Goal: Task Accomplishment & Management: Manage account settings

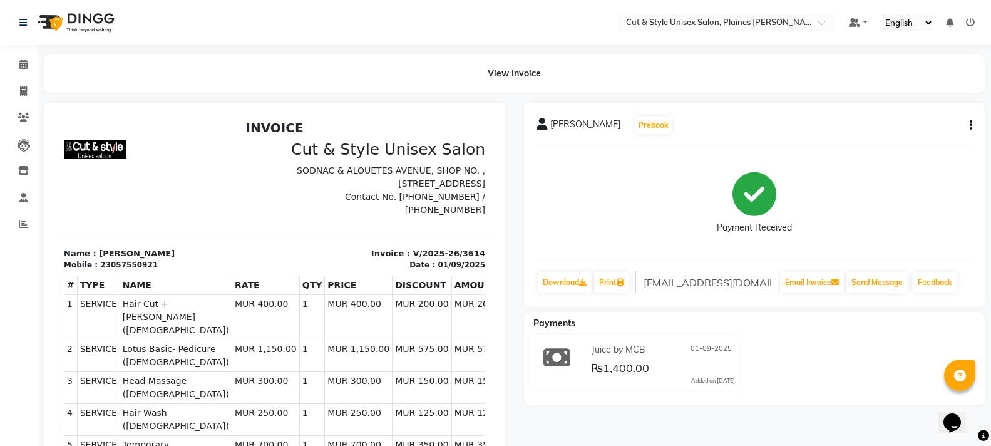
click at [95, 16] on img at bounding box center [75, 22] width 86 height 35
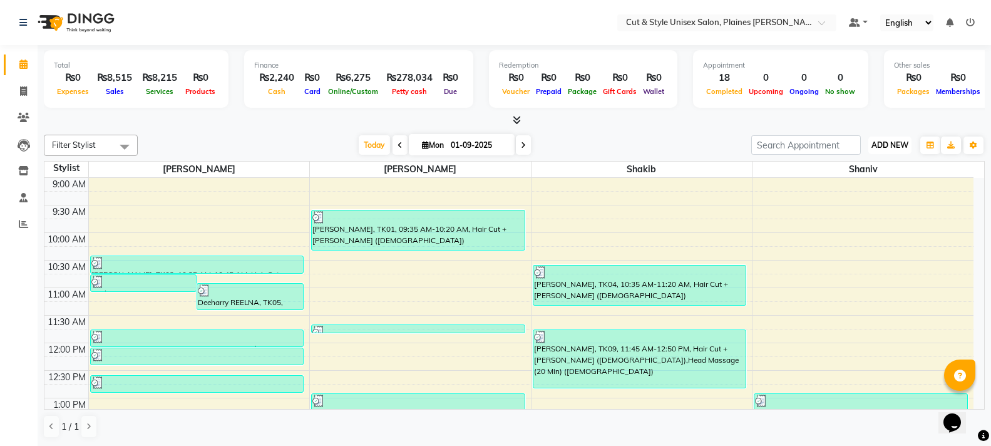
click at [883, 142] on span "ADD NEW" at bounding box center [890, 144] width 37 height 9
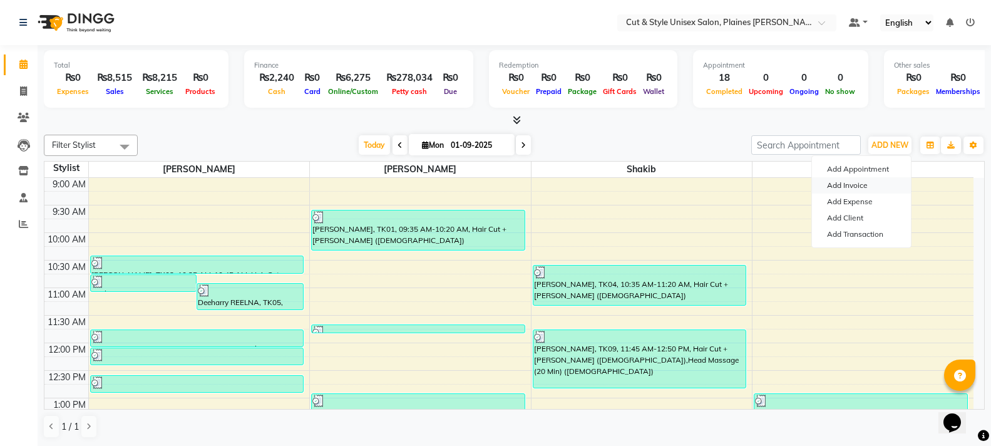
click at [854, 183] on link "Add Invoice" at bounding box center [861, 185] width 99 height 16
select select "service"
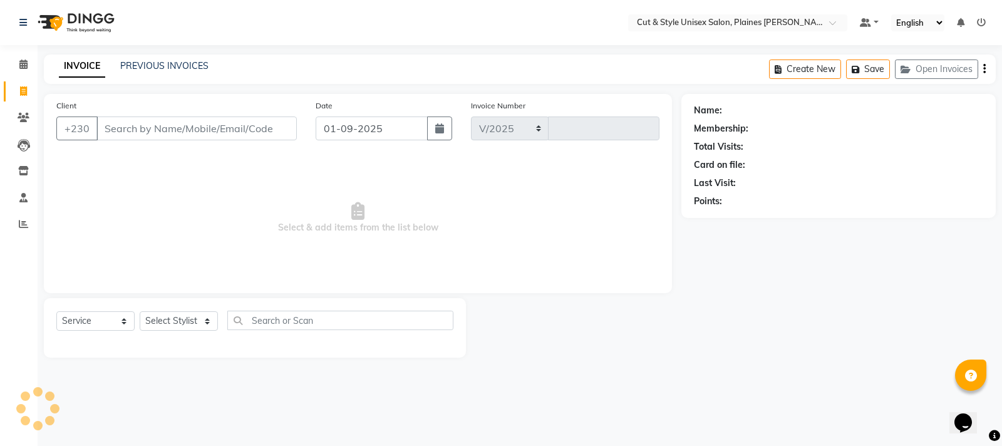
select select "7731"
type input "3615"
click at [197, 130] on input "Client" at bounding box center [196, 128] width 200 height 24
drag, startPoint x: 181, startPoint y: 324, endPoint x: 175, endPoint y: 330, distance: 8.0
click at [180, 324] on select "Select Stylist [PERSON_NAME] Manager [PERSON_NAME]" at bounding box center [179, 320] width 78 height 19
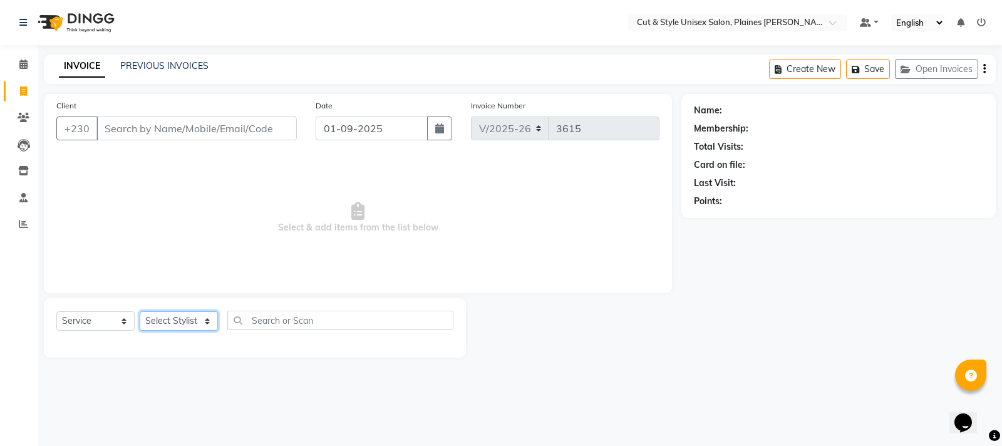
select select "68908"
click at [140, 311] on select "Select Stylist [PERSON_NAME] Manager [PERSON_NAME]" at bounding box center [179, 320] width 78 height 19
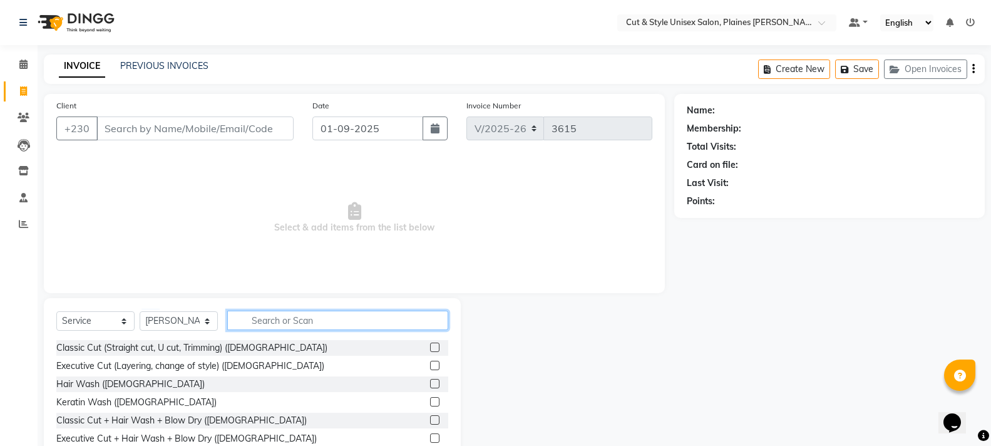
click at [267, 319] on input "text" at bounding box center [337, 320] width 221 height 19
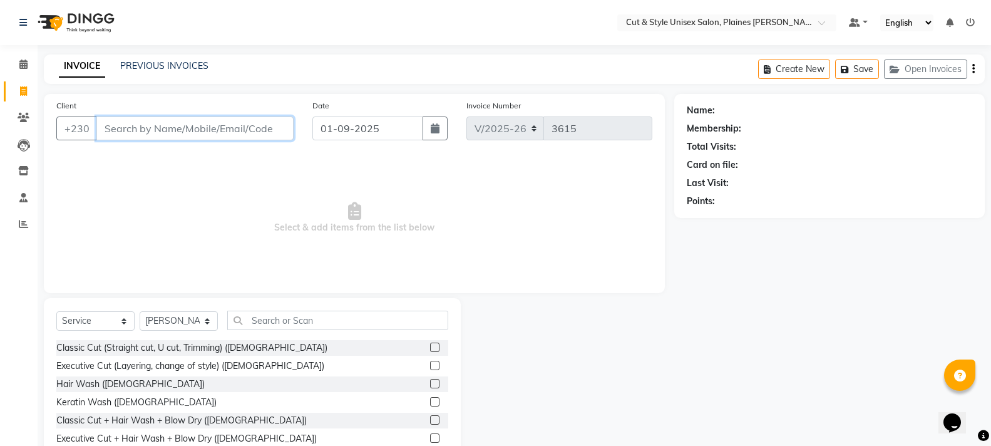
click at [209, 130] on input "Client" at bounding box center [194, 128] width 197 height 24
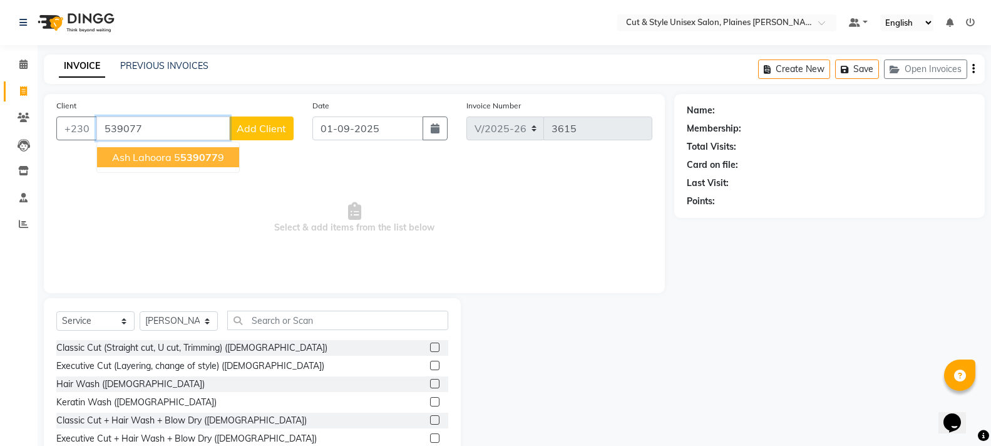
click at [175, 152] on ngb-highlight "5 539077 9" at bounding box center [199, 157] width 50 height 13
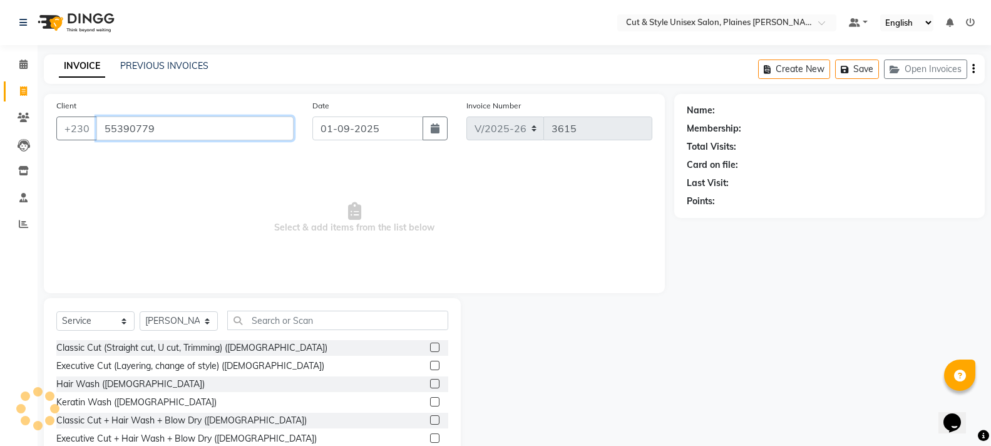
type input "55390779"
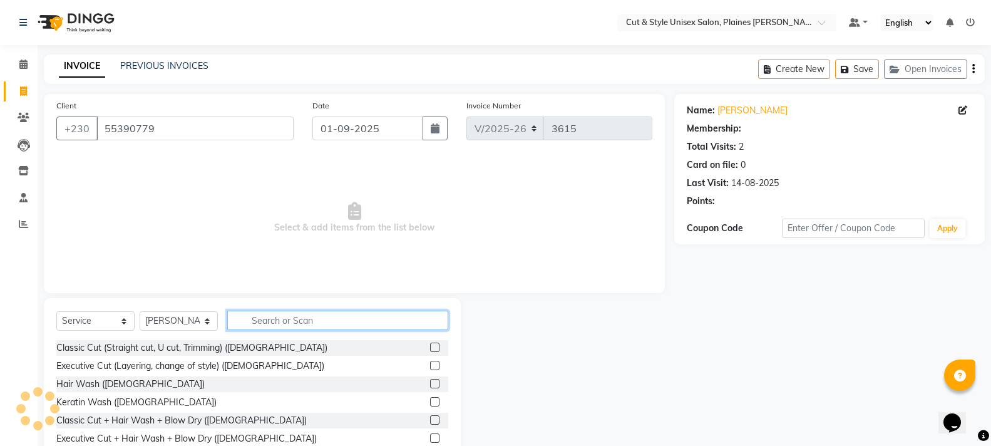
click at [322, 316] on input "text" at bounding box center [337, 320] width 221 height 19
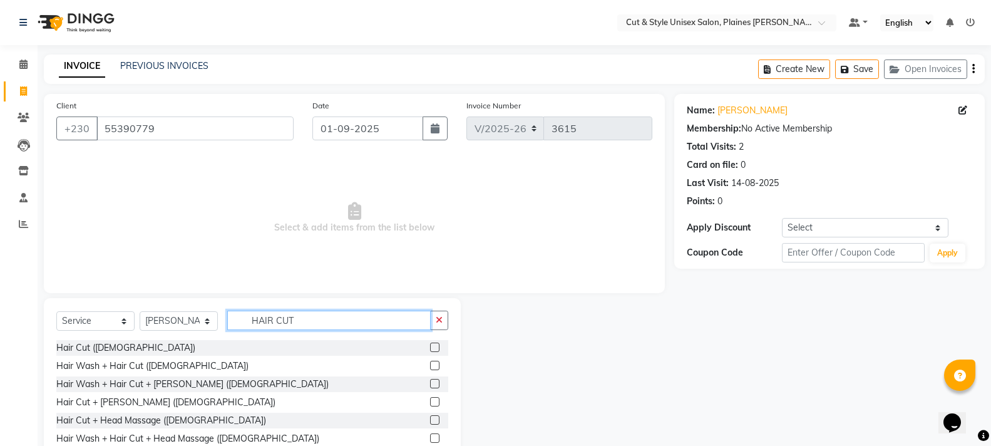
type input "HAIR CUT"
click at [430, 346] on label at bounding box center [434, 346] width 9 height 9
click at [430, 346] on input "checkbox" at bounding box center [434, 348] width 8 height 8
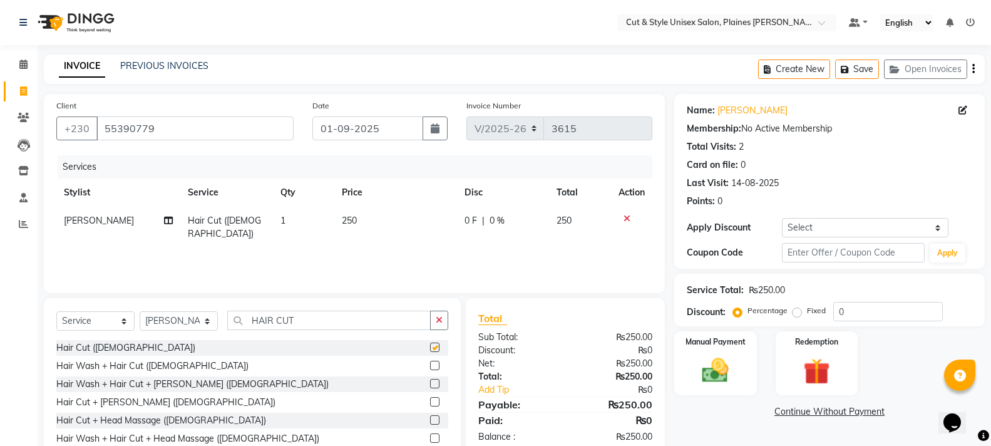
checkbox input "false"
click at [626, 219] on icon at bounding box center [627, 218] width 7 height 9
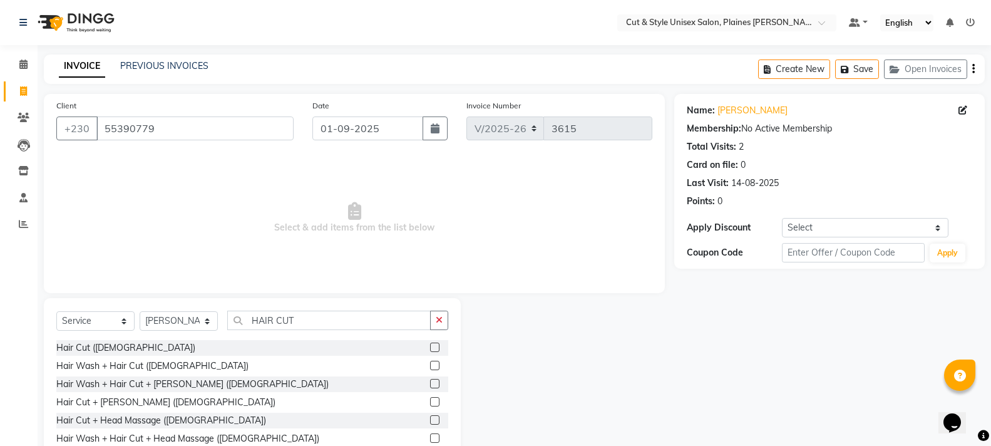
click at [430, 398] on label at bounding box center [434, 401] width 9 height 9
click at [430, 398] on input "checkbox" at bounding box center [434, 402] width 8 height 8
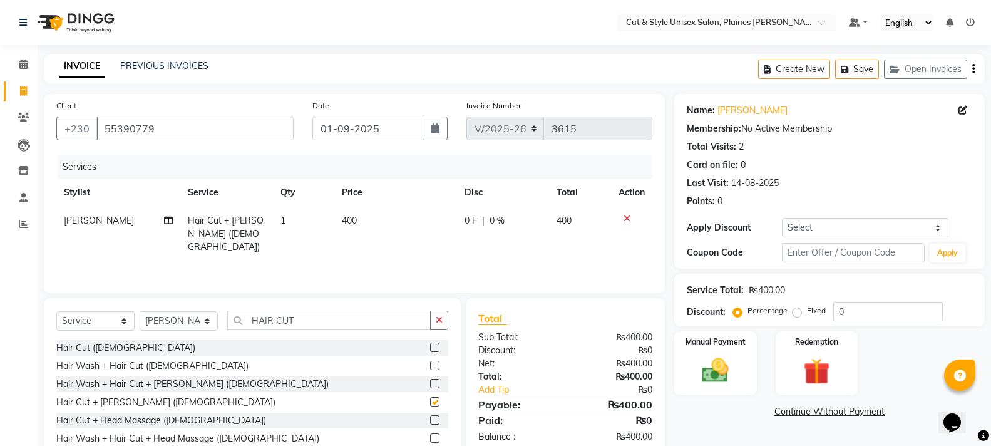
checkbox input "false"
click at [733, 375] on img at bounding box center [715, 370] width 44 height 32
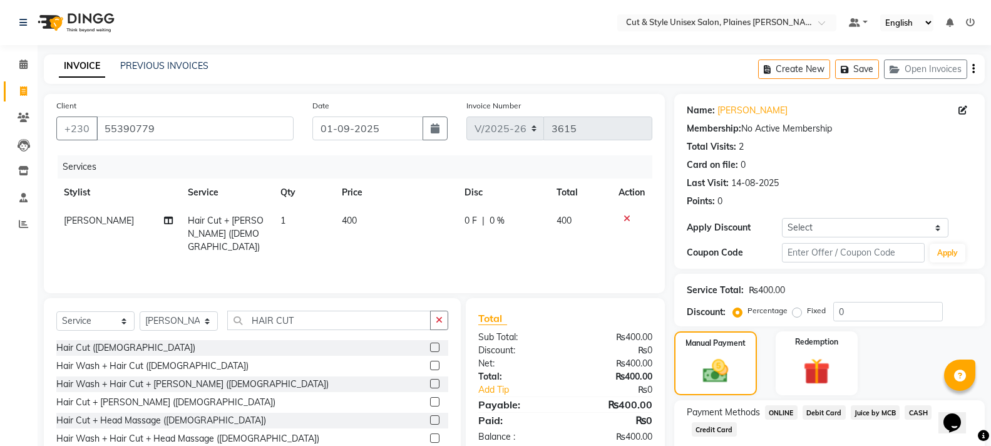
click at [917, 411] on span "CASH" at bounding box center [918, 412] width 27 height 14
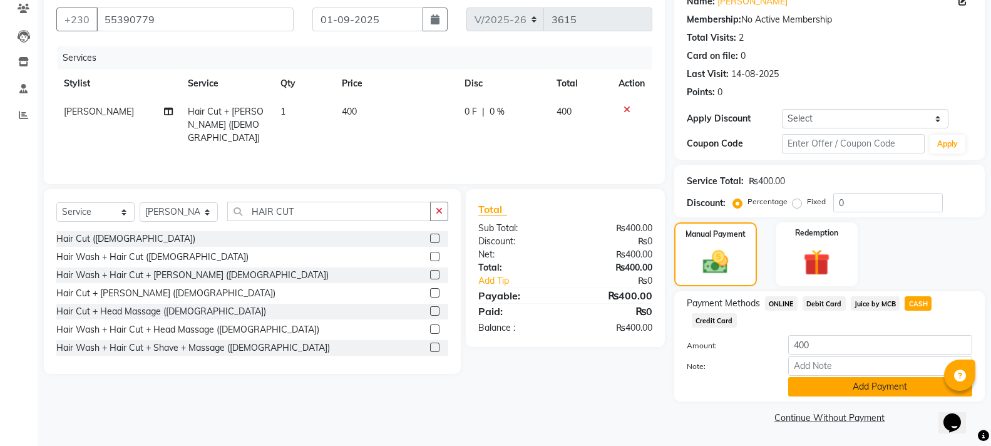
click at [898, 391] on button "Add Payment" at bounding box center [880, 386] width 184 height 19
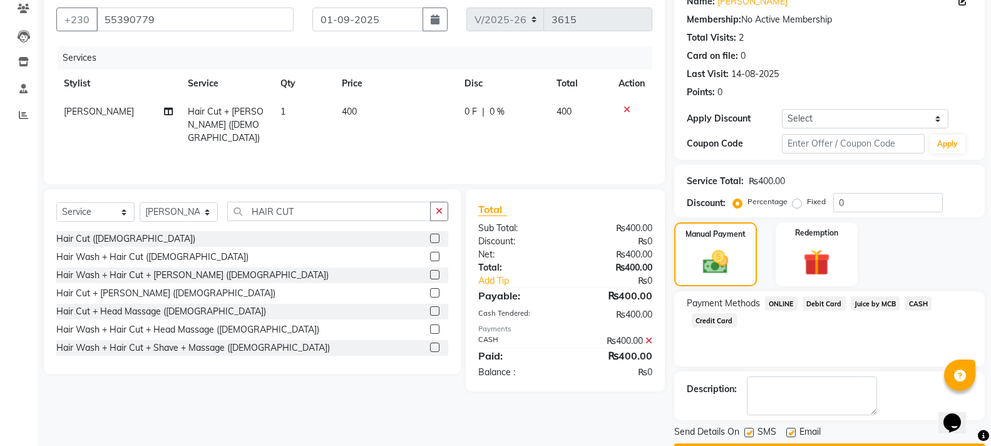
scroll to position [145, 0]
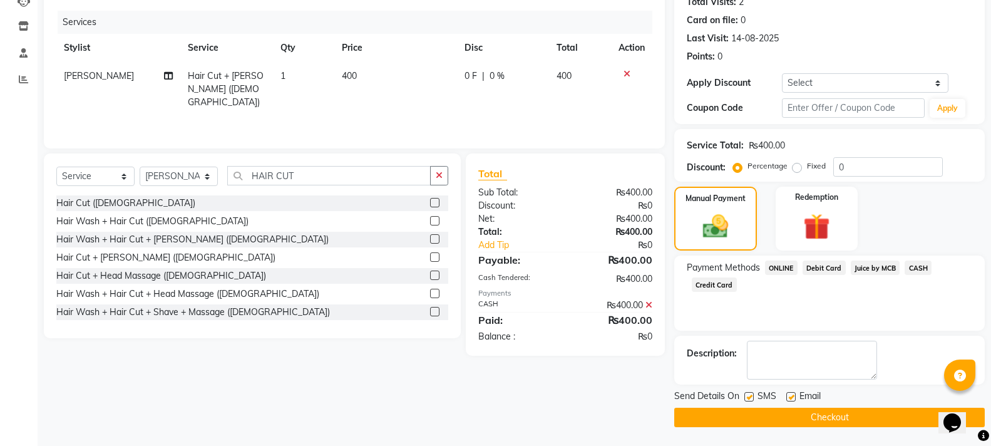
click at [895, 419] on button "Checkout" at bounding box center [829, 417] width 311 height 19
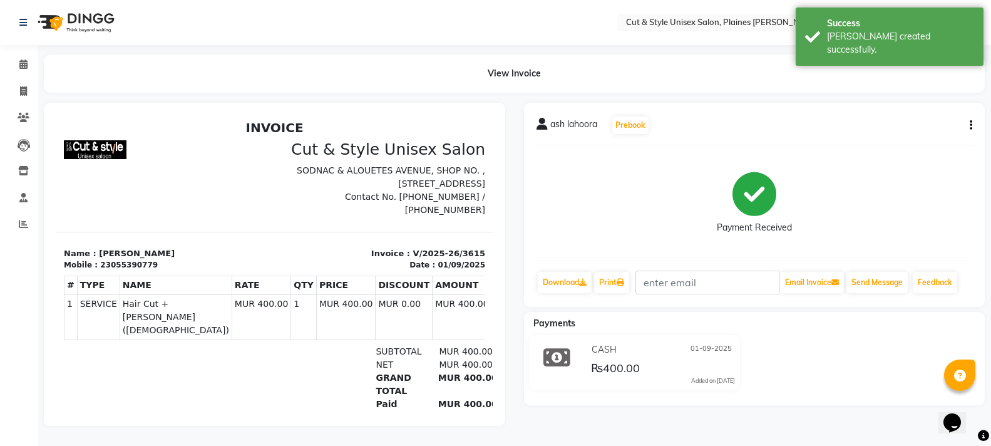
drag, startPoint x: 97, startPoint y: 18, endPoint x: 99, endPoint y: 25, distance: 7.1
click at [97, 19] on img at bounding box center [75, 22] width 86 height 35
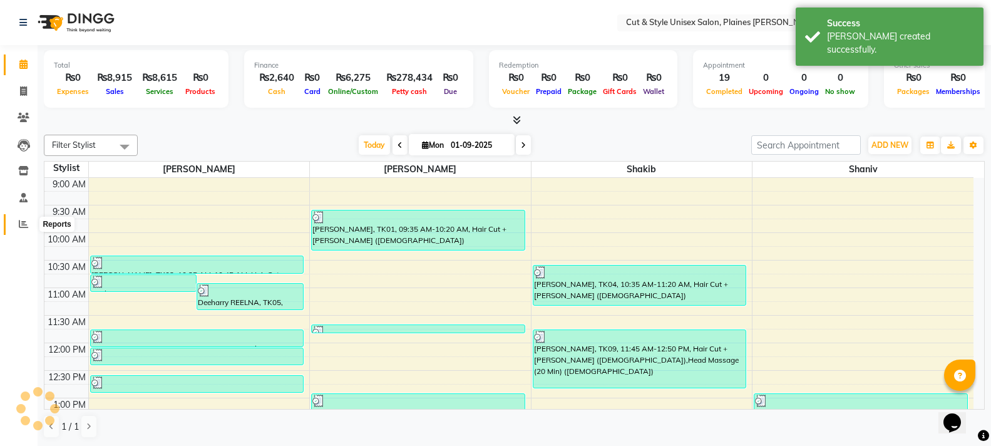
click at [16, 219] on span at bounding box center [24, 224] width 22 height 14
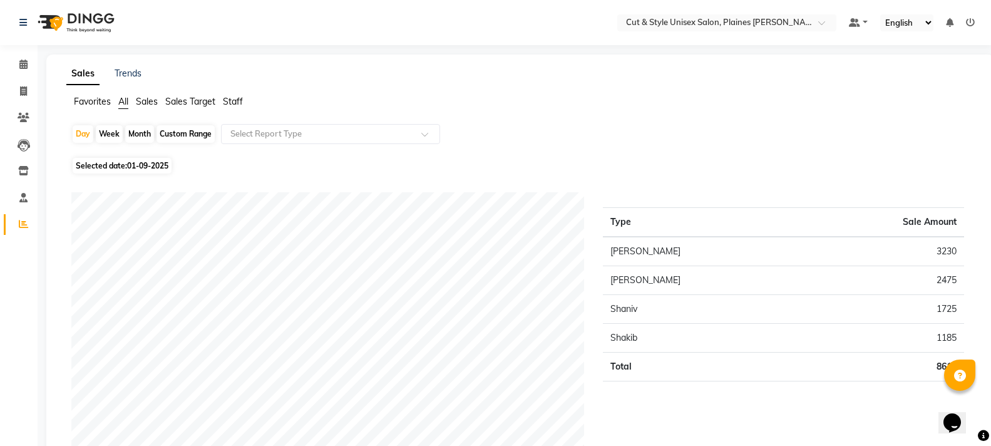
click at [98, 19] on img at bounding box center [75, 22] width 86 height 35
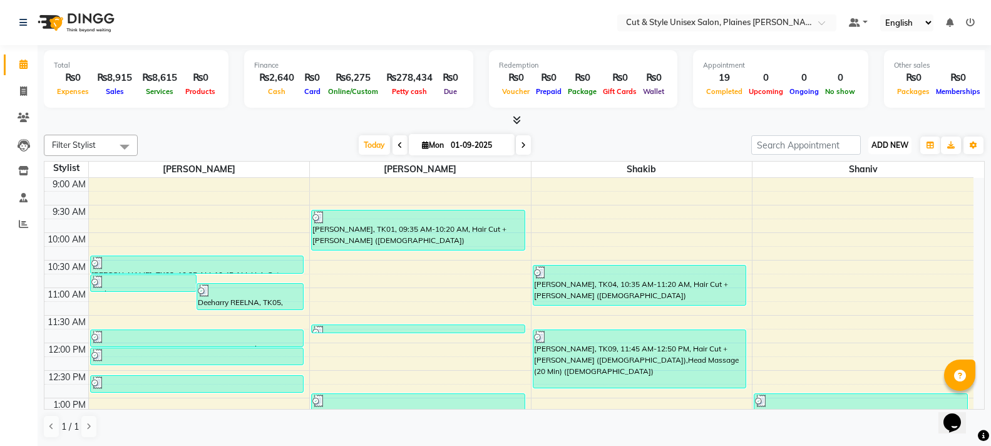
click at [898, 144] on span "ADD NEW" at bounding box center [890, 144] width 37 height 9
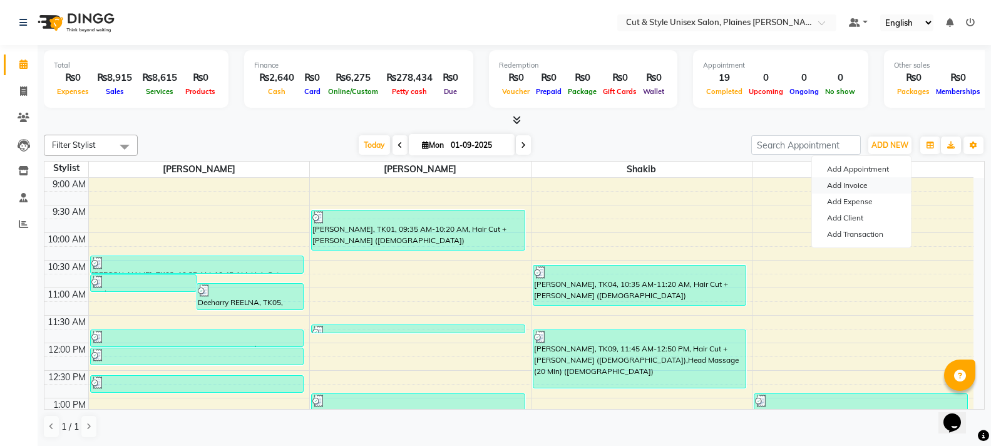
click at [858, 180] on link "Add Invoice" at bounding box center [861, 185] width 99 height 16
select select "service"
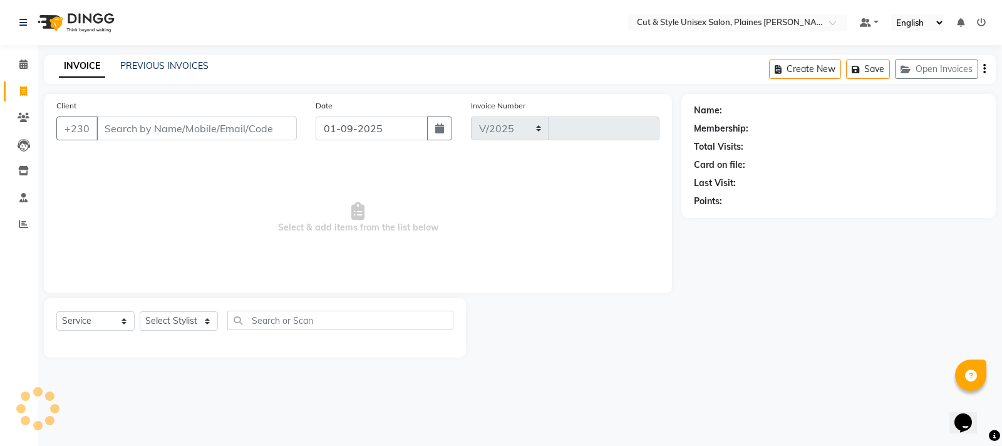
select select "7731"
type input "3616"
type input "58105294"
click at [265, 129] on span "Add Client" at bounding box center [264, 128] width 49 height 13
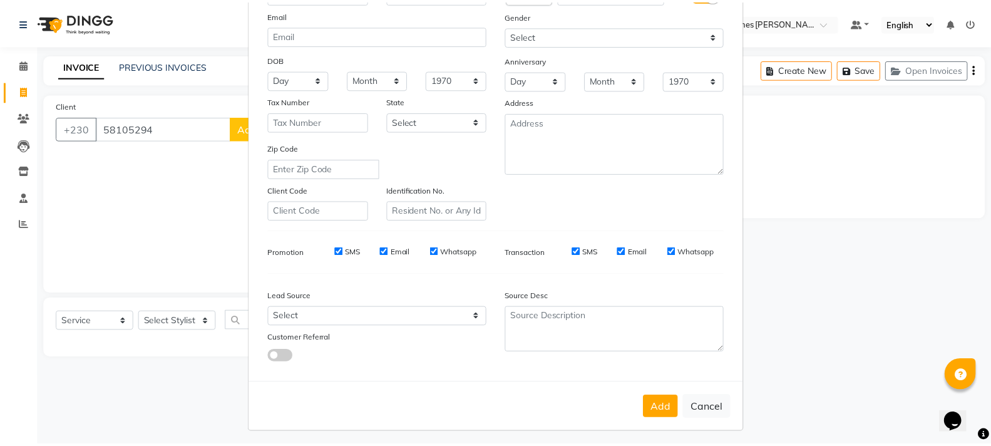
scroll to position [132, 0]
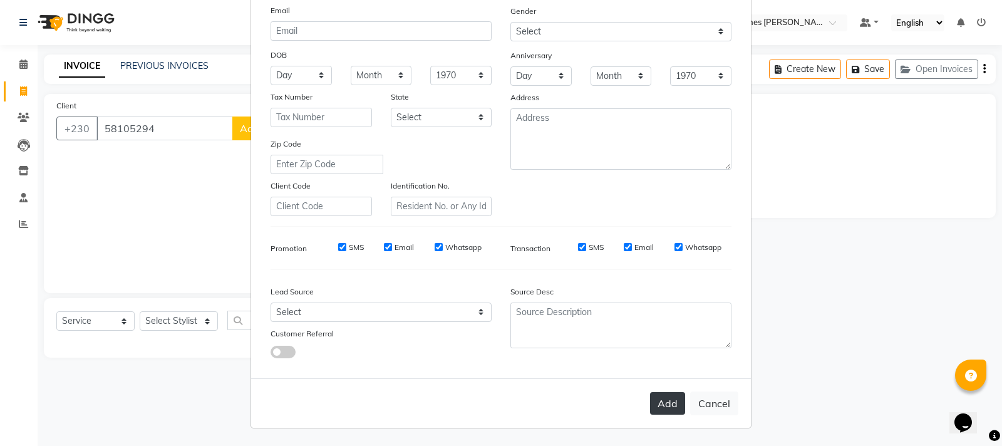
type input "[PERSON_NAME]"
click at [671, 411] on button "Add" at bounding box center [667, 403] width 35 height 23
click at [204, 316] on ngb-modal-window "Add Client Generate Dummy Number Name [PERSON_NAME] Email DOB Day 01 02 03 04 0…" at bounding box center [501, 223] width 1002 height 446
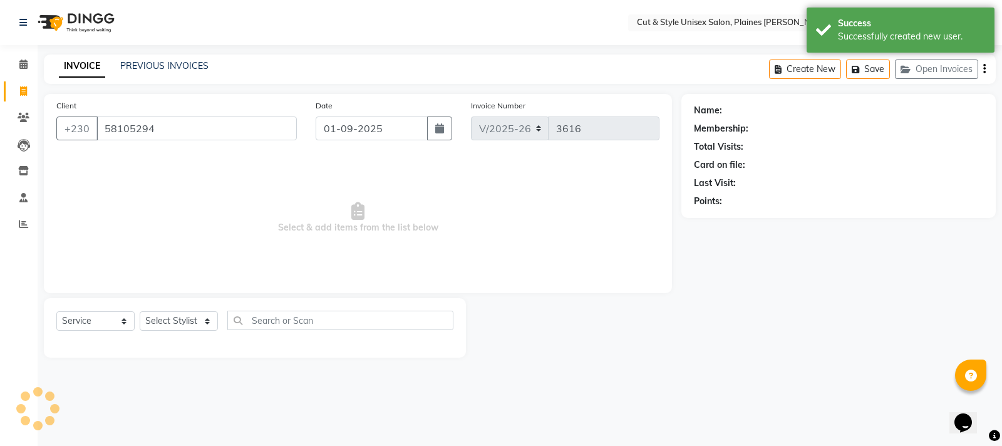
click at [190, 318] on ngb-modal-window "Add Client Generate Dummy Number Name Email DOB Day 01 02 03 04 05 06 07 08 09 …" at bounding box center [501, 223] width 1002 height 446
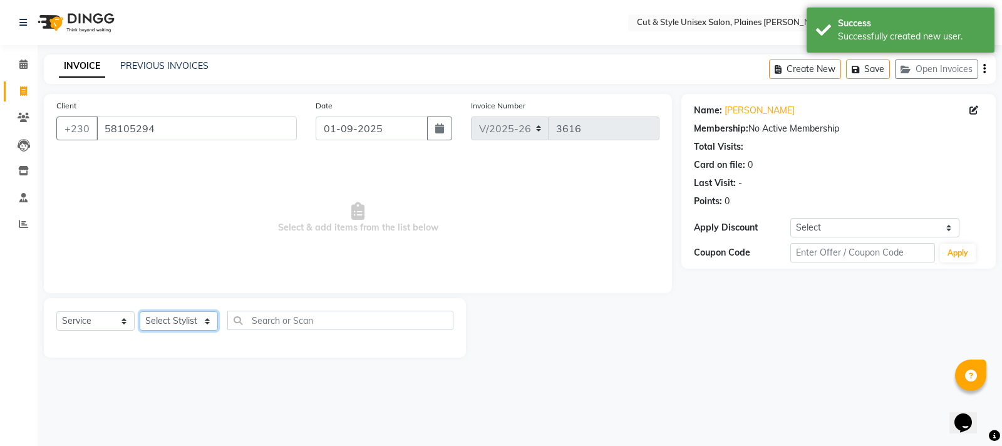
click at [170, 323] on select "Select Stylist [PERSON_NAME] Manager [PERSON_NAME]" at bounding box center [179, 320] width 78 height 19
select select "68910"
click at [140, 311] on select "Select Stylist [PERSON_NAME] Manager [PERSON_NAME]" at bounding box center [179, 320] width 78 height 19
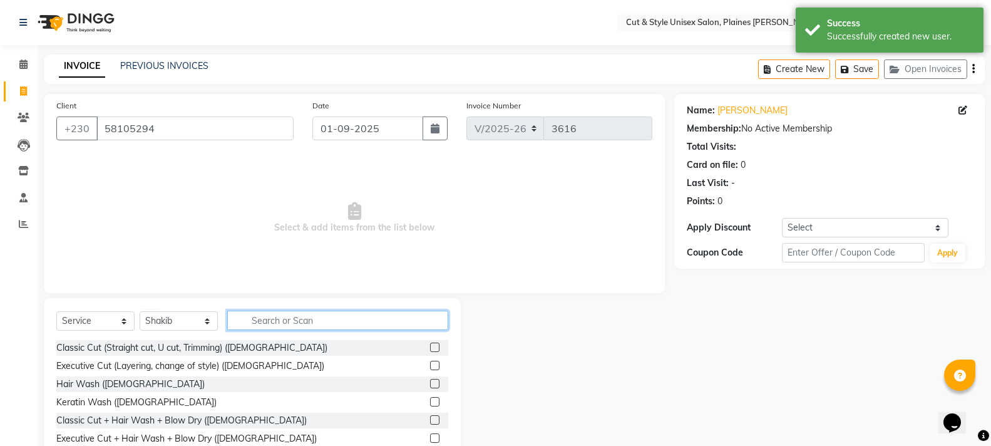
click at [262, 325] on input "text" at bounding box center [337, 320] width 221 height 19
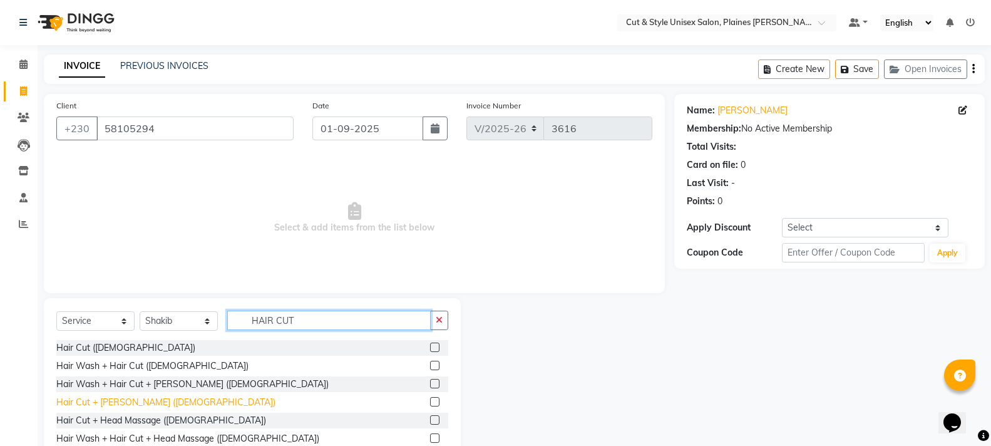
type input "HAIR CUT"
click at [126, 398] on div "Hair Cut + [PERSON_NAME] ([DEMOGRAPHIC_DATA])" at bounding box center [165, 402] width 219 height 13
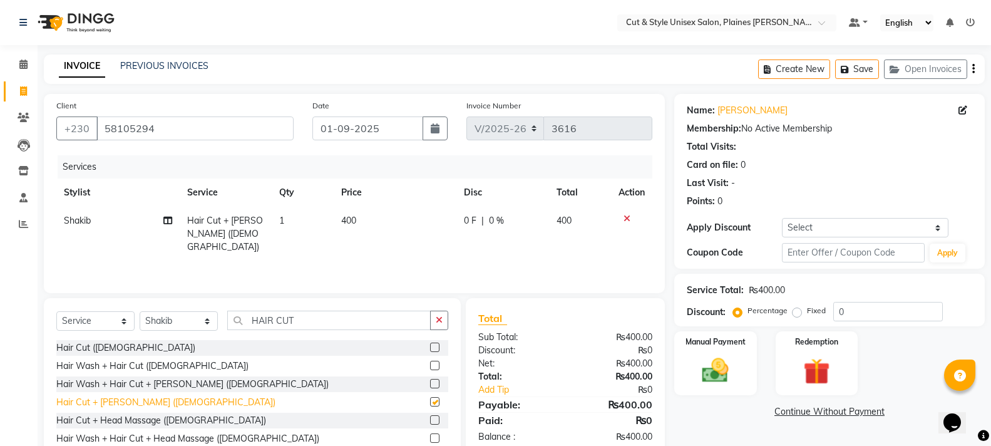
checkbox input "false"
click at [715, 363] on img at bounding box center [715, 370] width 44 height 32
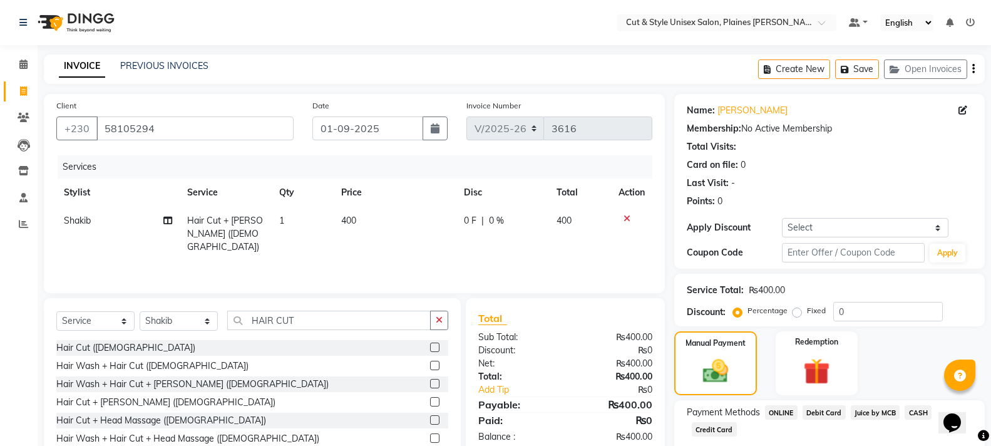
click at [908, 409] on span "CASH" at bounding box center [918, 412] width 27 height 14
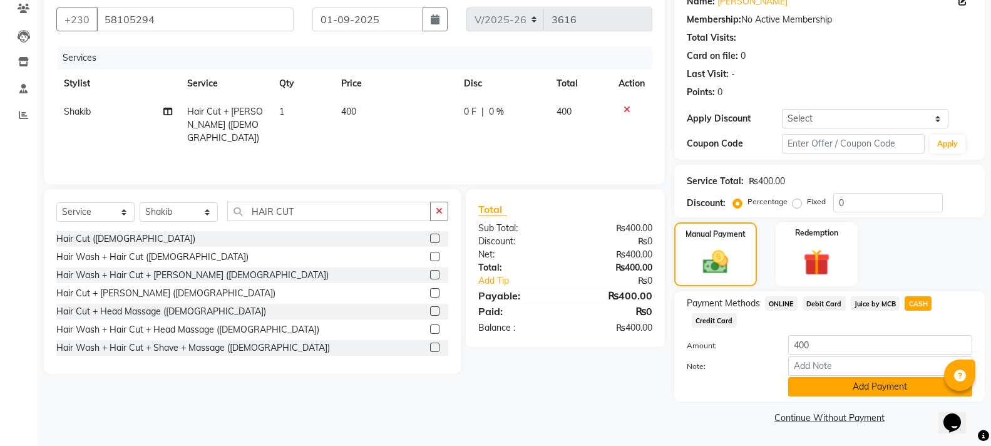
click at [863, 384] on button "Add Payment" at bounding box center [880, 386] width 184 height 19
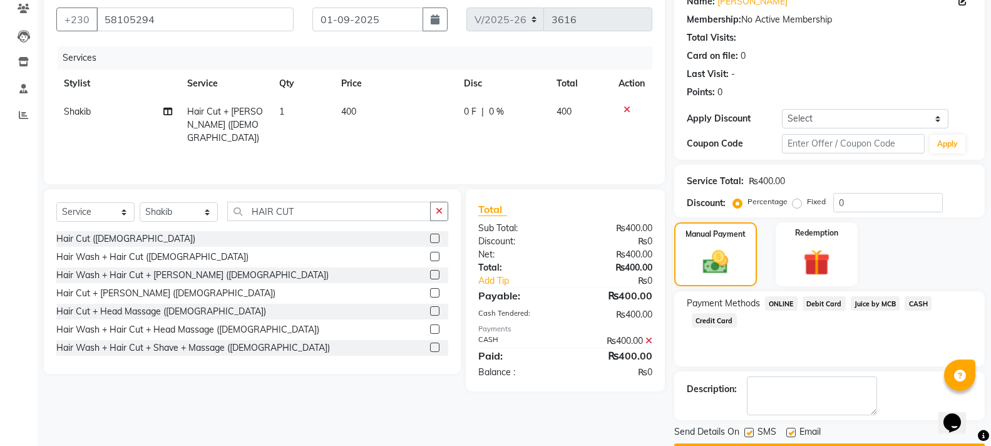
scroll to position [145, 0]
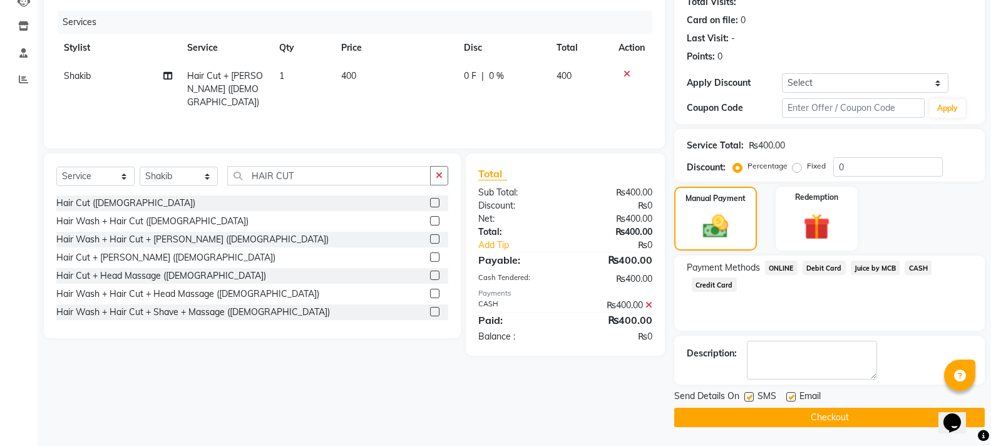
click at [875, 418] on button "Checkout" at bounding box center [829, 417] width 311 height 19
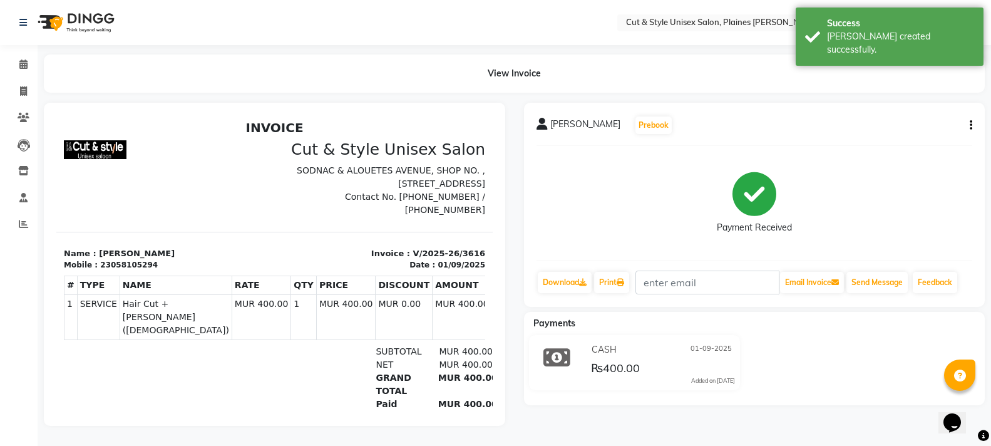
click at [87, 20] on img at bounding box center [75, 22] width 86 height 35
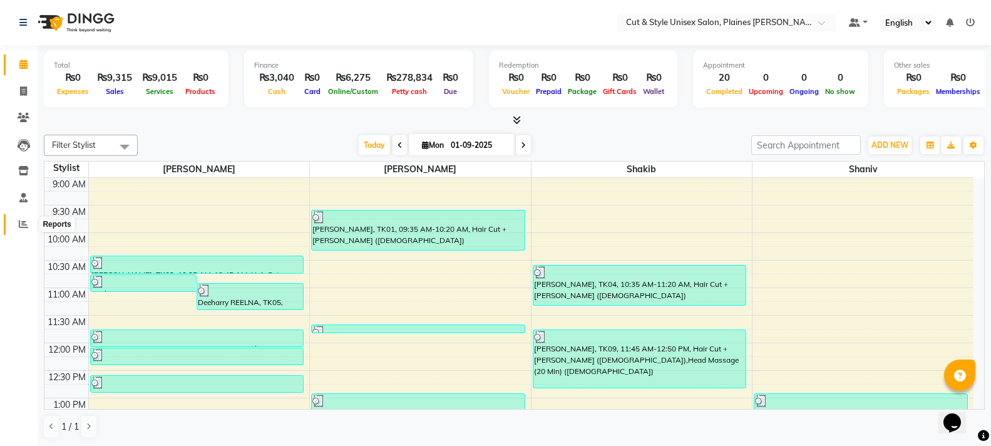
click at [30, 229] on span at bounding box center [24, 224] width 22 height 14
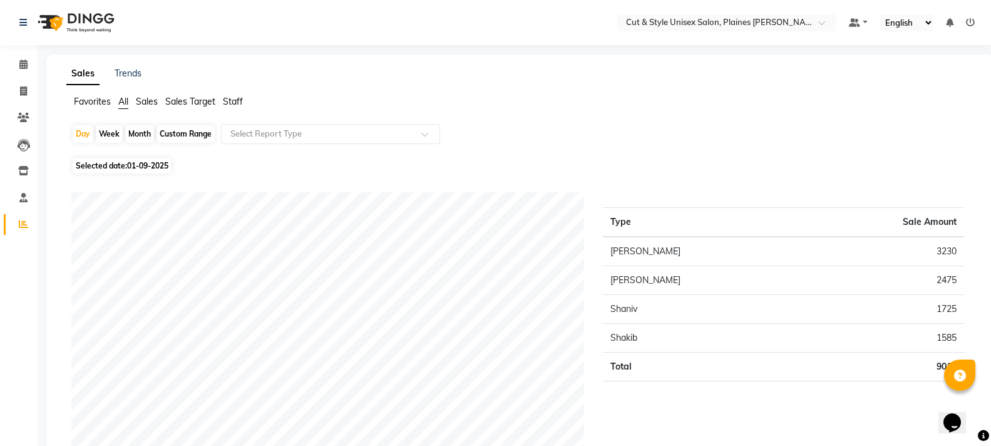
click at [85, 31] on img at bounding box center [75, 22] width 86 height 35
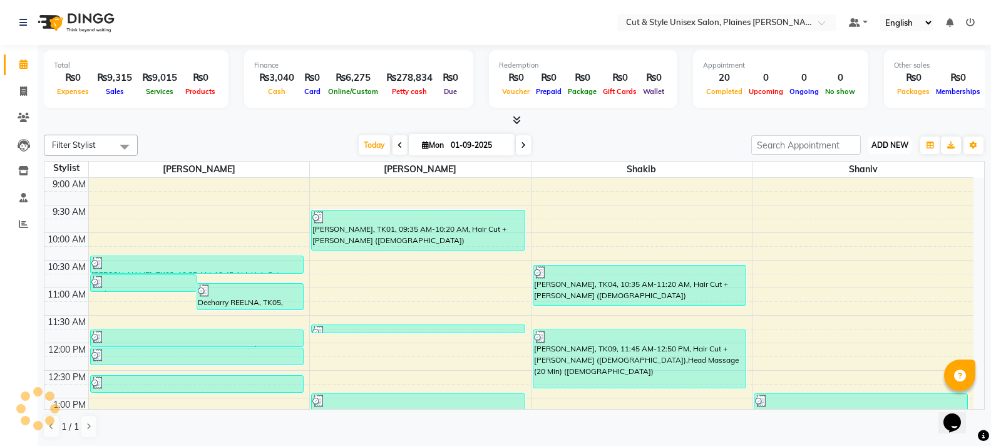
drag, startPoint x: 900, startPoint y: 142, endPoint x: 892, endPoint y: 151, distance: 12.4
click at [900, 142] on span "ADD NEW" at bounding box center [890, 144] width 37 height 9
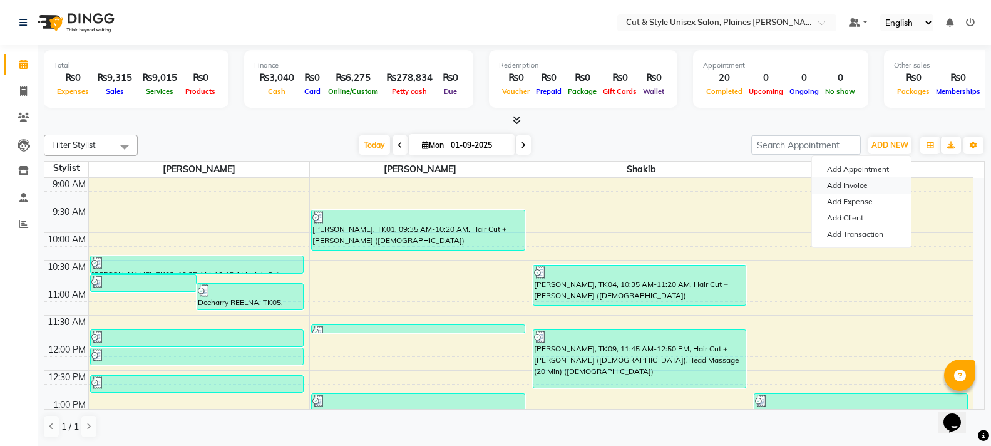
click at [878, 187] on link "Add Invoice" at bounding box center [861, 185] width 99 height 16
select select "service"
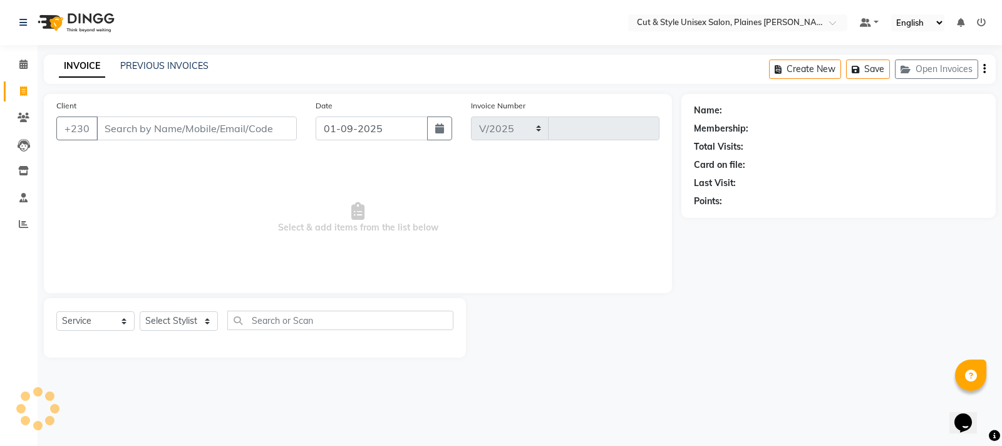
select select "7731"
type input "3617"
click at [164, 116] on div "Client +230" at bounding box center [176, 124] width 259 height 51
click at [164, 121] on input "Client" at bounding box center [196, 128] width 200 height 24
click at [220, 127] on input "Client" at bounding box center [196, 128] width 200 height 24
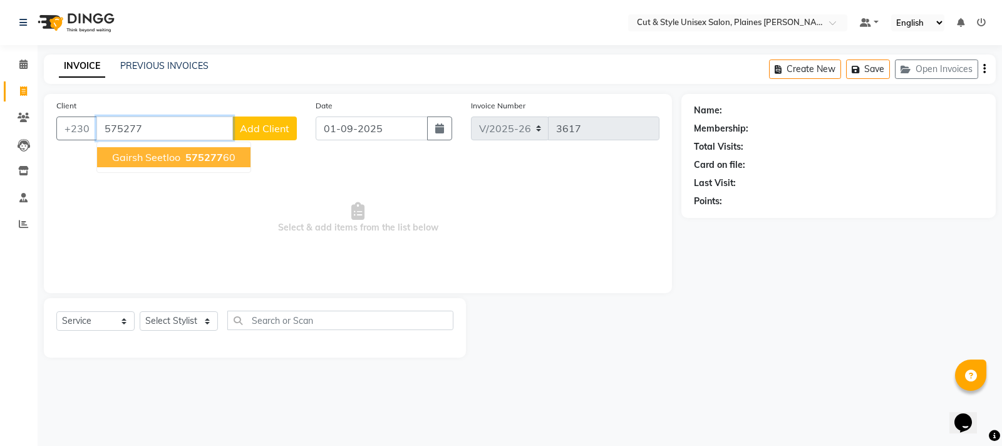
click at [217, 155] on span "575277" at bounding box center [204, 157] width 38 height 13
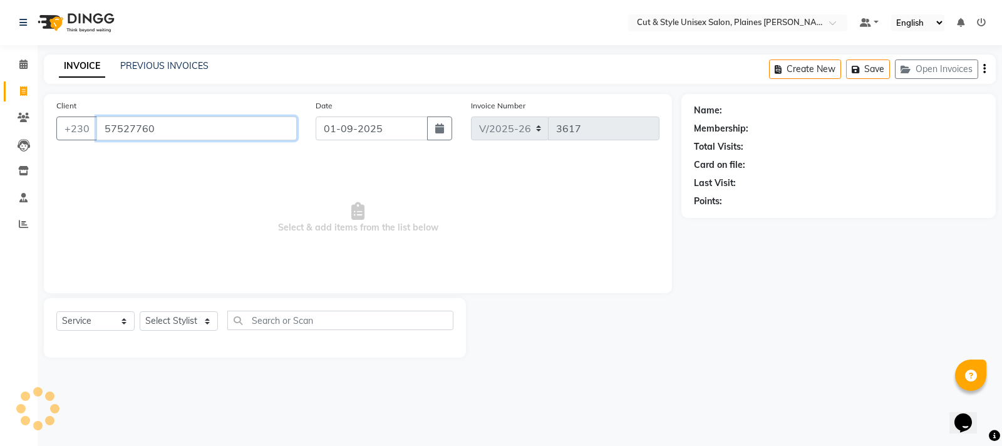
type input "57527760"
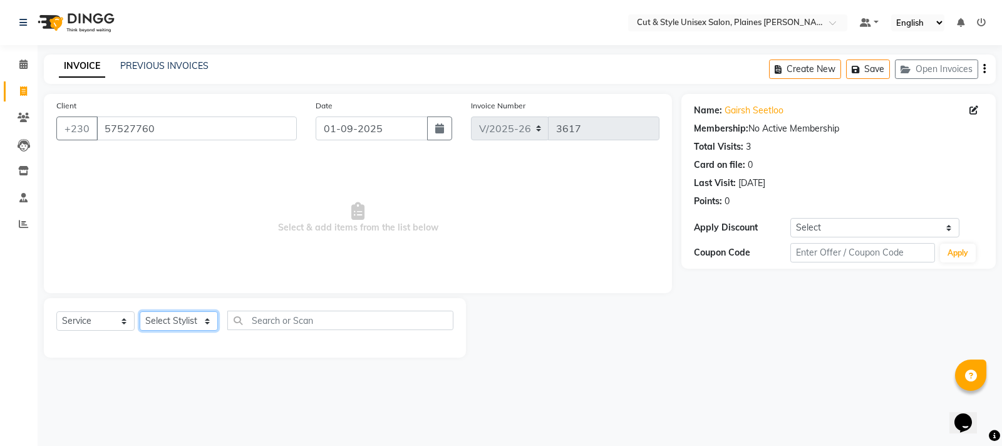
click at [170, 324] on select "Select Stylist [PERSON_NAME] Manager [PERSON_NAME]" at bounding box center [179, 320] width 78 height 19
select select "68908"
click at [140, 311] on select "Select Stylist [PERSON_NAME] Manager [PERSON_NAME]" at bounding box center [179, 320] width 78 height 19
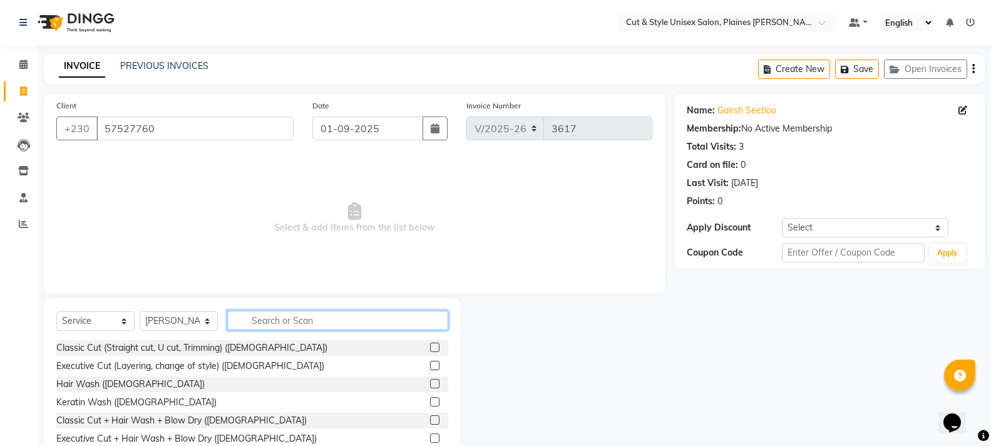
click at [265, 322] on input "text" at bounding box center [337, 320] width 221 height 19
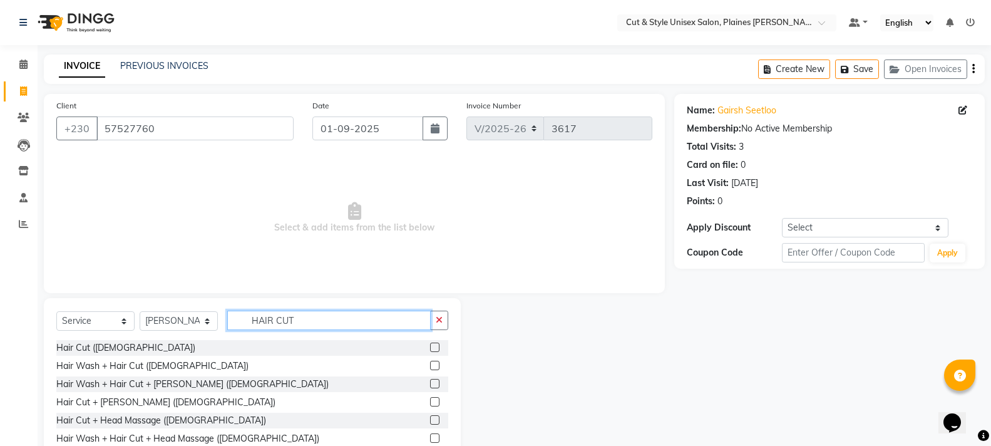
type input "HAIR CUT"
click at [430, 399] on label at bounding box center [434, 401] width 9 height 9
click at [430, 399] on input "checkbox" at bounding box center [434, 402] width 8 height 8
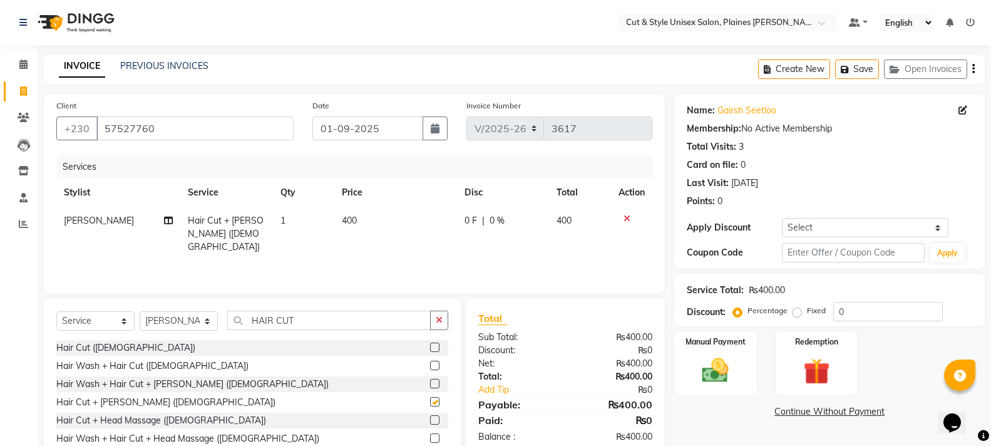
checkbox input "false"
click at [342, 320] on input "HAIR CUT" at bounding box center [328, 320] width 203 height 19
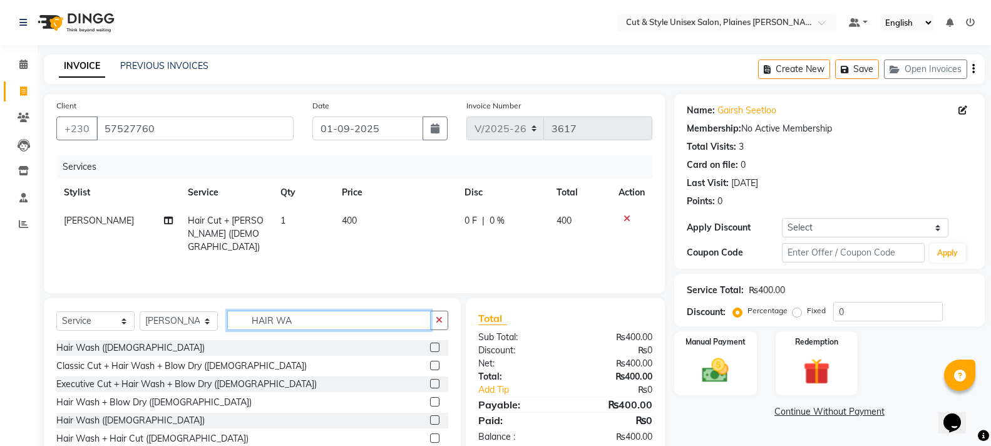
type input "HAIR WA"
click at [430, 416] on label at bounding box center [434, 419] width 9 height 9
click at [430, 416] on input "checkbox" at bounding box center [434, 420] width 8 height 8
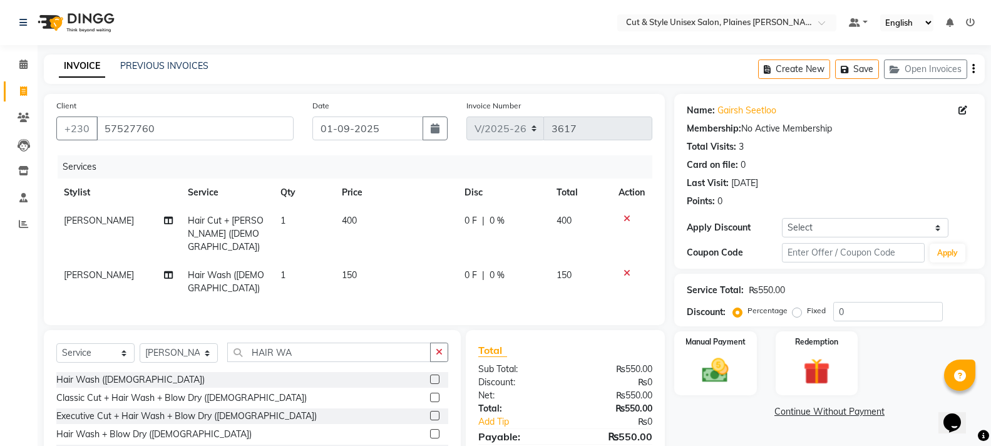
checkbox input "false"
click at [189, 343] on select "Select Stylist [PERSON_NAME] Manager [PERSON_NAME]" at bounding box center [179, 352] width 78 height 19
select select "68911"
click at [140, 343] on select "Select Stylist [PERSON_NAME] Manager [PERSON_NAME]" at bounding box center [179, 352] width 78 height 19
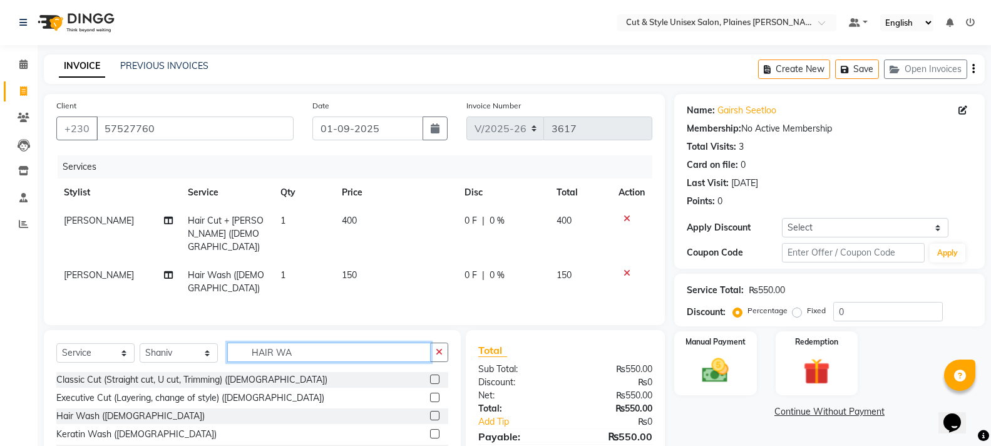
click at [342, 342] on input "HAIR WA" at bounding box center [328, 351] width 203 height 19
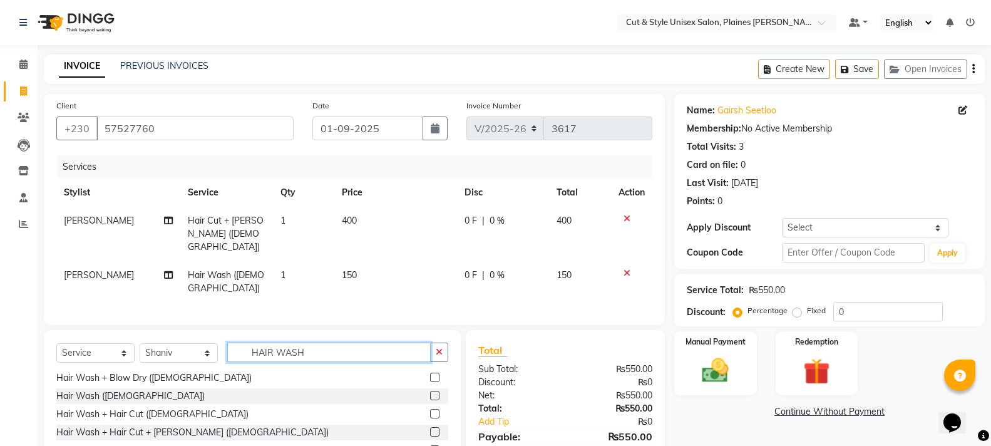
scroll to position [63, 0]
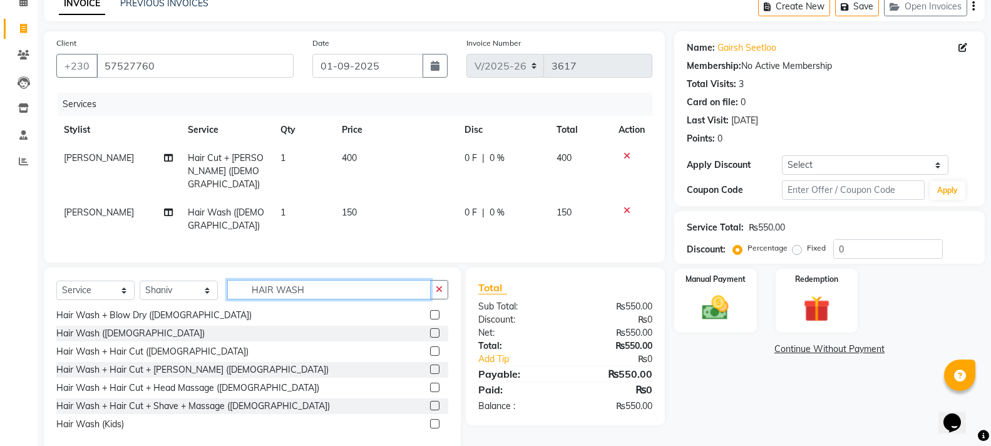
type input "HAIR WASH"
click at [430, 419] on label at bounding box center [434, 423] width 9 height 9
click at [430, 420] on input "checkbox" at bounding box center [434, 424] width 8 height 8
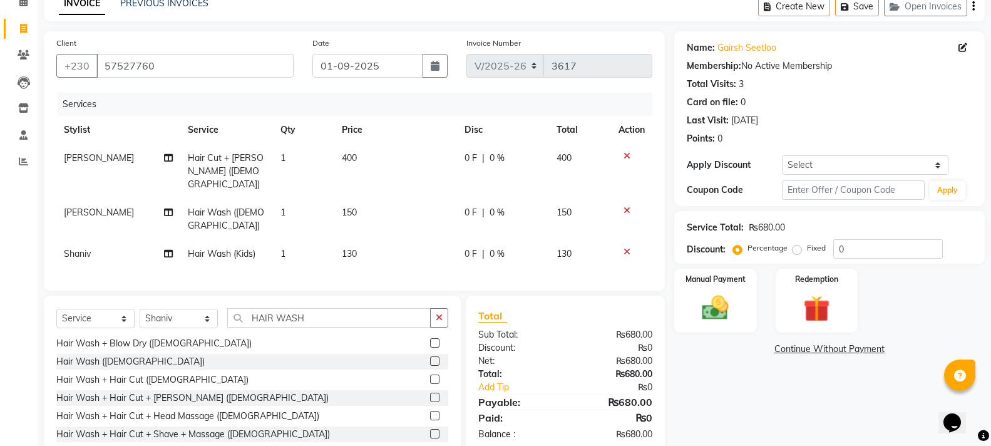
checkbox input "false"
click at [695, 311] on img at bounding box center [715, 308] width 44 height 32
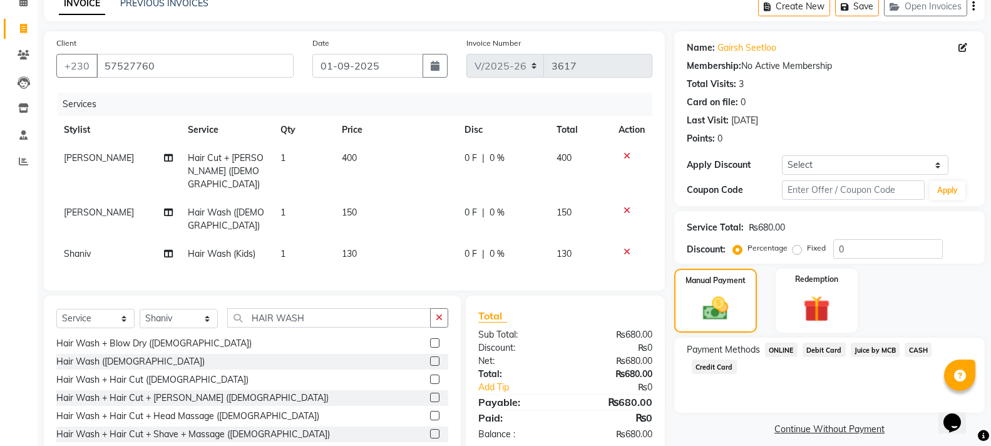
click at [921, 349] on span "CASH" at bounding box center [918, 349] width 27 height 14
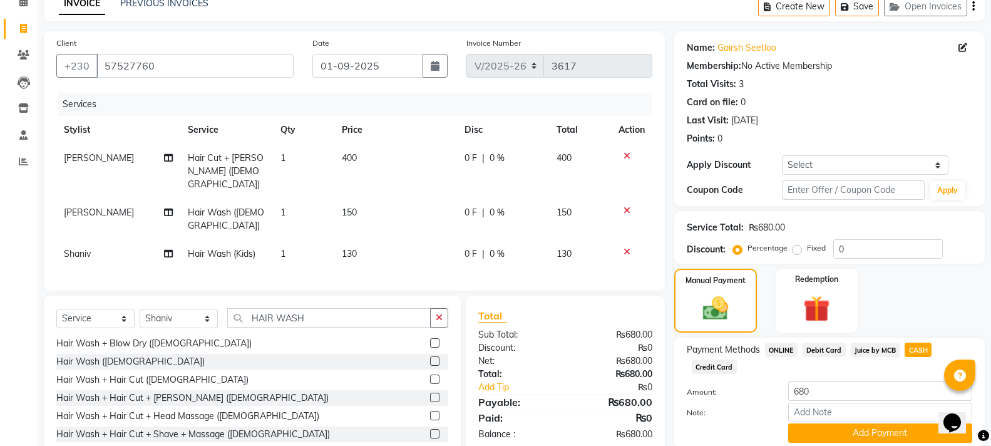
scroll to position [109, 0]
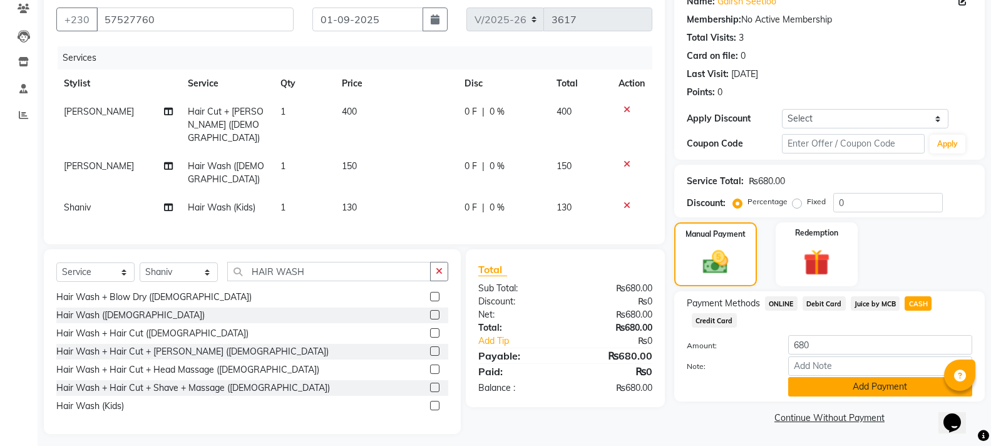
click at [893, 384] on button "Add Payment" at bounding box center [880, 386] width 184 height 19
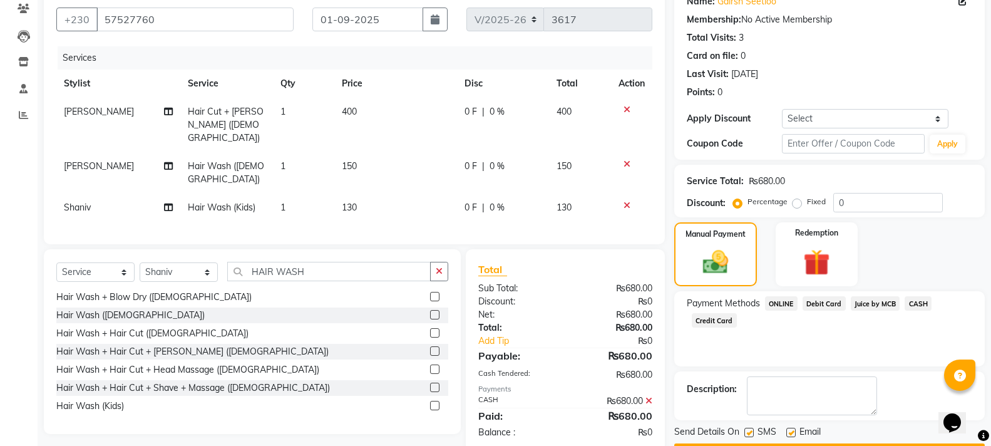
scroll to position [145, 0]
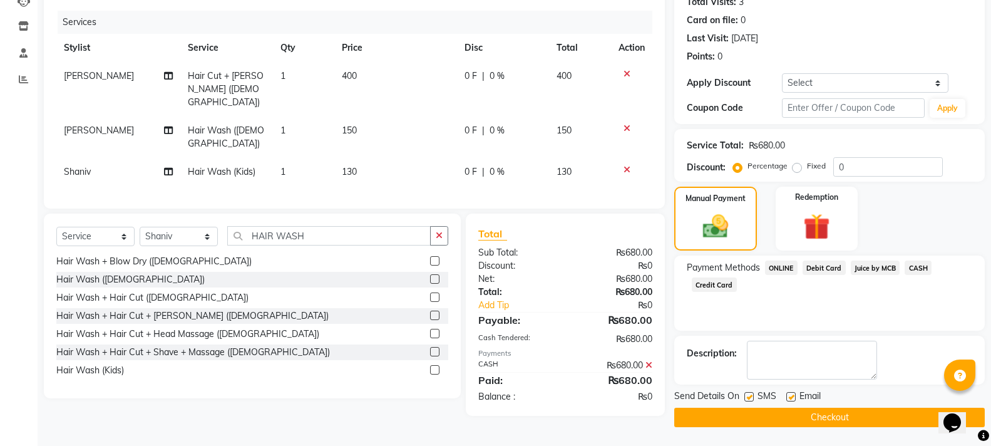
click at [835, 422] on button "Checkout" at bounding box center [829, 417] width 311 height 19
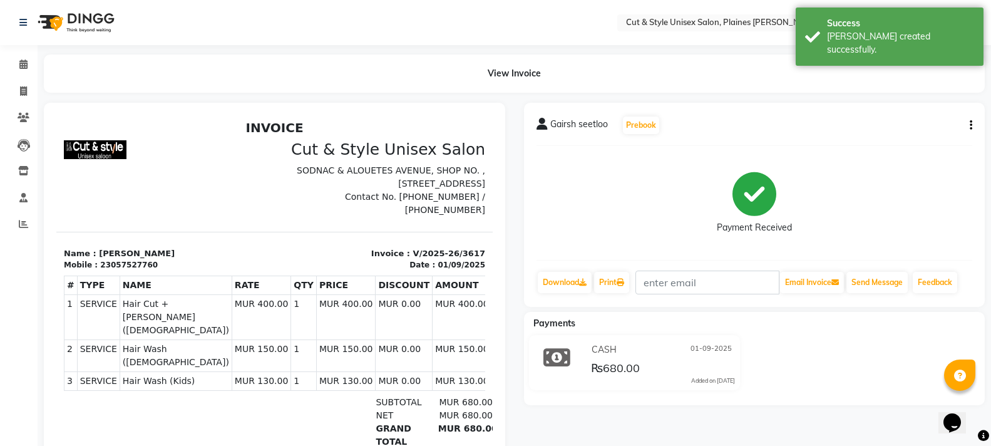
click at [98, 24] on img at bounding box center [75, 22] width 86 height 35
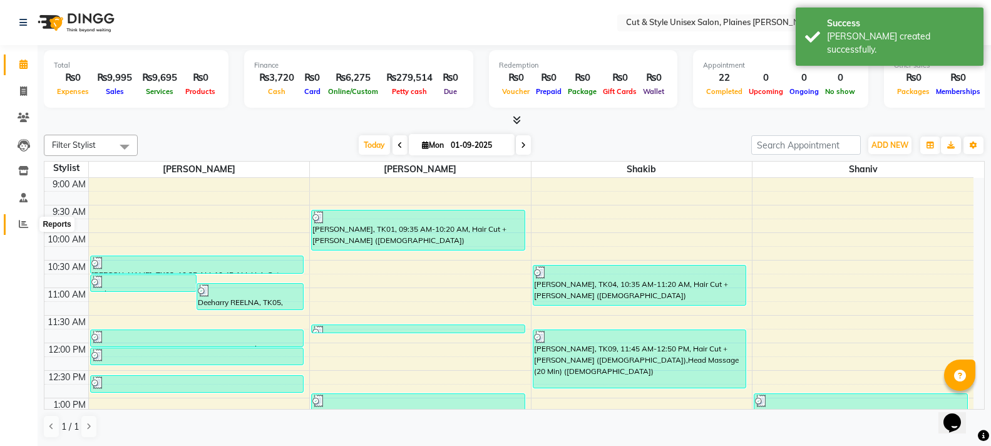
click at [25, 222] on icon at bounding box center [23, 223] width 9 height 9
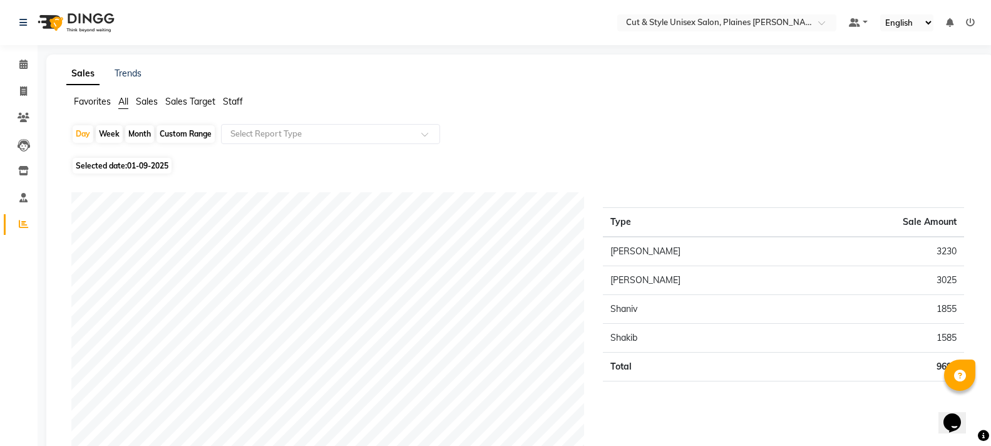
click at [71, 18] on img at bounding box center [75, 22] width 86 height 35
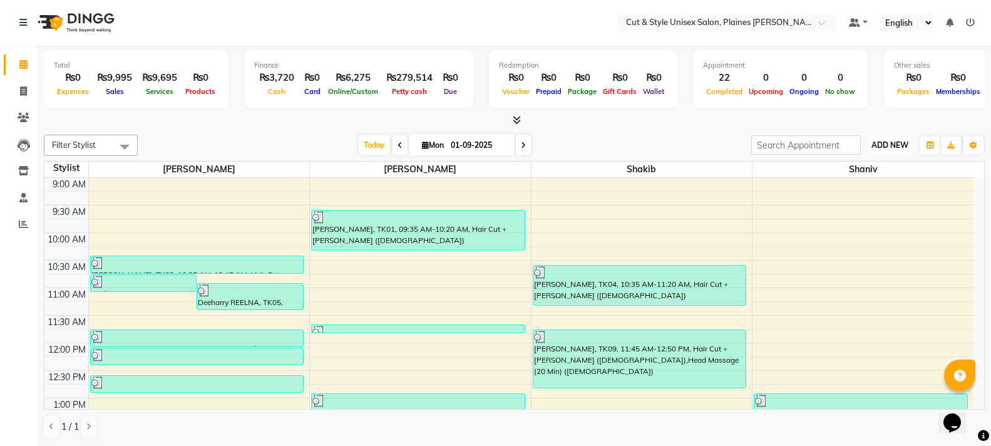
drag, startPoint x: 878, startPoint y: 148, endPoint x: 877, endPoint y: 155, distance: 7.0
click at [878, 150] on button "ADD NEW Toggle Dropdown" at bounding box center [889, 145] width 43 height 18
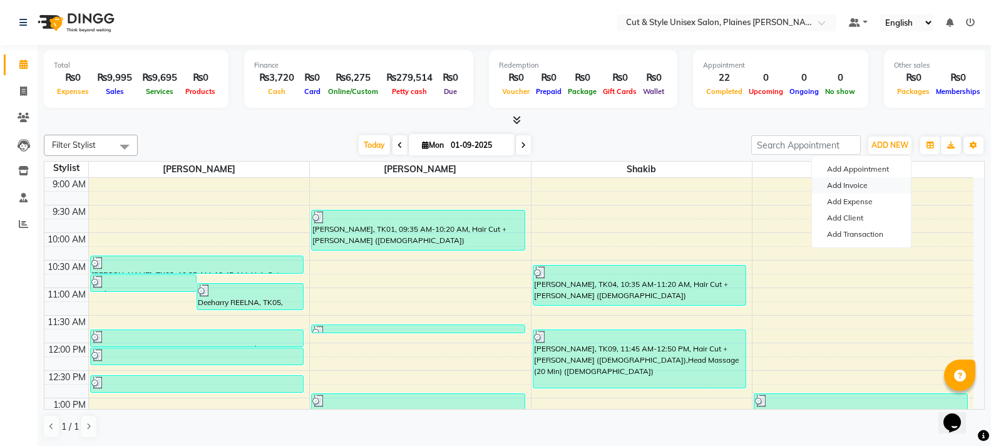
click at [845, 186] on link "Add Invoice" at bounding box center [861, 185] width 99 height 16
select select "service"
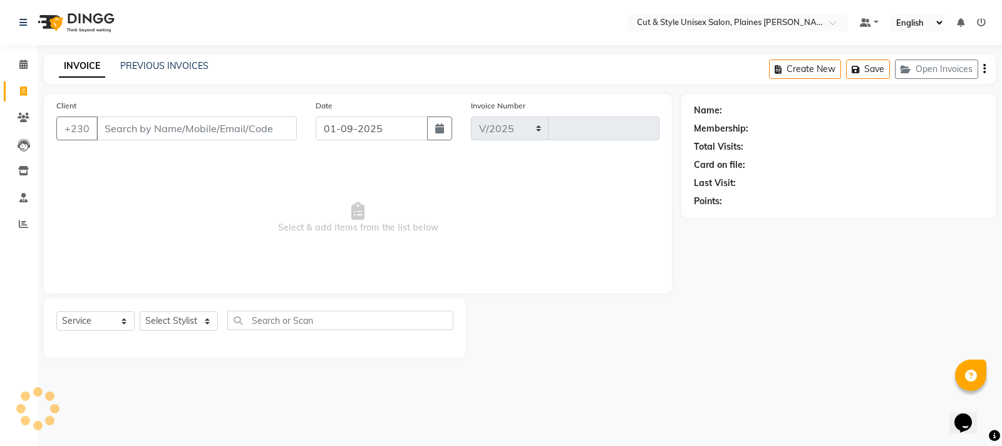
select select "7731"
type input "3618"
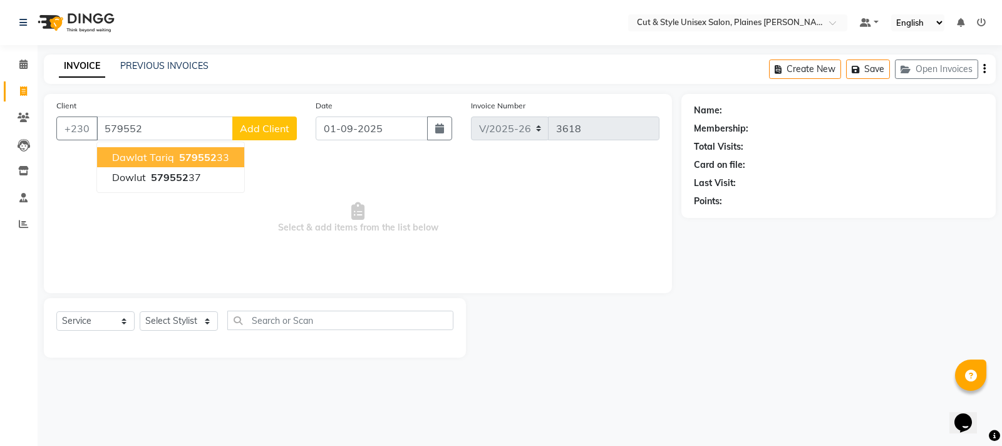
click at [204, 157] on span "579552" at bounding box center [198, 157] width 38 height 13
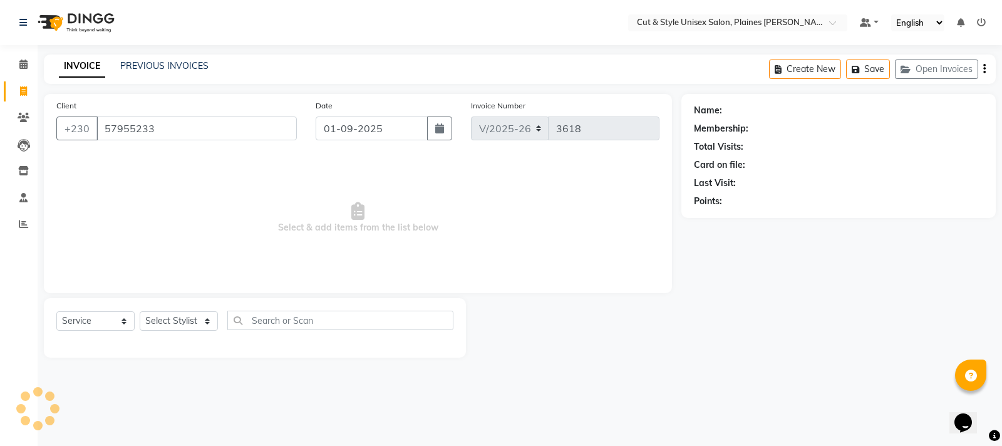
type input "57955233"
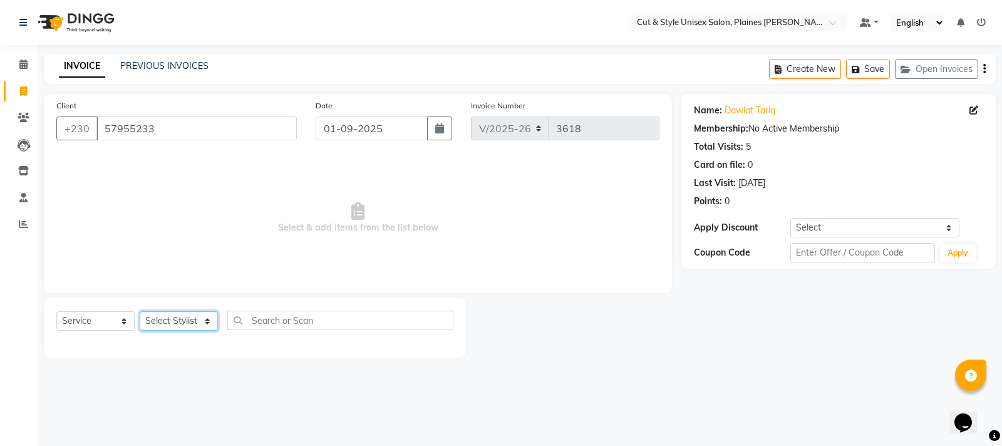
click at [195, 317] on select "Select Stylist [PERSON_NAME] Manager [PERSON_NAME]" at bounding box center [179, 320] width 78 height 19
select select "68910"
click at [140, 311] on select "Select Stylist [PERSON_NAME] Manager [PERSON_NAME]" at bounding box center [179, 320] width 78 height 19
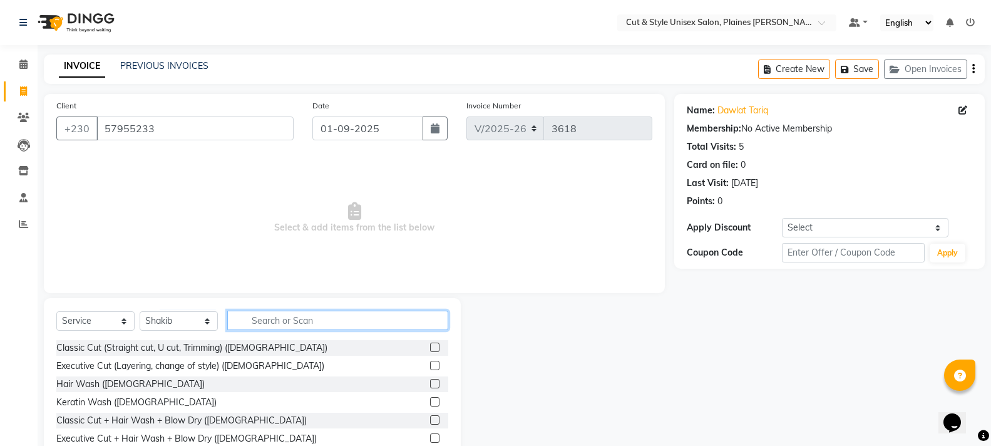
click at [257, 319] on input "text" at bounding box center [337, 320] width 221 height 19
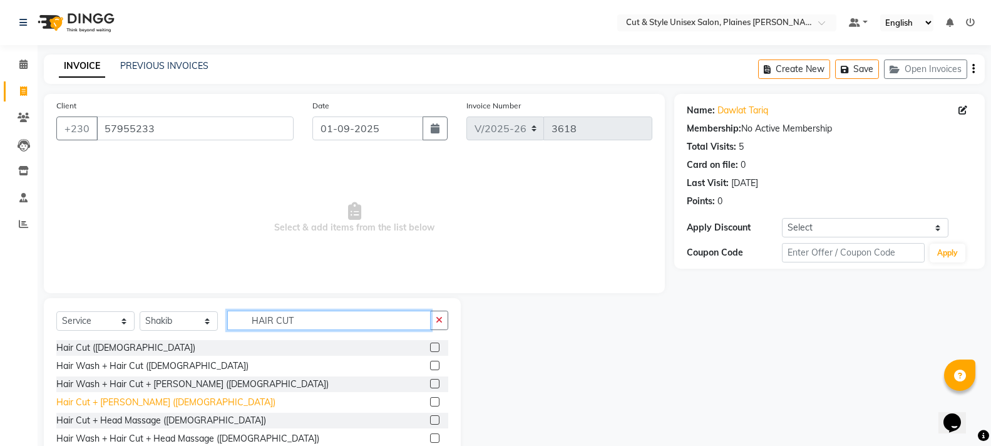
type input "HAIR CUT"
click at [140, 404] on div "Hair Cut + [PERSON_NAME] ([DEMOGRAPHIC_DATA])" at bounding box center [165, 402] width 219 height 13
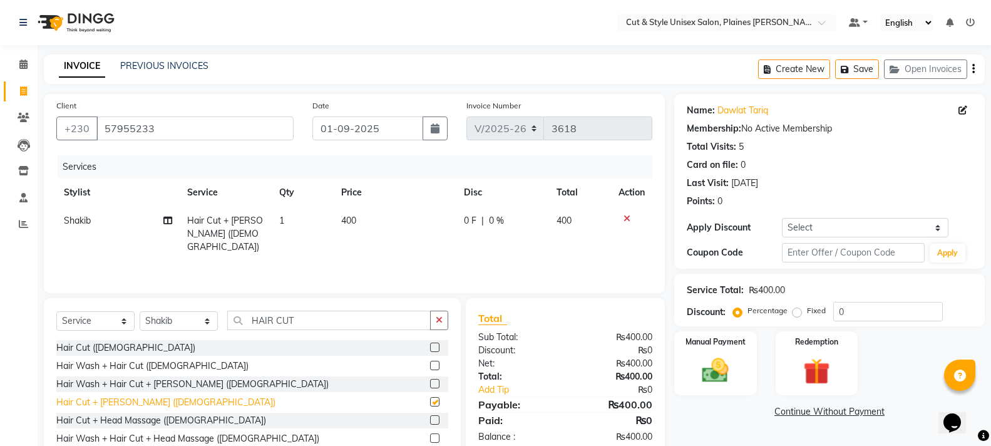
checkbox input "false"
click at [719, 358] on img at bounding box center [715, 370] width 44 height 32
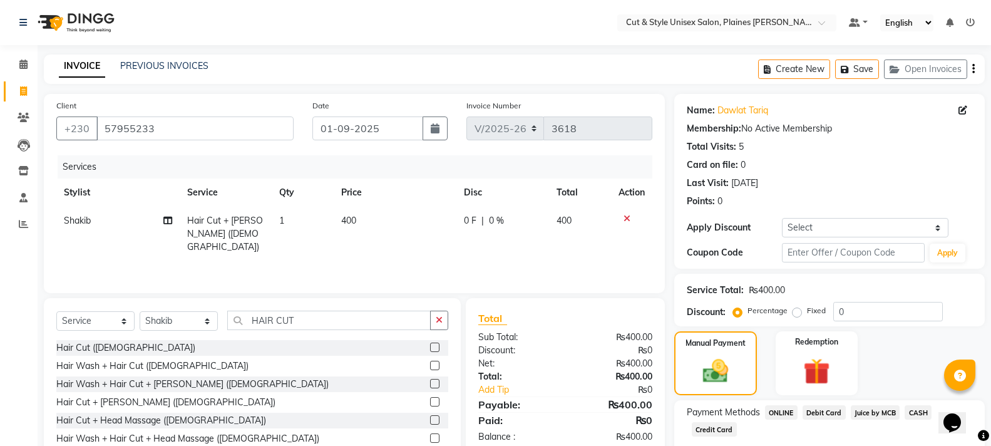
click at [891, 411] on span "Juice by MCB" at bounding box center [875, 412] width 49 height 14
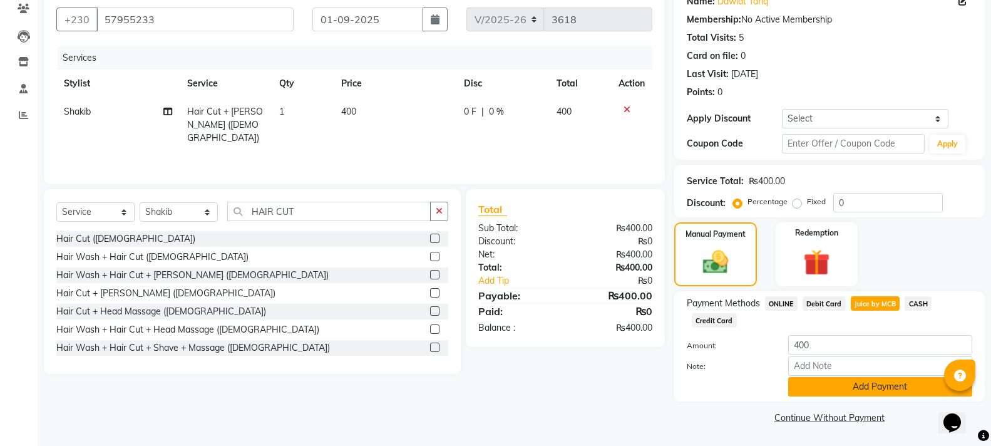
click at [870, 390] on button "Add Payment" at bounding box center [880, 386] width 184 height 19
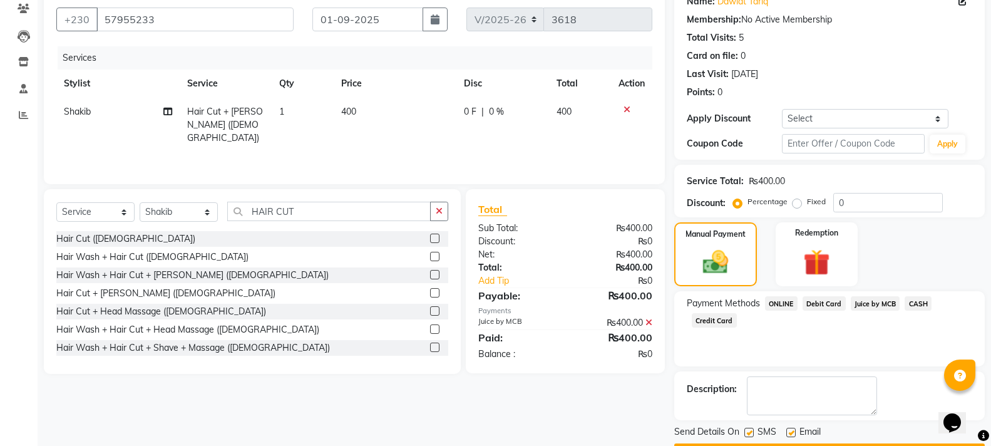
scroll to position [145, 0]
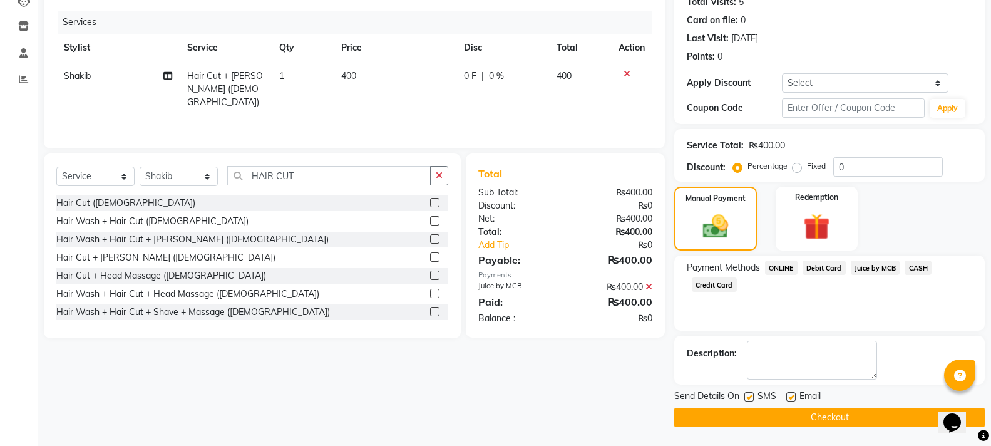
click at [893, 418] on button "Checkout" at bounding box center [829, 417] width 311 height 19
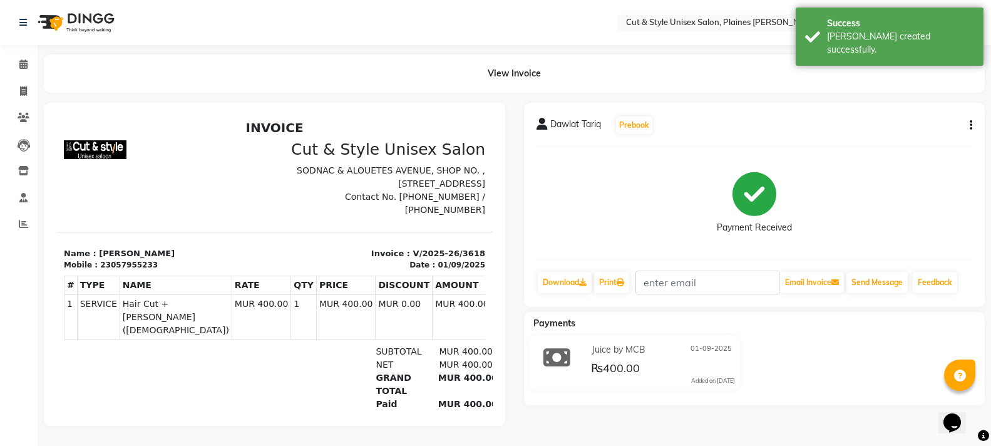
click at [98, 21] on img at bounding box center [75, 22] width 86 height 35
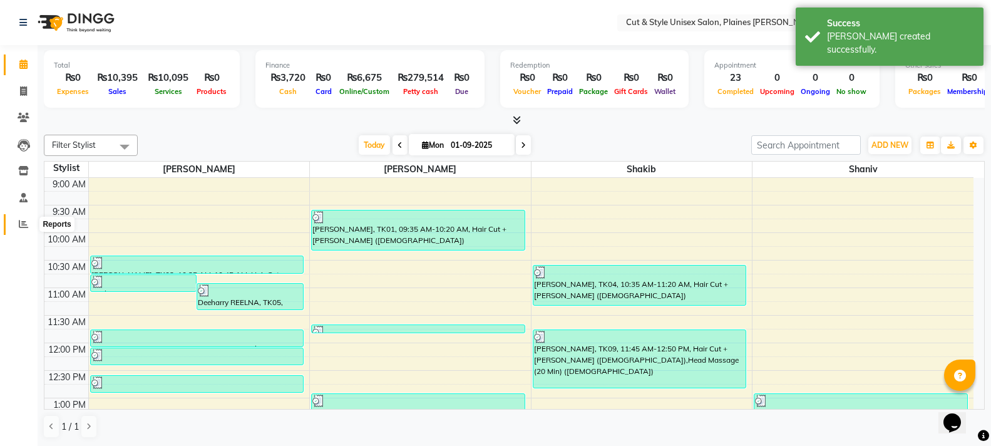
click at [23, 218] on span at bounding box center [24, 224] width 22 height 14
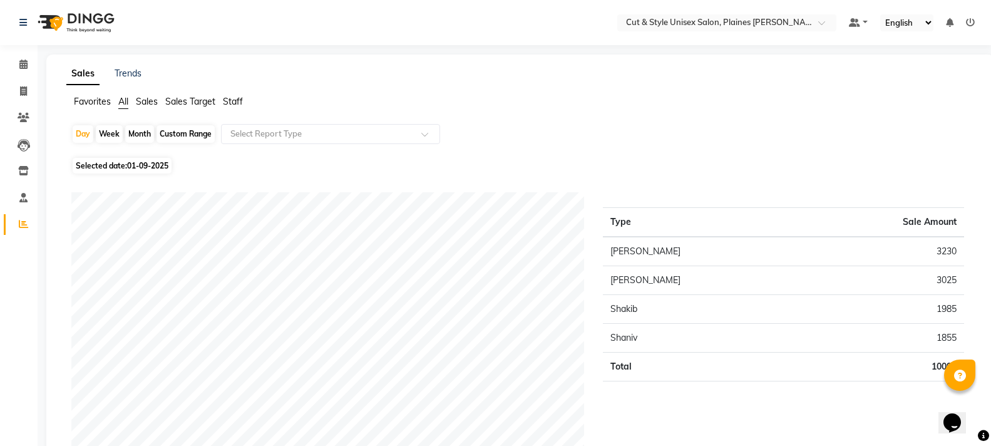
click at [82, 31] on img at bounding box center [75, 22] width 86 height 35
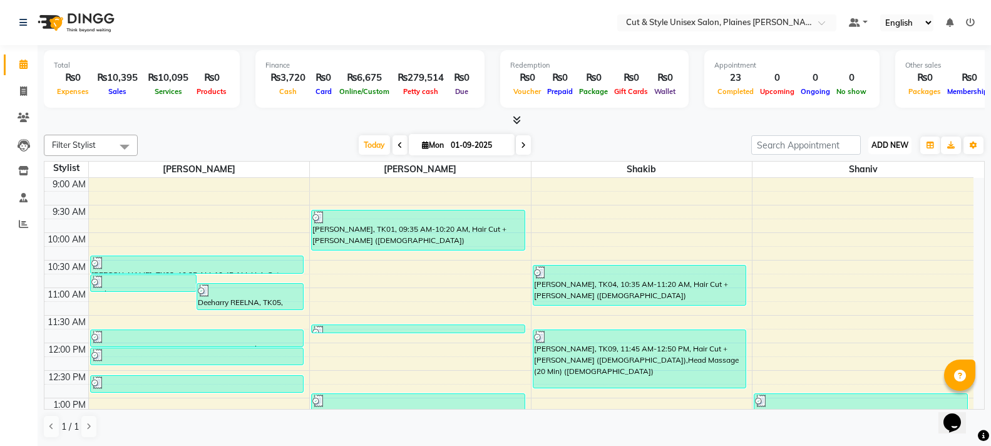
click at [887, 147] on span "ADD NEW" at bounding box center [890, 144] width 37 height 9
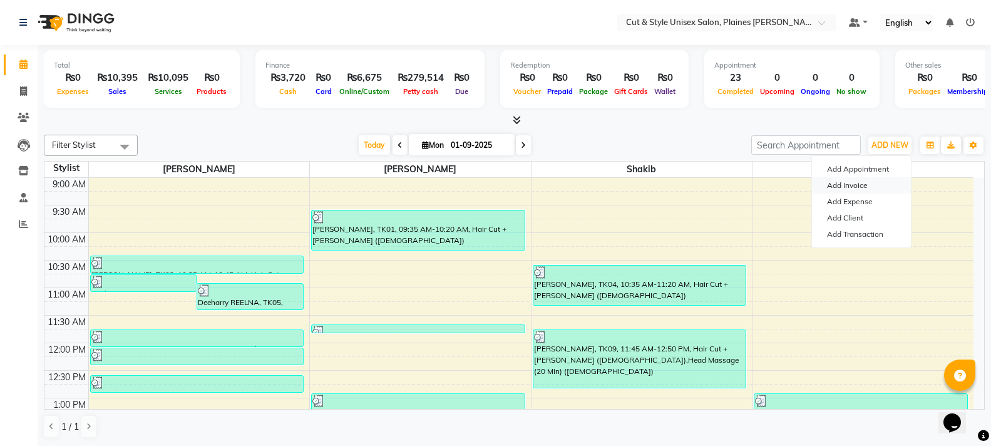
click at [859, 186] on link "Add Invoice" at bounding box center [861, 185] width 99 height 16
select select "service"
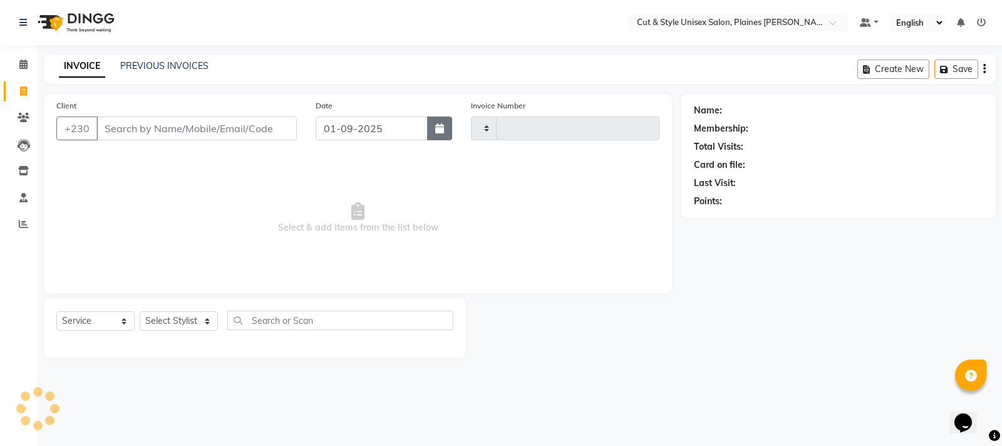
type input "3619"
select select "7731"
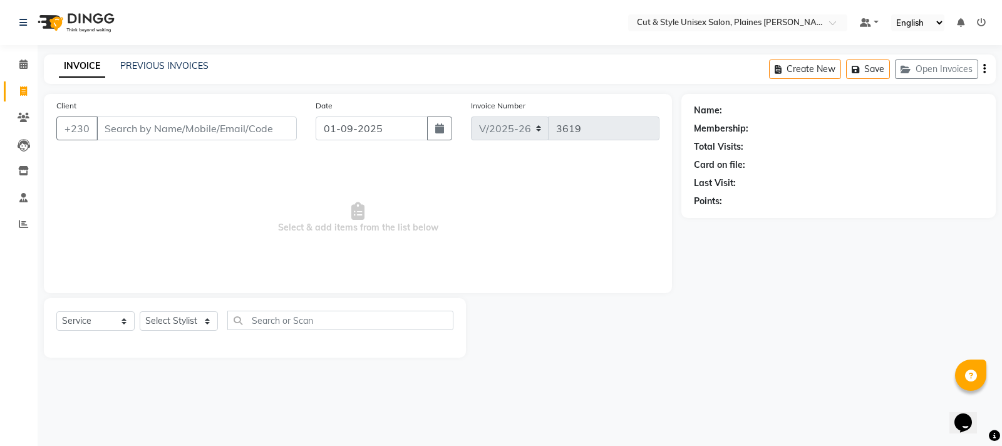
click at [200, 133] on input "Client" at bounding box center [196, 128] width 200 height 24
type input "55006511"
click at [261, 128] on span "Add Client" at bounding box center [264, 128] width 49 height 13
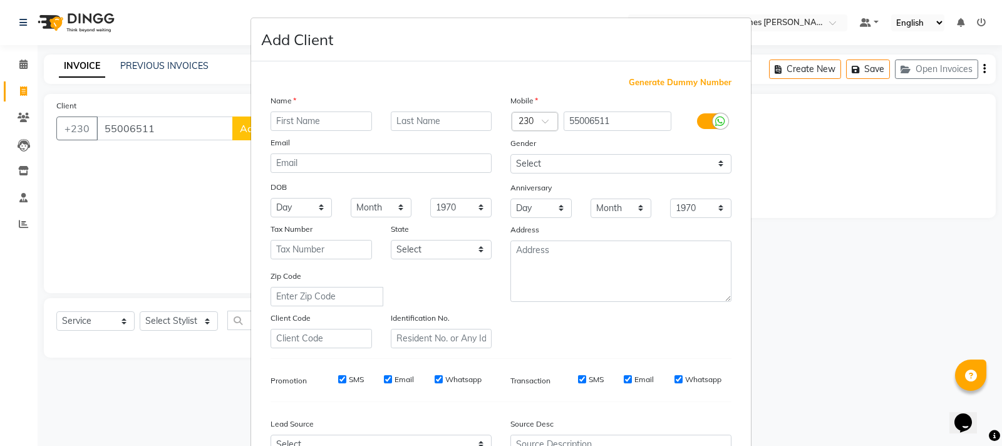
click at [299, 120] on input "text" at bounding box center [320, 120] width 101 height 19
type input "Sachin"
click at [421, 118] on input "text" at bounding box center [441, 120] width 101 height 19
type input ","
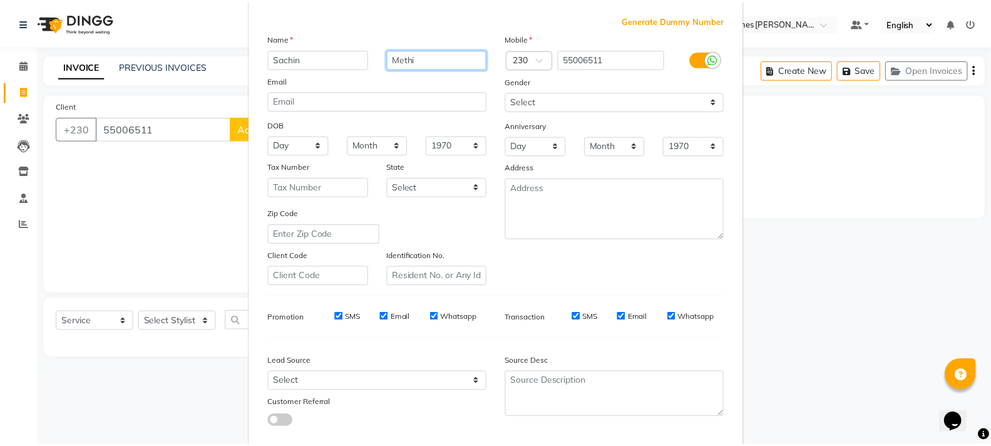
scroll to position [132, 0]
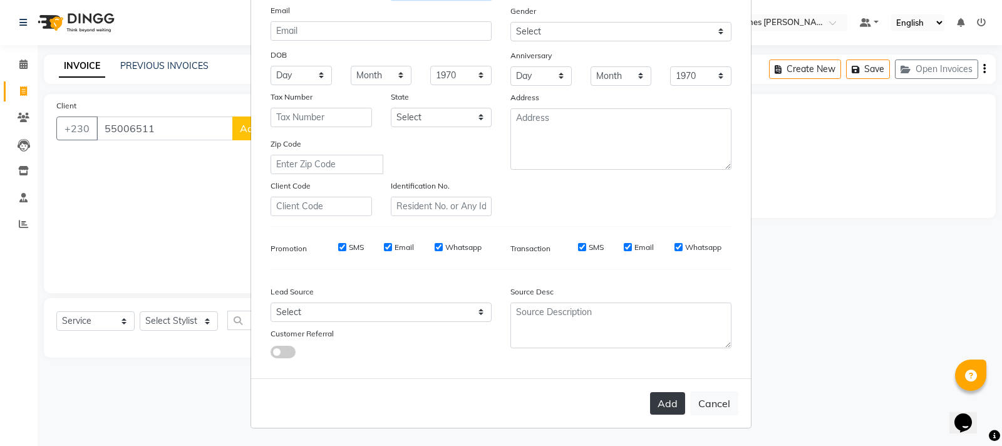
type input "Methi"
click at [660, 407] on button "Add" at bounding box center [667, 403] width 35 height 23
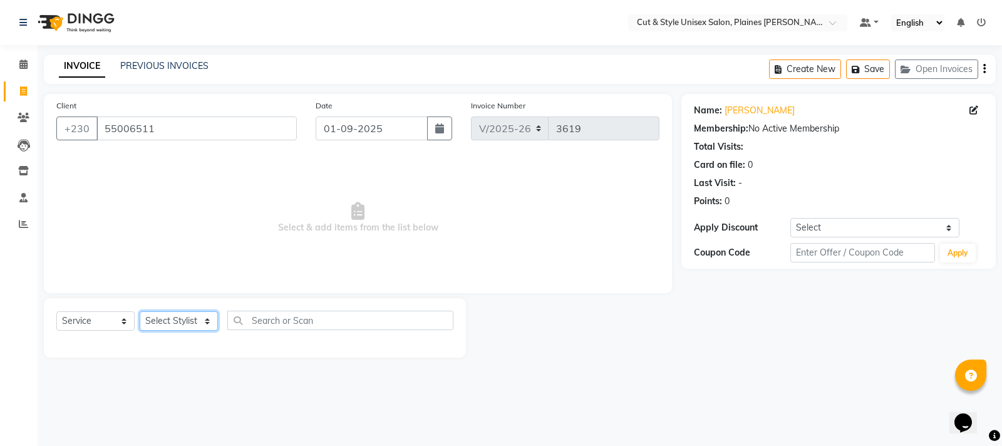
click at [179, 322] on select "Select Stylist [PERSON_NAME] Manager [PERSON_NAME]" at bounding box center [179, 320] width 78 height 19
select select "68909"
click at [140, 311] on select "Select Stylist [PERSON_NAME] Manager [PERSON_NAME]" at bounding box center [179, 320] width 78 height 19
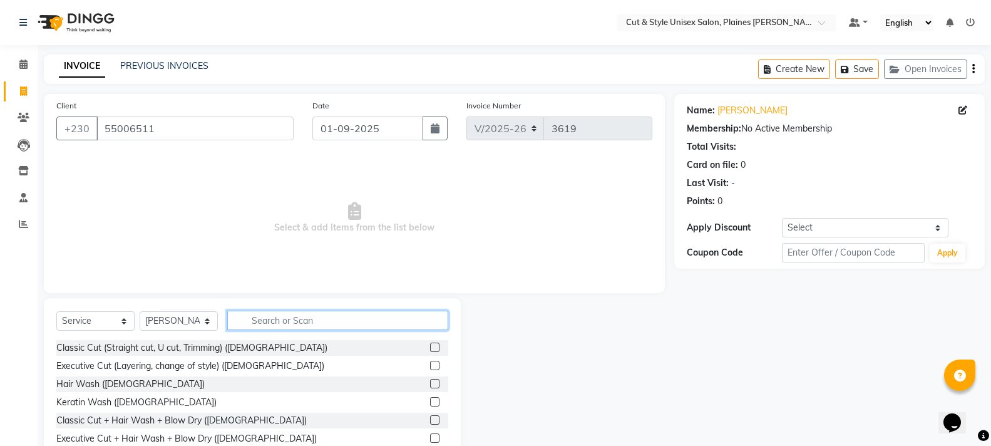
click at [275, 316] on input "text" at bounding box center [337, 320] width 221 height 19
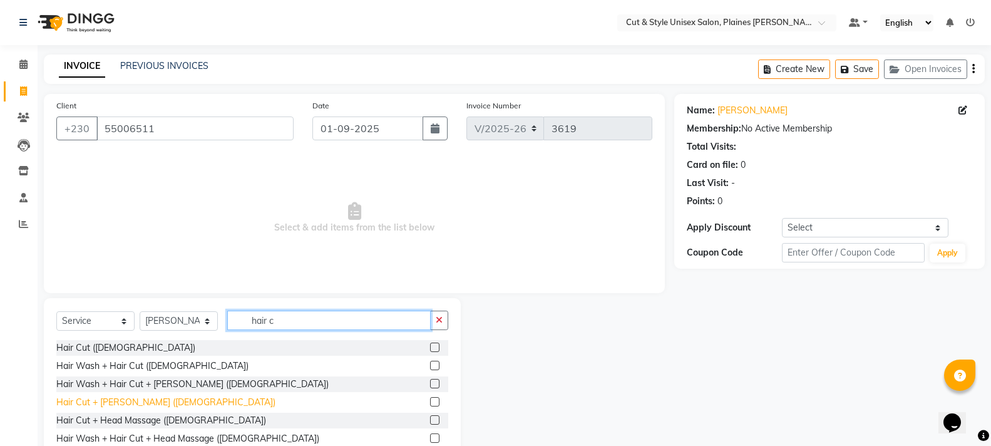
type input "hair c"
click at [71, 402] on div "Hair Cut + [PERSON_NAME] ([DEMOGRAPHIC_DATA])" at bounding box center [165, 402] width 219 height 13
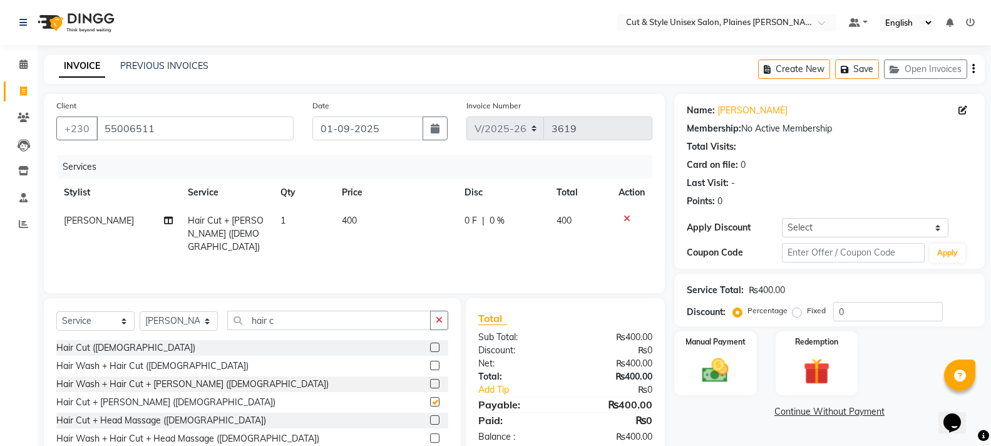
checkbox input "false"
click at [438, 317] on icon "button" at bounding box center [439, 320] width 7 height 9
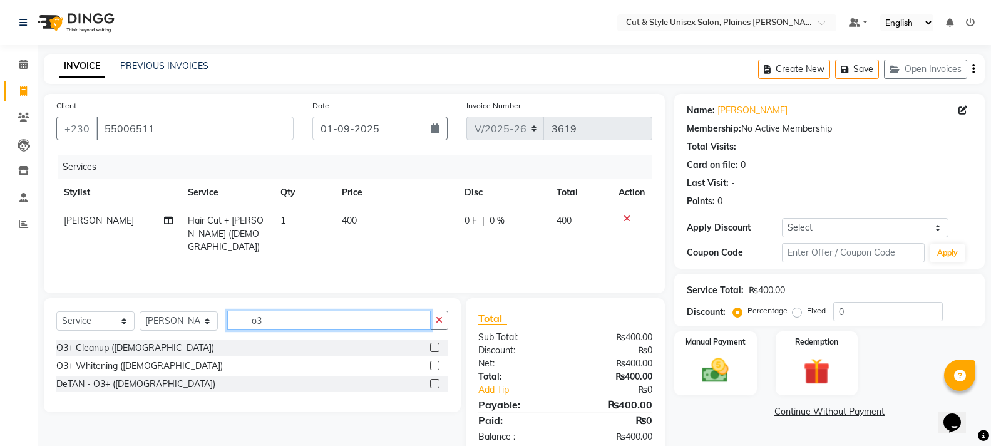
type input "o3"
click at [434, 383] on label at bounding box center [434, 383] width 9 height 9
click at [434, 383] on input "checkbox" at bounding box center [434, 384] width 8 height 8
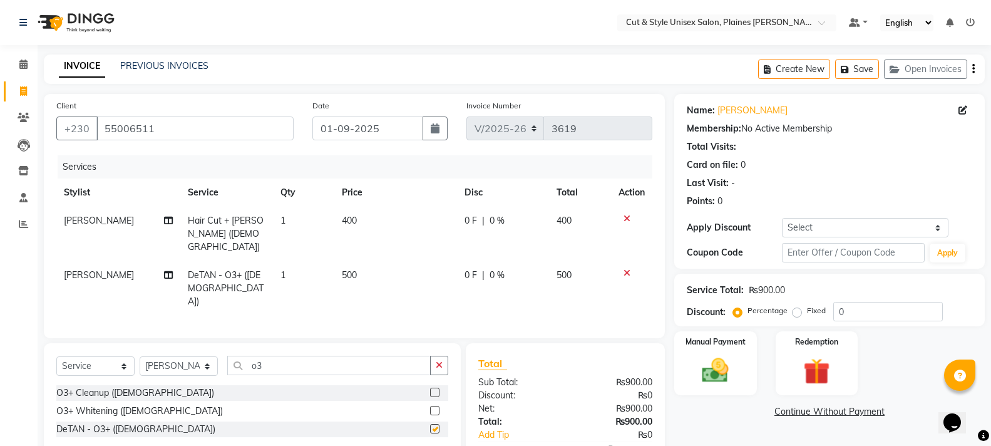
checkbox input "false"
click at [442, 356] on button "button" at bounding box center [439, 365] width 18 height 19
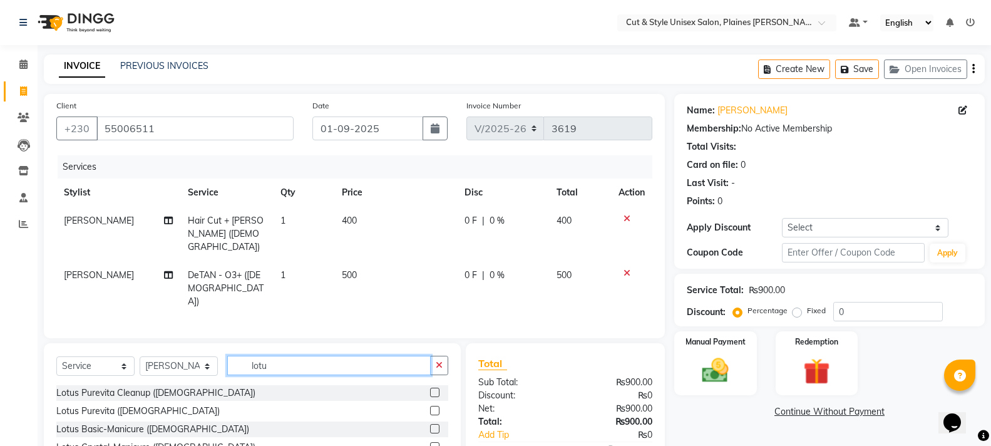
type input "lotu"
click at [436, 406] on label at bounding box center [434, 410] width 9 height 9
click at [436, 407] on input "checkbox" at bounding box center [434, 411] width 8 height 8
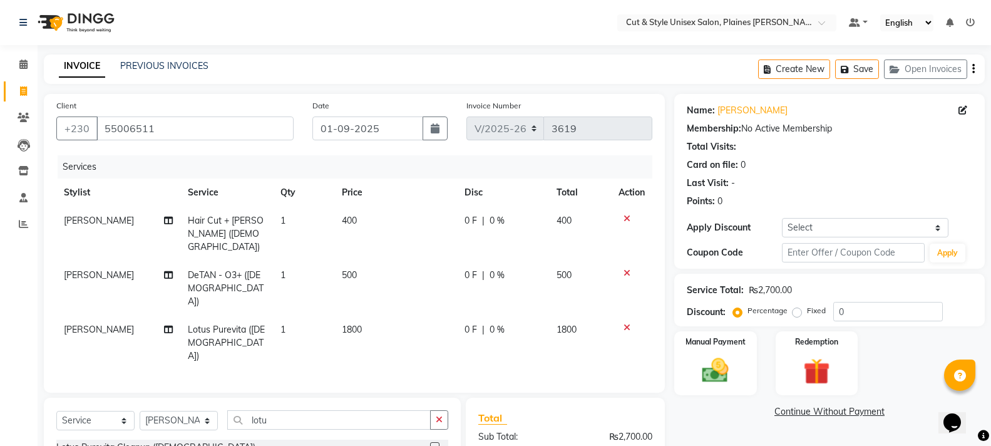
checkbox input "false"
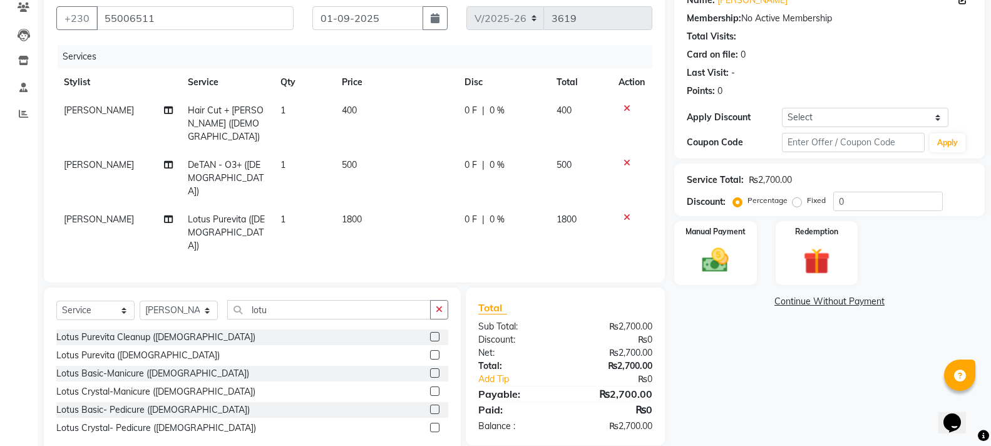
click at [436, 305] on icon "button" at bounding box center [439, 309] width 7 height 9
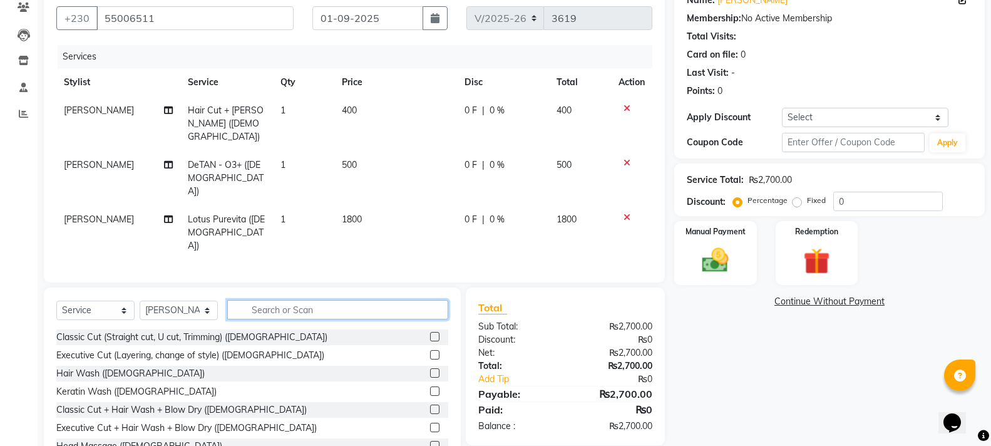
click at [328, 300] on input "text" at bounding box center [337, 309] width 221 height 19
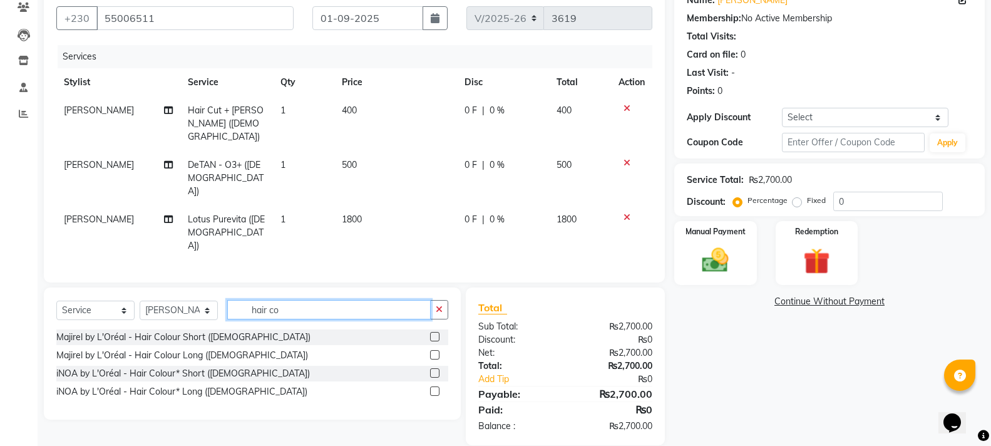
scroll to position [100, 0]
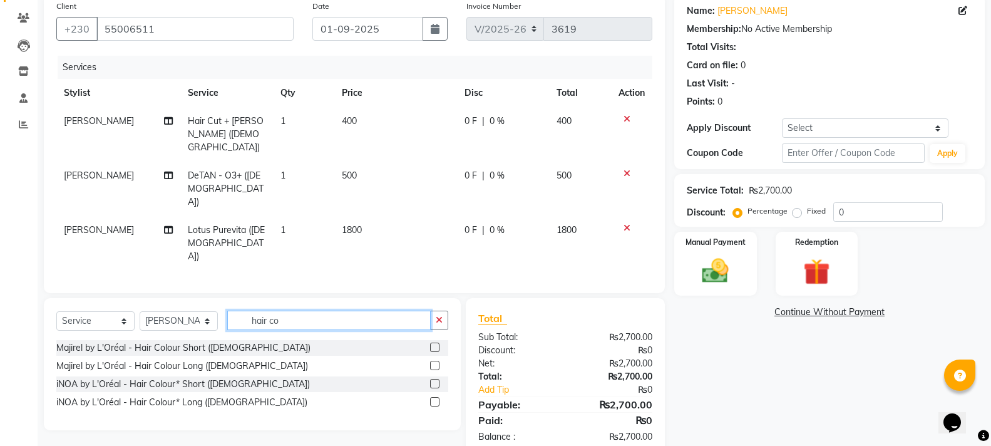
type input "hair co"
click at [434, 342] on label at bounding box center [434, 346] width 9 height 9
click at [434, 344] on input "checkbox" at bounding box center [434, 348] width 8 height 8
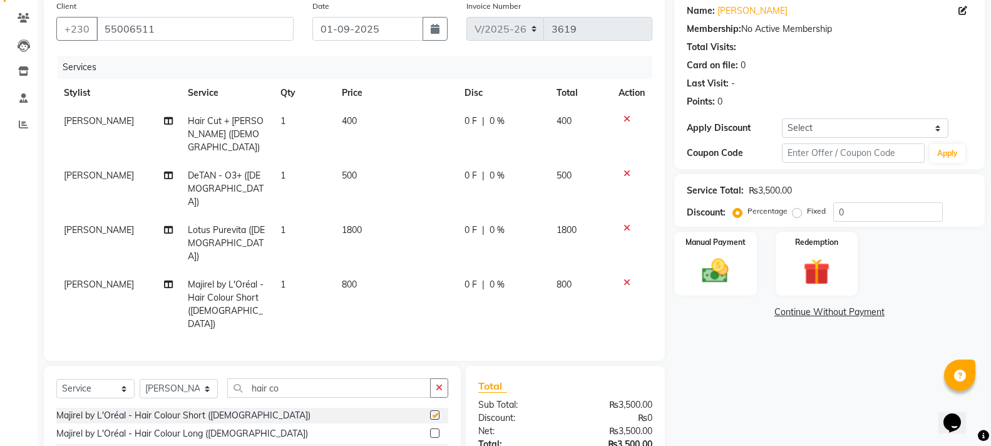
checkbox input "false"
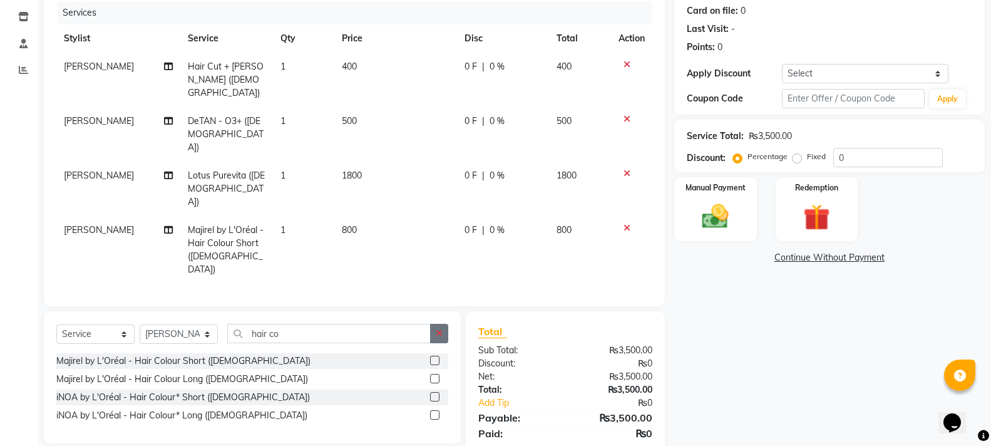
click at [441, 329] on icon "button" at bounding box center [439, 333] width 7 height 9
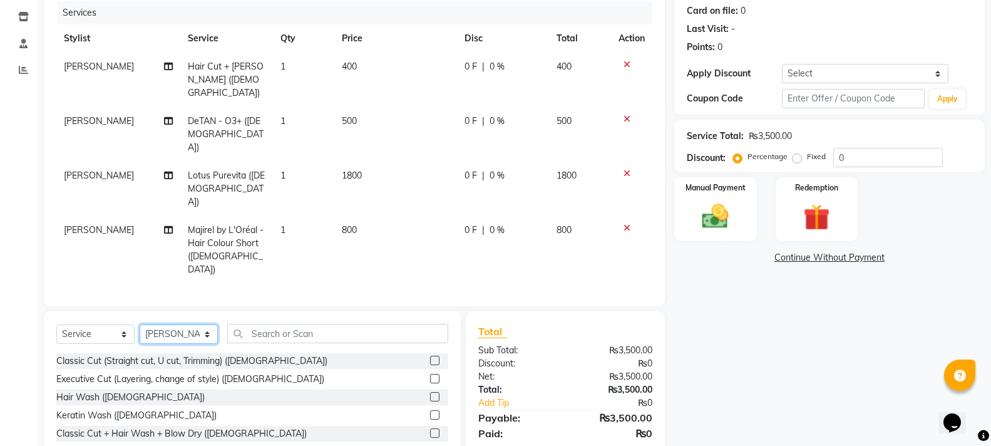
click at [180, 324] on select "Select Stylist [PERSON_NAME] Manager [PERSON_NAME]" at bounding box center [179, 333] width 78 height 19
select select "68911"
click at [140, 324] on select "Select Stylist [PERSON_NAME] Manager [PERSON_NAME]" at bounding box center [179, 333] width 78 height 19
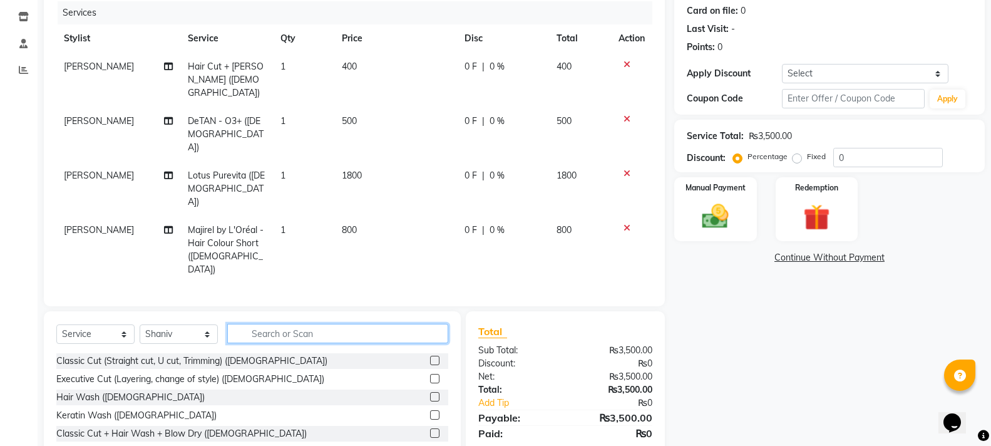
click at [342, 324] on input "text" at bounding box center [337, 333] width 221 height 19
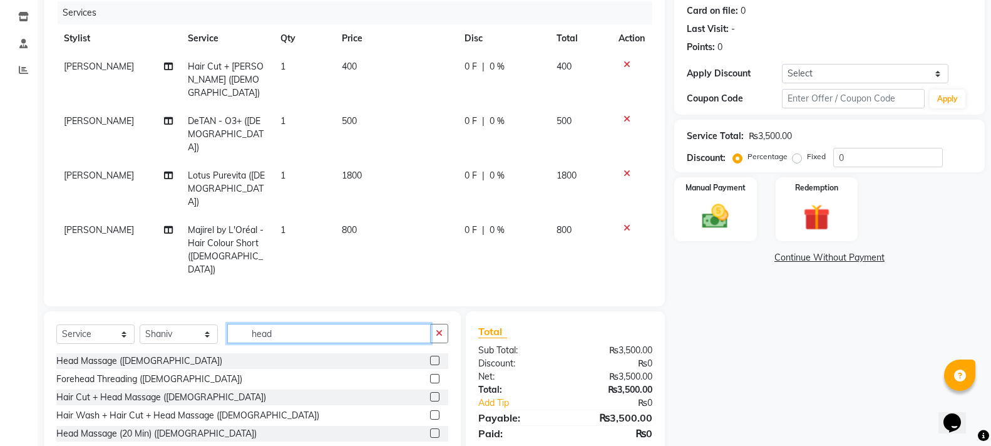
type input "head"
click at [436, 356] on label at bounding box center [434, 360] width 9 height 9
click at [436, 357] on input "checkbox" at bounding box center [434, 361] width 8 height 8
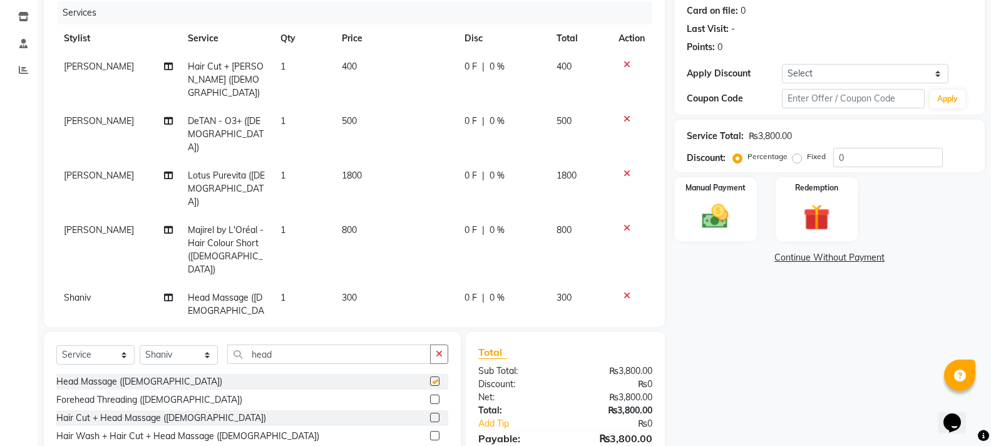
checkbox input "false"
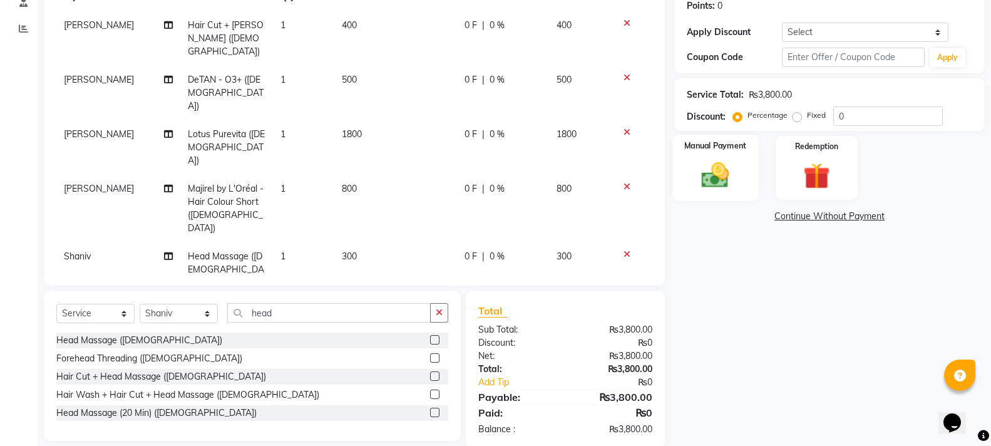
drag, startPoint x: 696, startPoint y: 183, endPoint x: 698, endPoint y: 190, distance: 7.7
click at [696, 184] on img at bounding box center [715, 175] width 44 height 32
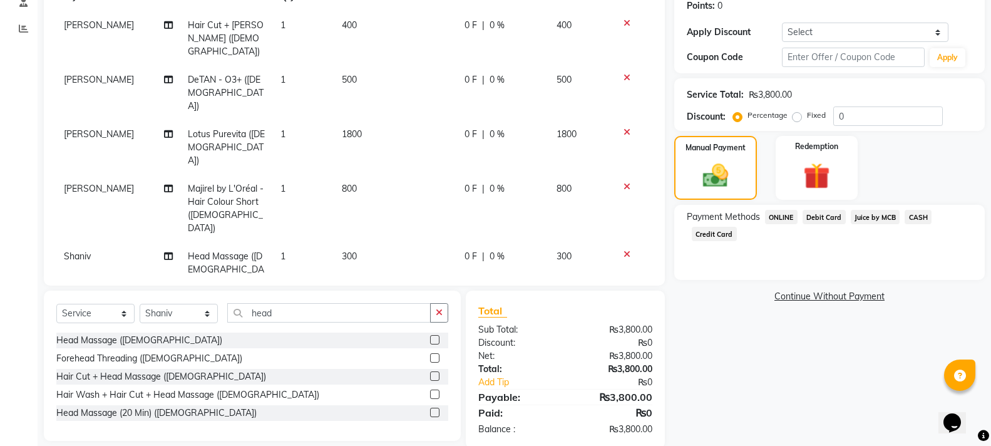
click at [917, 216] on span "CASH" at bounding box center [918, 217] width 27 height 14
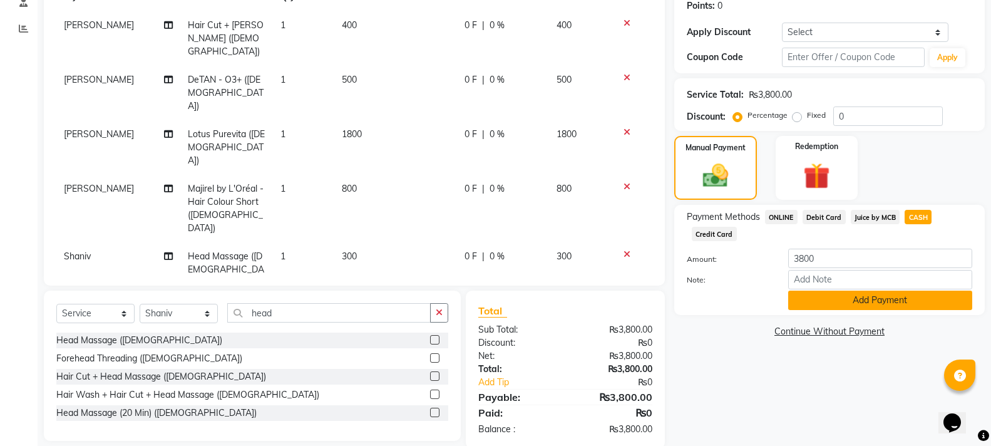
click at [868, 303] on button "Add Payment" at bounding box center [880, 300] width 184 height 19
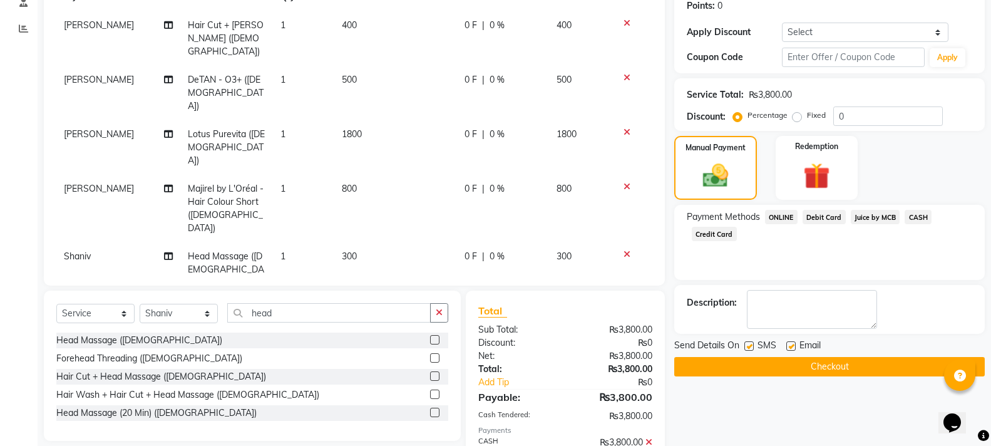
scroll to position [240, 0]
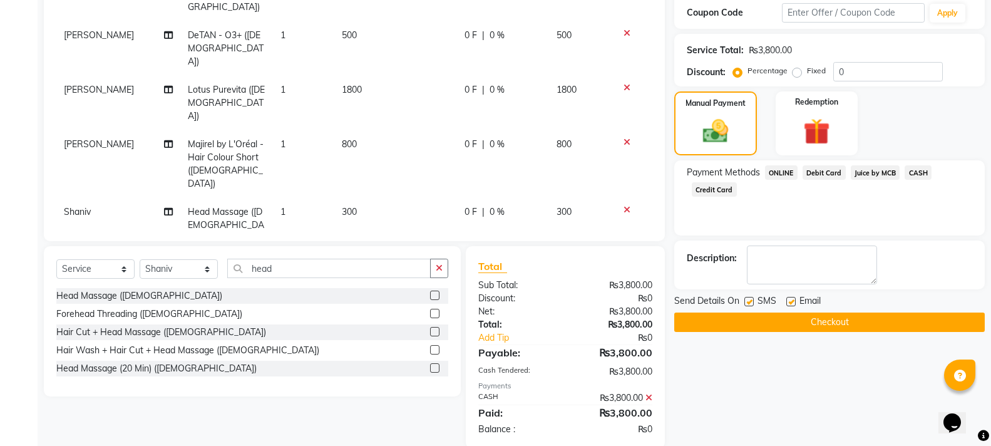
click at [827, 327] on button "Checkout" at bounding box center [829, 321] width 311 height 19
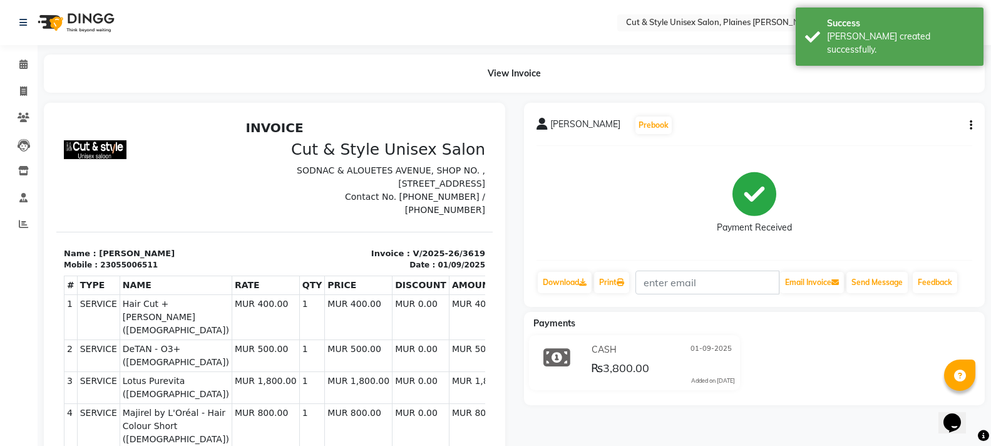
drag, startPoint x: 51, startPoint y: 19, endPoint x: 64, endPoint y: 18, distance: 13.2
click at [51, 19] on img at bounding box center [75, 22] width 86 height 35
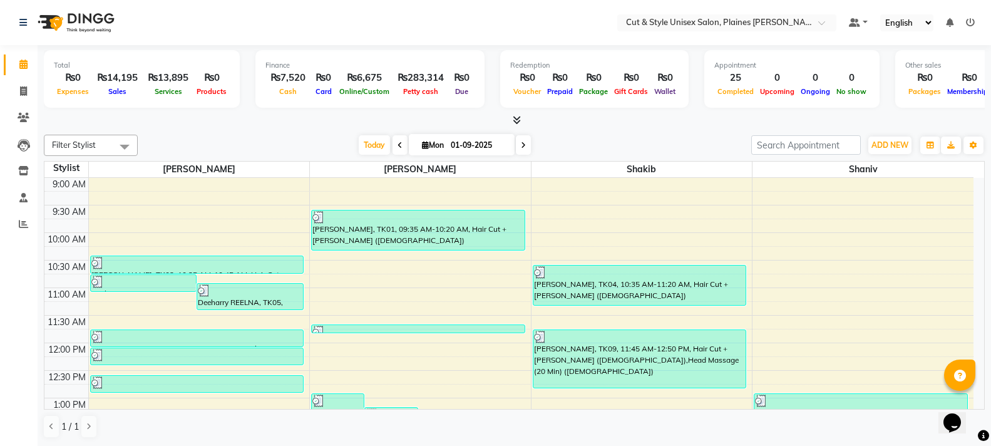
click at [50, 23] on img at bounding box center [75, 22] width 86 height 35
click at [56, 16] on img at bounding box center [75, 22] width 86 height 35
click at [888, 145] on span "ADD NEW" at bounding box center [890, 144] width 37 height 9
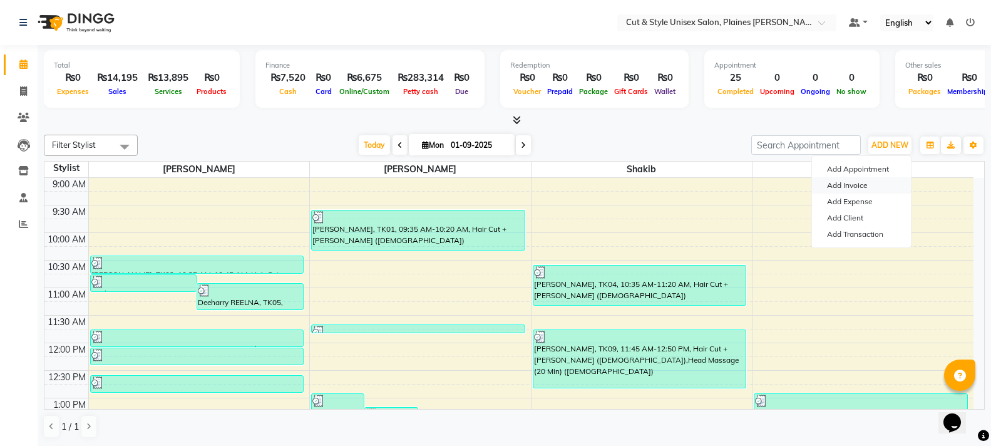
click at [870, 180] on link "Add Invoice" at bounding box center [861, 185] width 99 height 16
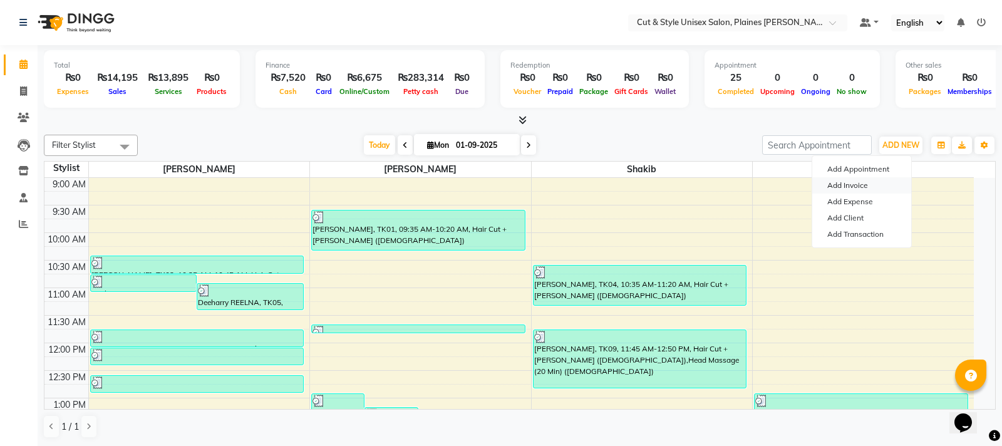
select select "service"
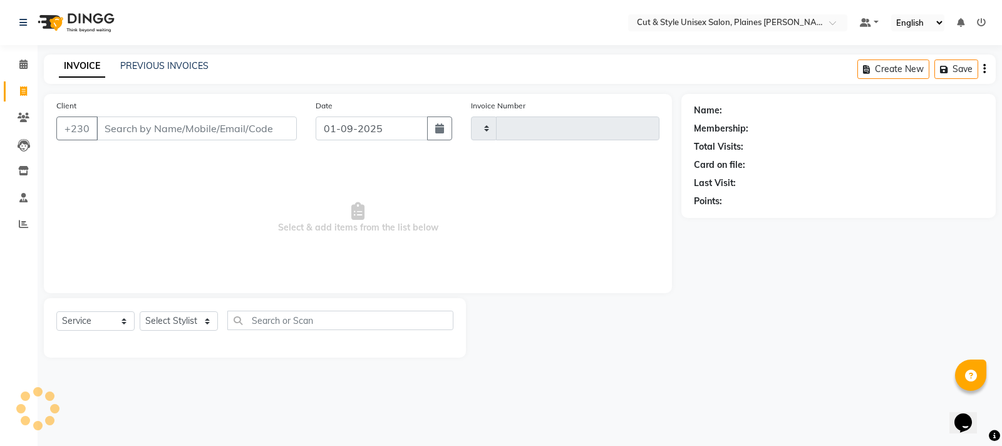
type input "3620"
select select "7731"
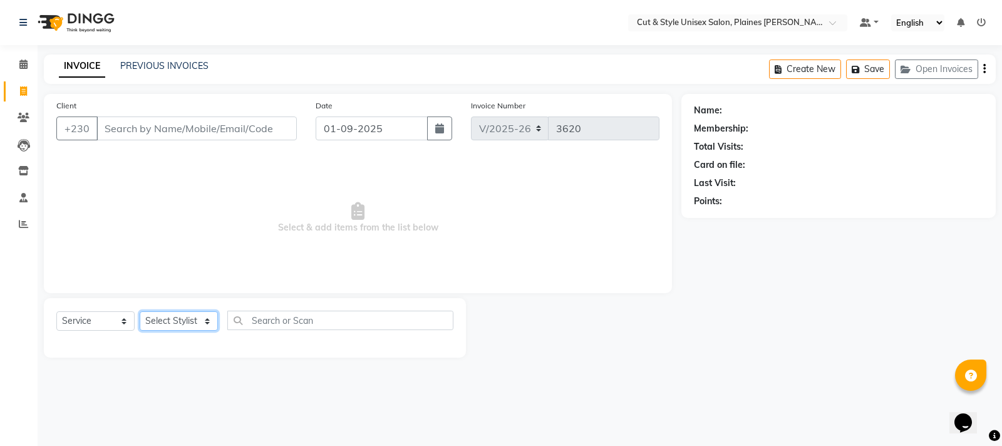
click at [207, 323] on select "Select Stylist [PERSON_NAME] Manager [PERSON_NAME]" at bounding box center [179, 320] width 78 height 19
select select "68909"
click at [140, 311] on select "Select Stylist [PERSON_NAME] Manager [PERSON_NAME]" at bounding box center [179, 320] width 78 height 19
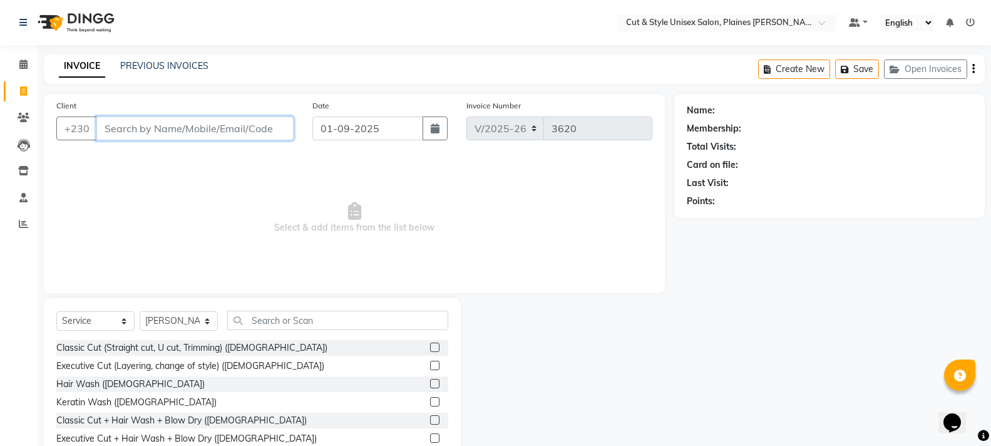
click at [178, 129] on input "Client" at bounding box center [194, 128] width 197 height 24
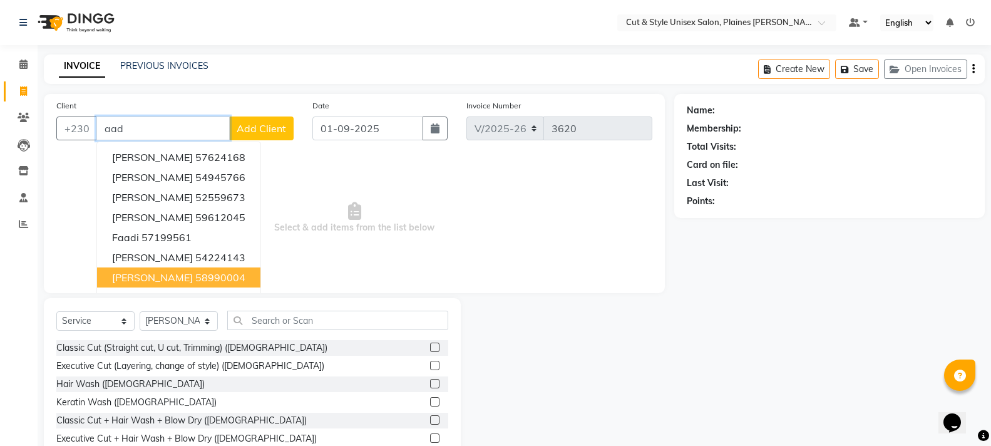
click at [195, 278] on ngb-highlight "58990004" at bounding box center [220, 277] width 50 height 13
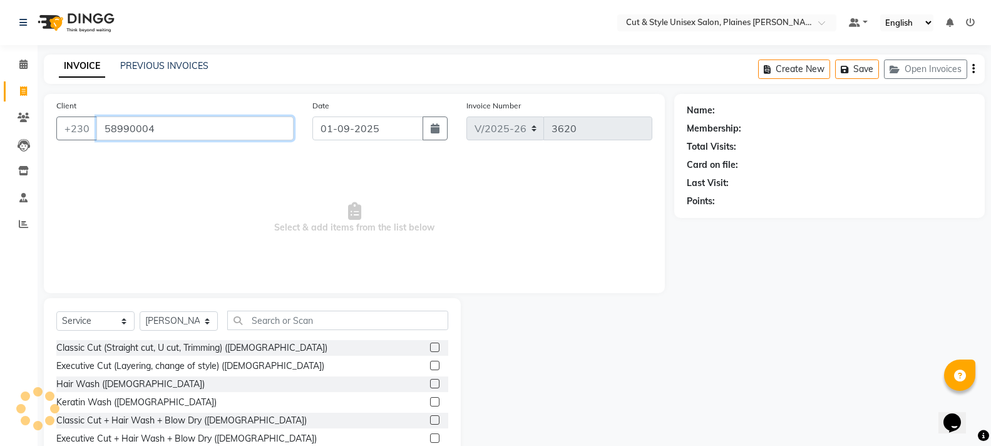
type input "58990004"
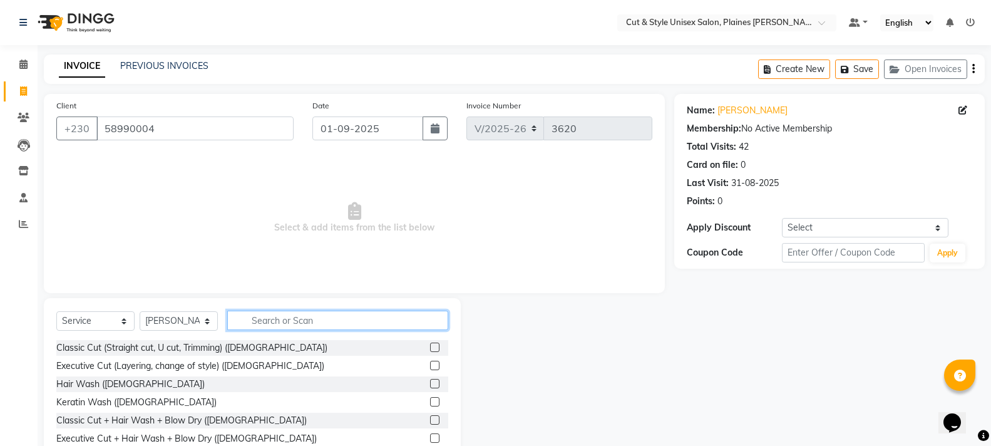
click at [250, 317] on input "text" at bounding box center [337, 320] width 221 height 19
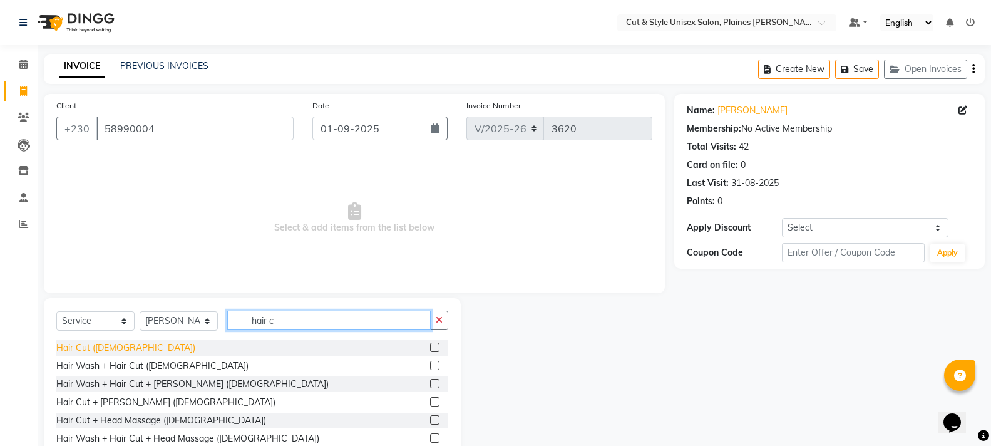
type input "hair c"
click at [101, 347] on div "Hair Cut ([DEMOGRAPHIC_DATA])" at bounding box center [125, 347] width 139 height 13
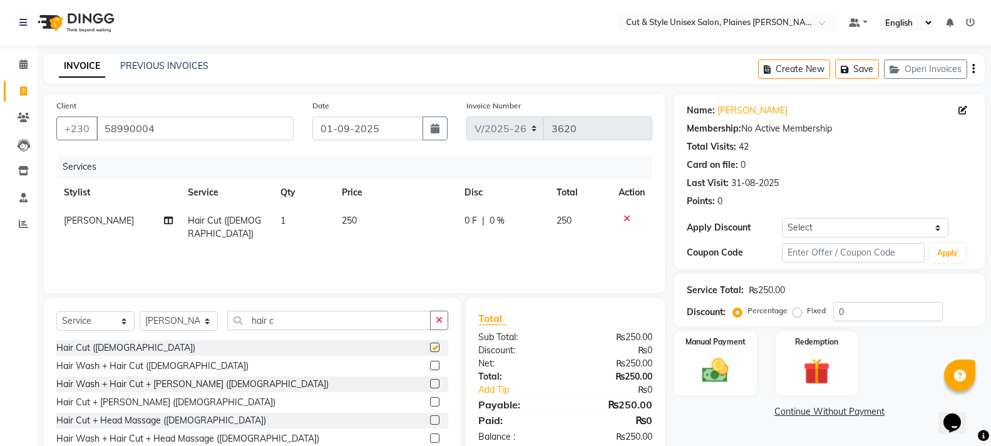
checkbox input "false"
click at [729, 356] on img at bounding box center [715, 370] width 44 height 32
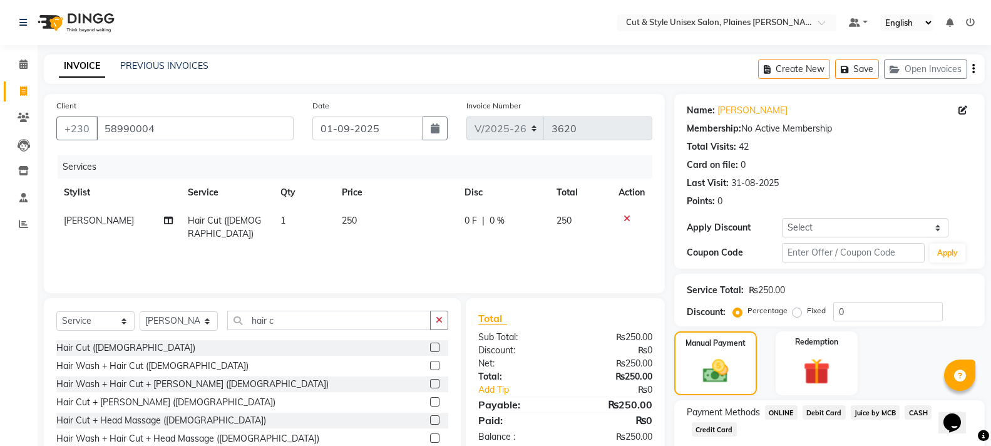
click at [865, 412] on span "Juice by MCB" at bounding box center [875, 412] width 49 height 14
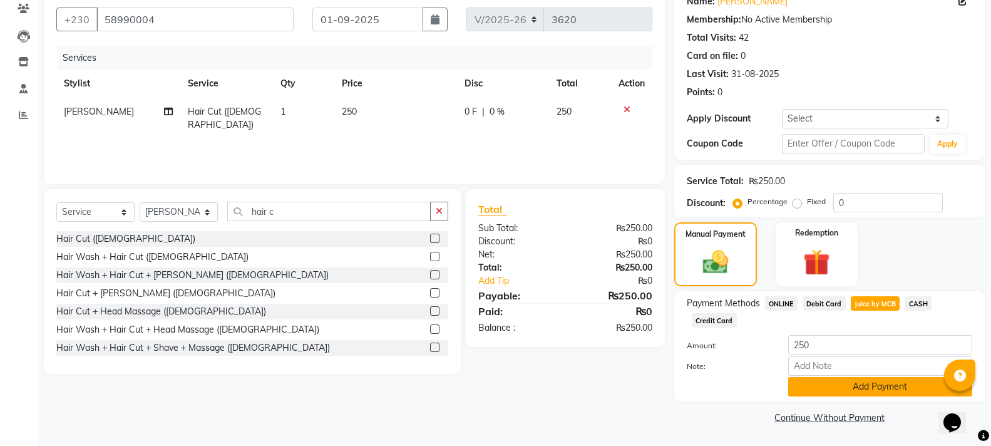
click at [853, 384] on button "Add Payment" at bounding box center [880, 386] width 184 height 19
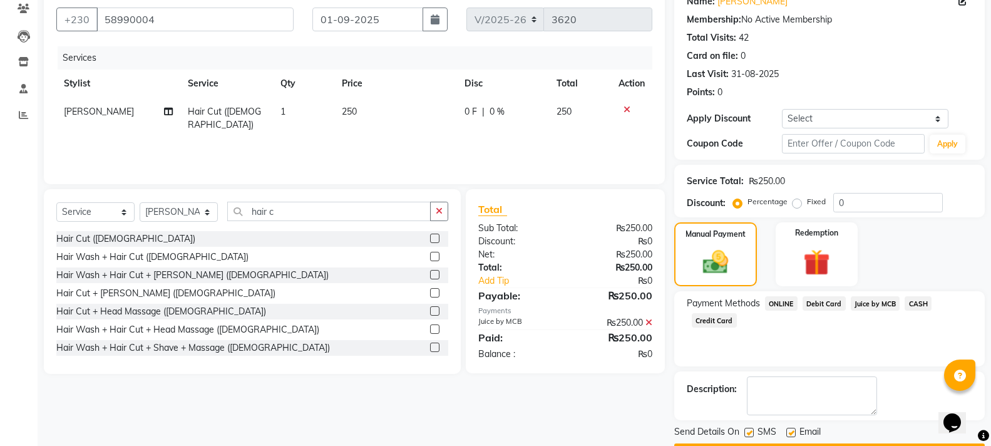
scroll to position [145, 0]
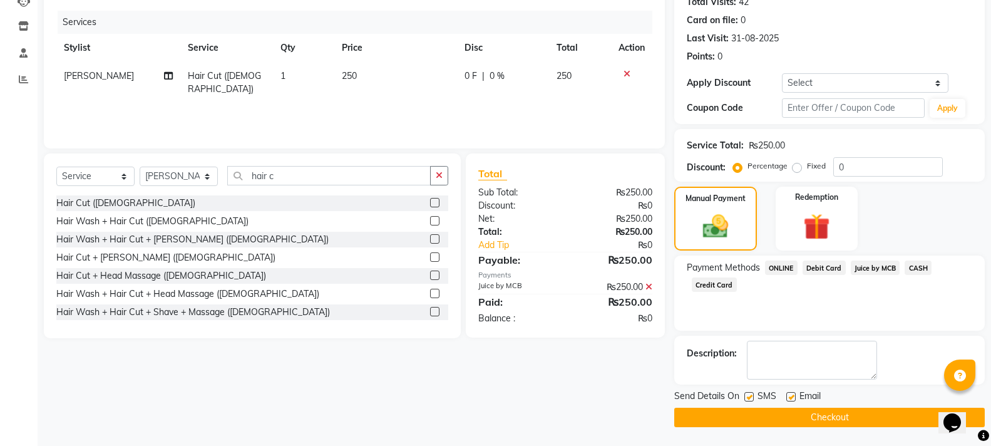
click at [833, 416] on button "Checkout" at bounding box center [829, 417] width 311 height 19
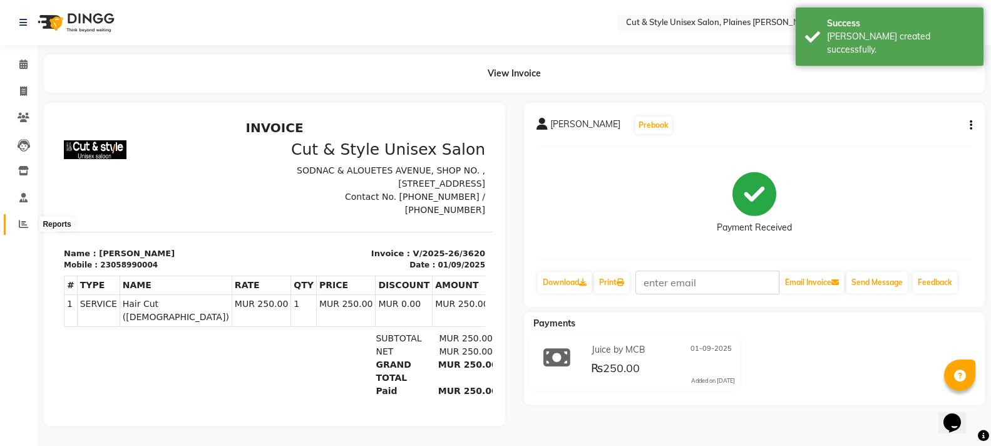
click at [24, 224] on icon at bounding box center [23, 223] width 9 height 9
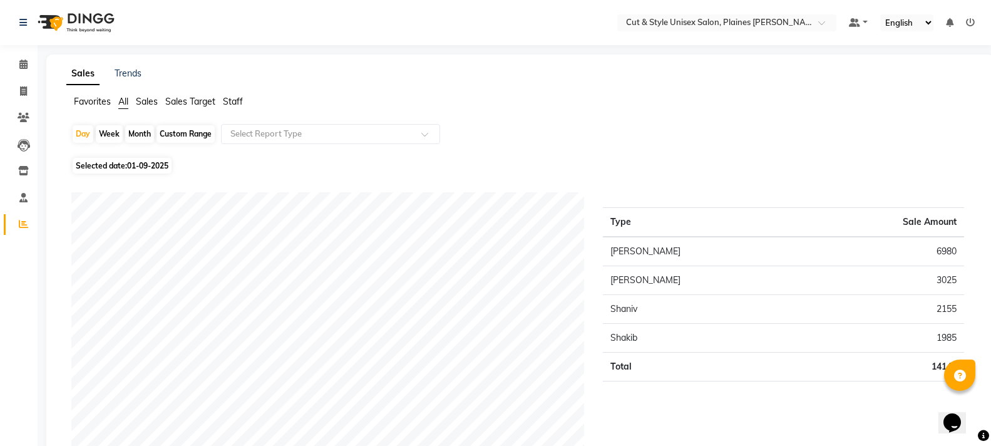
click at [50, 20] on img at bounding box center [75, 22] width 86 height 35
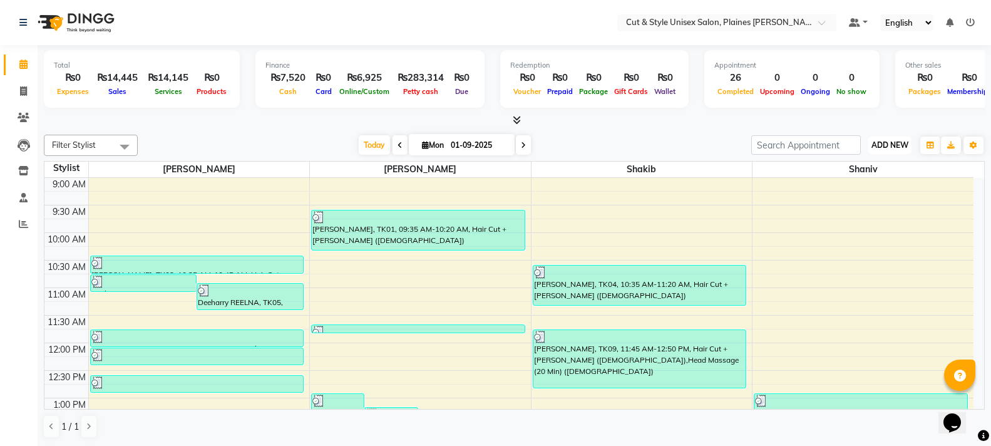
click at [887, 149] on button "ADD NEW Toggle Dropdown" at bounding box center [889, 145] width 43 height 18
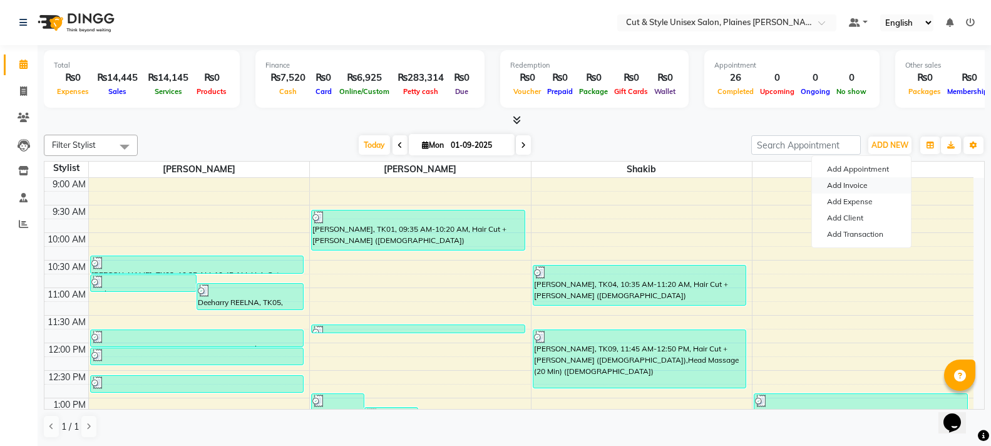
click at [855, 180] on link "Add Invoice" at bounding box center [861, 185] width 99 height 16
select select "service"
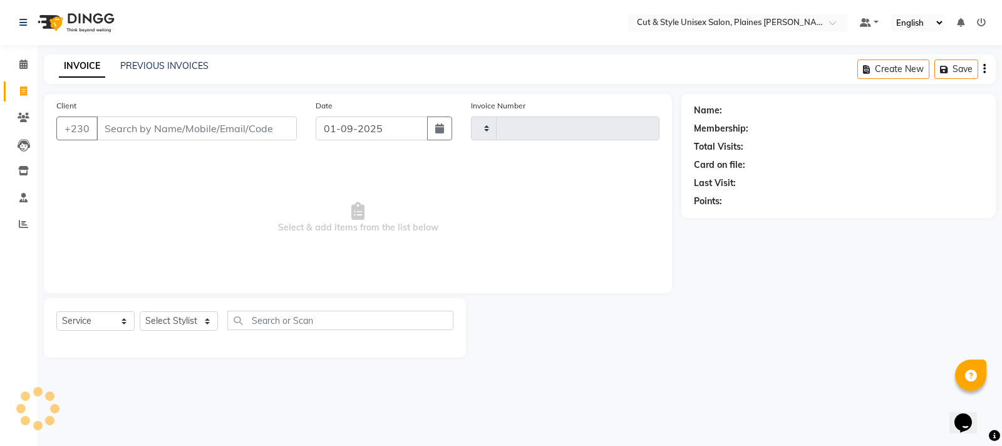
type input "3621"
select select "7731"
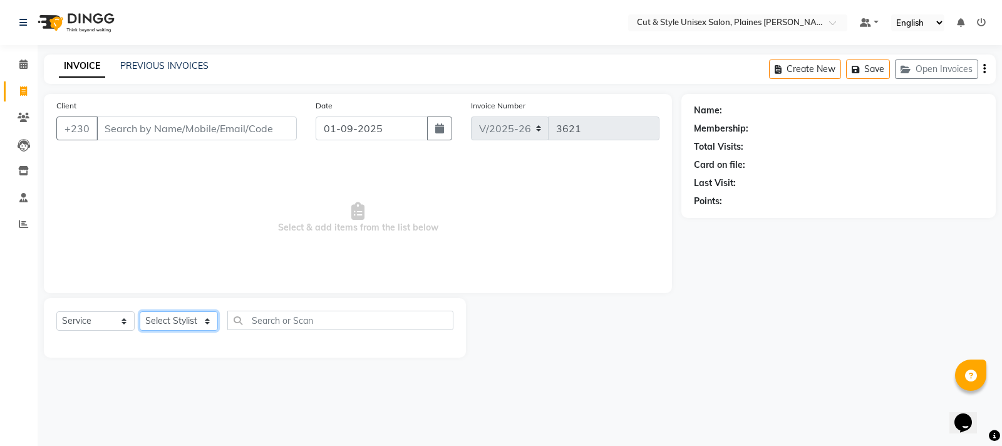
click at [159, 321] on select "Select Stylist" at bounding box center [179, 320] width 78 height 19
select select "68908"
click at [140, 311] on select "Select Stylist [PERSON_NAME] Manager [PERSON_NAME]" at bounding box center [179, 320] width 78 height 19
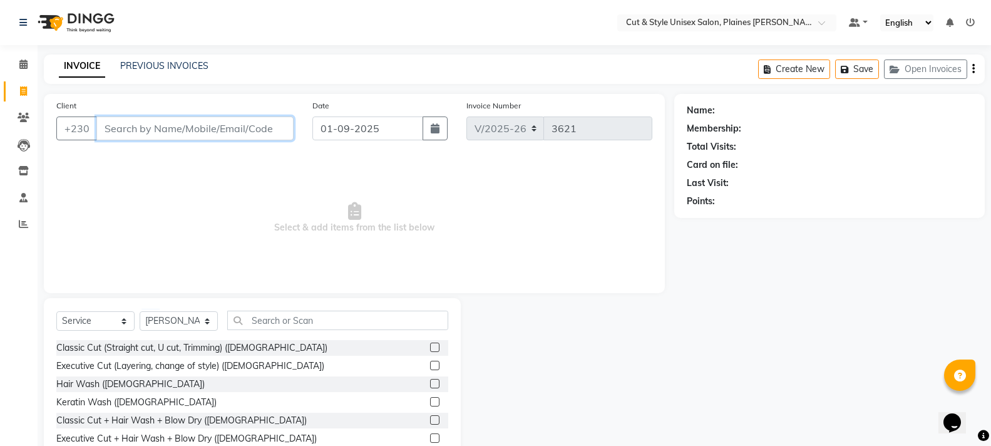
click at [183, 133] on input "Client" at bounding box center [194, 128] width 197 height 24
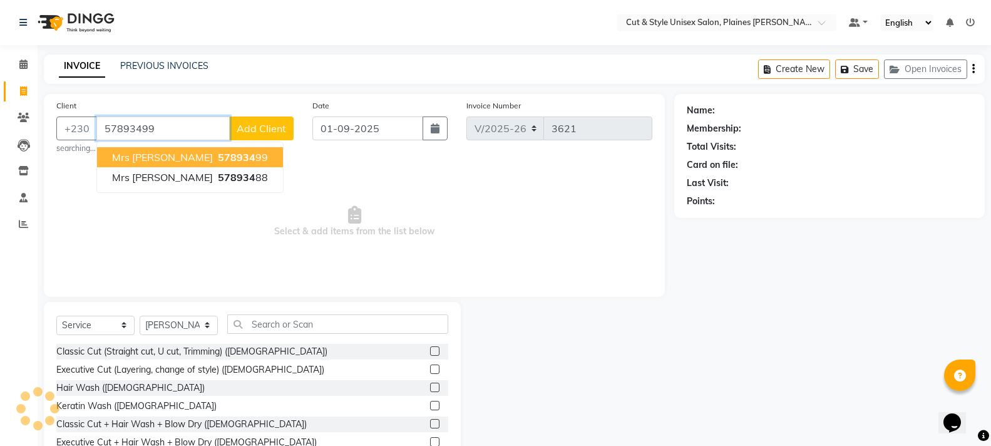
type input "57893499"
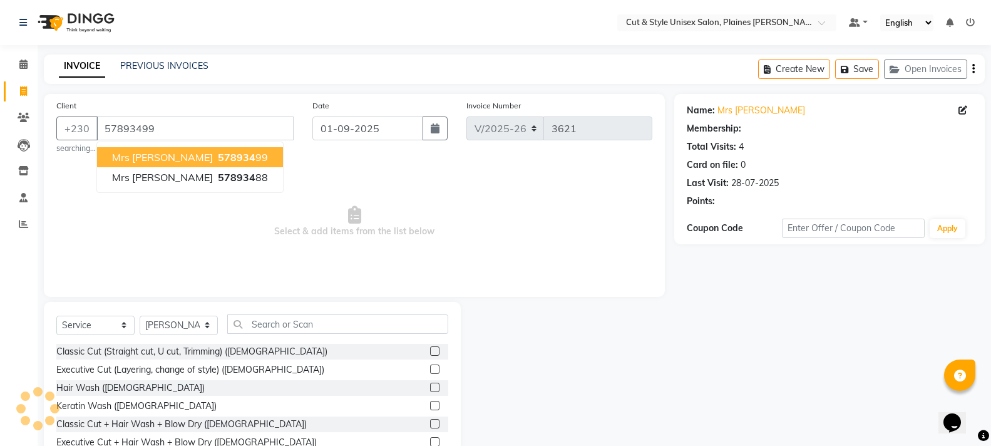
click at [218, 152] on span "578934" at bounding box center [237, 157] width 38 height 13
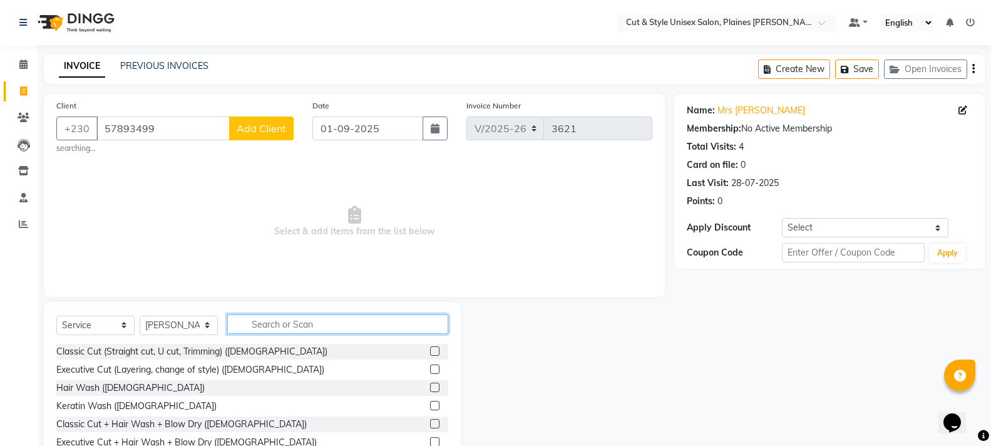
click at [299, 326] on input "text" at bounding box center [337, 323] width 221 height 19
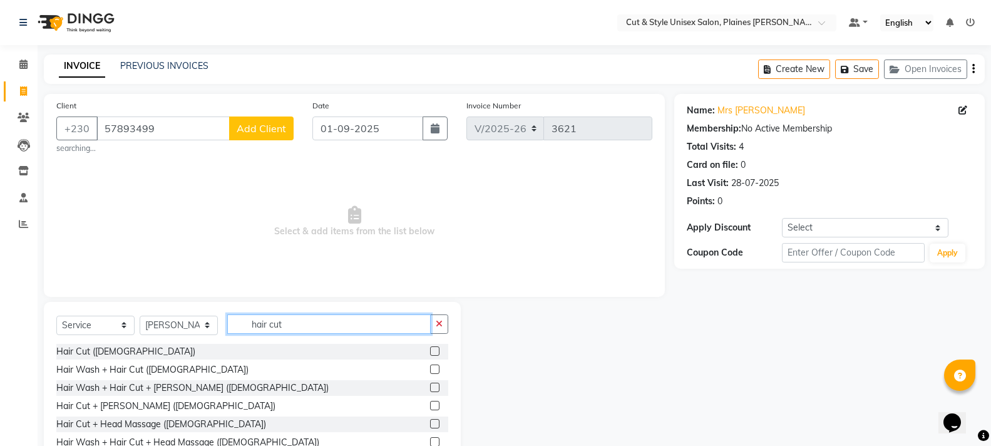
type input "hair cut"
click at [417, 350] on div "Hair Cut ([DEMOGRAPHIC_DATA])" at bounding box center [252, 352] width 392 height 16
click at [430, 351] on label at bounding box center [434, 350] width 9 height 9
click at [430, 351] on input "checkbox" at bounding box center [434, 351] width 8 height 8
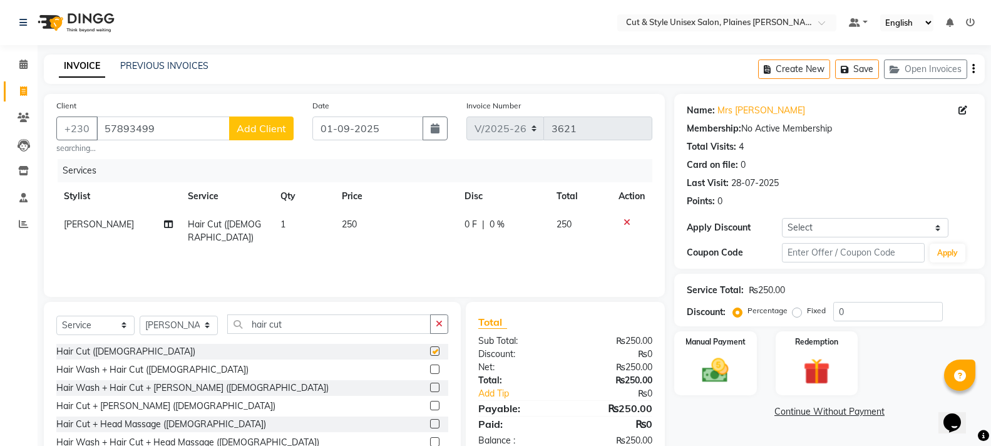
checkbox input "false"
click at [344, 322] on input "hair cut" at bounding box center [328, 323] width 203 height 19
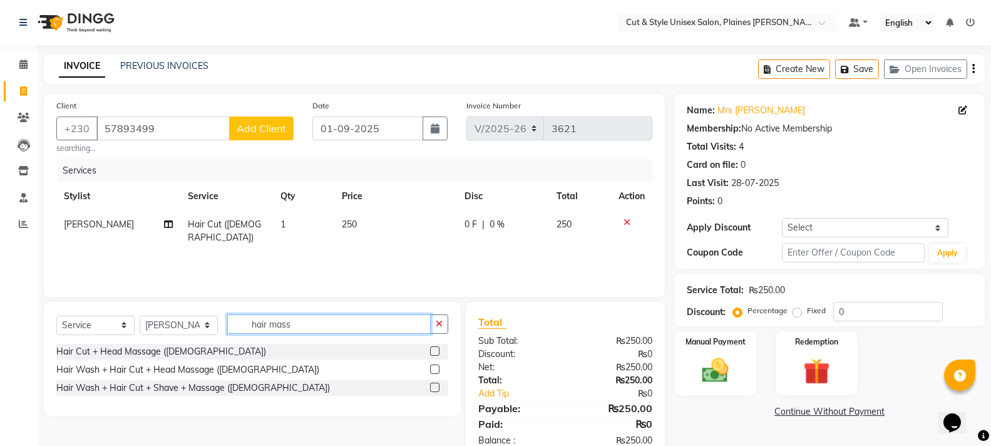
click at [354, 326] on input "hair mass" at bounding box center [328, 323] width 203 height 19
click at [269, 324] on input "hair mass" at bounding box center [328, 323] width 203 height 19
click at [323, 328] on input "hair mass" at bounding box center [328, 323] width 203 height 19
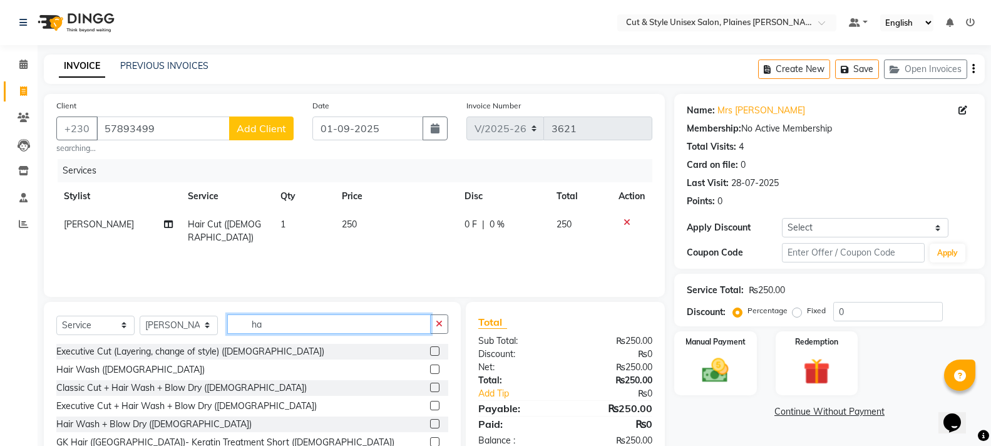
type input "h"
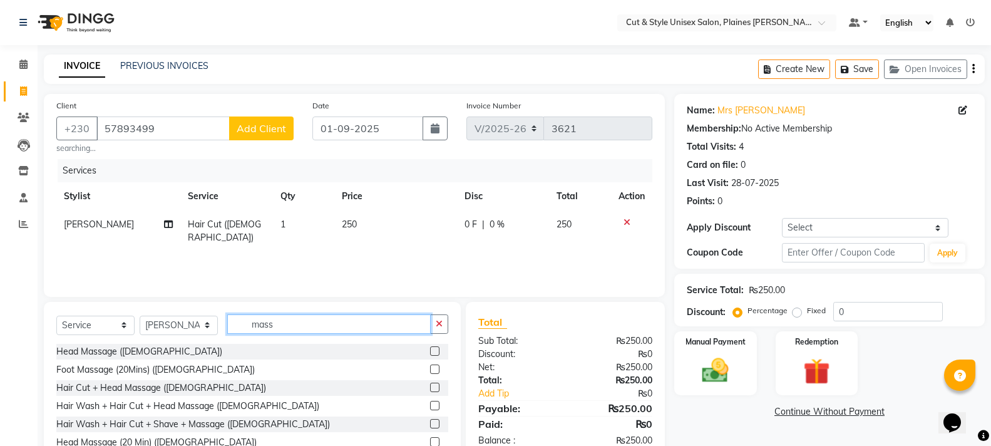
type input "mass"
click at [433, 347] on label at bounding box center [434, 350] width 9 height 9
click at [433, 347] on input "checkbox" at bounding box center [434, 351] width 8 height 8
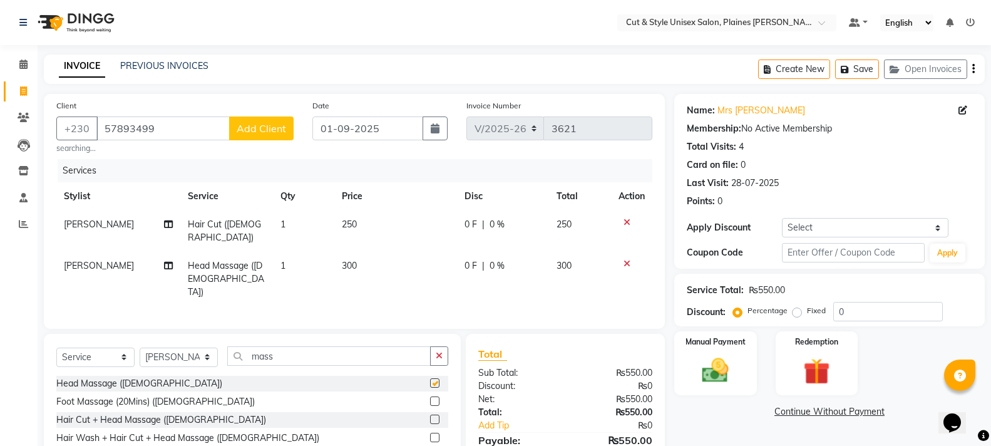
checkbox input "false"
click at [722, 373] on img at bounding box center [715, 370] width 44 height 32
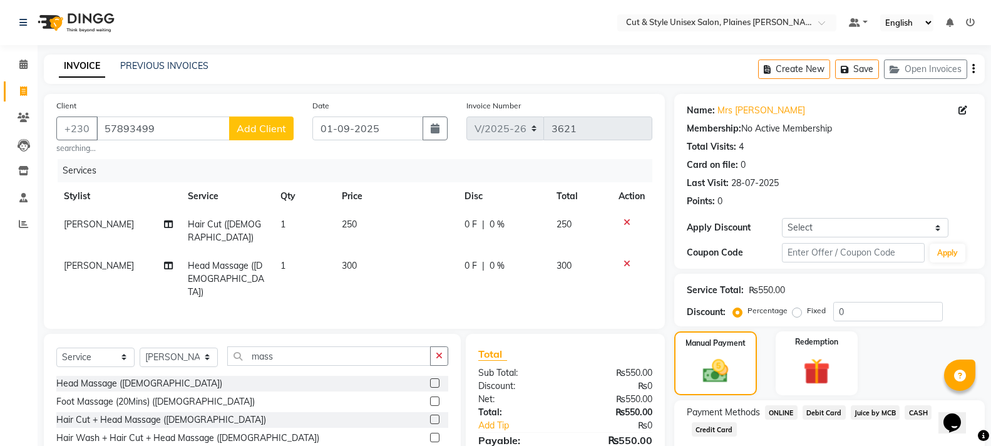
click at [914, 409] on span "CASH" at bounding box center [918, 412] width 27 height 14
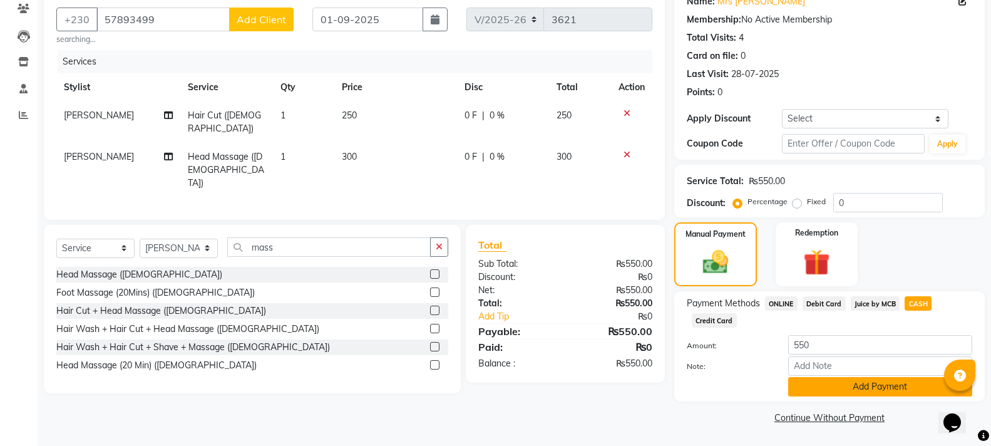
click at [898, 389] on button "Add Payment" at bounding box center [880, 386] width 184 height 19
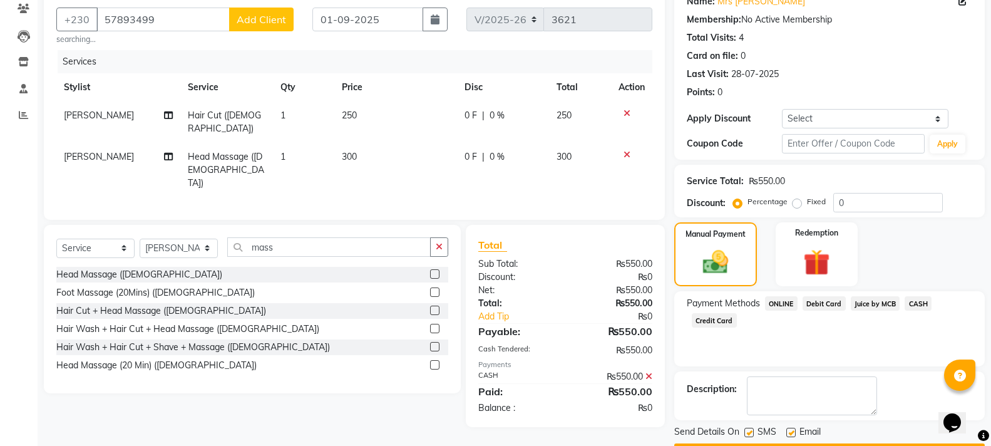
scroll to position [145, 0]
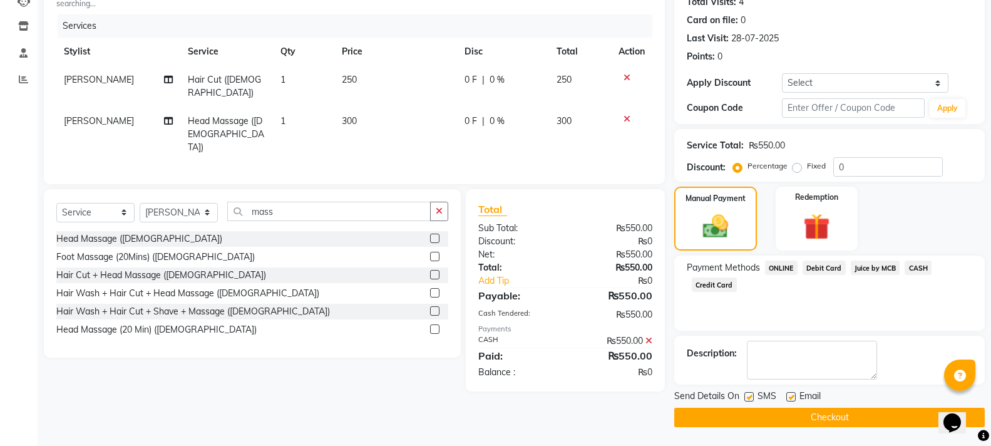
click at [769, 415] on button "Checkout" at bounding box center [829, 417] width 311 height 19
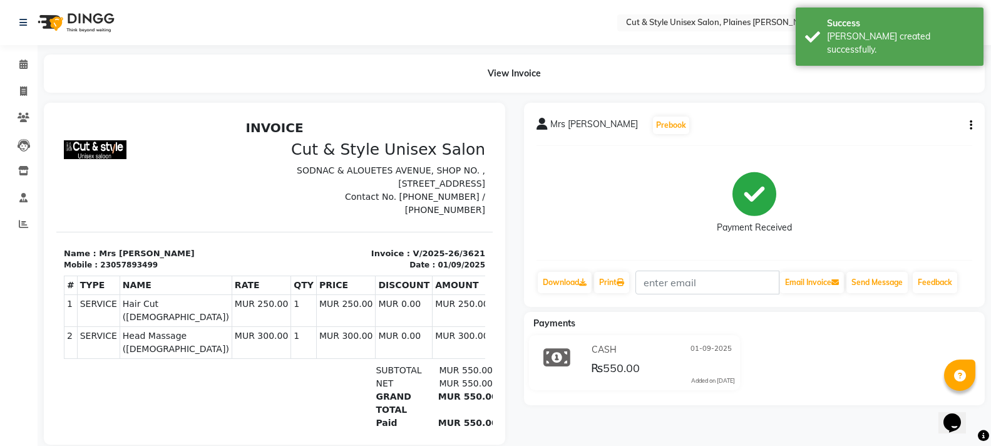
click at [78, 17] on img at bounding box center [75, 22] width 86 height 35
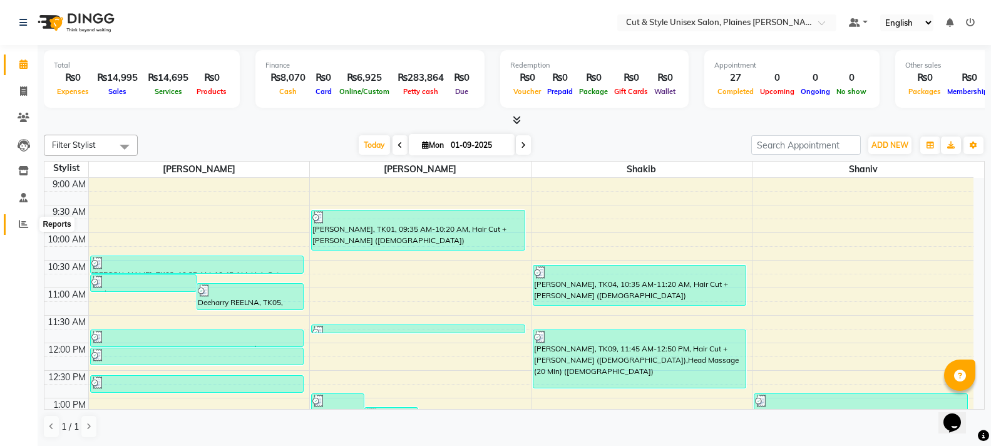
click at [24, 220] on icon at bounding box center [23, 223] width 9 height 9
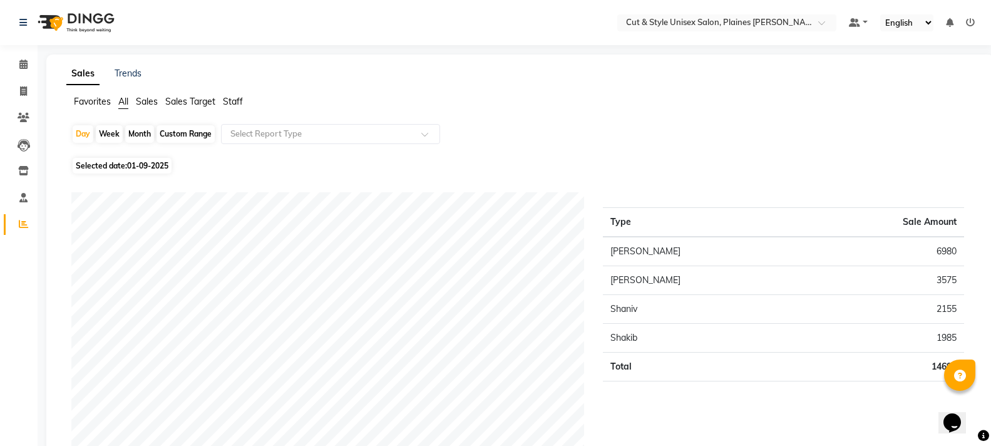
click at [95, 16] on img at bounding box center [75, 22] width 86 height 35
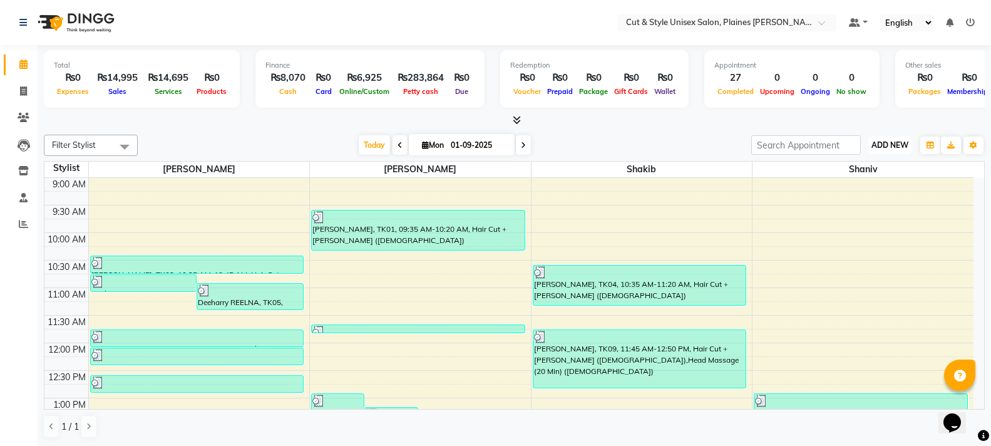
click at [894, 145] on span "ADD NEW" at bounding box center [890, 144] width 37 height 9
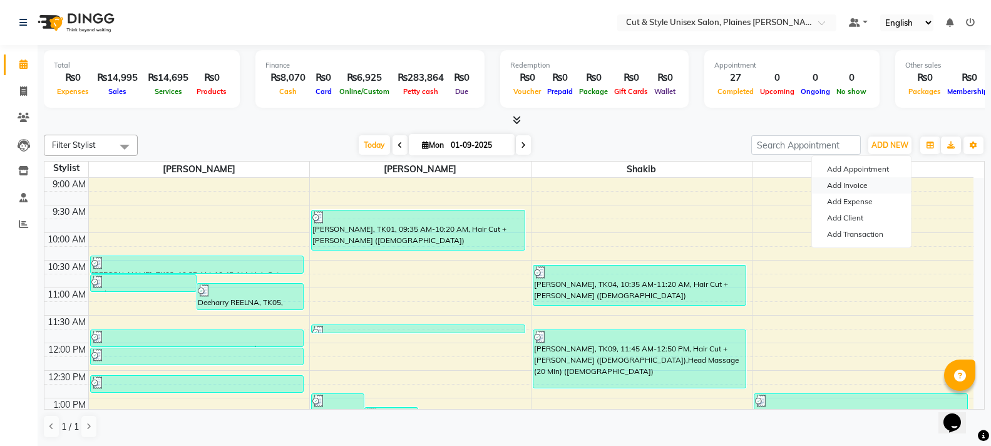
click at [872, 185] on link "Add Invoice" at bounding box center [861, 185] width 99 height 16
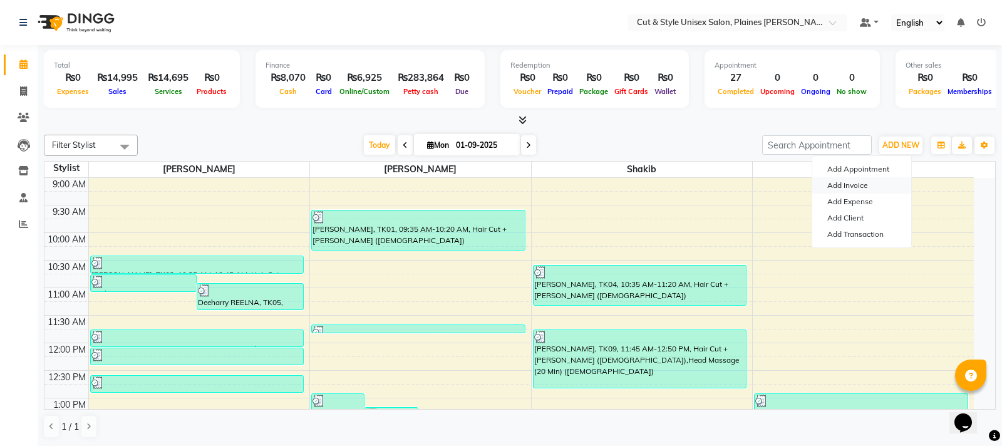
select select "service"
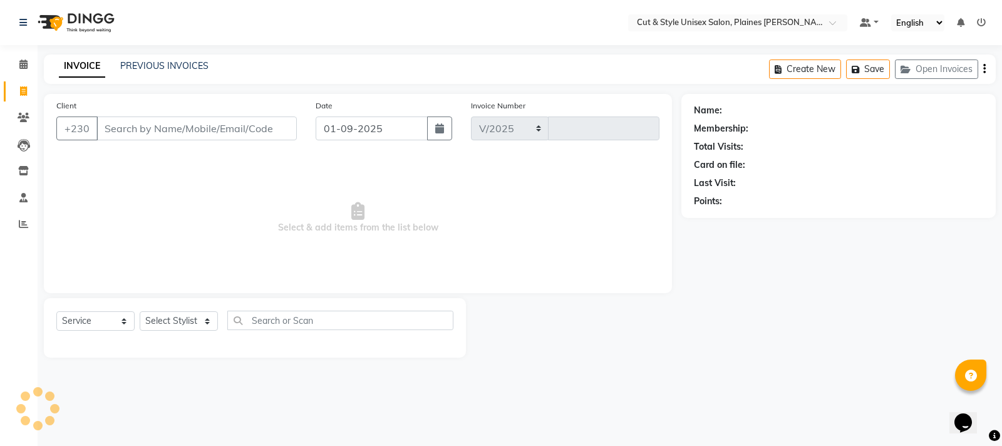
select select "7731"
type input "3622"
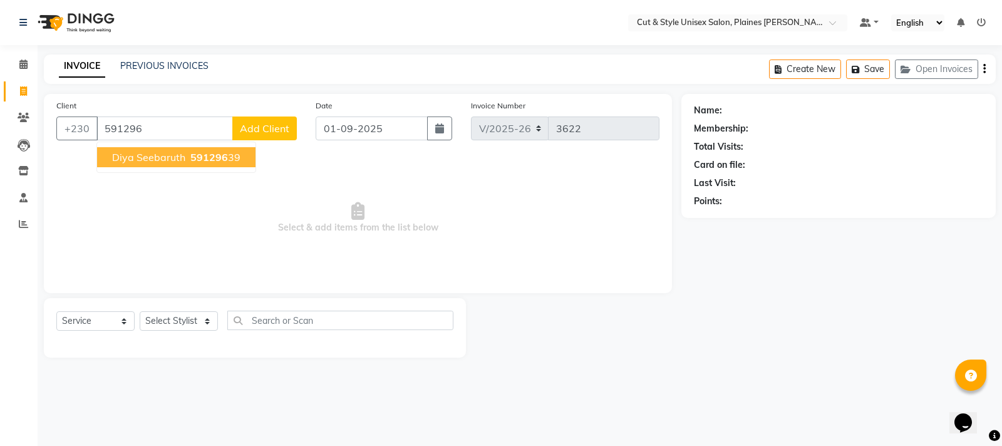
click at [239, 153] on ngb-highlight "591296 39" at bounding box center [214, 157] width 53 height 13
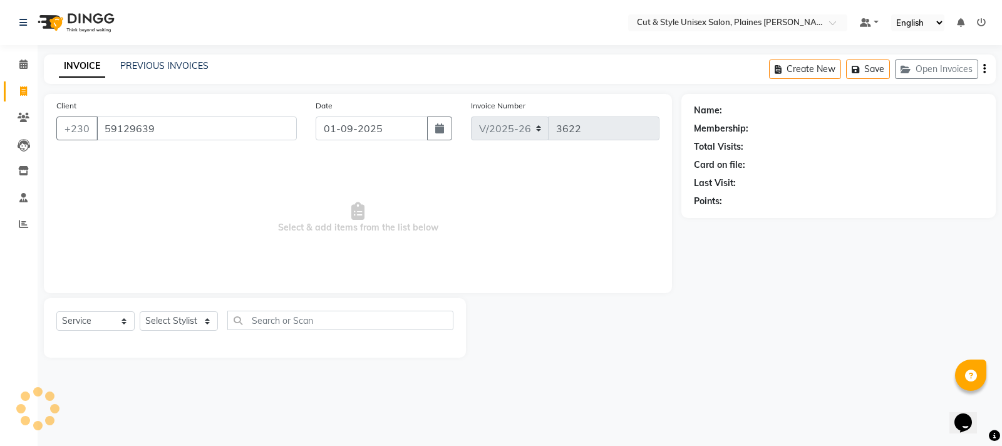
type input "59129639"
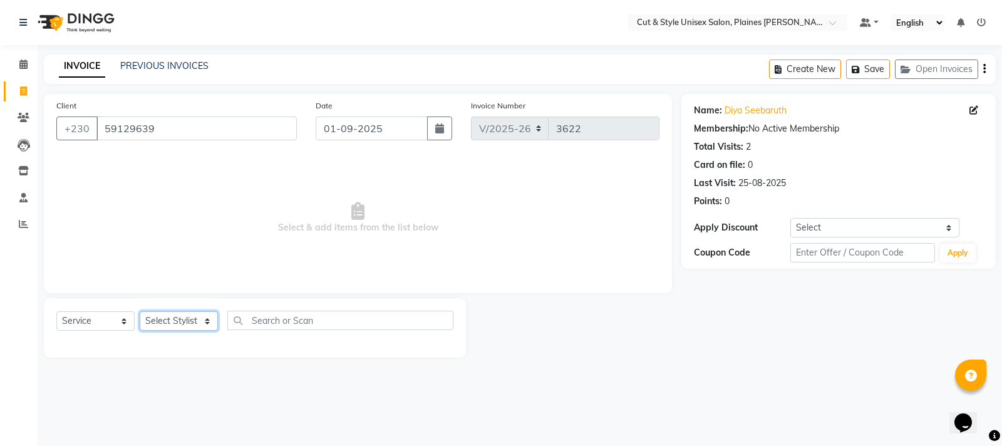
click at [203, 319] on select "Select Stylist [PERSON_NAME] Manager [PERSON_NAME]" at bounding box center [179, 320] width 78 height 19
select select "68910"
click at [140, 311] on select "Select Stylist [PERSON_NAME] Manager [PERSON_NAME]" at bounding box center [179, 320] width 78 height 19
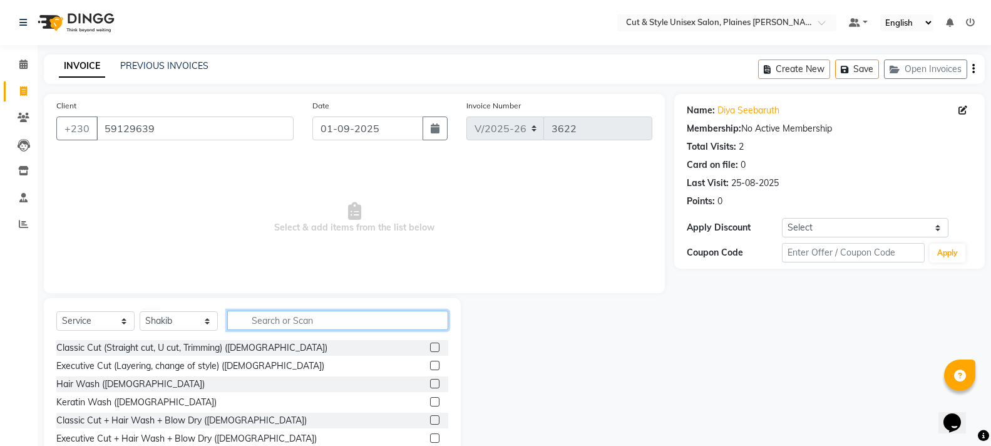
click at [257, 319] on input "text" at bounding box center [337, 320] width 221 height 19
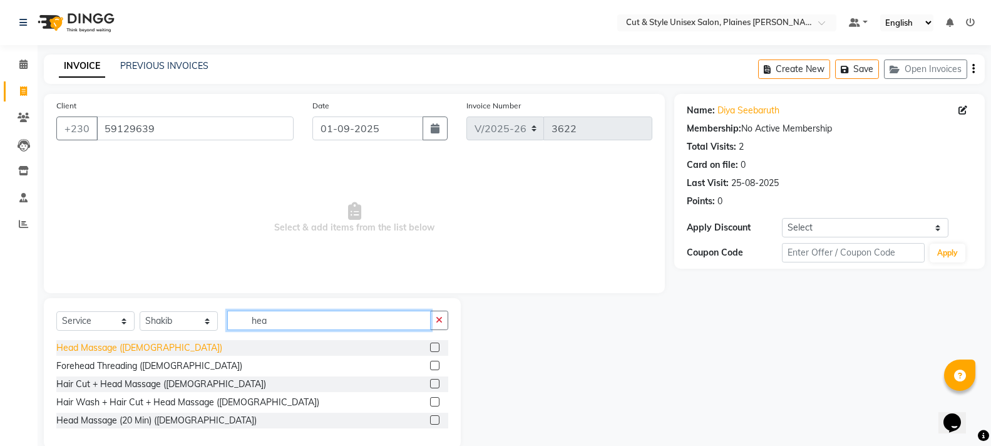
type input "hea"
click at [143, 347] on div "Head Massage ([DEMOGRAPHIC_DATA])" at bounding box center [139, 347] width 166 height 13
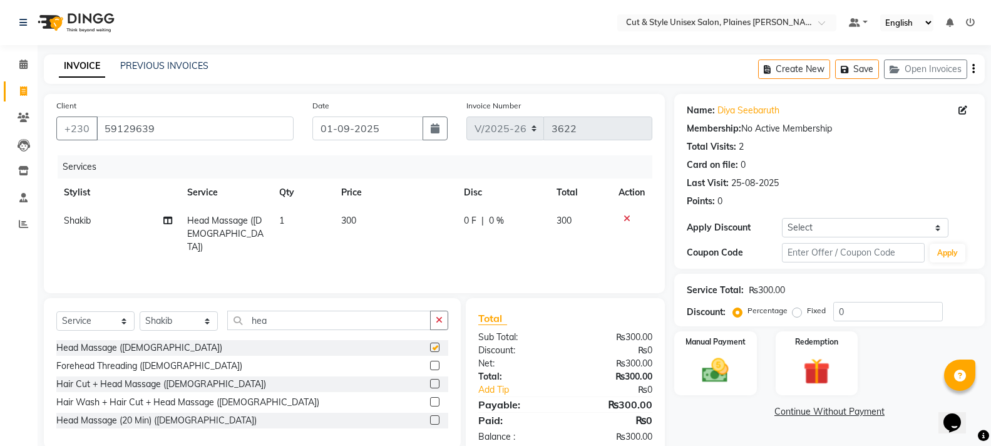
checkbox input "false"
click at [207, 318] on select "Select Stylist [PERSON_NAME] Manager [PERSON_NAME]" at bounding box center [179, 320] width 78 height 19
select select "68911"
click at [140, 311] on select "Select Stylist [PERSON_NAME] Manager [PERSON_NAME]" at bounding box center [179, 320] width 78 height 19
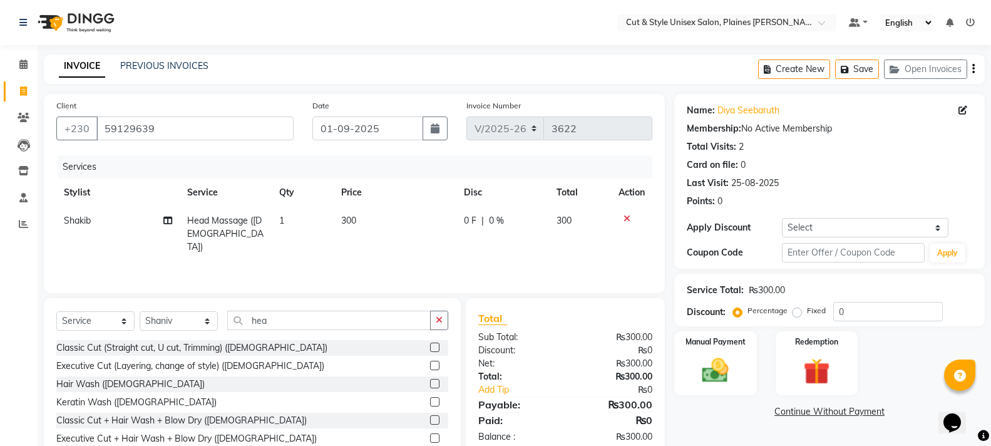
click at [625, 217] on icon at bounding box center [627, 218] width 7 height 9
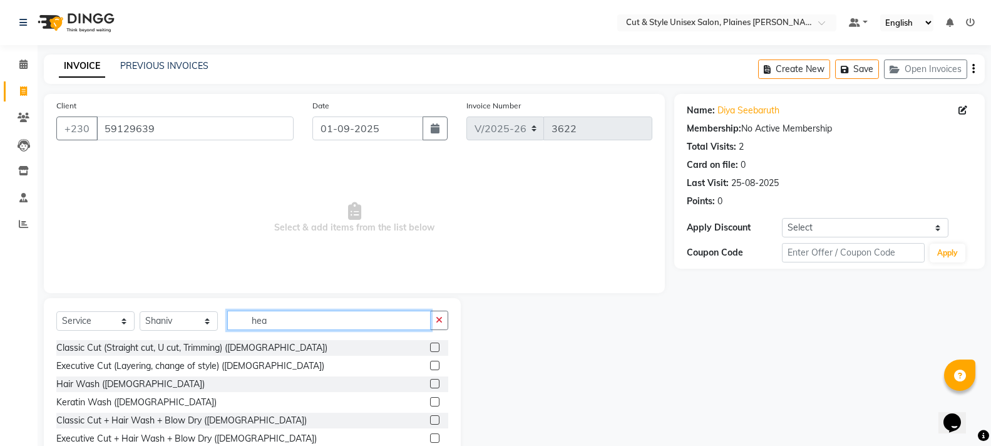
click at [272, 318] on input "hea" at bounding box center [328, 320] width 203 height 19
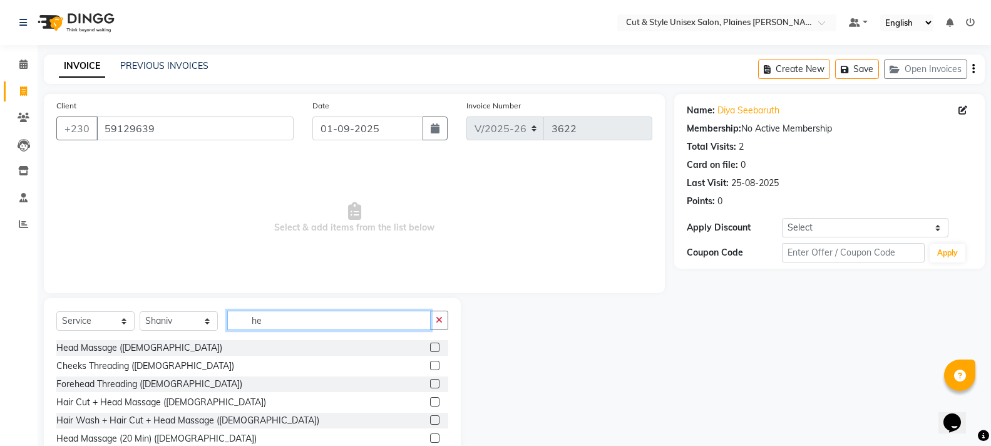
type input "hea"
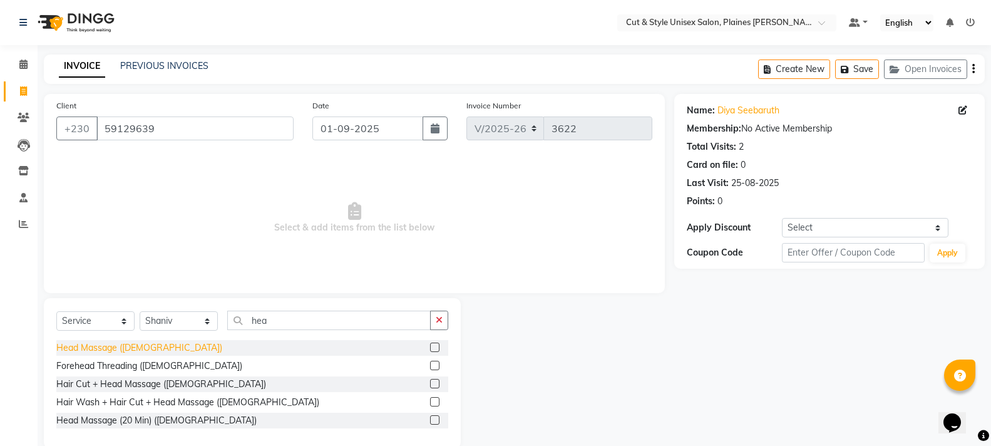
click at [131, 347] on div "Head Massage ([DEMOGRAPHIC_DATA])" at bounding box center [139, 347] width 166 height 13
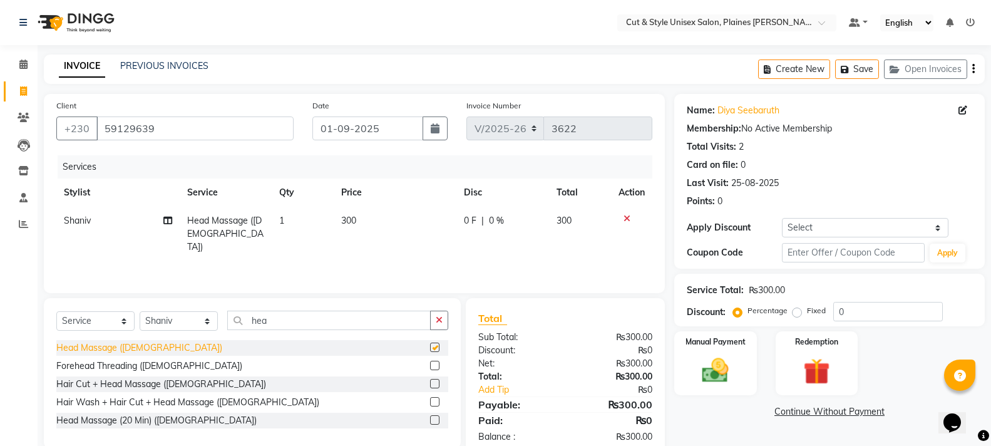
checkbox input "false"
click at [742, 358] on div "Manual Payment" at bounding box center [715, 363] width 86 height 67
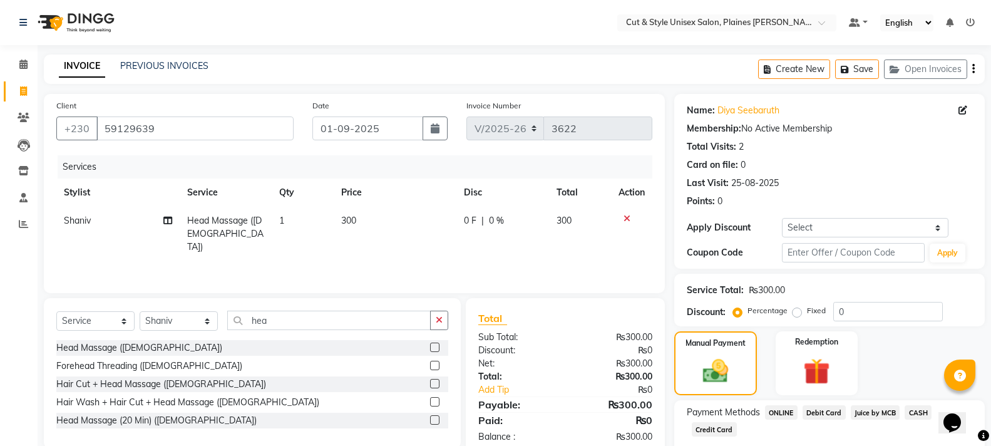
click at [919, 413] on span "CASH" at bounding box center [918, 412] width 27 height 14
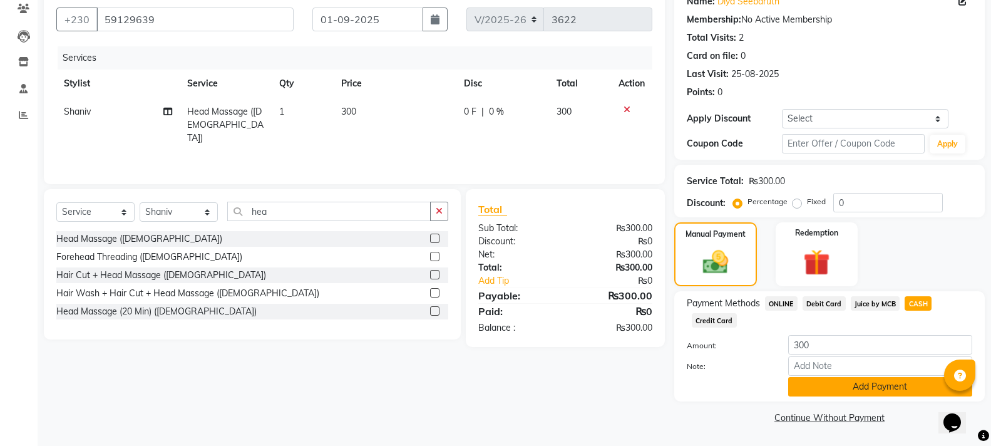
click at [908, 390] on button "Add Payment" at bounding box center [880, 386] width 184 height 19
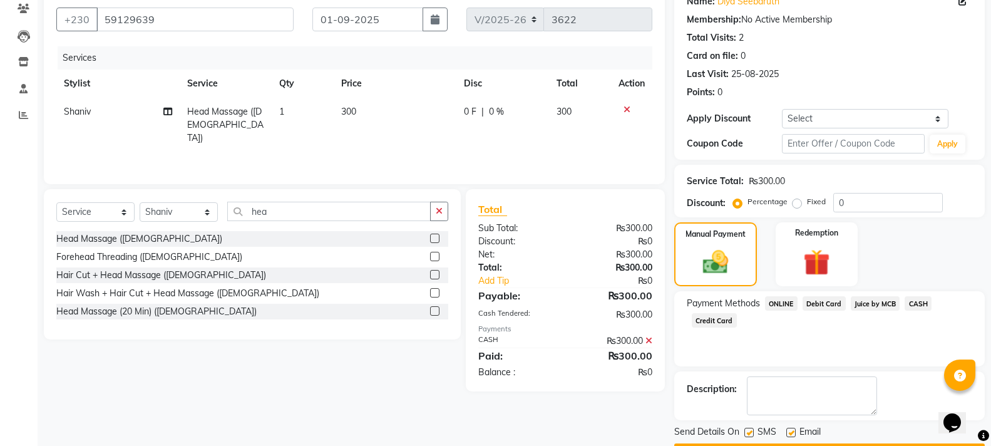
scroll to position [145, 0]
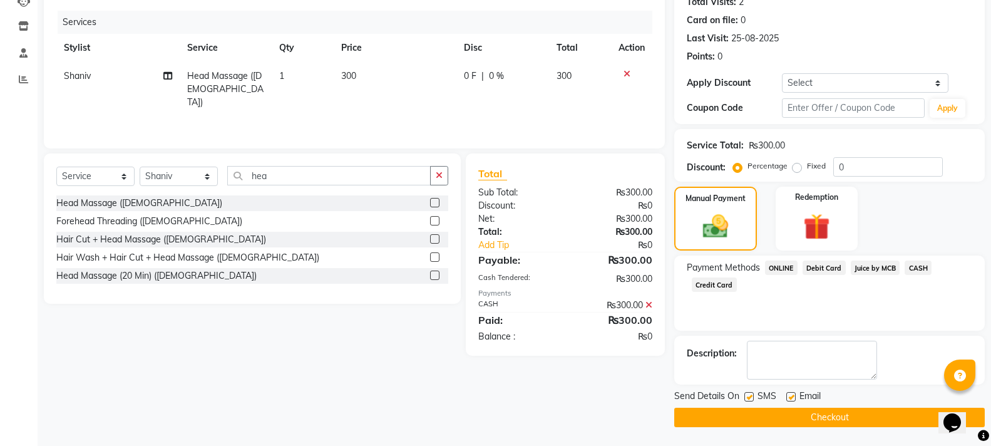
click at [877, 429] on main "INVOICE PREVIOUS INVOICES Create New Save Open Invoices Client [PHONE_NUMBER] D…" at bounding box center [515, 178] width 954 height 536
click at [876, 419] on button "Checkout" at bounding box center [829, 417] width 311 height 19
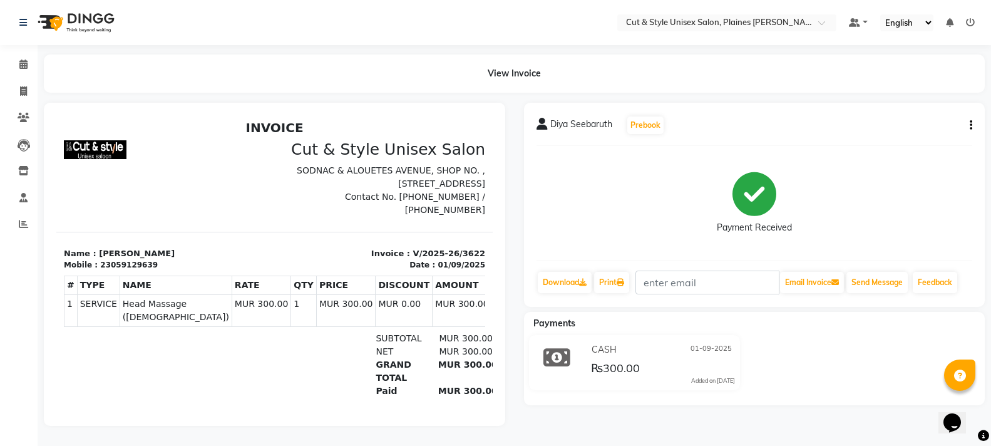
click at [54, 19] on img at bounding box center [75, 22] width 86 height 35
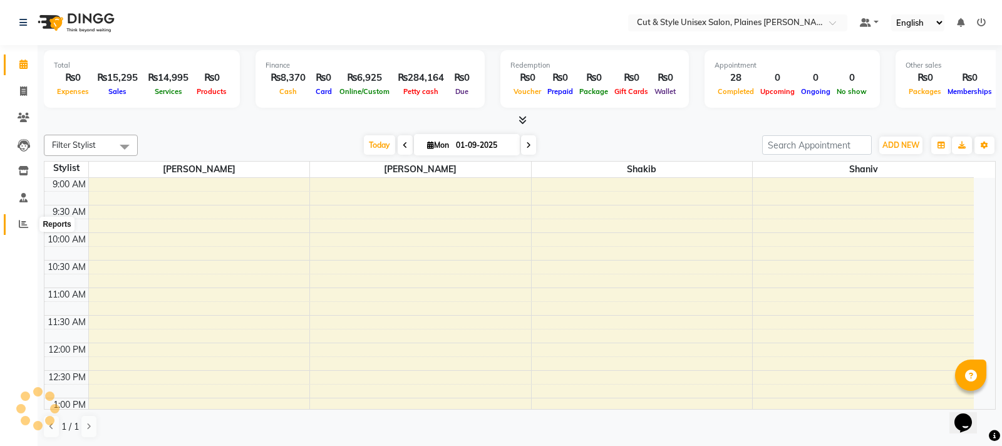
click at [28, 224] on icon at bounding box center [23, 223] width 9 height 9
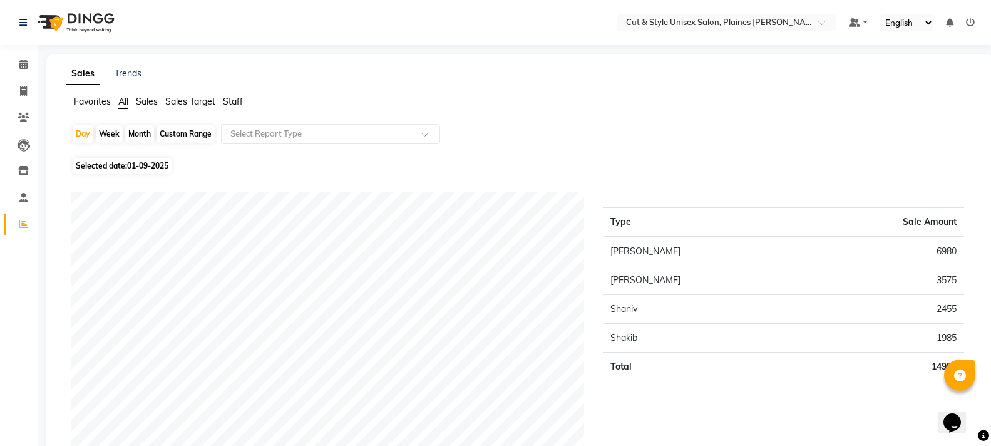
click at [51, 20] on img at bounding box center [75, 22] width 86 height 35
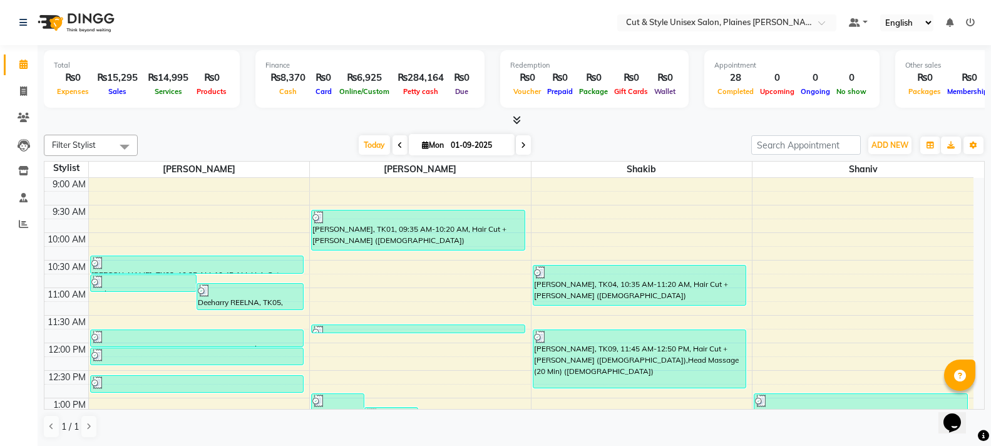
click at [510, 120] on span at bounding box center [514, 120] width 13 height 13
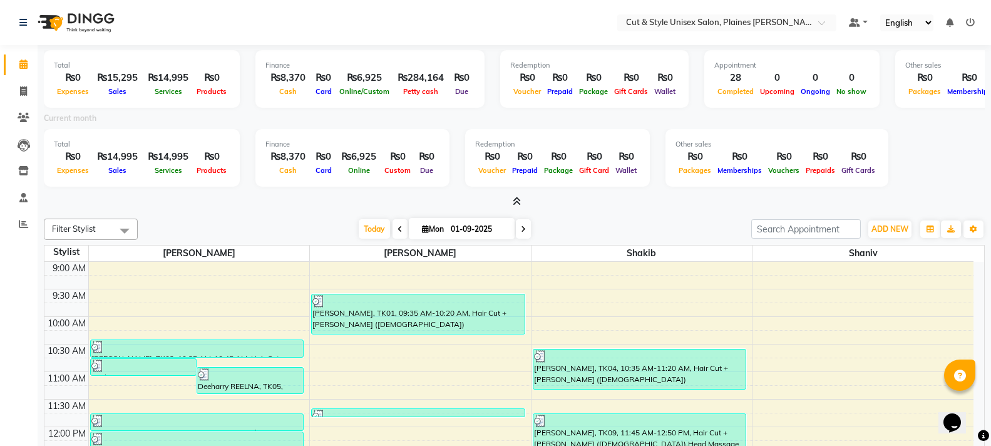
click at [517, 201] on icon at bounding box center [517, 201] width 8 height 9
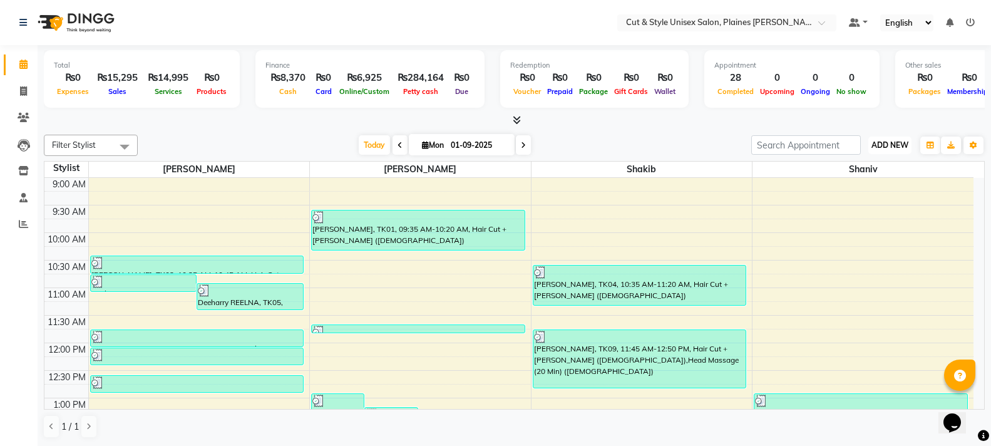
click at [891, 147] on span "ADD NEW" at bounding box center [890, 144] width 37 height 9
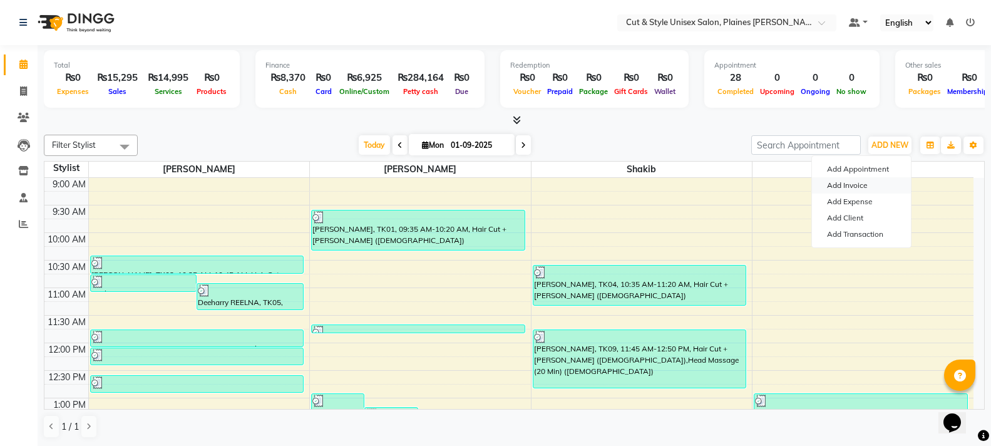
click at [844, 184] on link "Add Invoice" at bounding box center [861, 185] width 99 height 16
select select "service"
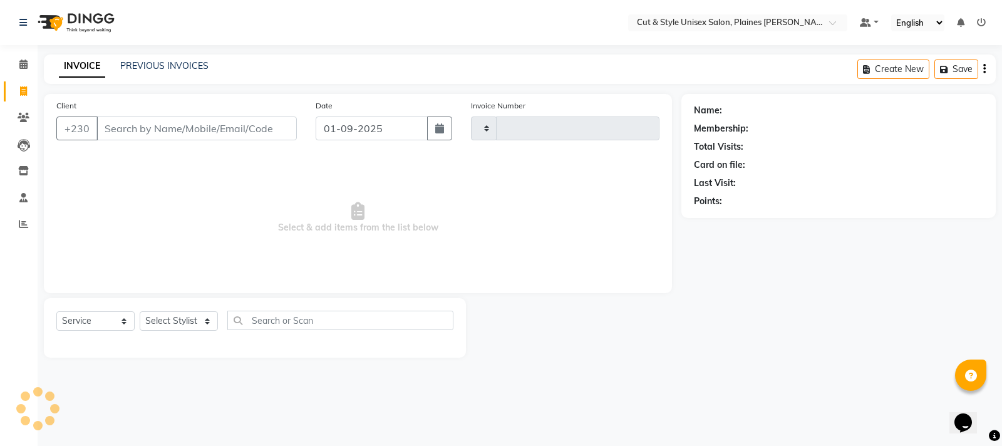
type input "3623"
select select "7731"
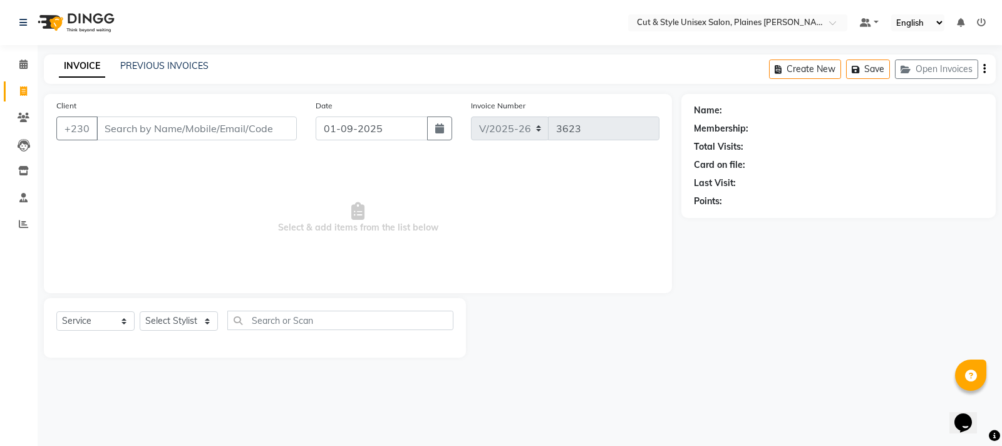
drag, startPoint x: 185, startPoint y: 133, endPoint x: 185, endPoint y: 126, distance: 6.9
click at [183, 131] on input "Client" at bounding box center [196, 128] width 200 height 24
type input "58049304"
click at [271, 126] on span "Add Client" at bounding box center [264, 128] width 49 height 13
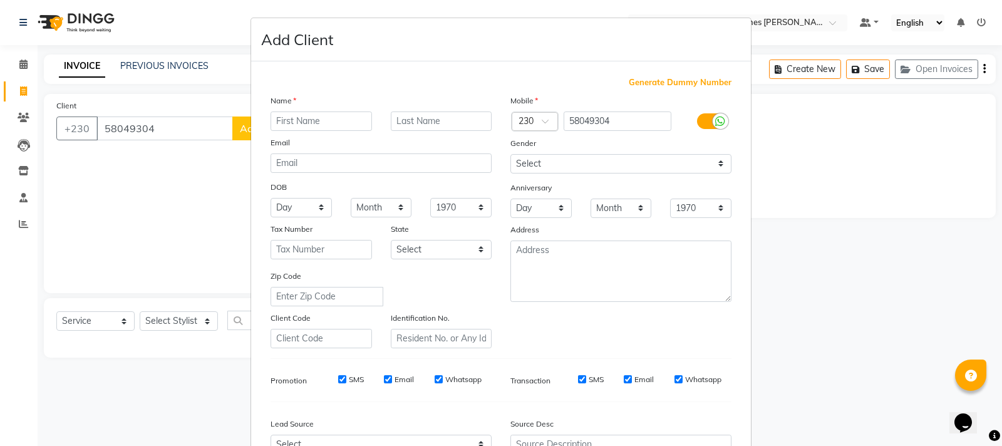
click at [296, 125] on input "text" at bounding box center [320, 120] width 101 height 19
click at [277, 120] on input "[PERSON_NAME]" at bounding box center [320, 120] width 101 height 19
type input "[PERSON_NAME]"
click at [453, 117] on input "text" at bounding box center [441, 120] width 101 height 19
type input "d"
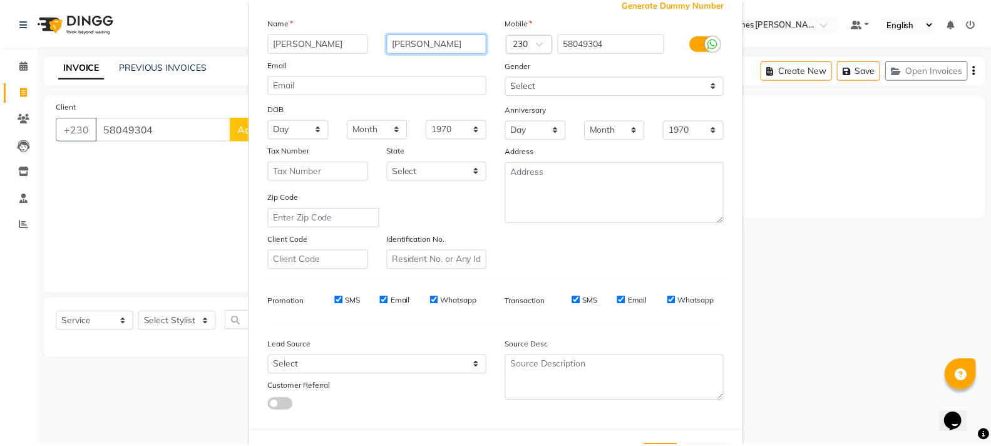
scroll to position [132, 0]
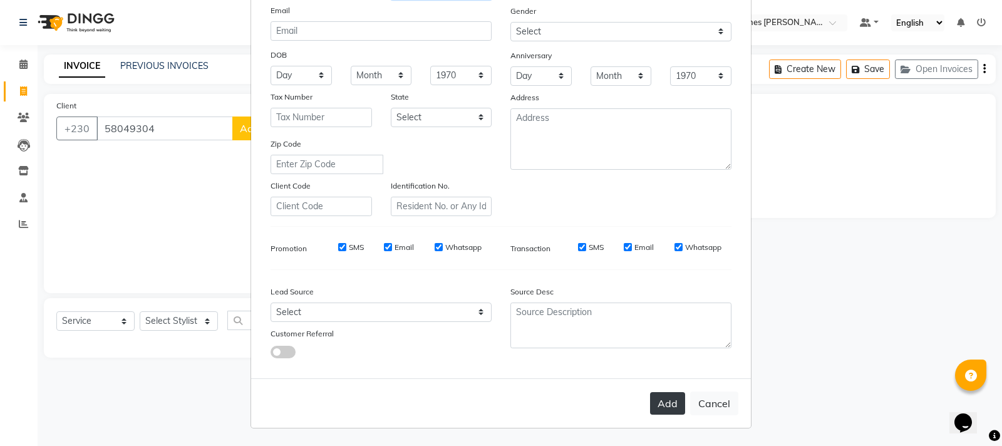
type input "[PERSON_NAME]"
click at [651, 396] on button "Add" at bounding box center [667, 403] width 35 height 23
select select
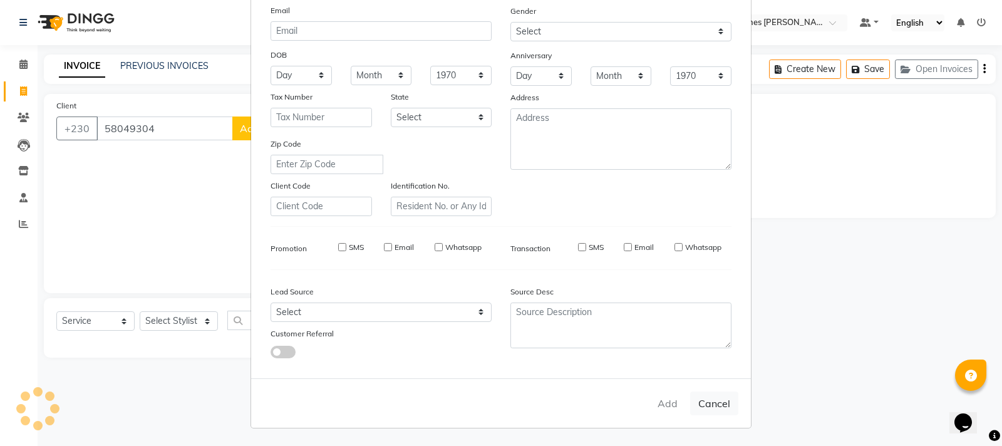
select select
checkbox input "false"
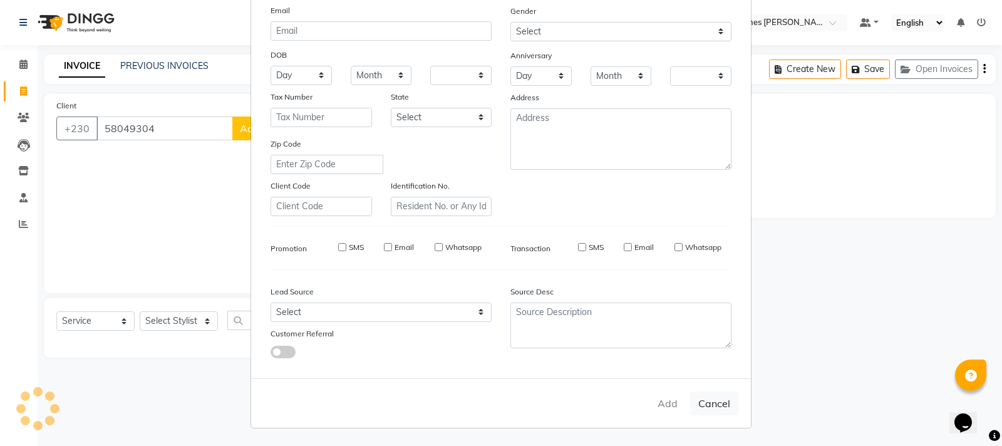
checkbox input "false"
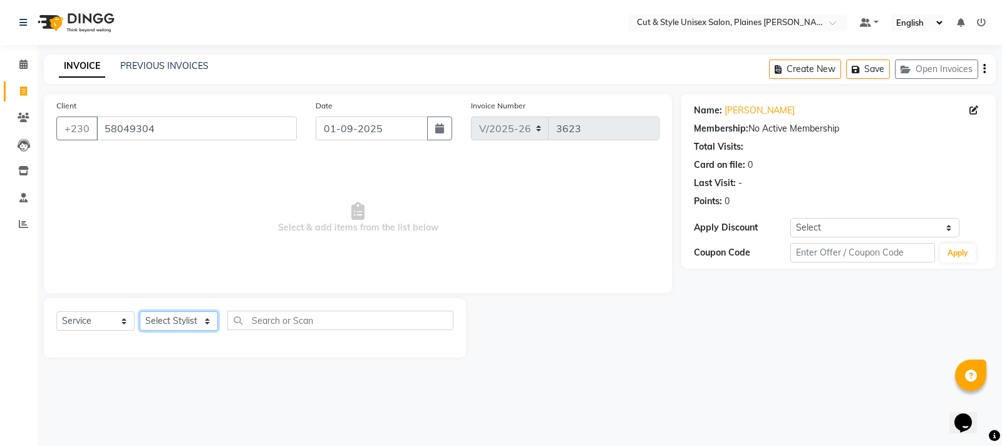
click at [163, 315] on select "Select Stylist [PERSON_NAME] Manager [PERSON_NAME]" at bounding box center [179, 320] width 78 height 19
select select "68910"
click at [140, 311] on select "Select Stylist [PERSON_NAME] Manager [PERSON_NAME]" at bounding box center [179, 320] width 78 height 19
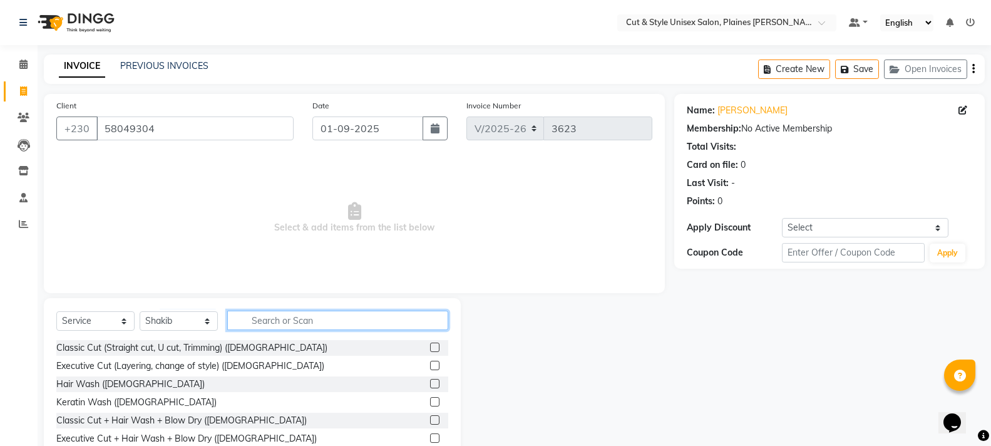
click at [287, 315] on input "text" at bounding box center [337, 320] width 221 height 19
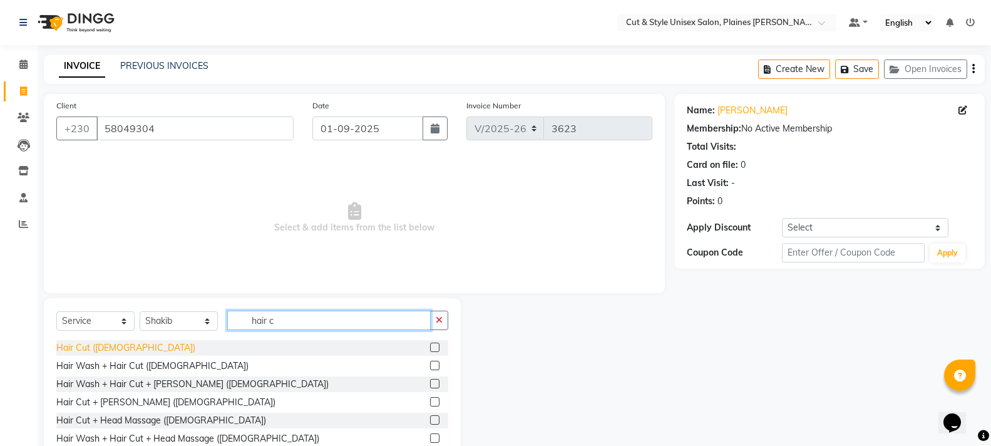
type input "hair c"
click at [95, 346] on div "Hair Cut ([DEMOGRAPHIC_DATA])" at bounding box center [125, 347] width 139 height 13
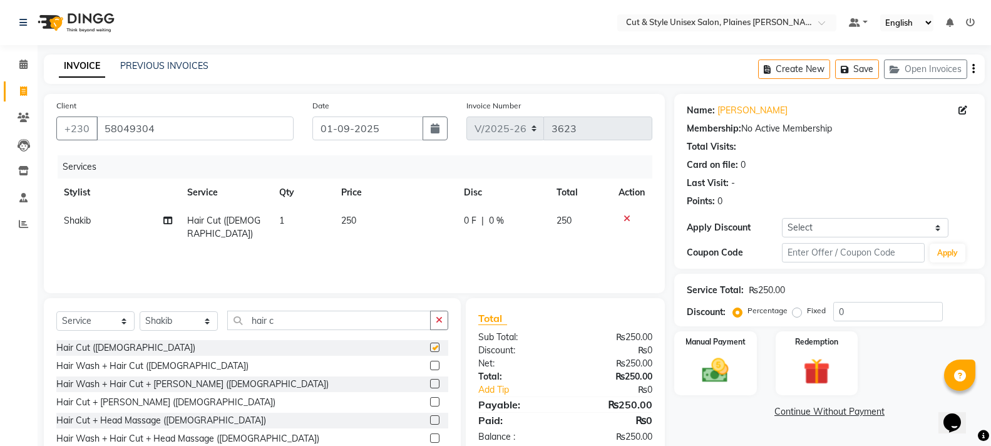
checkbox input "false"
click at [718, 374] on img at bounding box center [715, 370] width 44 height 32
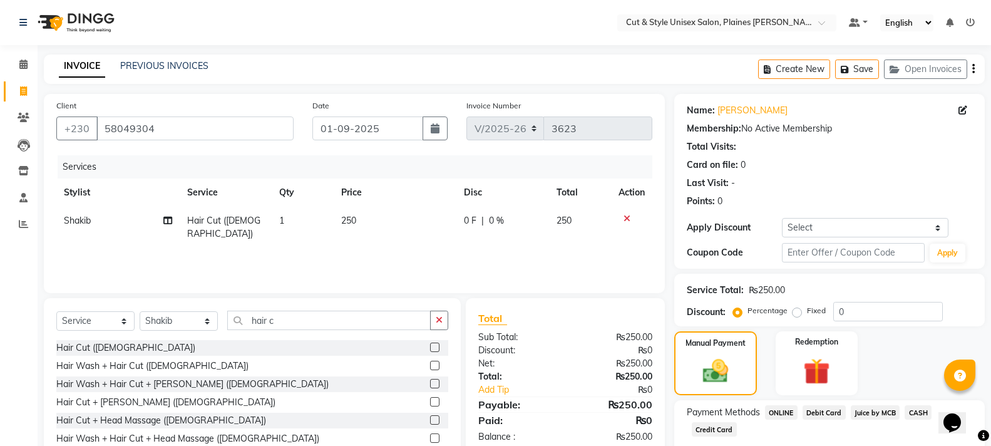
click at [914, 412] on span "CASH" at bounding box center [918, 412] width 27 height 14
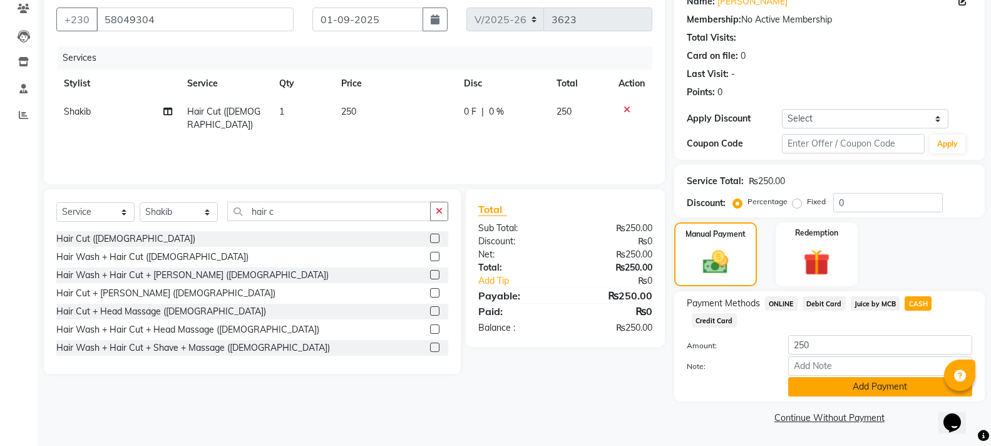
click at [877, 392] on button "Add Payment" at bounding box center [880, 386] width 184 height 19
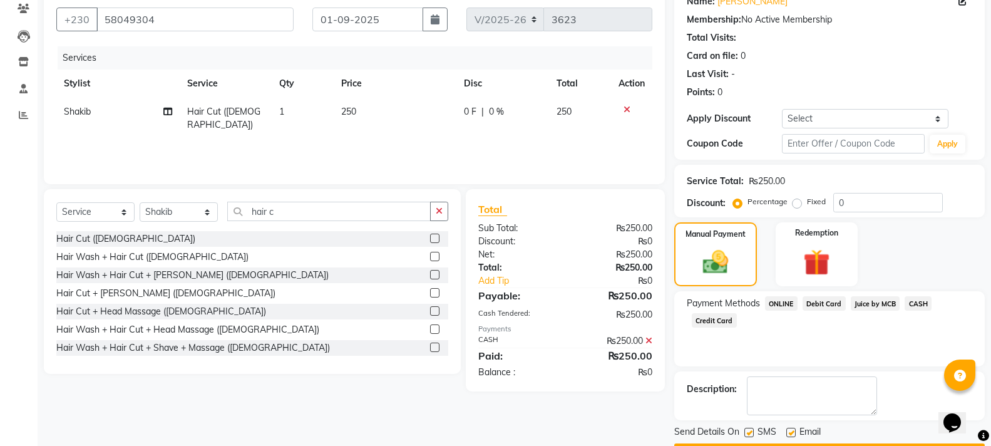
click at [855, 443] on button "Checkout" at bounding box center [829, 452] width 311 height 19
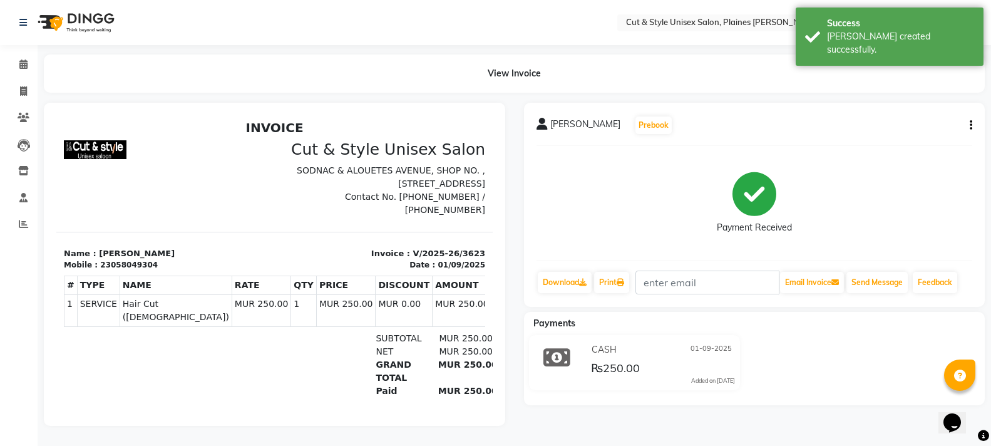
click at [48, 23] on img at bounding box center [75, 22] width 86 height 35
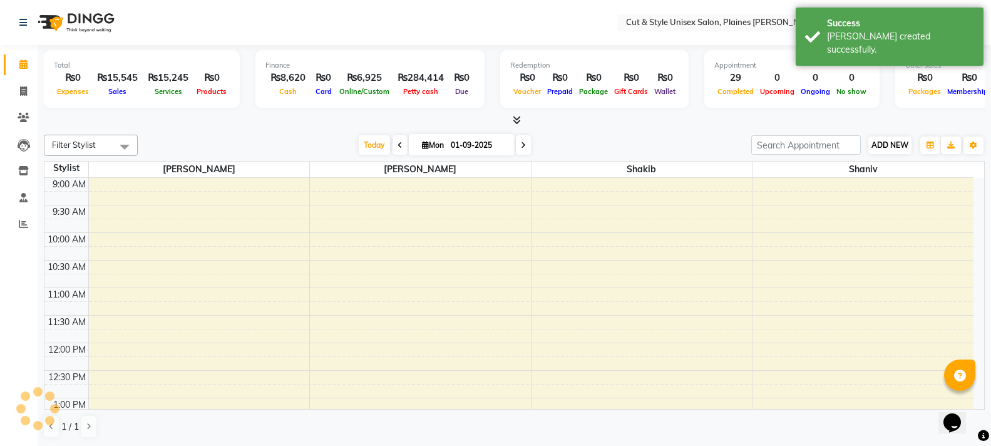
click at [888, 148] on span "ADD NEW" at bounding box center [890, 144] width 37 height 9
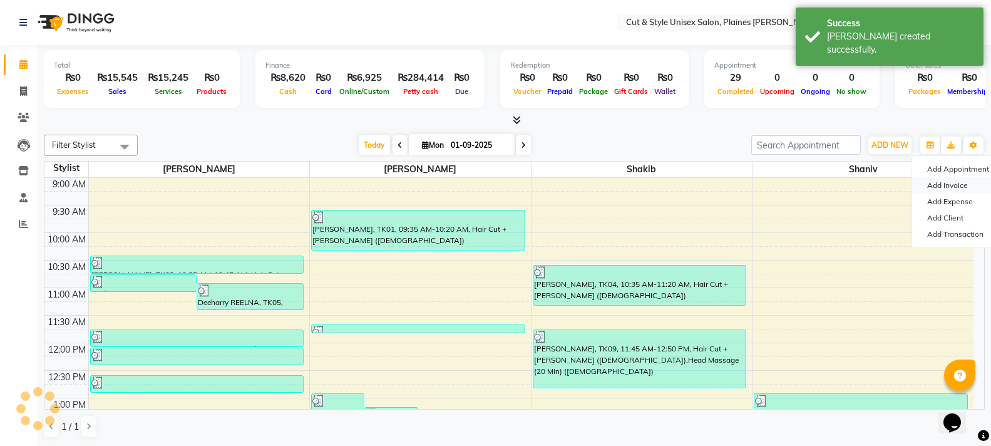
click at [942, 187] on link "Add Invoice" at bounding box center [961, 185] width 99 height 16
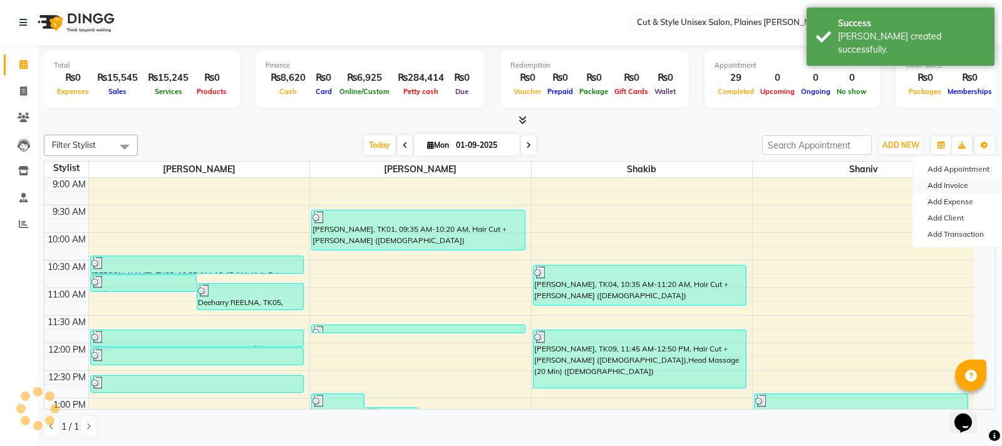
select select "service"
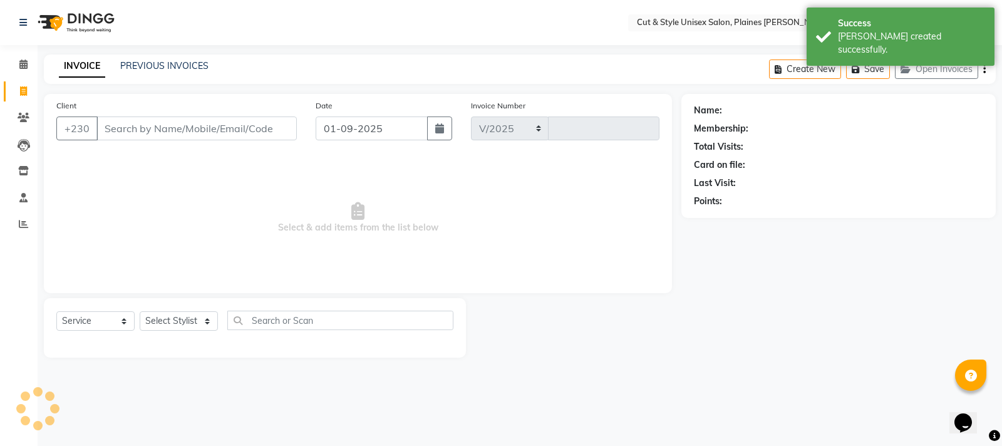
select select "7731"
type input "3624"
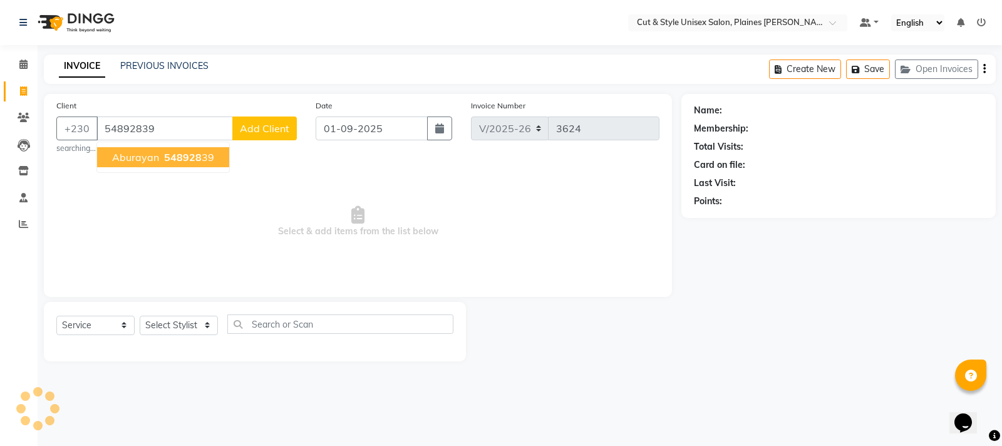
type input "54892839"
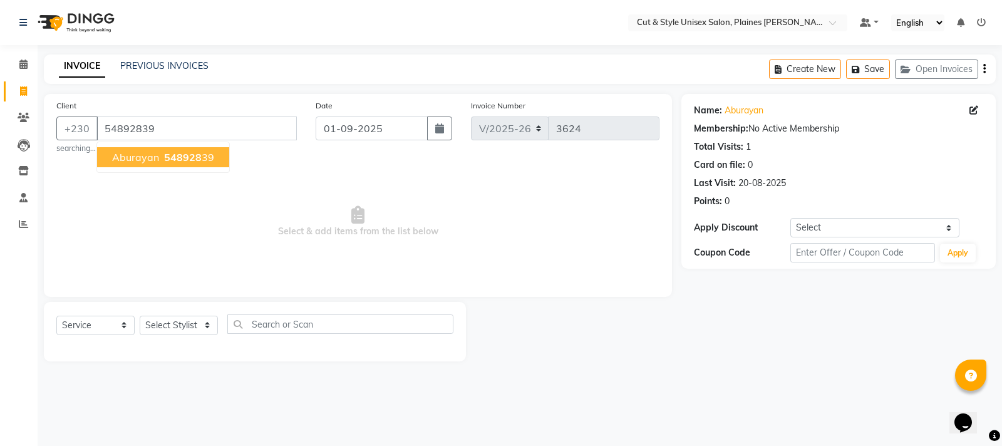
click at [148, 159] on span "aburayan" at bounding box center [135, 157] width 47 height 13
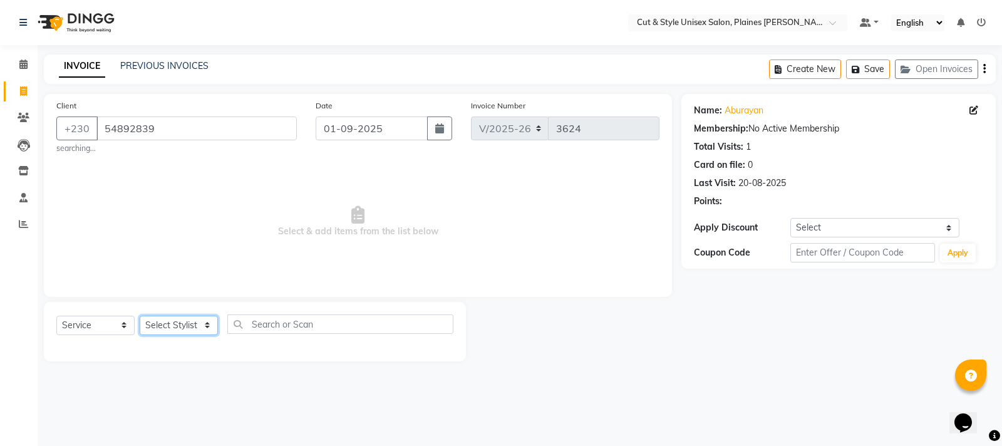
click at [172, 325] on select "Select Stylist [PERSON_NAME] Manager [PERSON_NAME]" at bounding box center [179, 325] width 78 height 19
select select "68910"
click at [140, 316] on select "Select Stylist [PERSON_NAME] Manager [PERSON_NAME]" at bounding box center [179, 325] width 78 height 19
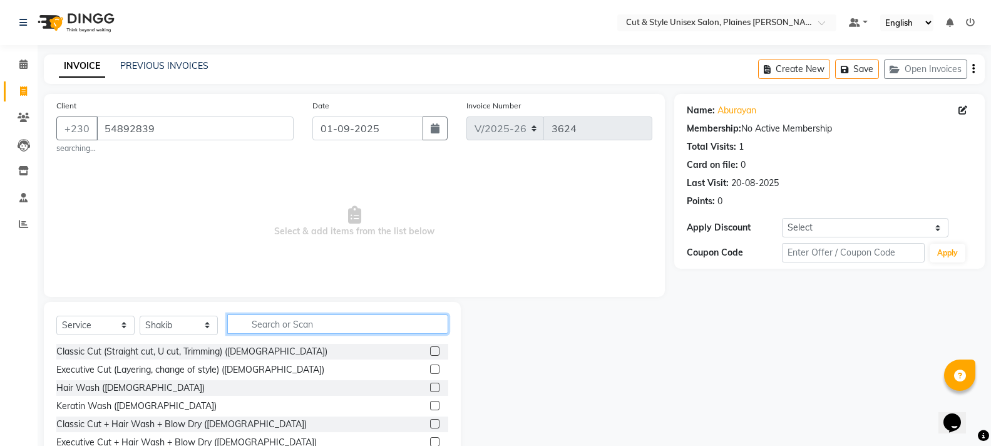
click at [287, 321] on input "text" at bounding box center [337, 323] width 221 height 19
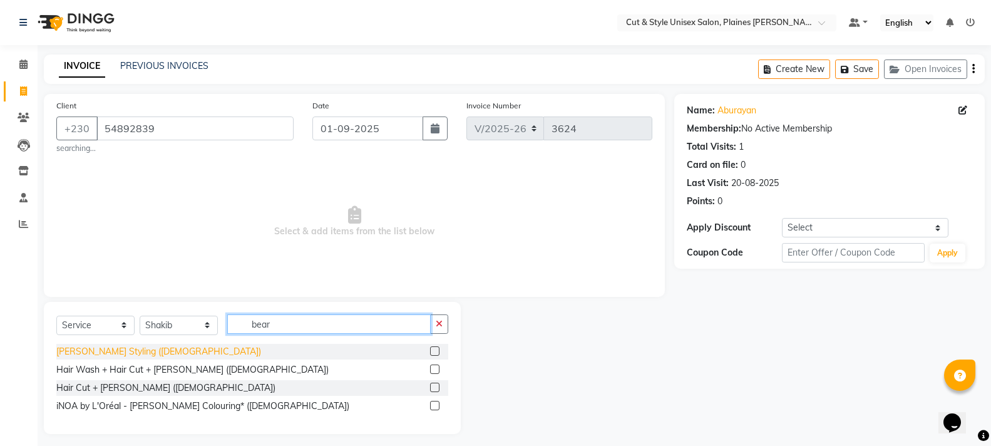
type input "bear"
click at [108, 353] on div "[PERSON_NAME] Styling ([DEMOGRAPHIC_DATA])" at bounding box center [158, 351] width 205 height 13
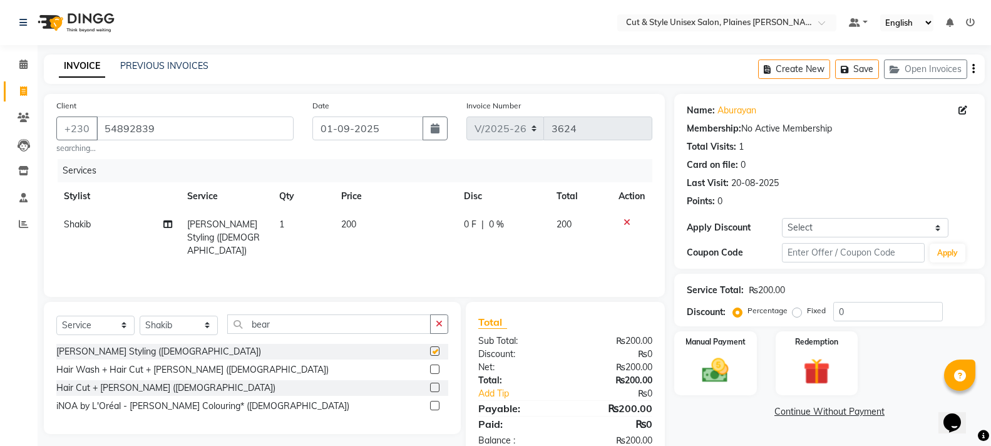
checkbox input "false"
click at [706, 352] on div "Manual Payment" at bounding box center [715, 363] width 86 height 67
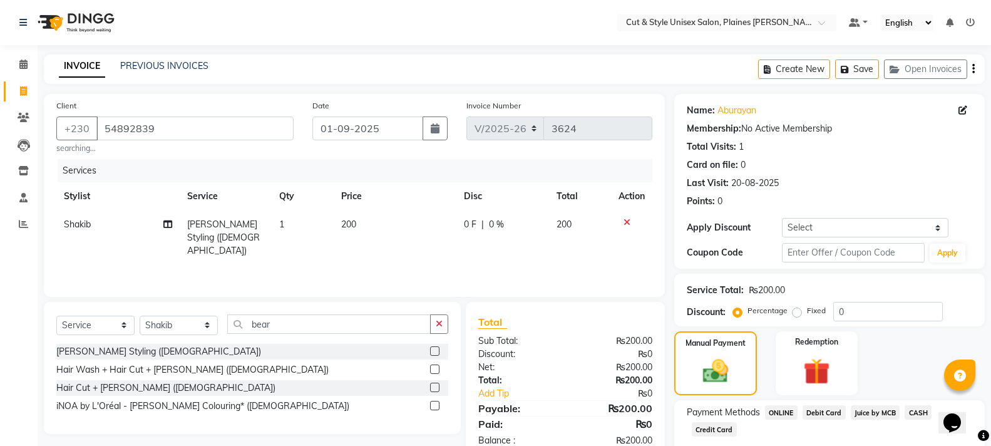
click at [910, 409] on span "CASH" at bounding box center [918, 412] width 27 height 14
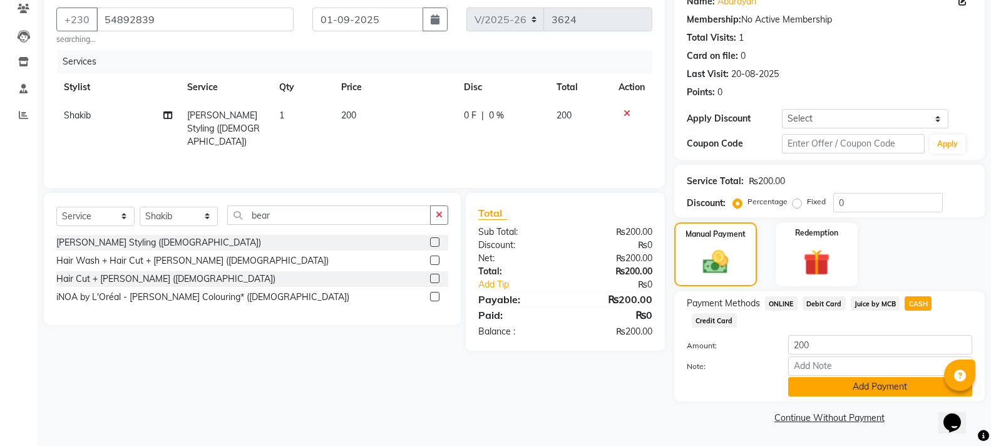
click at [880, 387] on button "Add Payment" at bounding box center [880, 386] width 184 height 19
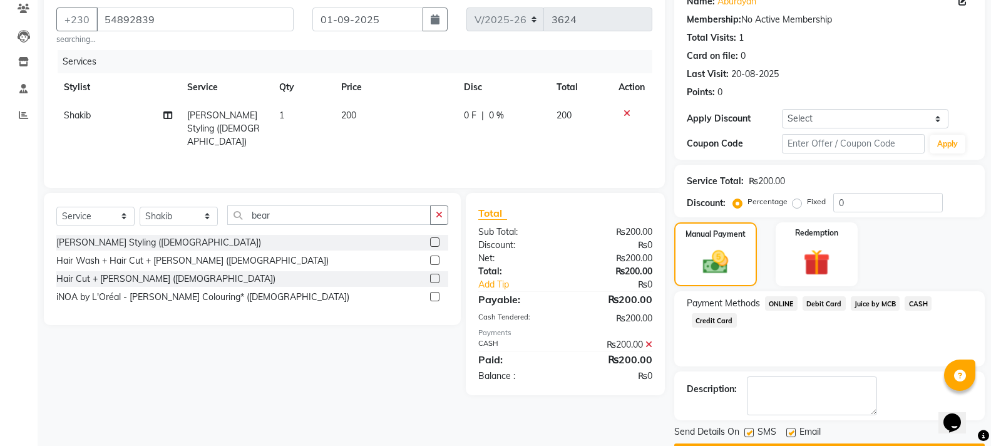
scroll to position [145, 0]
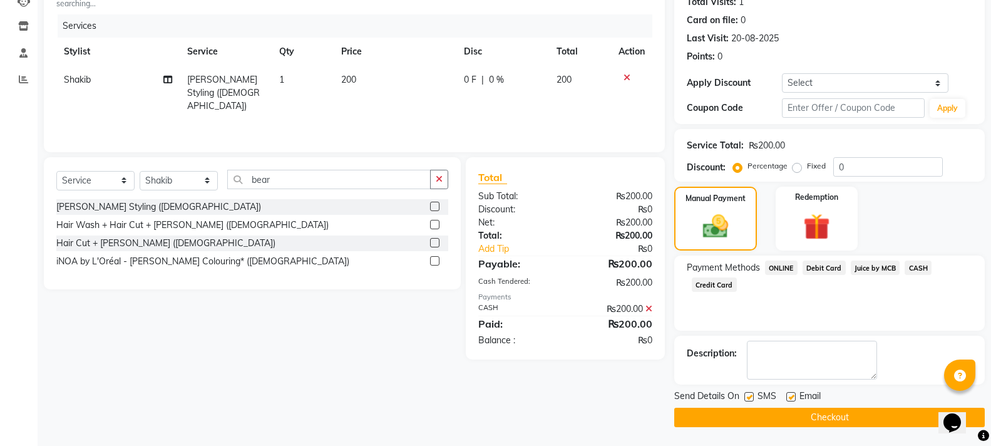
click at [833, 423] on button "Checkout" at bounding box center [829, 417] width 311 height 19
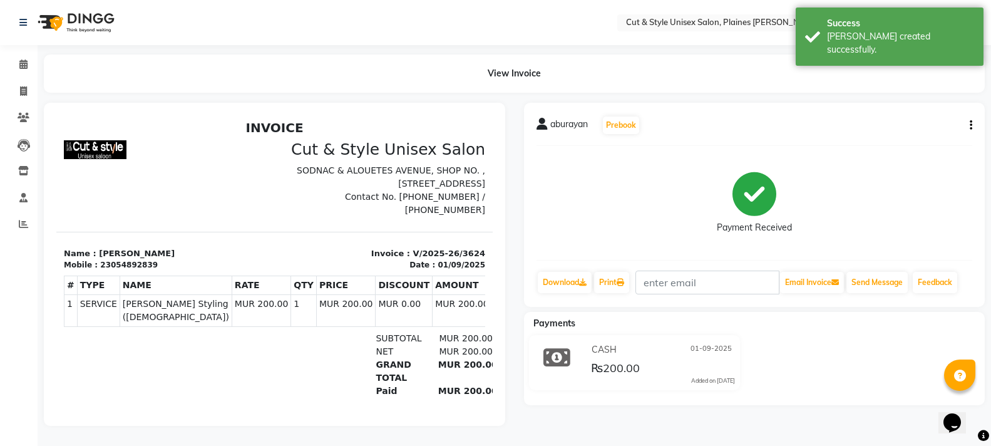
click at [53, 19] on img at bounding box center [75, 22] width 86 height 35
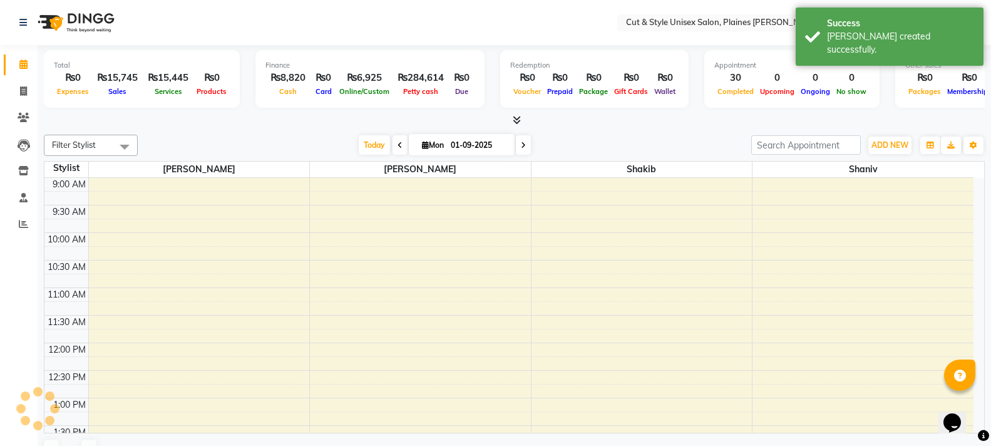
scroll to position [406, 0]
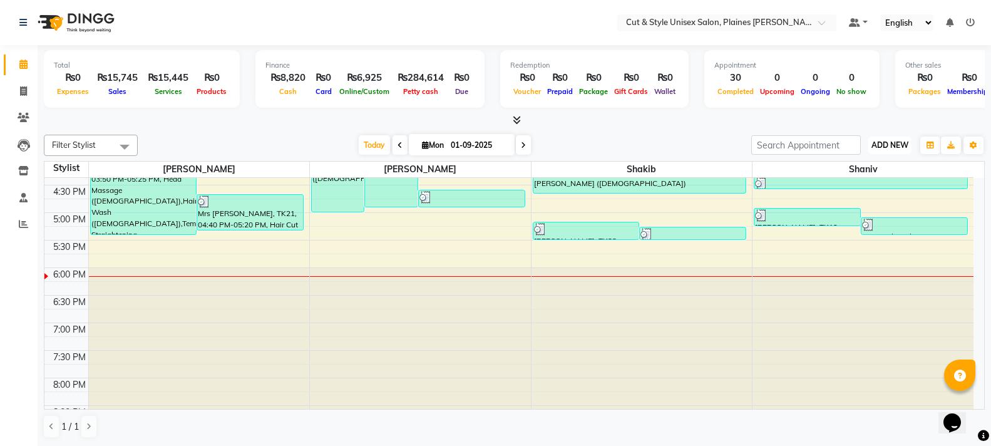
click at [890, 148] on span "ADD NEW" at bounding box center [890, 144] width 37 height 9
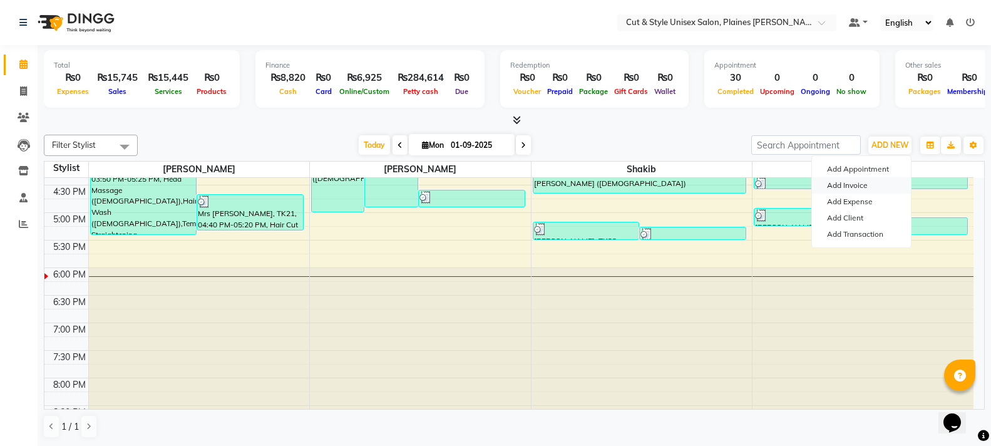
click at [863, 183] on link "Add Invoice" at bounding box center [861, 185] width 99 height 16
select select "service"
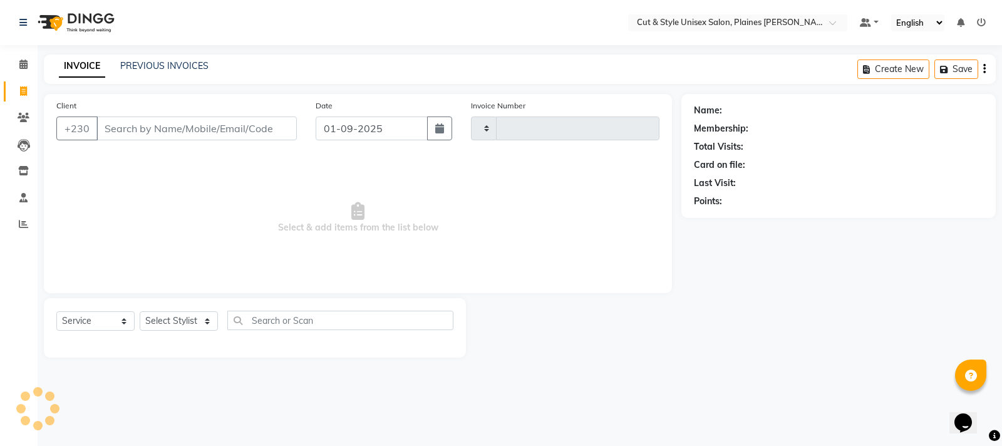
type input "3625"
select select "7731"
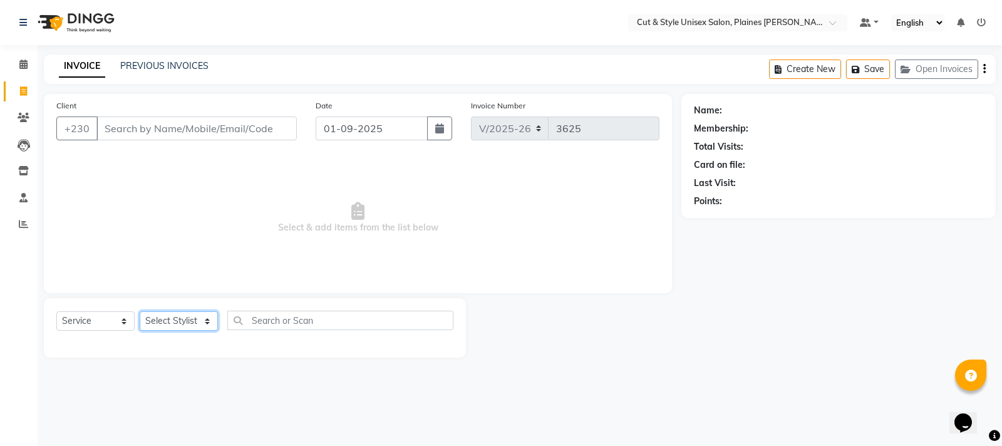
click at [165, 322] on select "Select Stylist" at bounding box center [179, 320] width 78 height 19
select select "68910"
click at [140, 311] on select "Select Stylist [PERSON_NAME] Manager [PERSON_NAME]" at bounding box center [179, 320] width 78 height 19
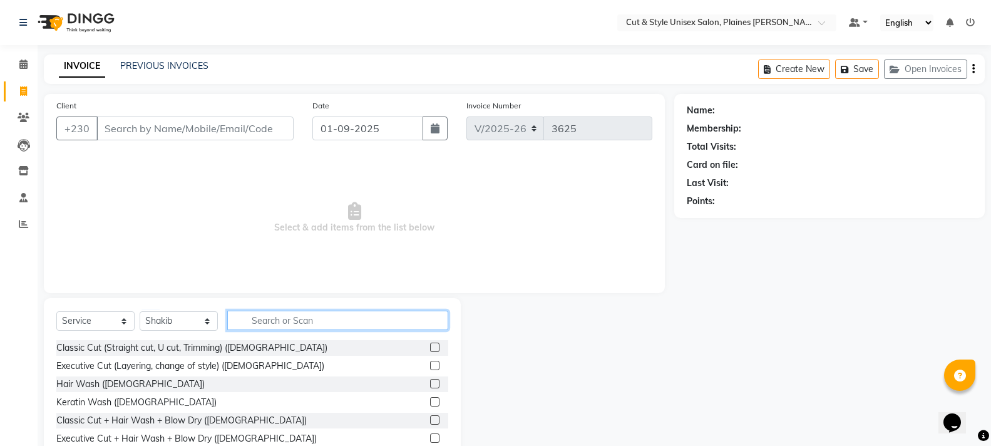
click at [254, 323] on input "text" at bounding box center [337, 320] width 221 height 19
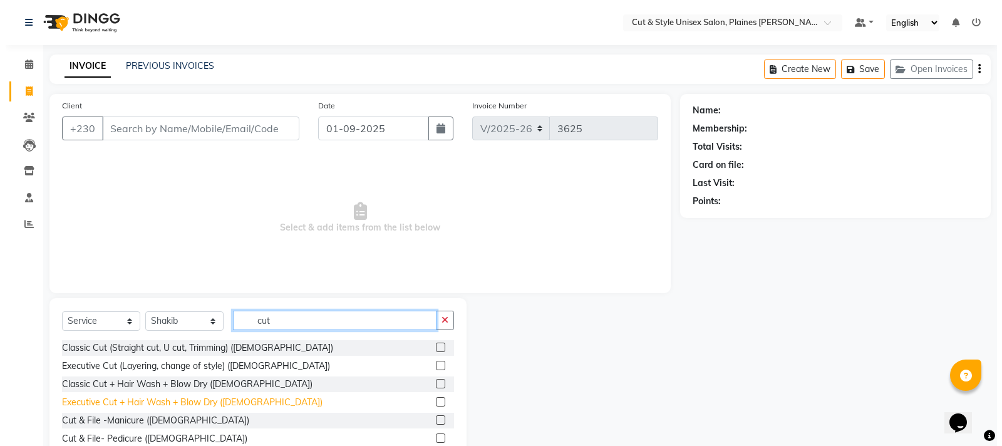
scroll to position [63, 0]
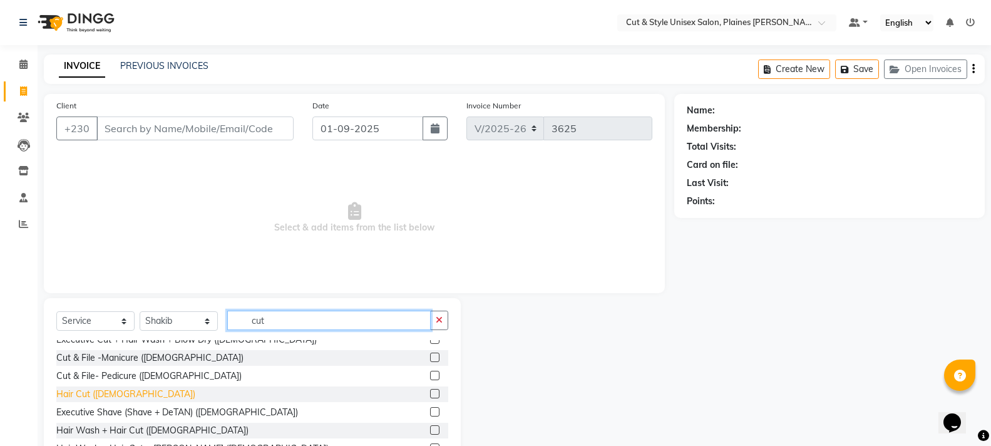
type input "cut"
click at [66, 396] on div "Hair Cut ([DEMOGRAPHIC_DATA])" at bounding box center [125, 394] width 139 height 13
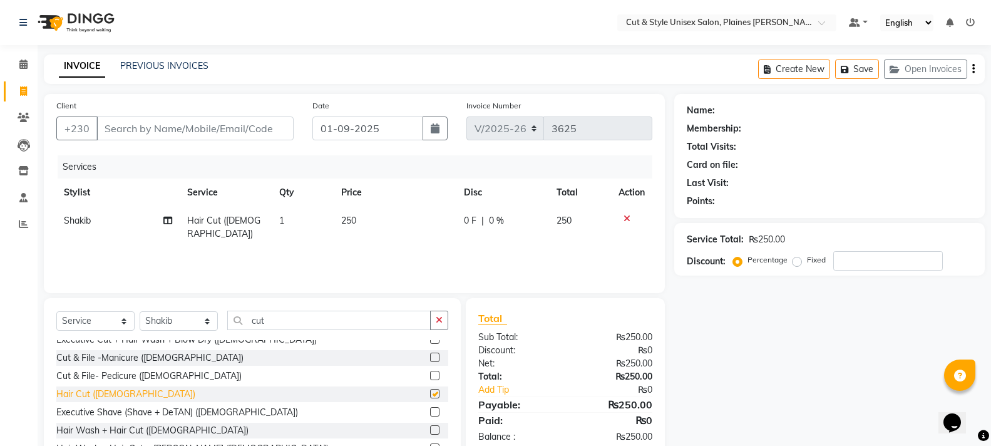
checkbox input "false"
click at [166, 126] on input "Client" at bounding box center [194, 128] width 197 height 24
type input "7"
type input "0"
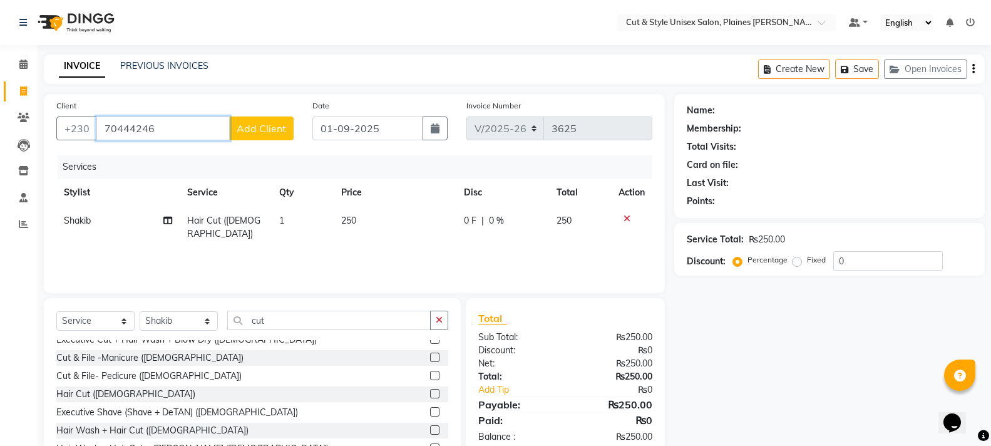
type input "70444246"
click at [240, 129] on span "Add Client" at bounding box center [261, 128] width 49 height 13
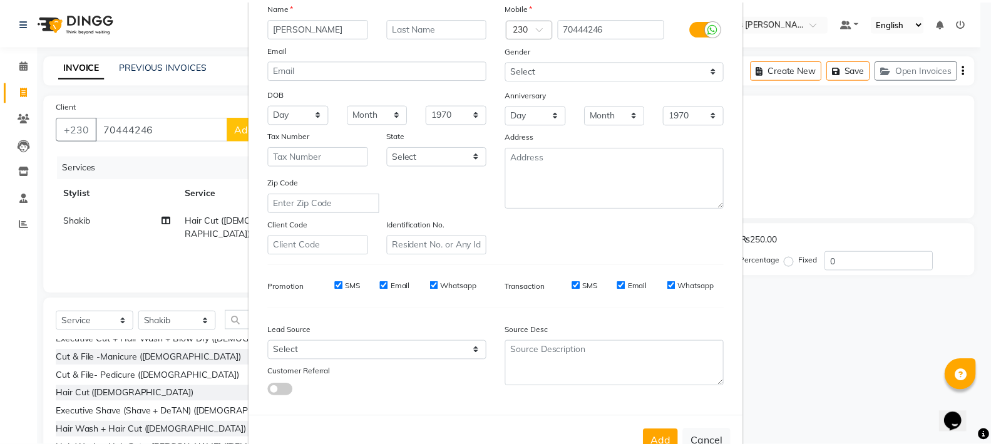
scroll to position [125, 0]
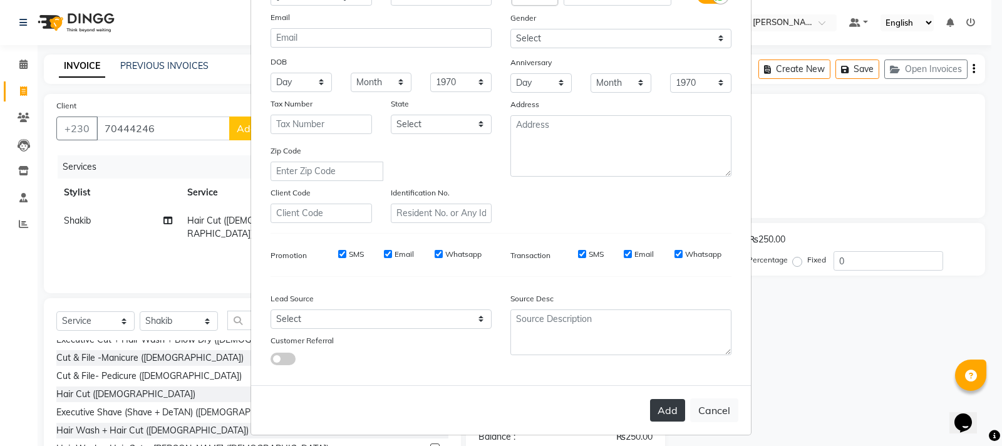
type input "[PERSON_NAME]"
click at [664, 411] on button "Add" at bounding box center [667, 410] width 35 height 23
select select
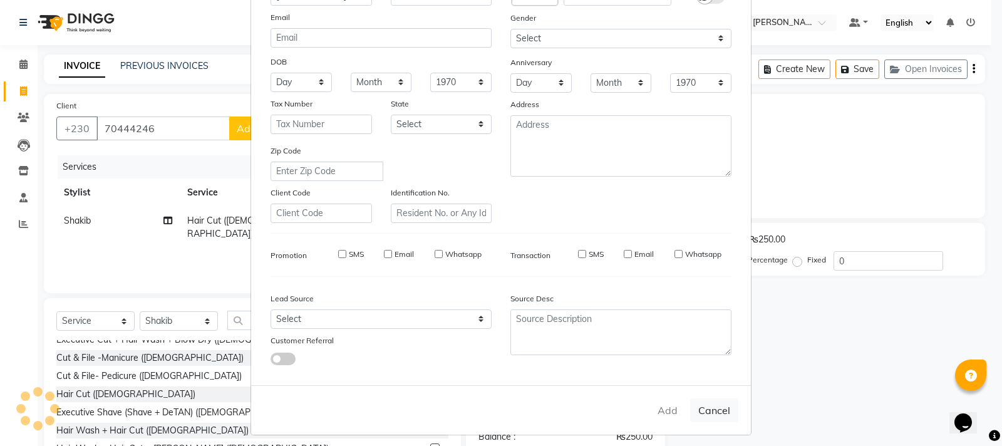
select select
checkbox input "false"
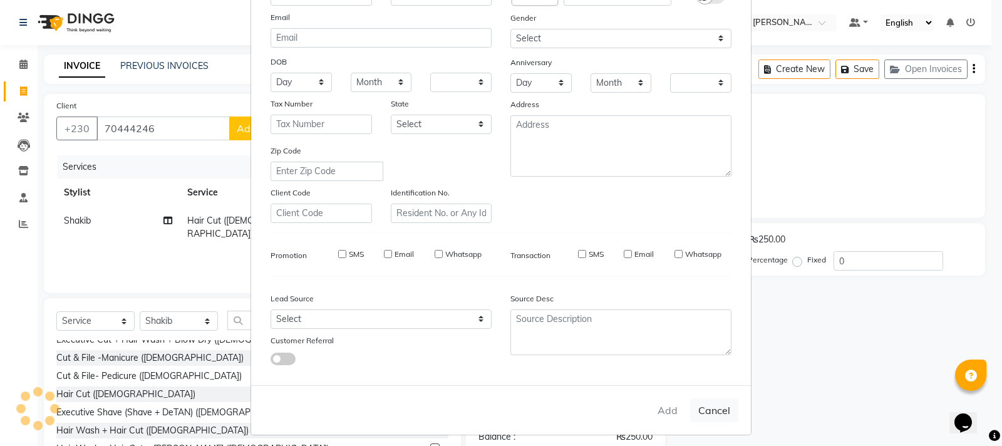
checkbox input "false"
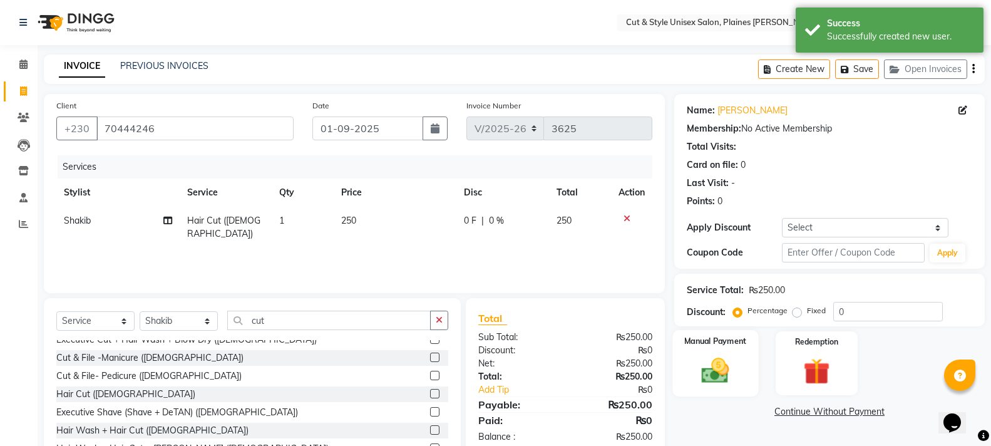
click at [704, 368] on img at bounding box center [715, 370] width 44 height 32
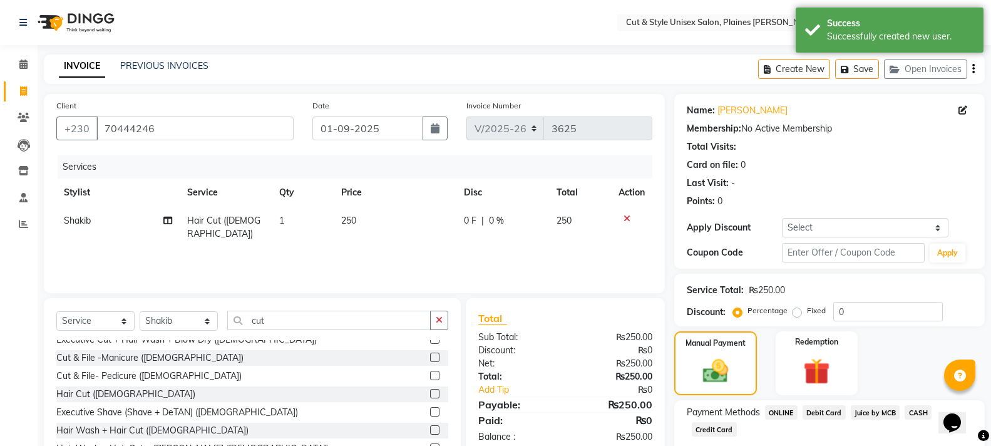
click at [925, 413] on span "CASH" at bounding box center [918, 412] width 27 height 14
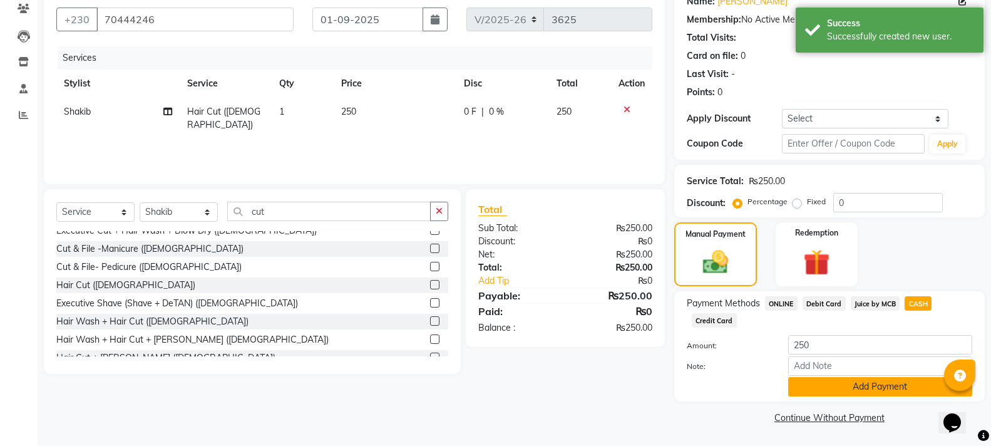
click at [888, 389] on button "Add Payment" at bounding box center [880, 386] width 184 height 19
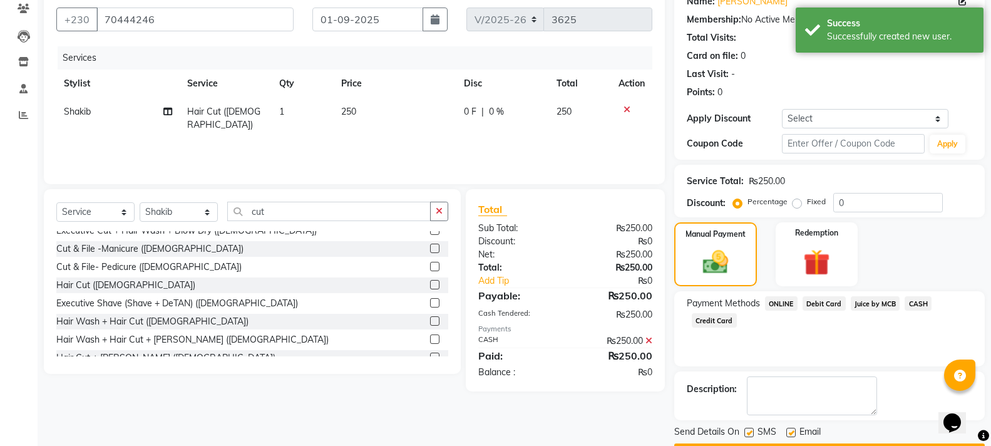
click at [783, 443] on button "Checkout" at bounding box center [829, 452] width 311 height 19
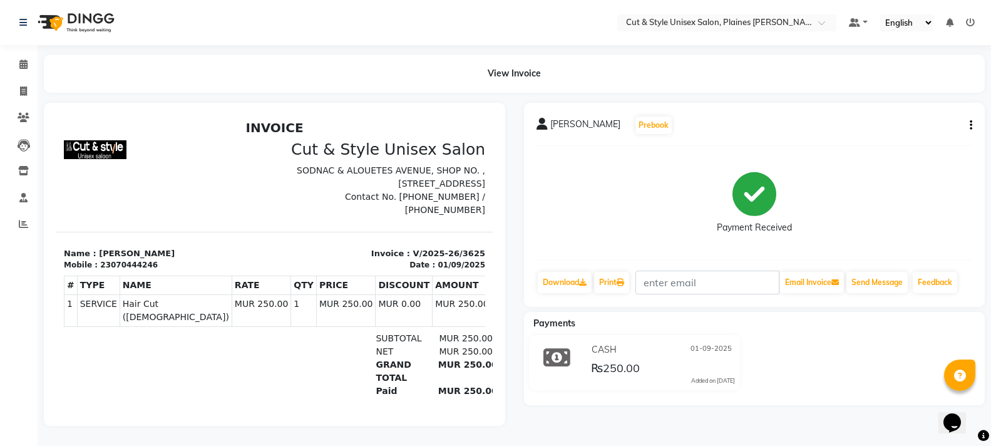
click at [85, 22] on img at bounding box center [75, 22] width 86 height 35
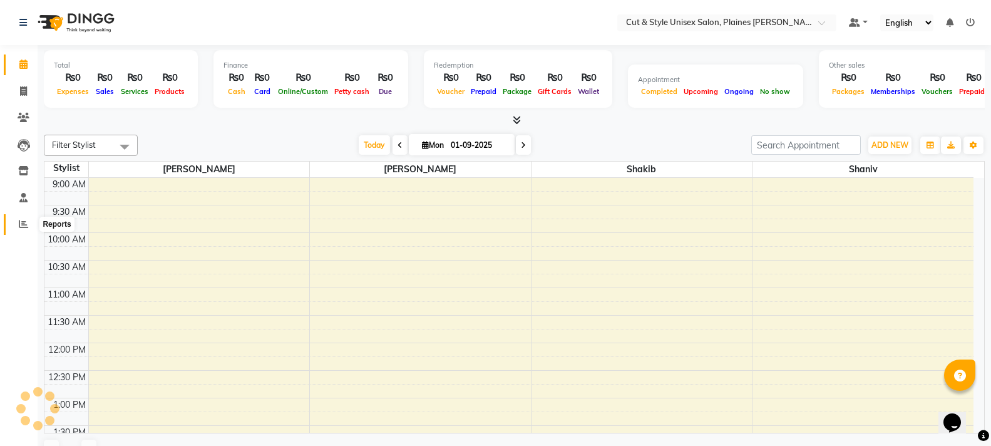
click at [19, 224] on icon at bounding box center [23, 223] width 9 height 9
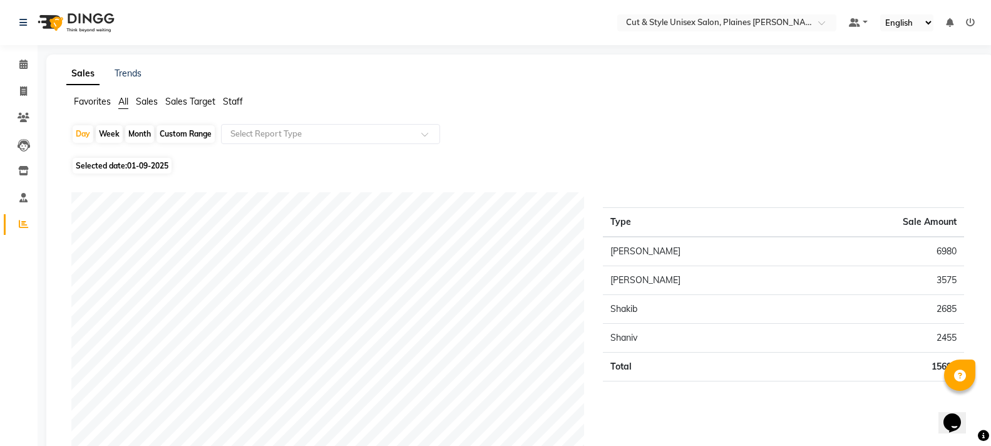
click at [94, 26] on img at bounding box center [75, 22] width 86 height 35
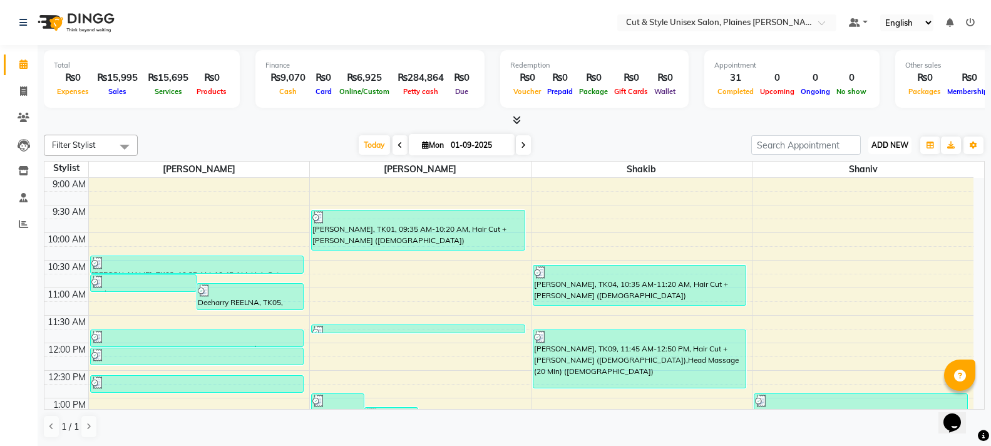
click at [896, 147] on span "ADD NEW" at bounding box center [890, 144] width 37 height 9
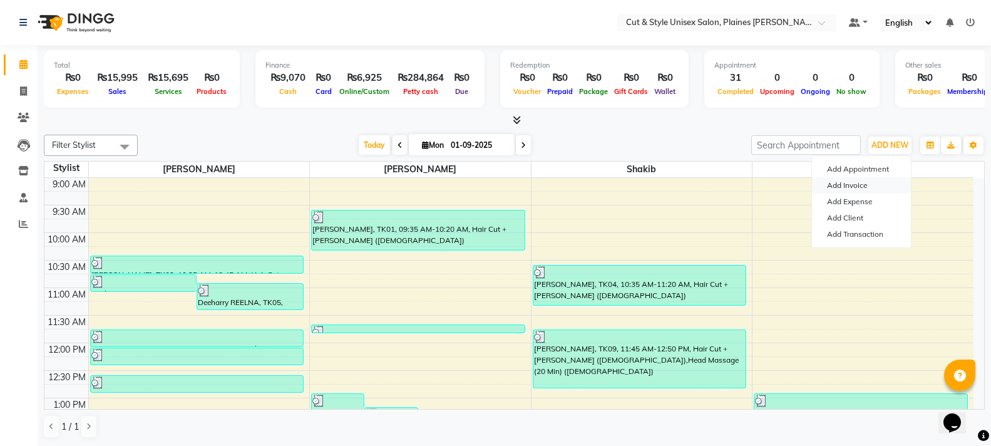
click at [867, 181] on link "Add Invoice" at bounding box center [861, 185] width 99 height 16
select select "service"
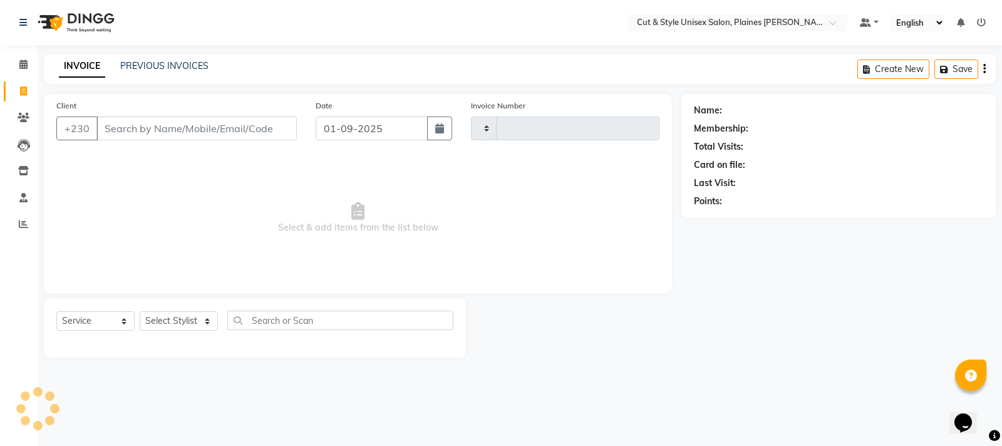
type input "3626"
select select "7731"
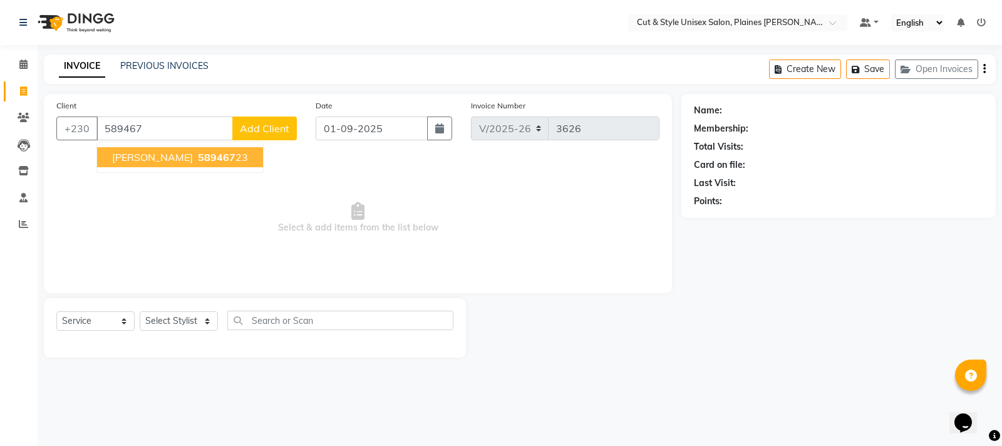
click at [143, 158] on span "[PERSON_NAME]" at bounding box center [152, 157] width 81 height 13
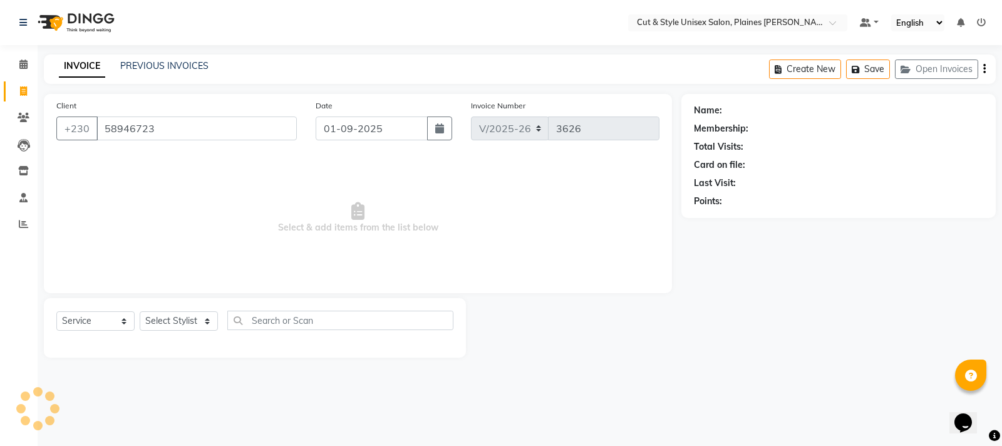
type input "58946723"
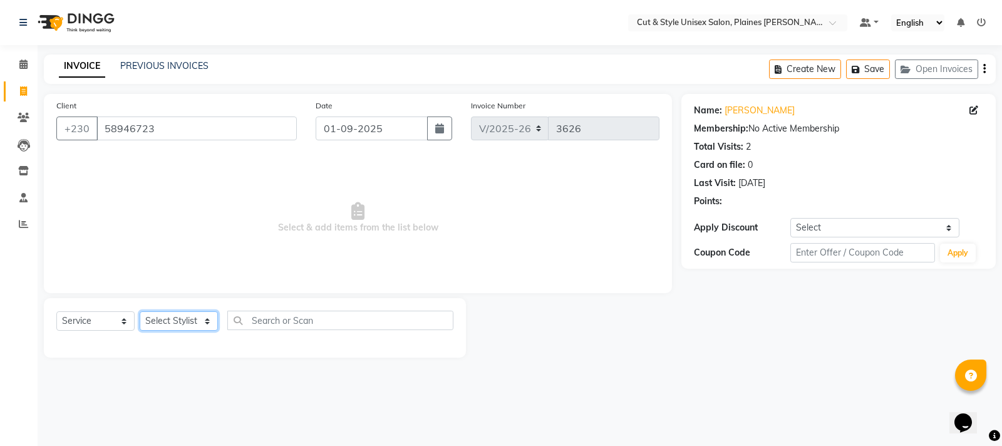
click at [173, 322] on select "Select Stylist [PERSON_NAME] Manager [PERSON_NAME]" at bounding box center [179, 320] width 78 height 19
select select "68909"
click at [140, 311] on select "Select Stylist [PERSON_NAME] Manager [PERSON_NAME]" at bounding box center [179, 320] width 78 height 19
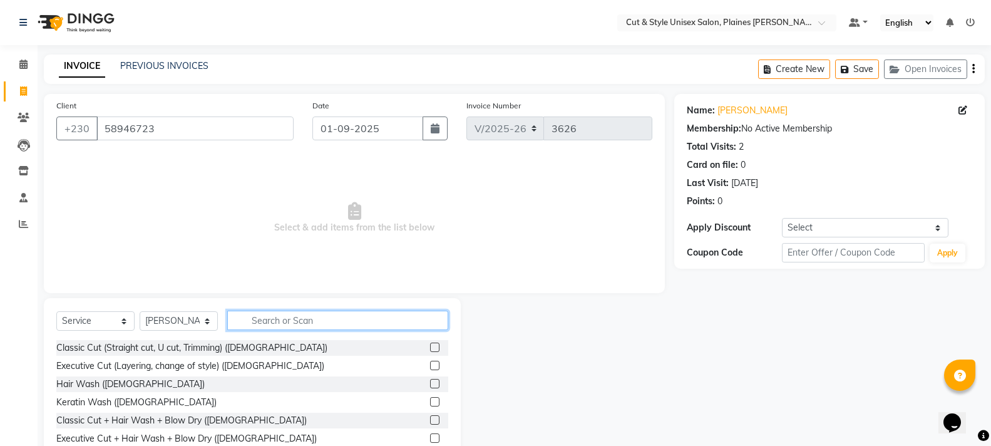
click at [255, 323] on input "text" at bounding box center [337, 320] width 221 height 19
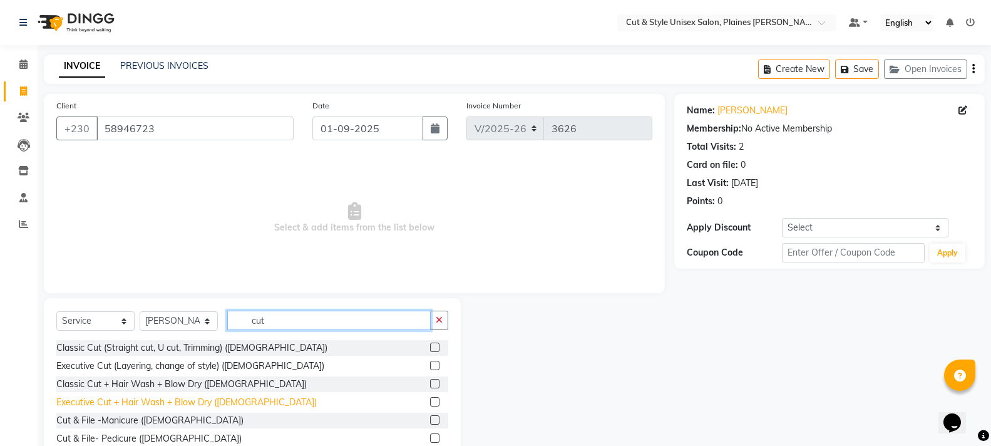
scroll to position [63, 0]
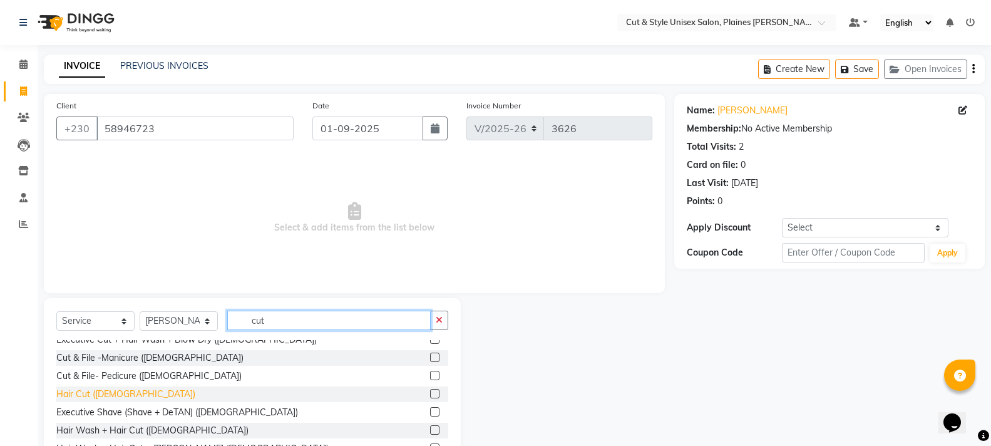
type input "cut"
click at [90, 396] on div "Hair Cut ([DEMOGRAPHIC_DATA])" at bounding box center [125, 394] width 139 height 13
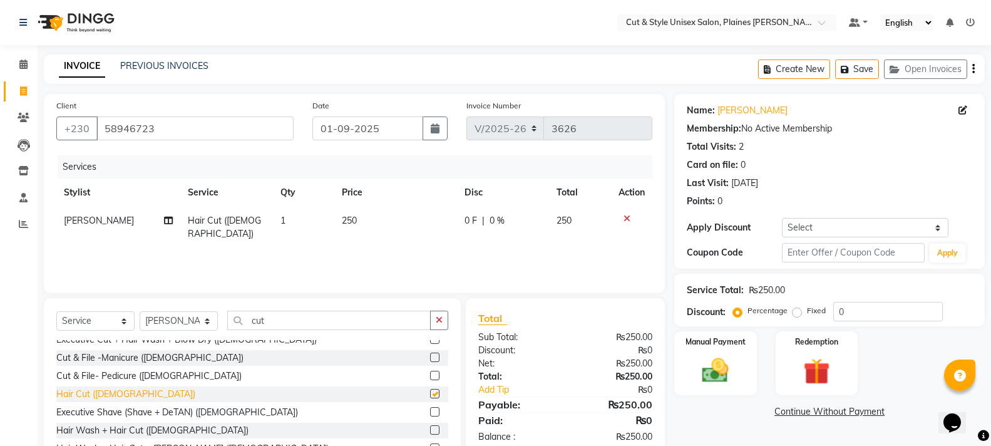
checkbox input "false"
click at [733, 371] on img at bounding box center [715, 370] width 44 height 32
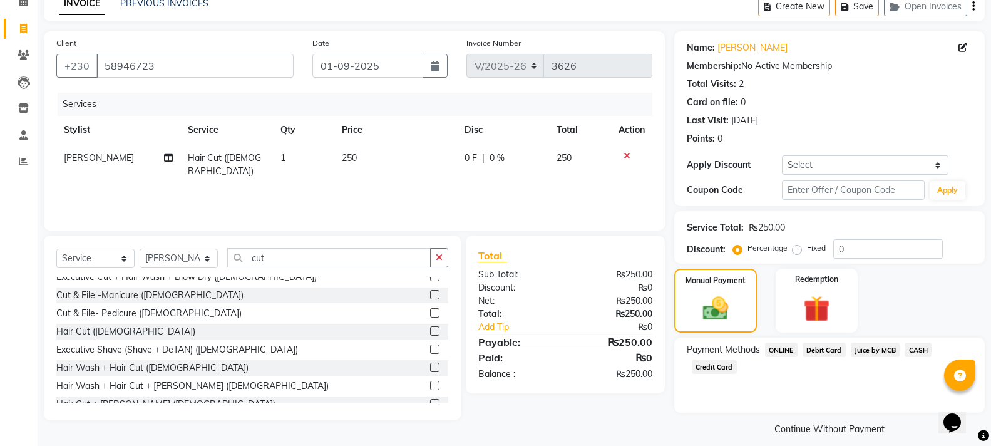
click at [825, 351] on span "Debit Card" at bounding box center [824, 349] width 43 height 14
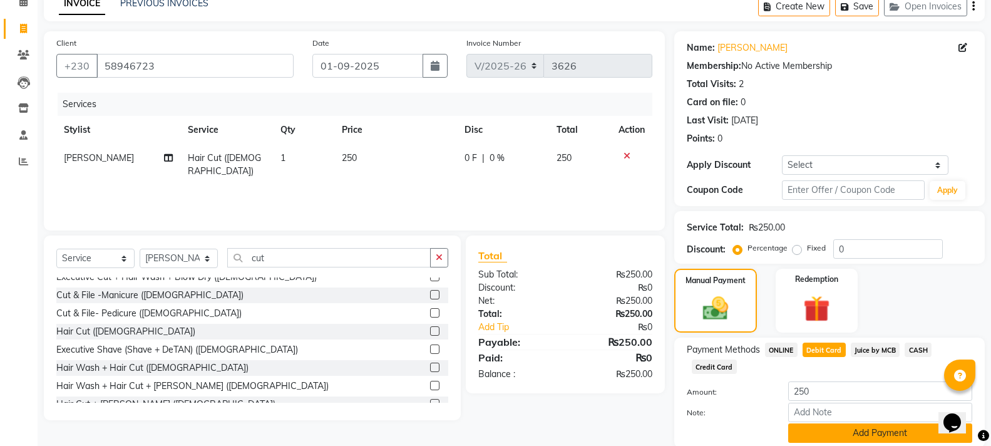
click at [840, 428] on button "Add Payment" at bounding box center [880, 432] width 184 height 19
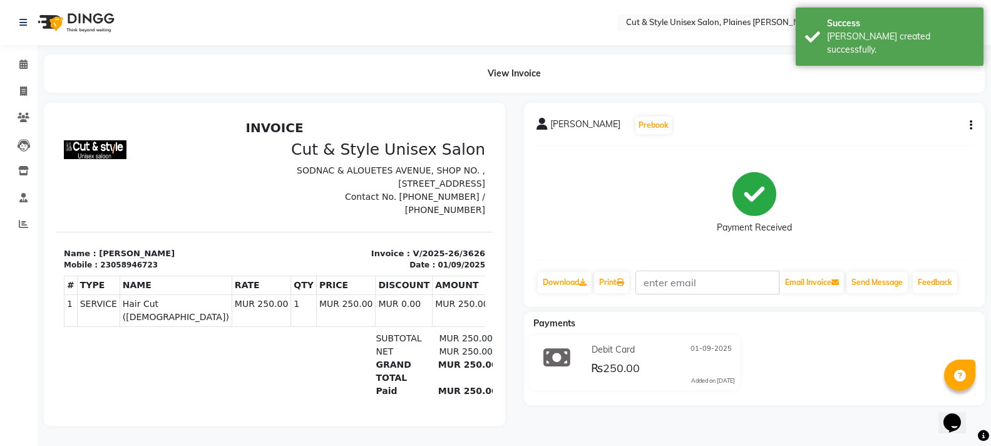
click at [79, 27] on img at bounding box center [75, 22] width 86 height 35
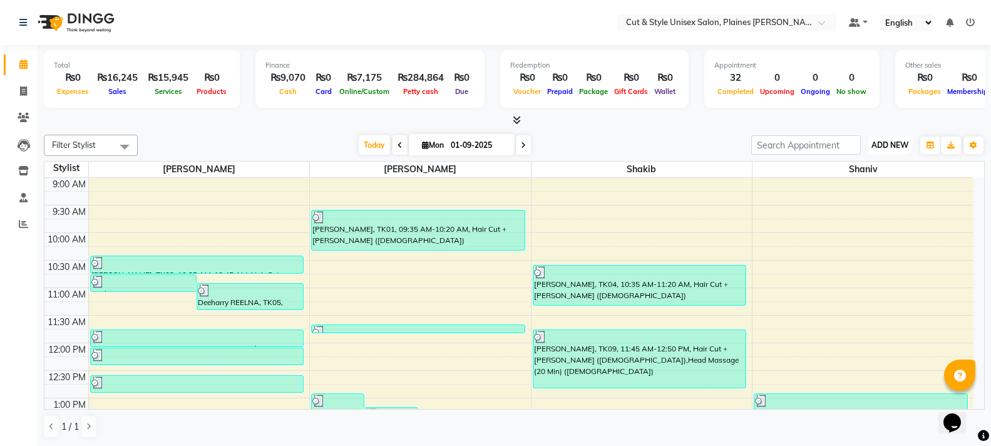
click at [878, 150] on button "ADD NEW Toggle Dropdown" at bounding box center [889, 145] width 43 height 18
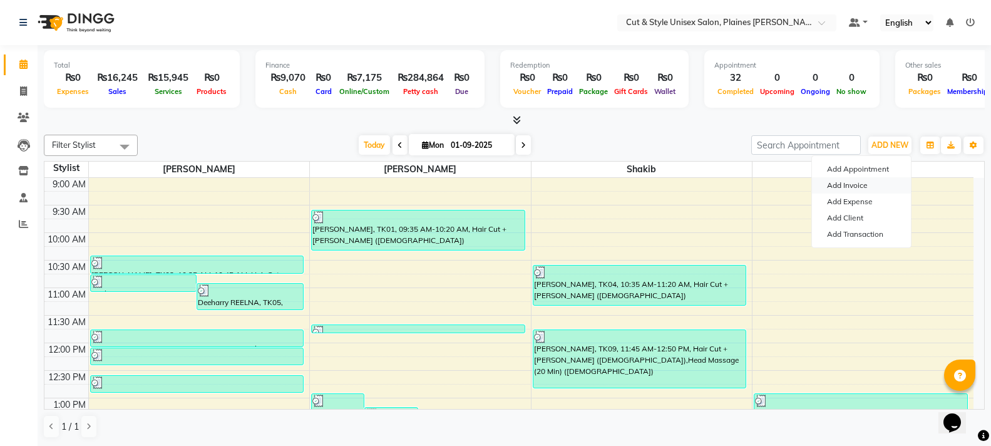
click at [856, 183] on link "Add Invoice" at bounding box center [861, 185] width 99 height 16
select select "service"
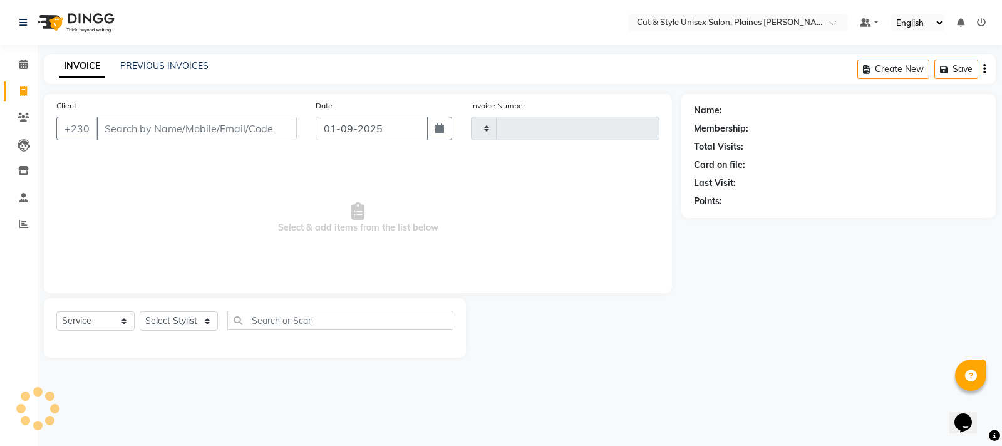
type input "3627"
select select "7731"
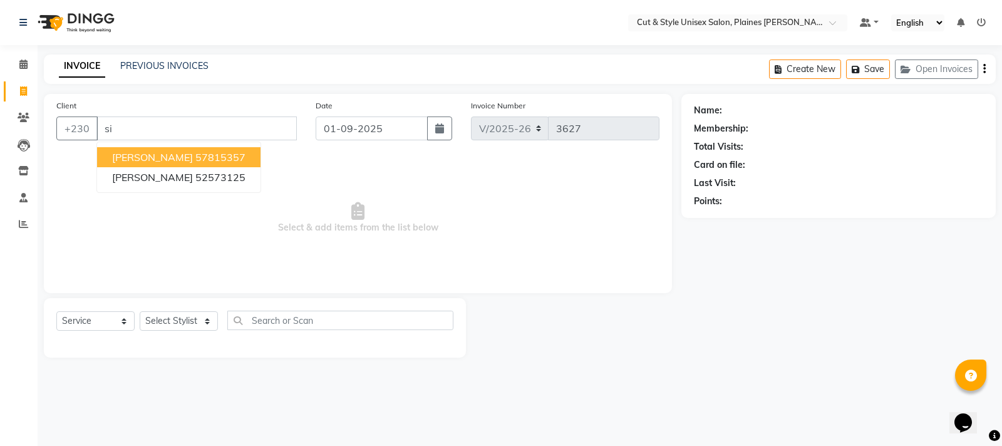
type input "s"
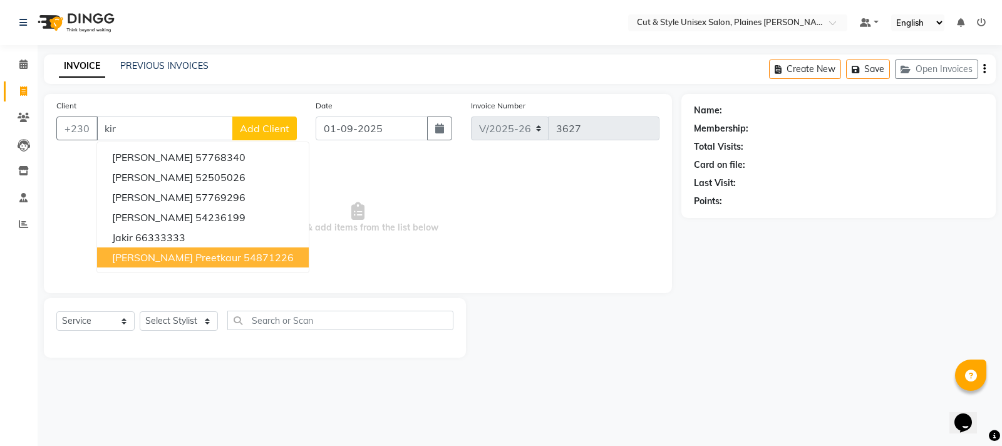
click at [244, 258] on ngb-highlight "54871226" at bounding box center [269, 257] width 50 height 13
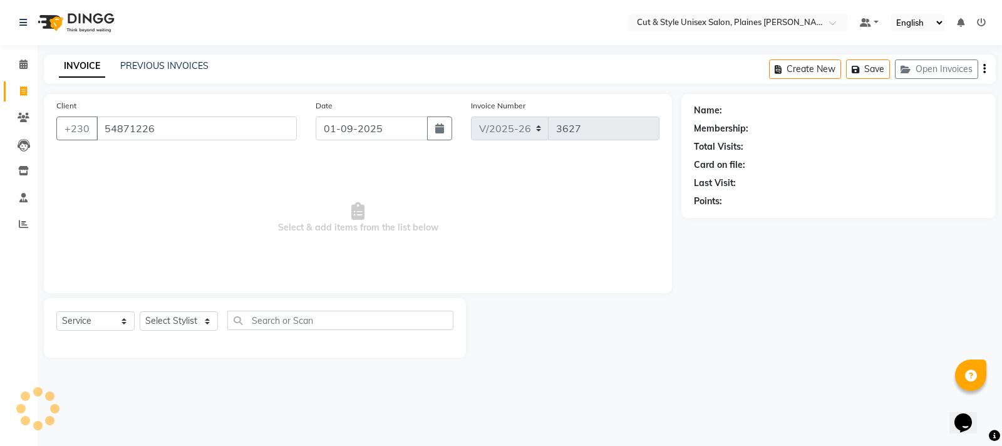
type input "54871226"
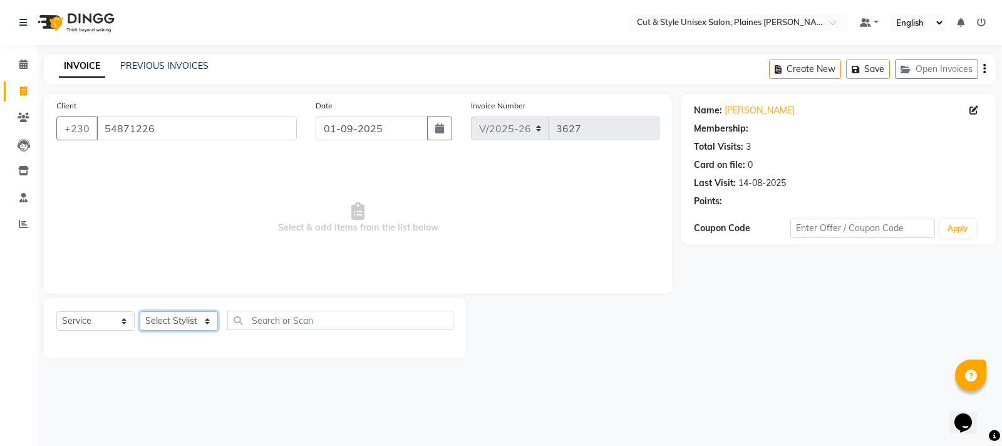
click at [184, 317] on select "Select Stylist [PERSON_NAME] Manager [PERSON_NAME]" at bounding box center [179, 320] width 78 height 19
select select "68909"
click at [140, 311] on select "Select Stylist [PERSON_NAME] Manager [PERSON_NAME]" at bounding box center [179, 320] width 78 height 19
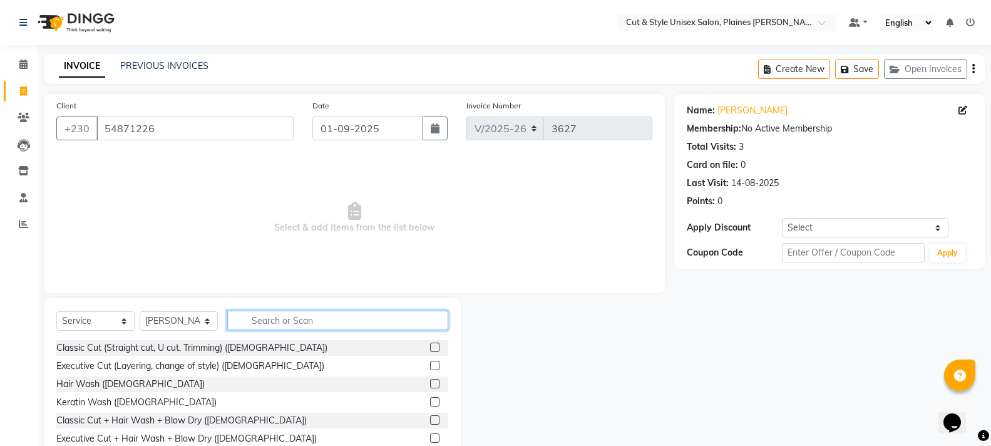
click at [252, 326] on input "text" at bounding box center [337, 320] width 221 height 19
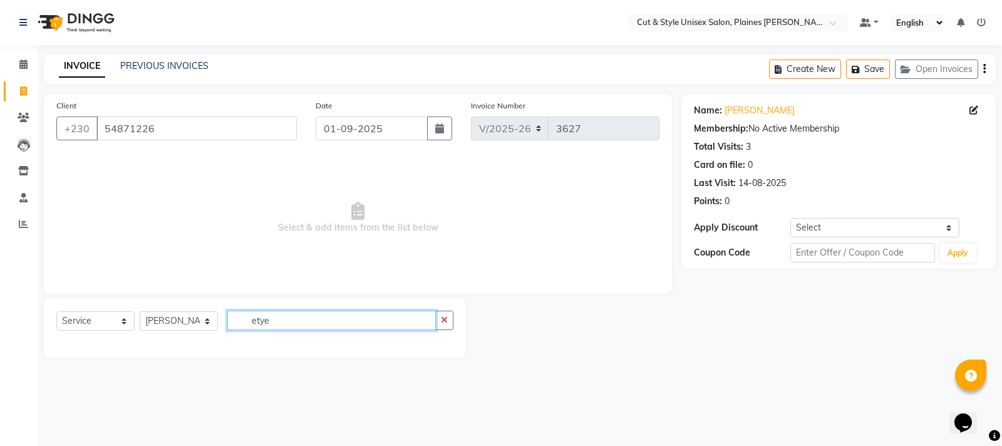
click at [275, 321] on input "etye" at bounding box center [331, 320] width 208 height 19
type input "eye"
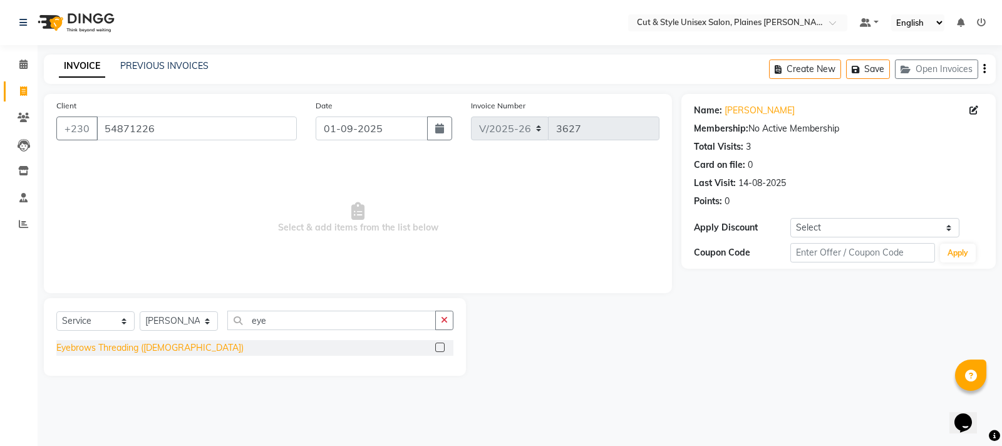
click at [136, 349] on div "Eyebrows Threading ([DEMOGRAPHIC_DATA])" at bounding box center [149, 347] width 187 height 13
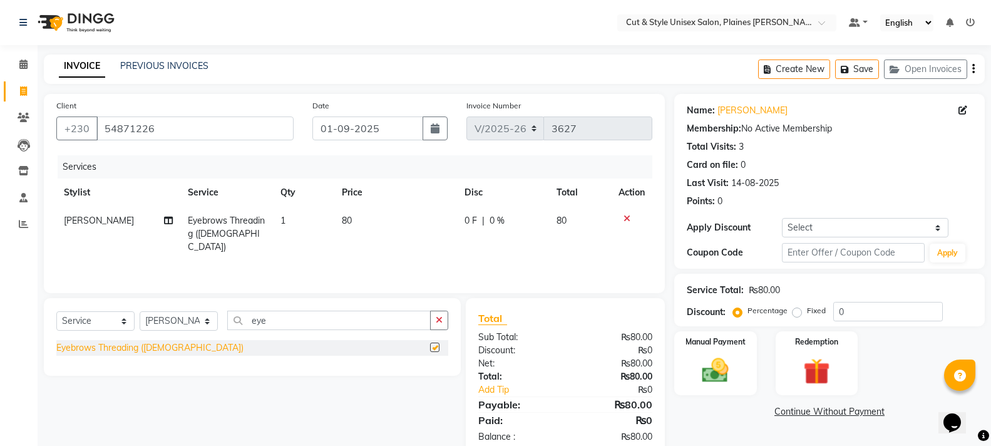
checkbox input "false"
click at [714, 376] on img at bounding box center [715, 370] width 44 height 32
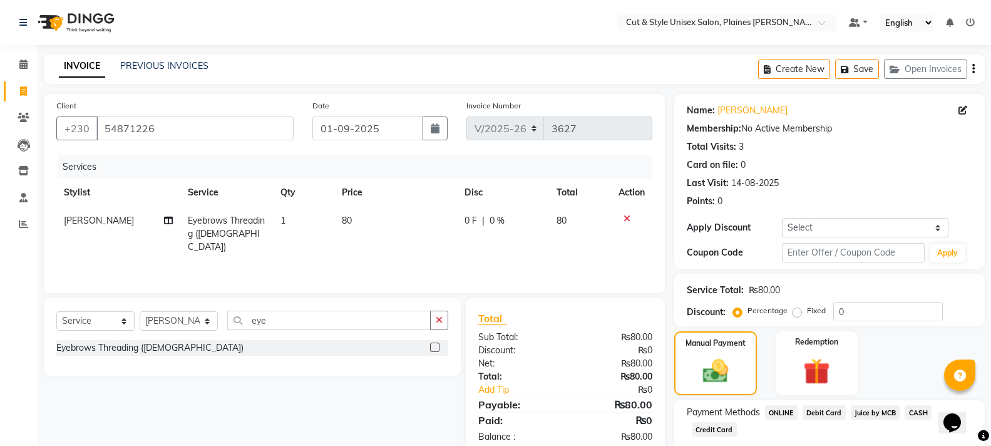
click at [914, 414] on span "CASH" at bounding box center [918, 412] width 27 height 14
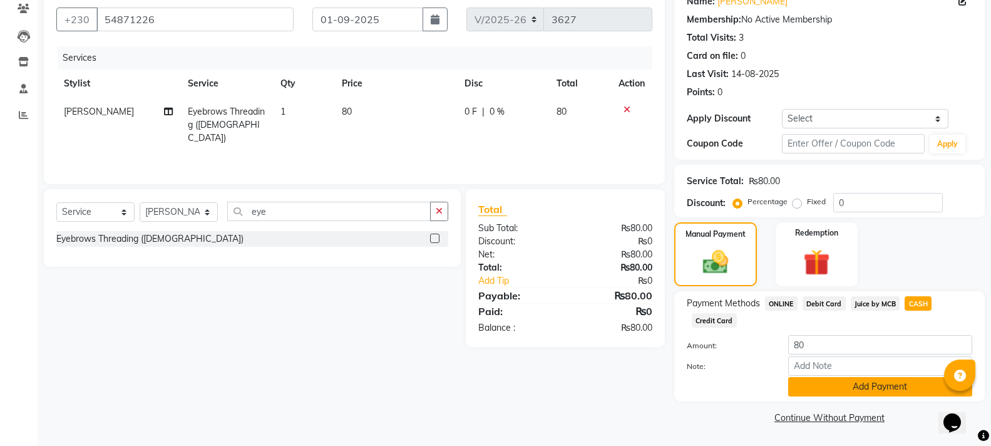
click at [898, 384] on button "Add Payment" at bounding box center [880, 386] width 184 height 19
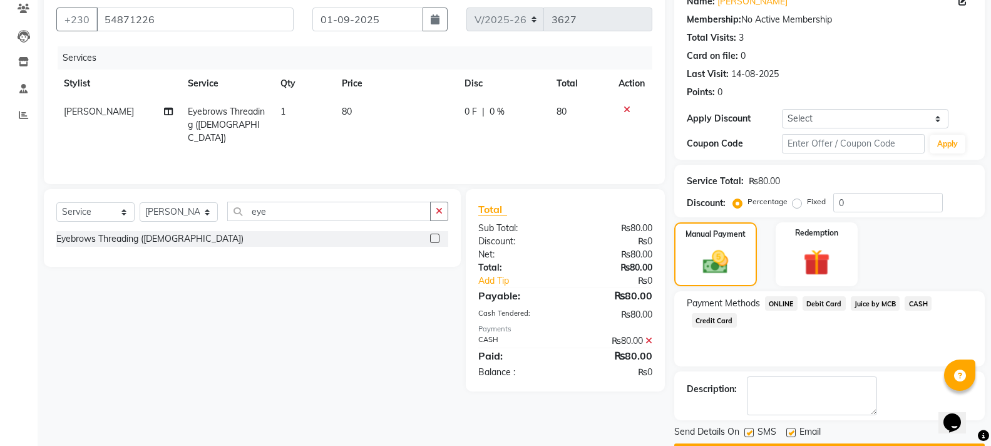
scroll to position [145, 0]
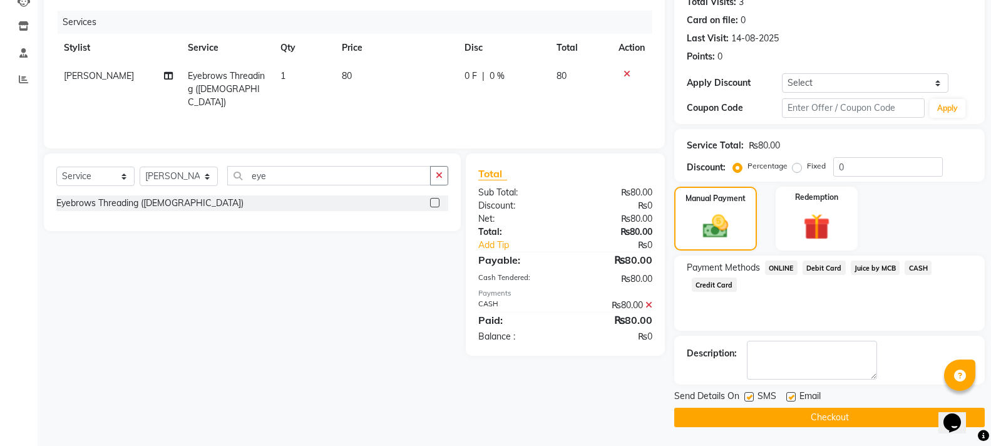
click at [848, 413] on button "Checkout" at bounding box center [829, 417] width 311 height 19
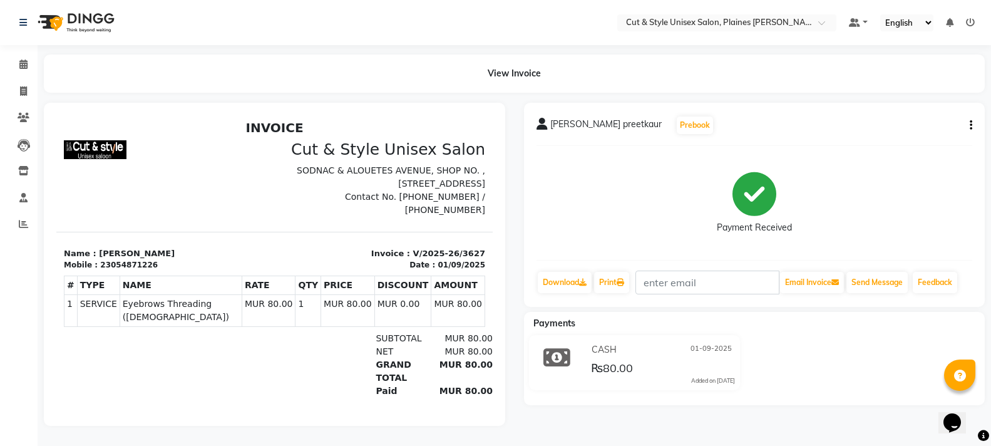
drag, startPoint x: 46, startPoint y: 21, endPoint x: 41, endPoint y: 31, distance: 11.5
click at [48, 21] on img at bounding box center [75, 22] width 86 height 35
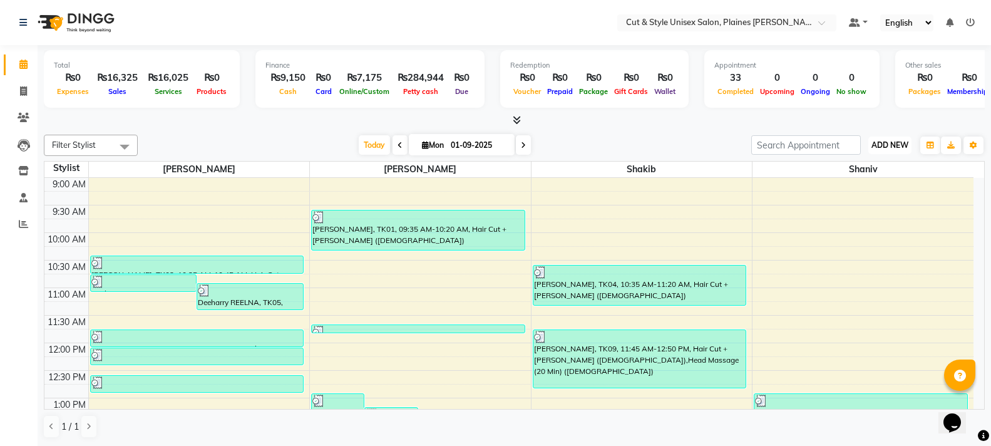
click at [875, 150] on button "ADD NEW Toggle Dropdown" at bounding box center [889, 145] width 43 height 18
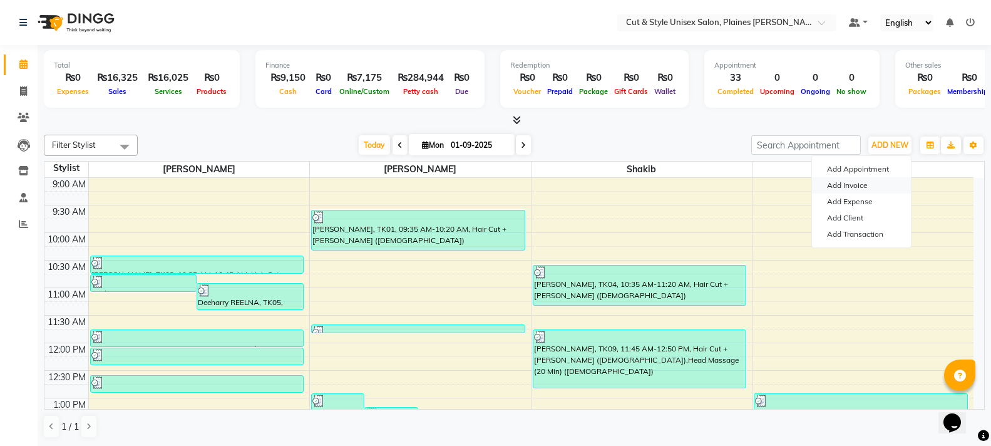
click at [854, 177] on link "Add Invoice" at bounding box center [861, 185] width 99 height 16
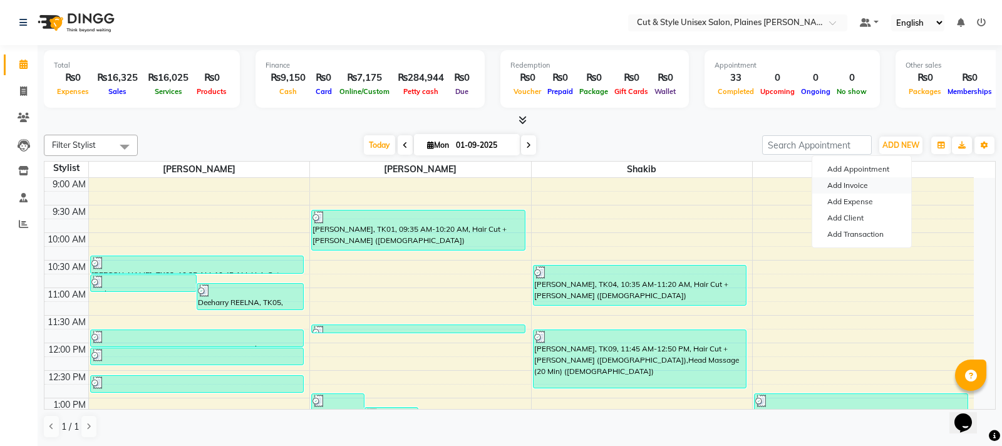
select select "service"
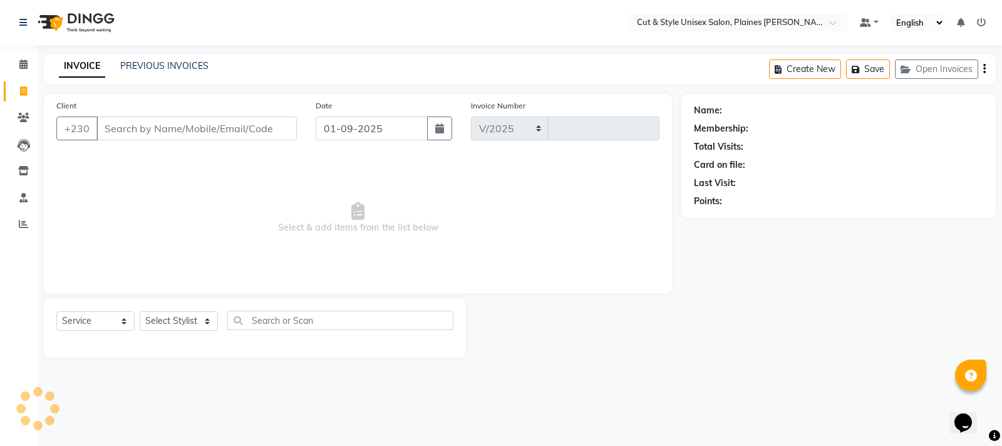
select select "7731"
type input "3628"
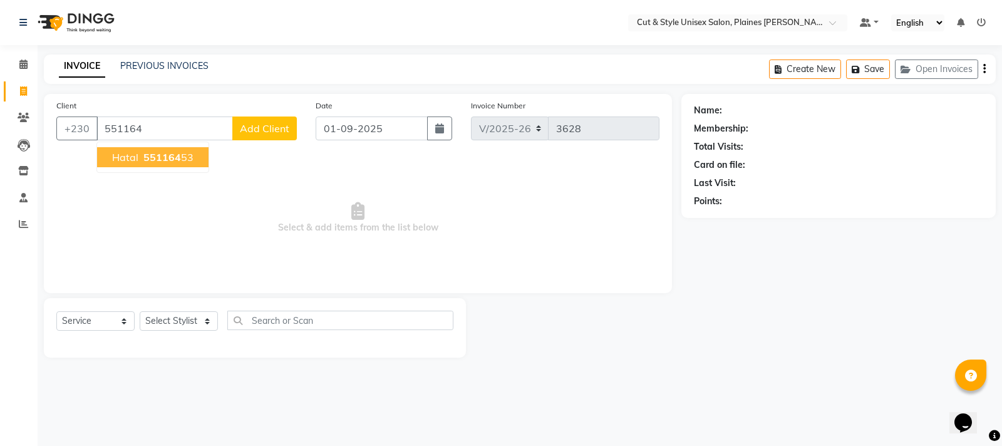
click at [156, 158] on span "551164" at bounding box center [162, 157] width 38 height 13
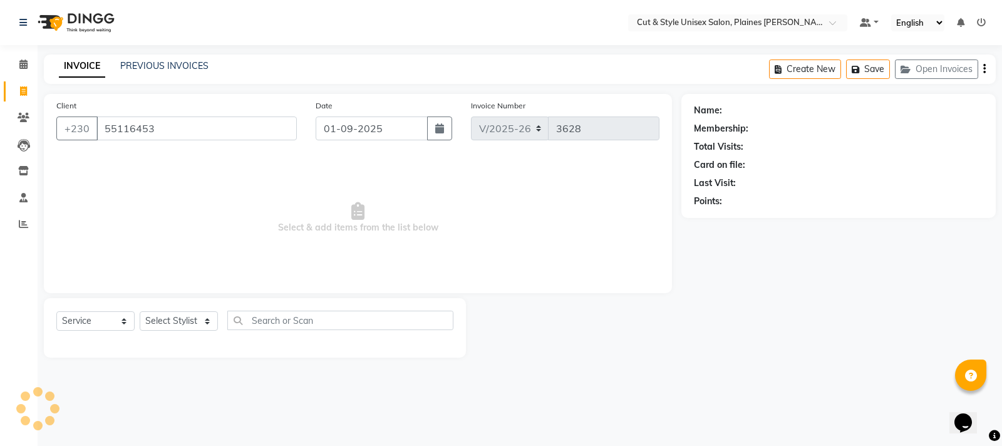
type input "55116453"
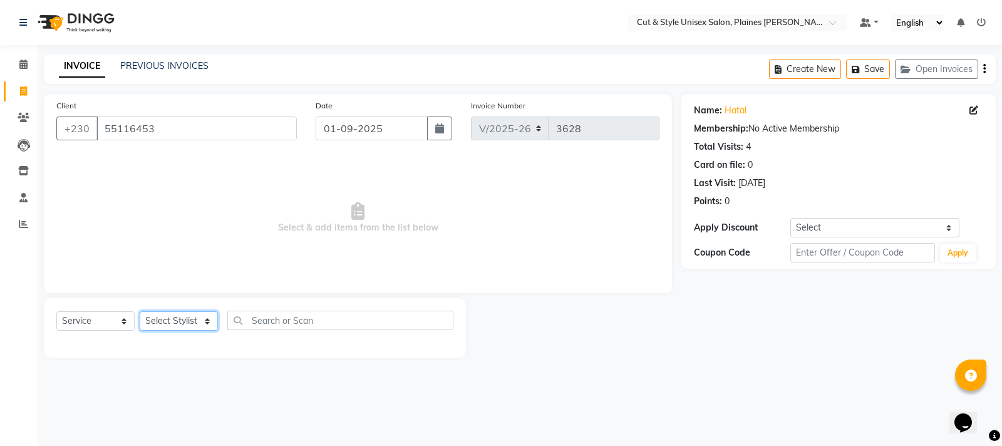
click at [147, 325] on select "Select Stylist [PERSON_NAME] Manager [PERSON_NAME]" at bounding box center [179, 320] width 78 height 19
click at [140, 311] on select "Select Stylist [PERSON_NAME] Manager [PERSON_NAME]" at bounding box center [179, 320] width 78 height 19
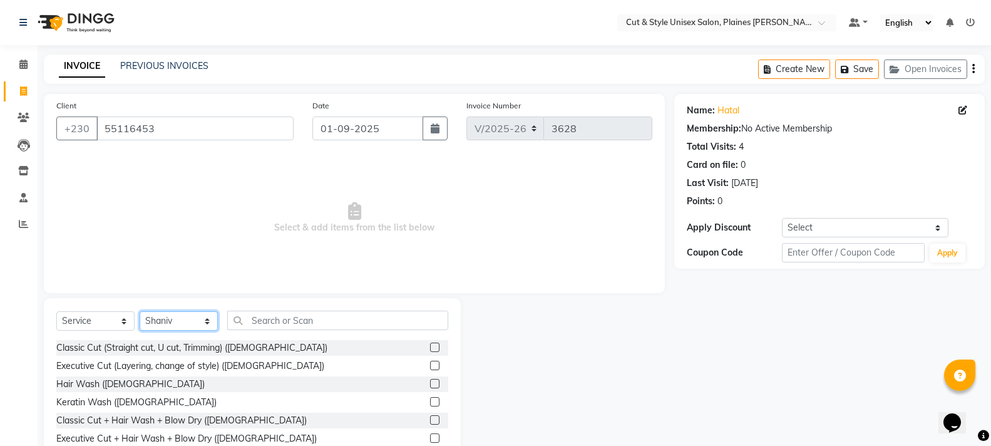
click at [182, 321] on select "Select Stylist [PERSON_NAME] Manager [PERSON_NAME]" at bounding box center [179, 320] width 78 height 19
select select "68909"
click at [140, 311] on select "Select Stylist [PERSON_NAME] Manager [PERSON_NAME]" at bounding box center [179, 320] width 78 height 19
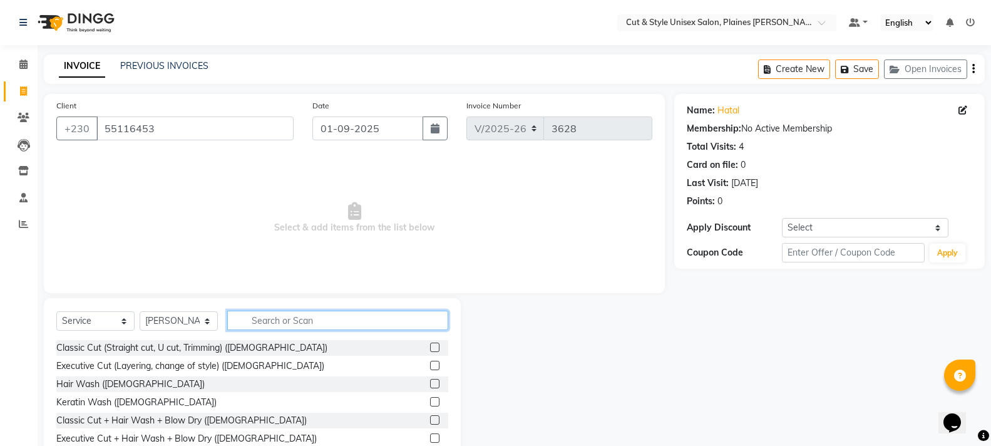
click at [262, 316] on input "text" at bounding box center [337, 320] width 221 height 19
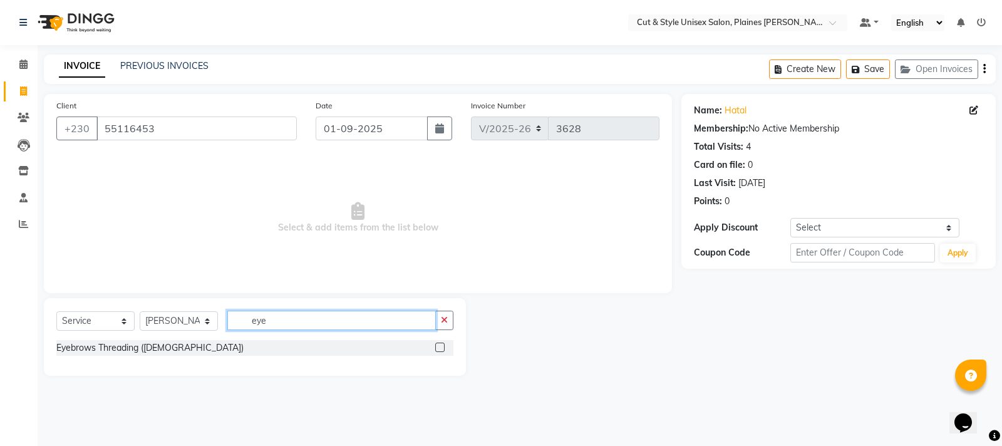
type input "eye"
click at [435, 347] on label at bounding box center [439, 346] width 9 height 9
click at [435, 347] on input "checkbox" at bounding box center [439, 348] width 8 height 8
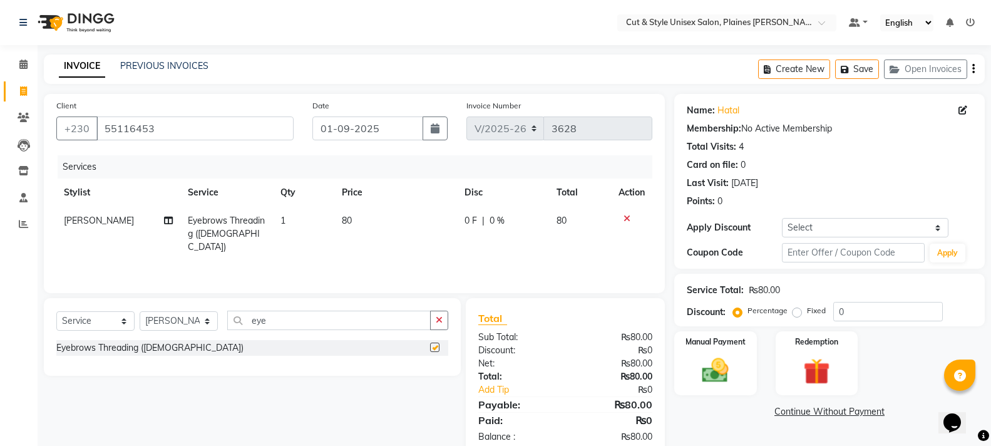
checkbox input "false"
click at [717, 381] on img at bounding box center [715, 370] width 44 height 32
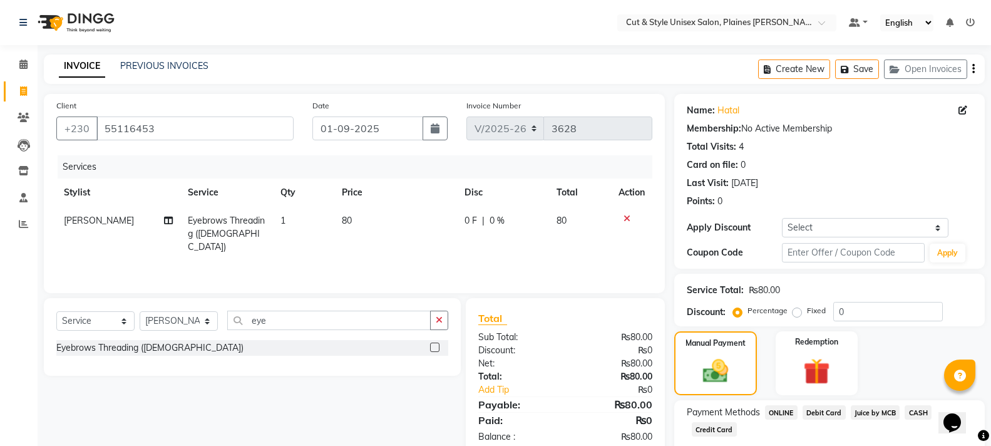
click at [917, 411] on span "CASH" at bounding box center [918, 412] width 27 height 14
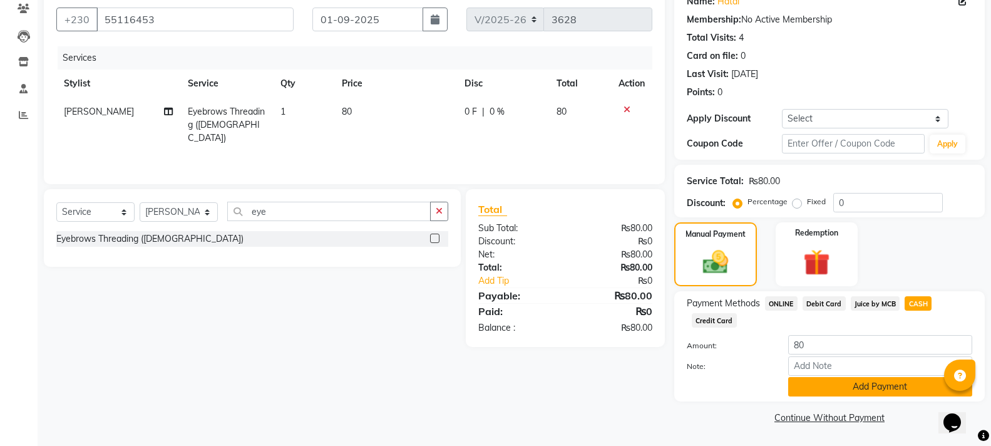
click at [856, 384] on button "Add Payment" at bounding box center [880, 386] width 184 height 19
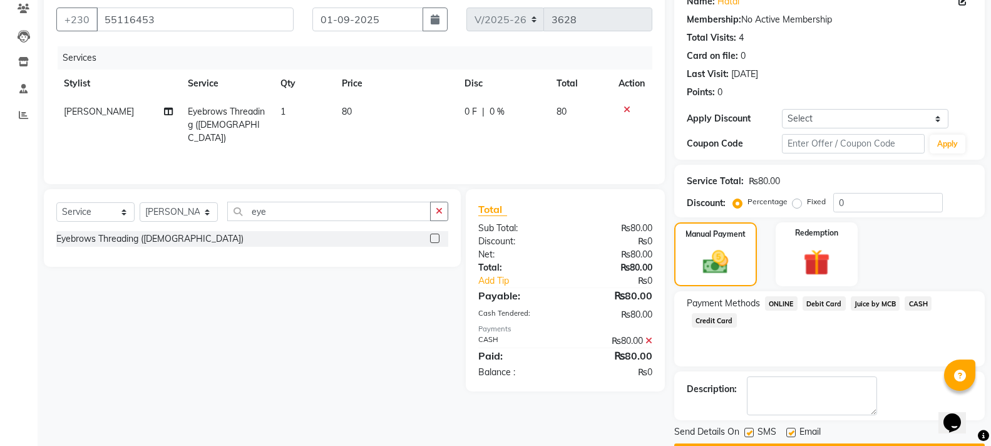
click at [818, 443] on button "Checkout" at bounding box center [829, 452] width 311 height 19
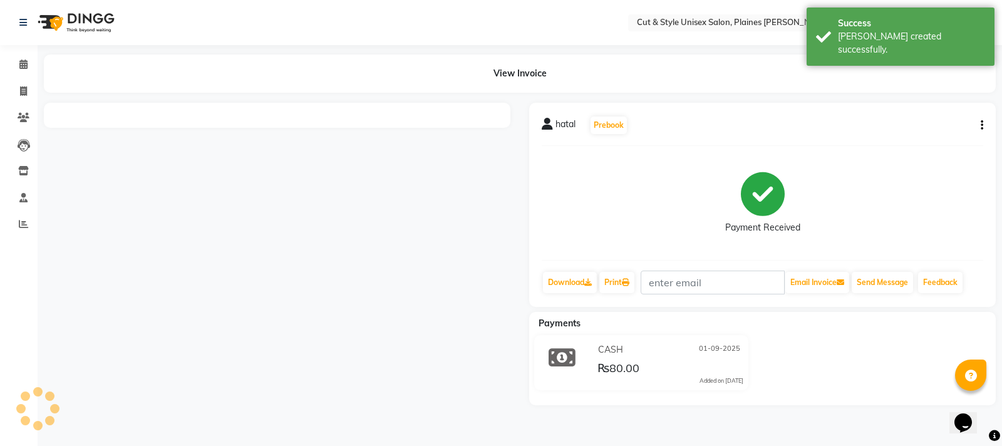
click at [50, 14] on img at bounding box center [75, 22] width 86 height 35
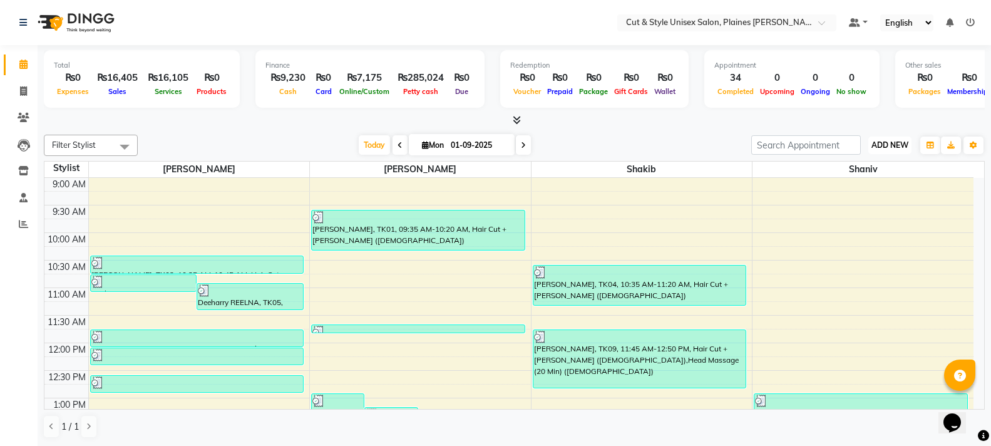
click at [872, 142] on span "ADD NEW" at bounding box center [890, 144] width 37 height 9
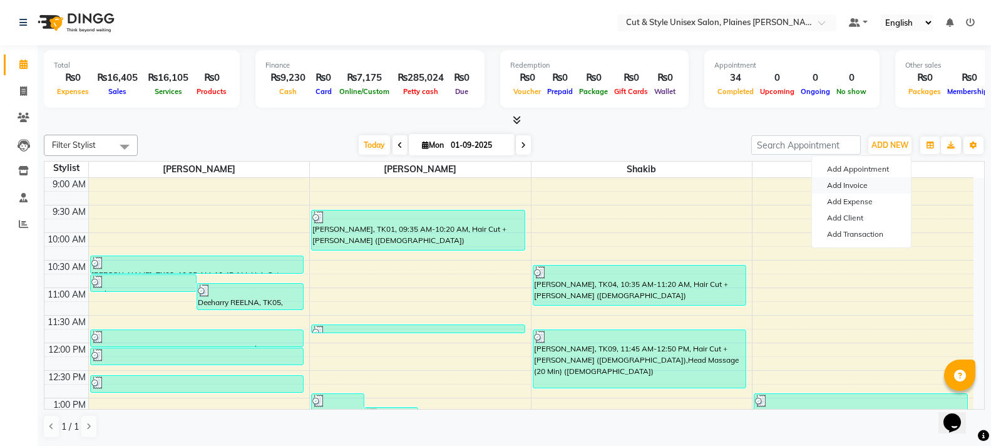
click at [867, 180] on link "Add Invoice" at bounding box center [861, 185] width 99 height 16
select select "service"
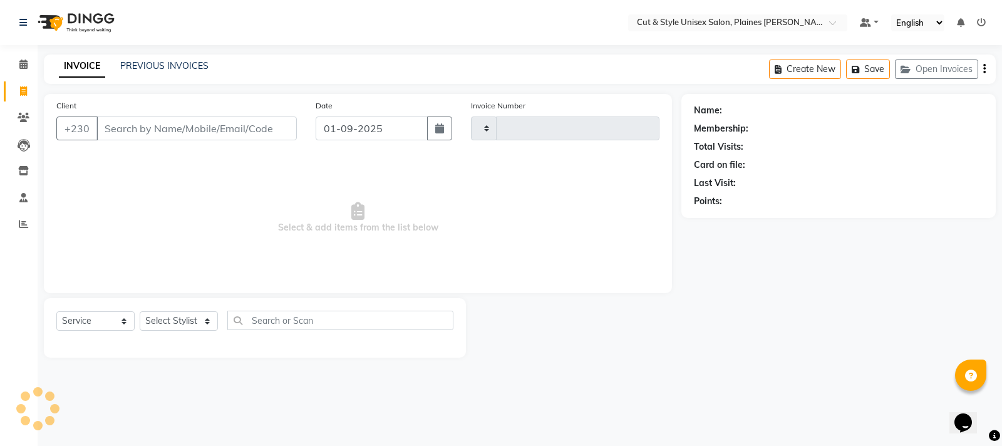
type input "3629"
select select "7731"
click at [167, 321] on select "Select Stylist [PERSON_NAME] Manager [PERSON_NAME]" at bounding box center [179, 320] width 78 height 19
select select "68908"
click at [140, 311] on select "Select Stylist [PERSON_NAME] Manager [PERSON_NAME]" at bounding box center [179, 320] width 78 height 19
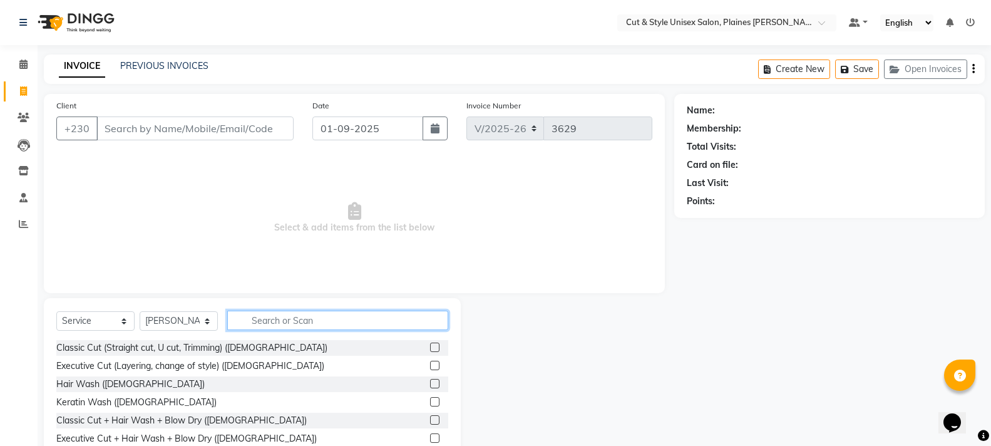
click at [267, 318] on input "text" at bounding box center [337, 320] width 221 height 19
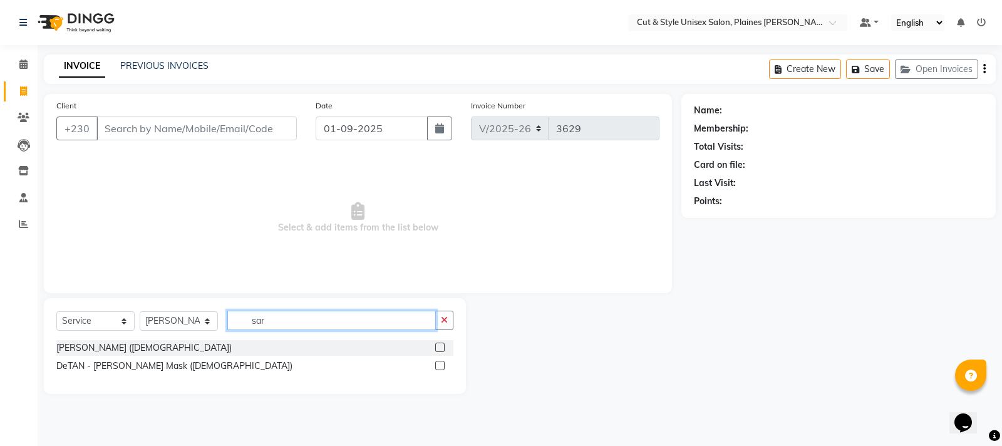
type input "sar"
click at [440, 344] on label at bounding box center [439, 346] width 9 height 9
click at [440, 344] on input "checkbox" at bounding box center [439, 348] width 8 height 8
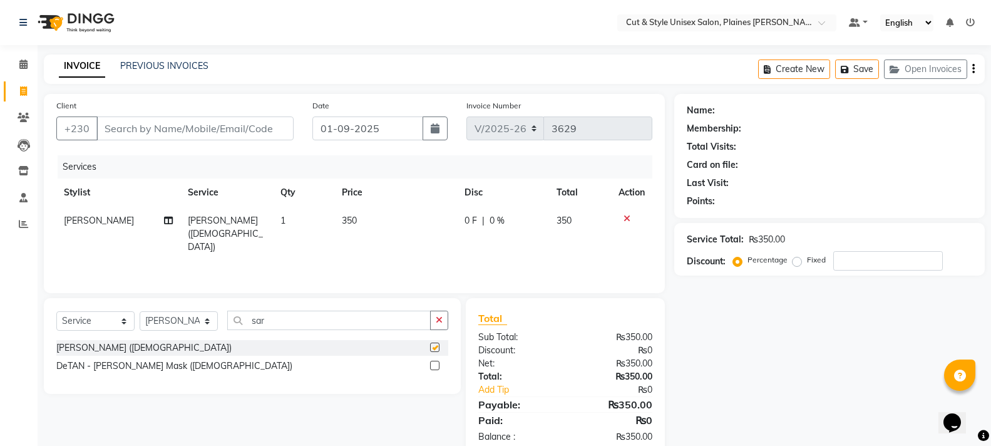
checkbox input "false"
click at [299, 323] on input "sar" at bounding box center [328, 320] width 203 height 19
type input "s"
type input "fac"
click at [147, 123] on input "Client" at bounding box center [194, 128] width 197 height 24
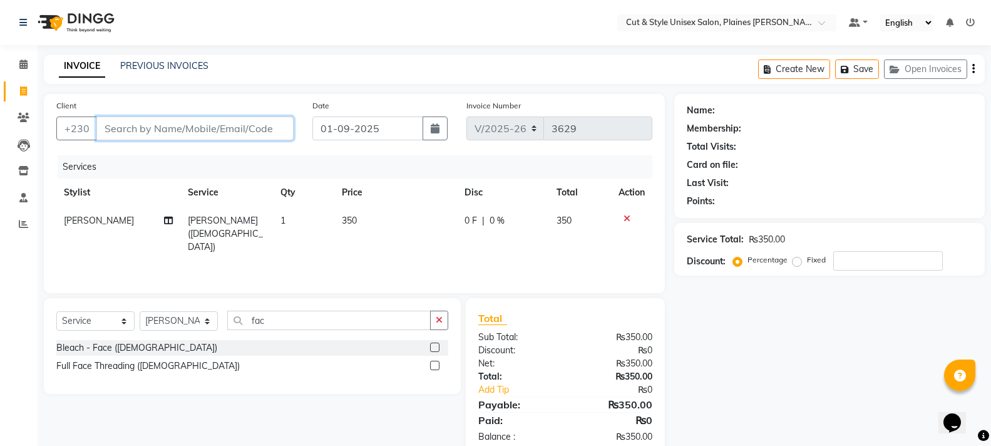
type input "5"
type input "0"
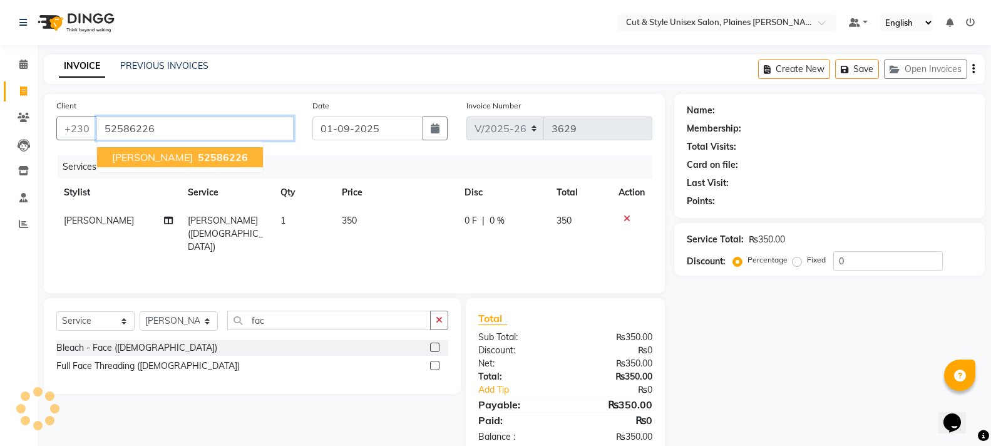
type input "52586226"
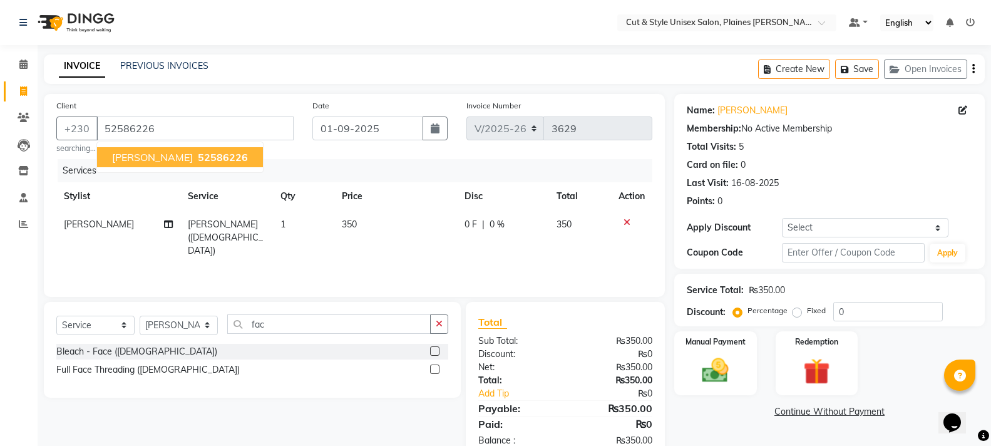
click at [208, 152] on span "52586226" at bounding box center [223, 157] width 50 height 13
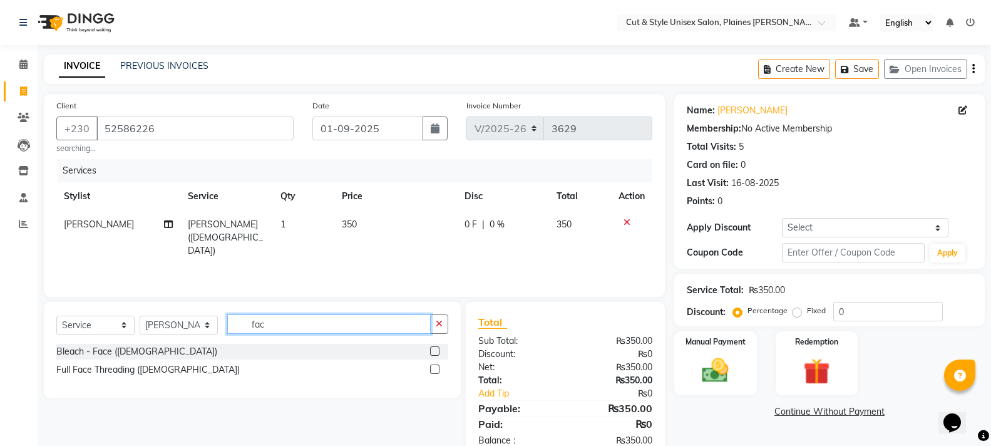
click at [327, 328] on input "fac" at bounding box center [328, 323] width 203 height 19
type input "f"
type input "fruit"
click at [433, 366] on label at bounding box center [434, 368] width 9 height 9
click at [433, 366] on input "checkbox" at bounding box center [434, 370] width 8 height 8
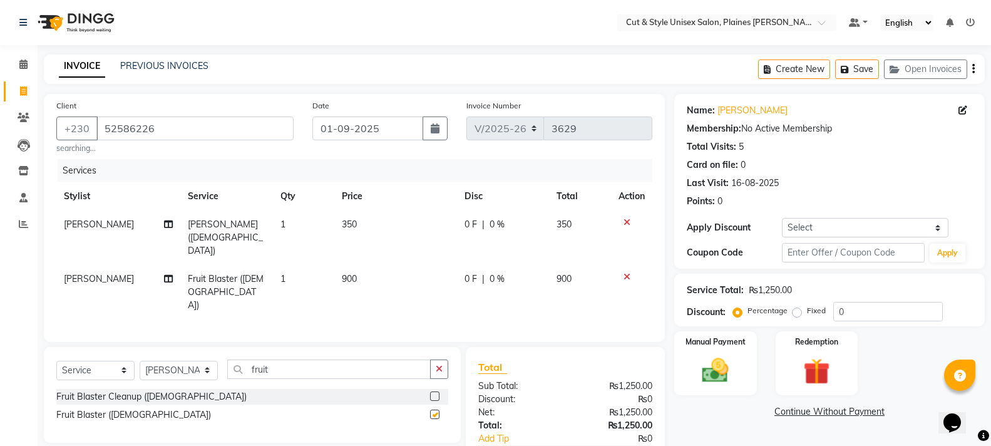
checkbox input "false"
click at [709, 359] on img at bounding box center [715, 370] width 44 height 32
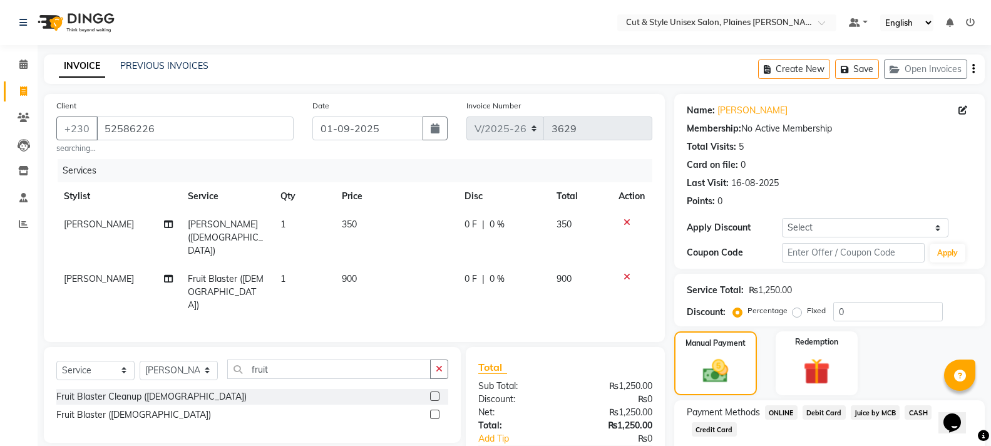
click at [917, 406] on span "CASH" at bounding box center [918, 412] width 27 height 14
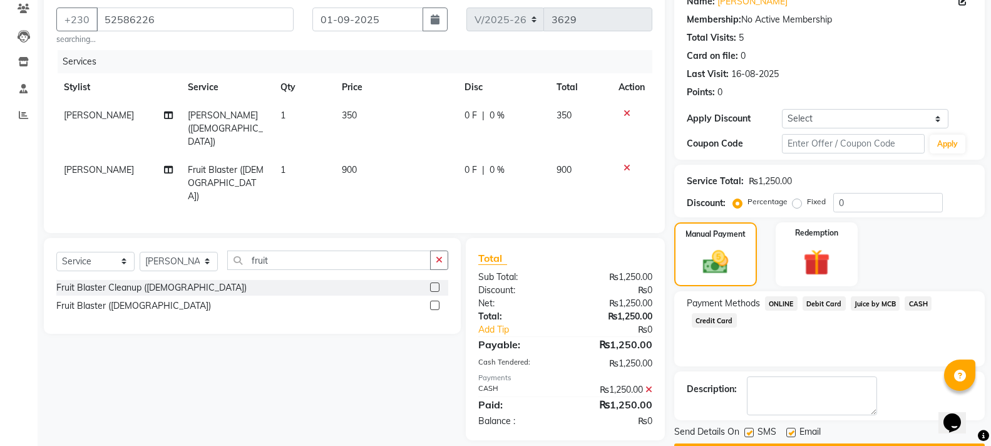
scroll to position [145, 0]
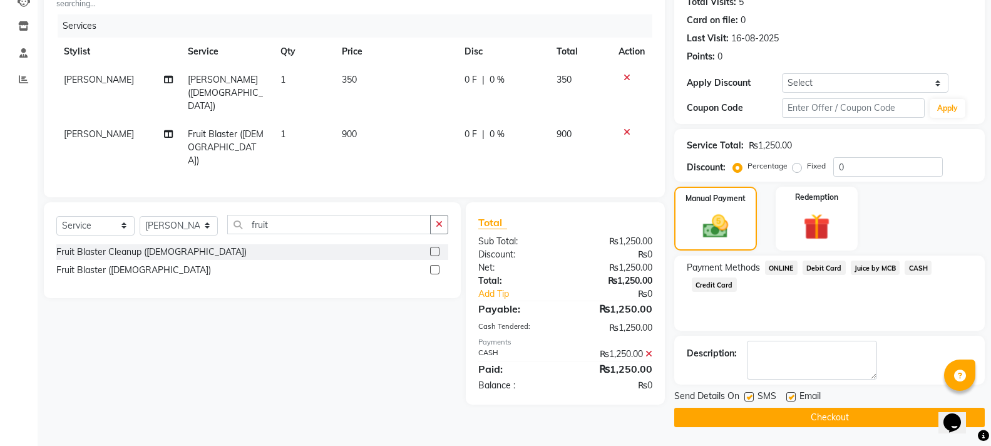
click at [850, 416] on button "Checkout" at bounding box center [829, 417] width 311 height 19
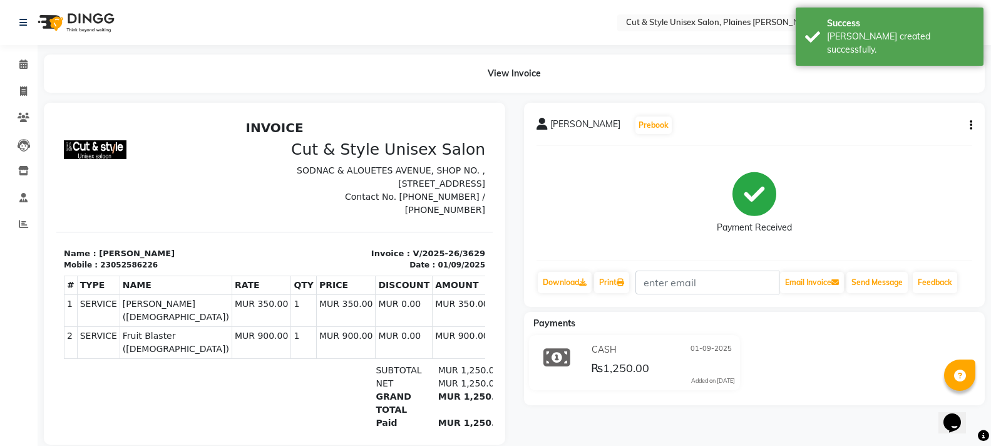
click at [86, 17] on img at bounding box center [75, 22] width 86 height 35
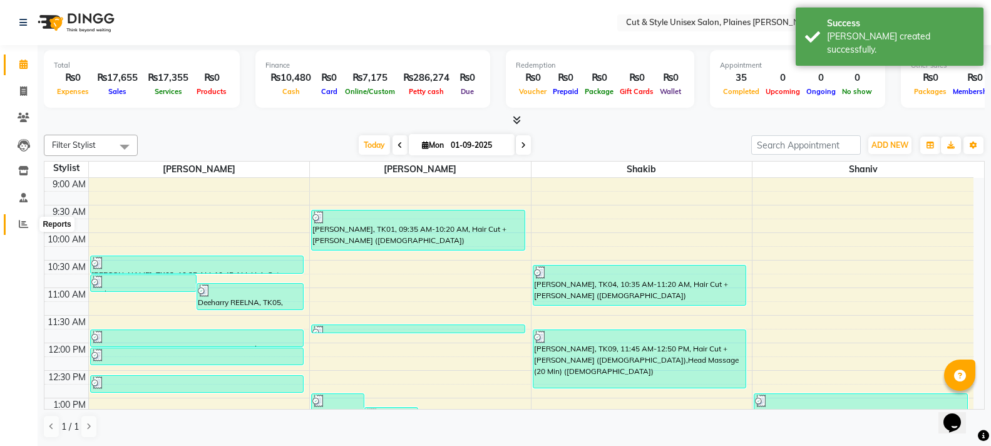
click at [22, 224] on icon at bounding box center [23, 223] width 9 height 9
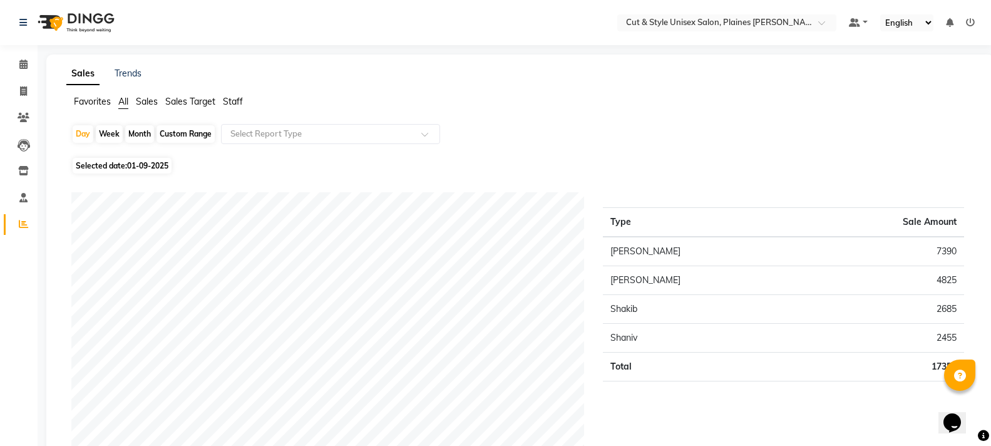
click at [62, 26] on img at bounding box center [75, 22] width 86 height 35
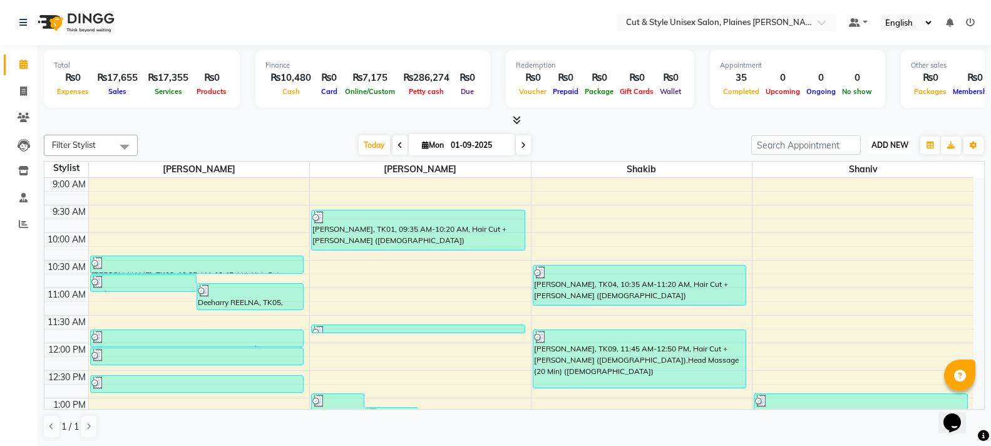
click at [881, 138] on button "ADD NEW Toggle Dropdown" at bounding box center [889, 145] width 43 height 18
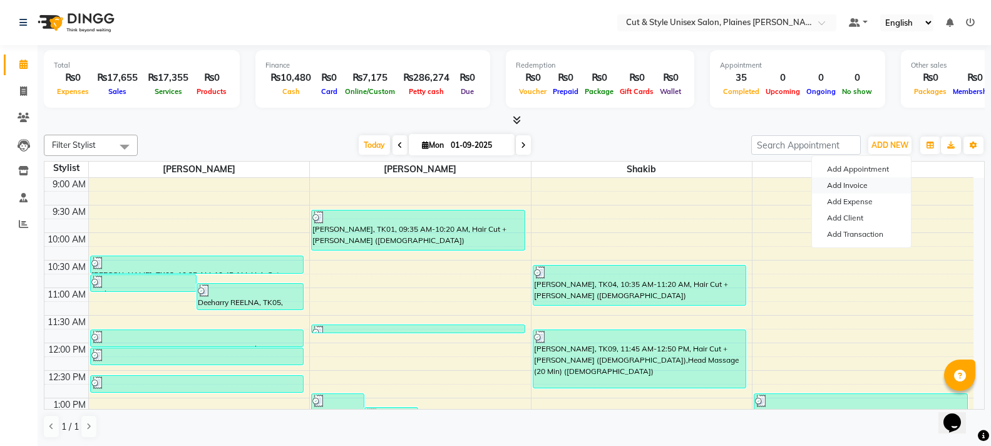
click at [860, 180] on link "Add Invoice" at bounding box center [861, 185] width 99 height 16
select select "service"
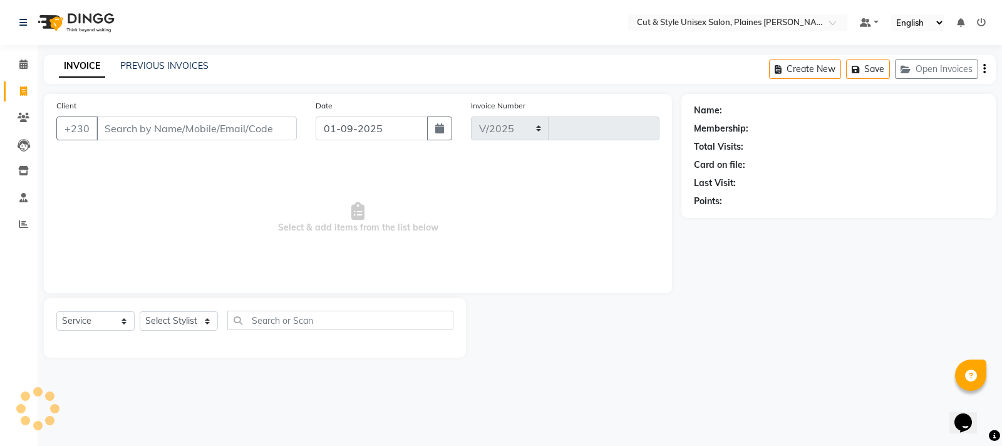
select select "7731"
type input "3630"
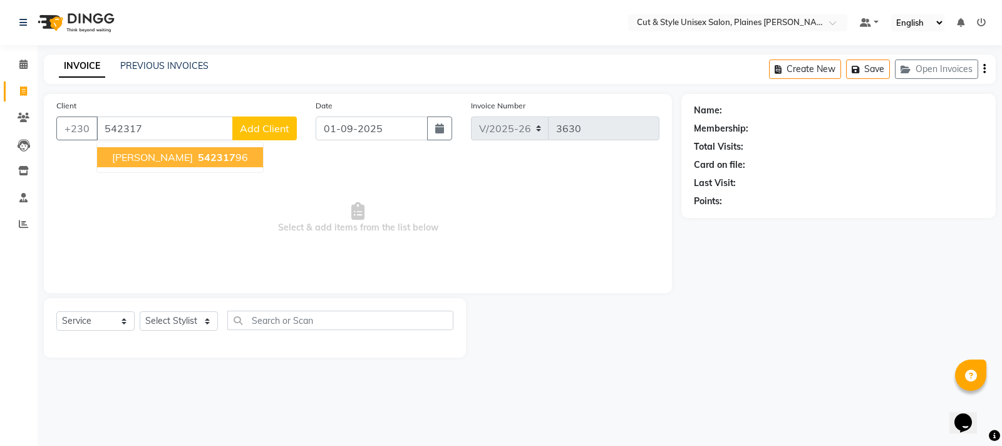
click at [215, 157] on ngb-highlight "542317 96" at bounding box center [221, 157] width 53 height 13
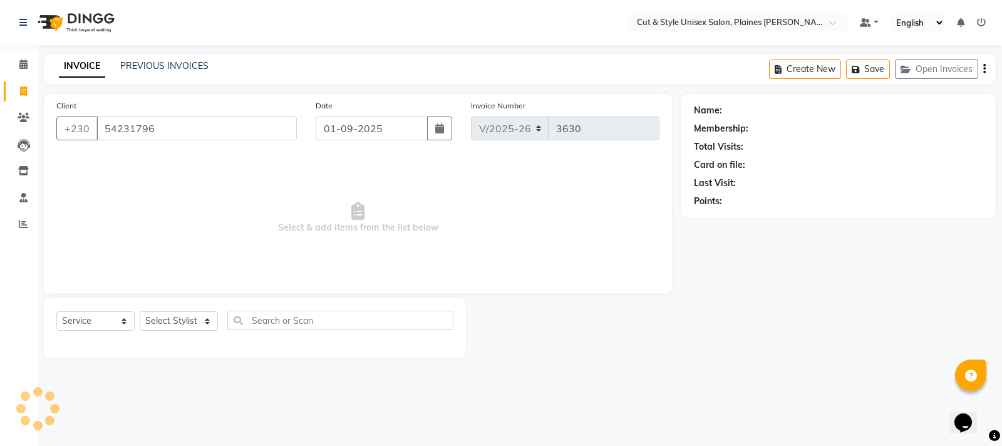
type input "54231796"
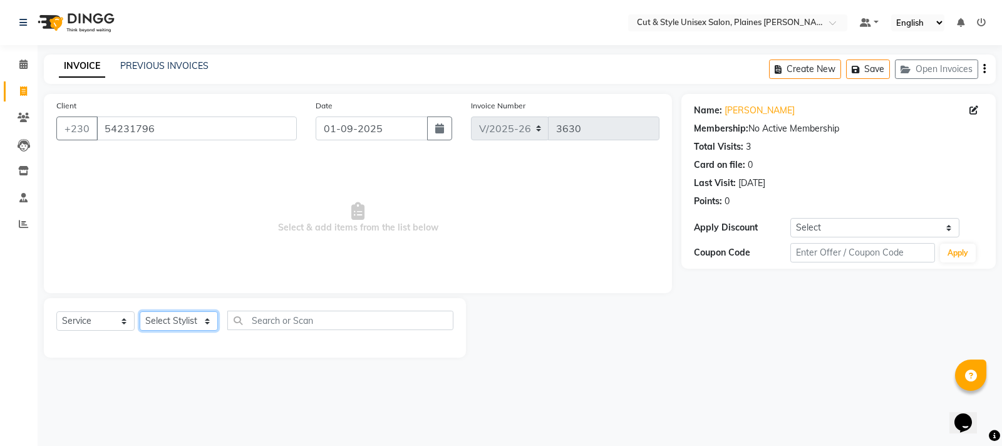
click at [193, 314] on select "Select Stylist [PERSON_NAME] Manager [PERSON_NAME]" at bounding box center [179, 320] width 78 height 19
click at [140, 311] on select "Select Stylist [PERSON_NAME] Manager [PERSON_NAME]" at bounding box center [179, 320] width 78 height 19
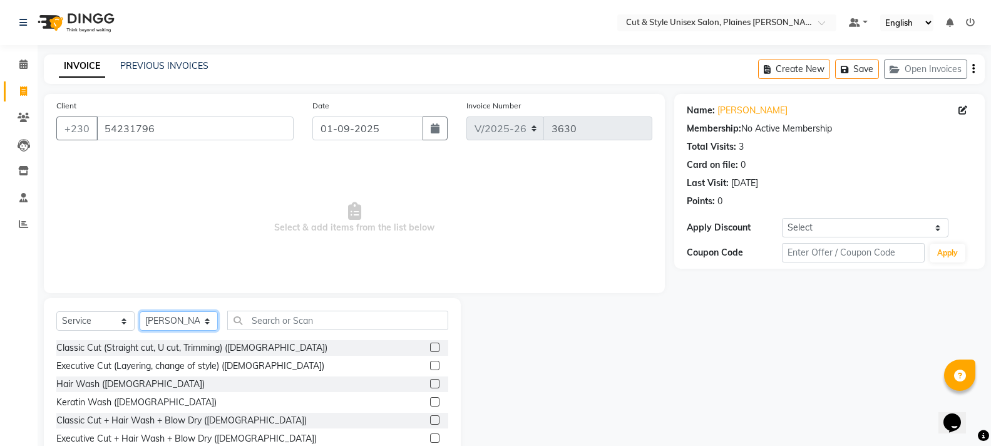
click at [209, 324] on select "Select Stylist [PERSON_NAME] Manager [PERSON_NAME]" at bounding box center [179, 320] width 78 height 19
select select "68910"
click at [140, 311] on select "Select Stylist [PERSON_NAME] Manager [PERSON_NAME]" at bounding box center [179, 320] width 78 height 19
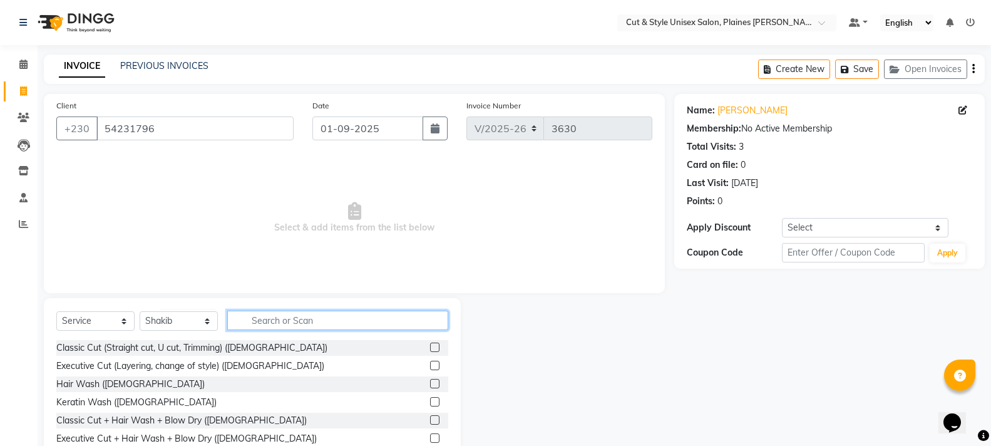
click at [259, 324] on input "text" at bounding box center [337, 320] width 221 height 19
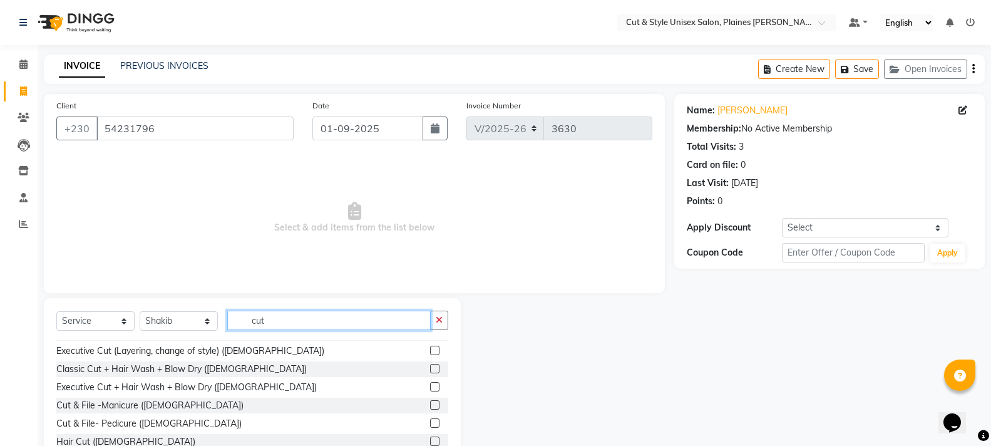
scroll to position [63, 0]
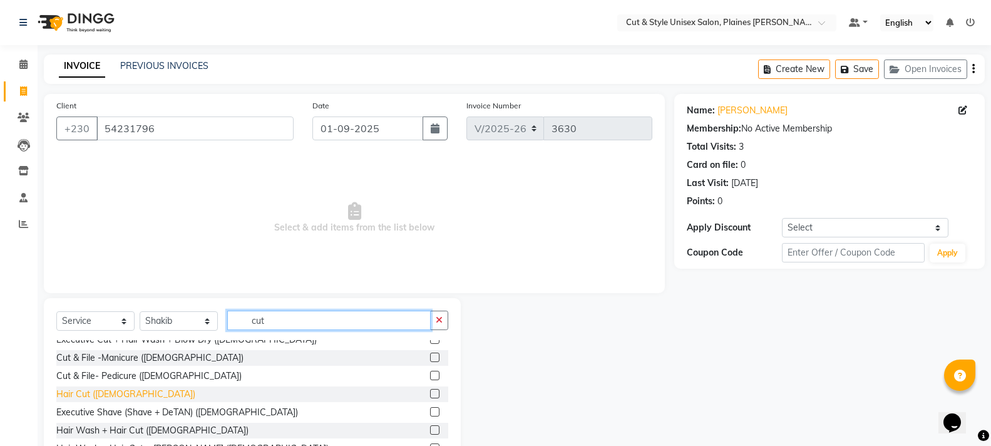
type input "cut"
click at [90, 395] on div "Hair Cut ([DEMOGRAPHIC_DATA])" at bounding box center [125, 394] width 139 height 13
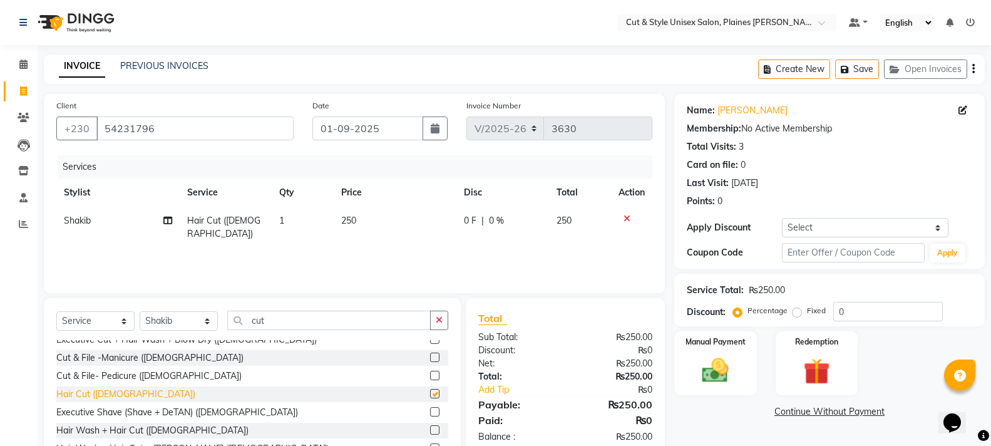
checkbox input "false"
click at [704, 372] on img at bounding box center [715, 370] width 44 height 32
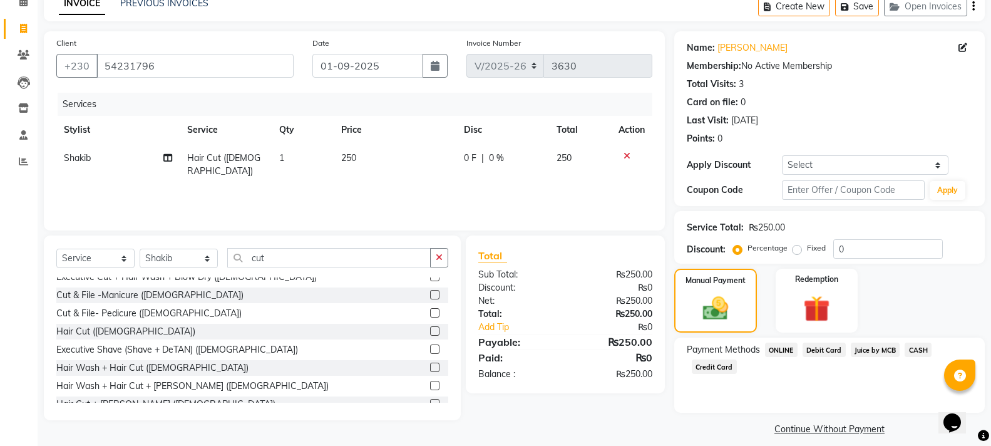
click at [888, 351] on span "Juice by MCB" at bounding box center [875, 349] width 49 height 14
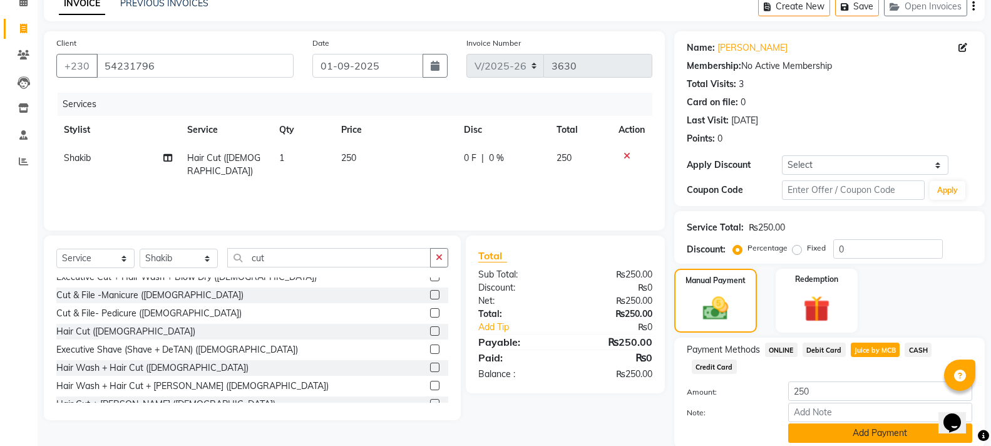
click at [871, 437] on button "Add Payment" at bounding box center [880, 432] width 184 height 19
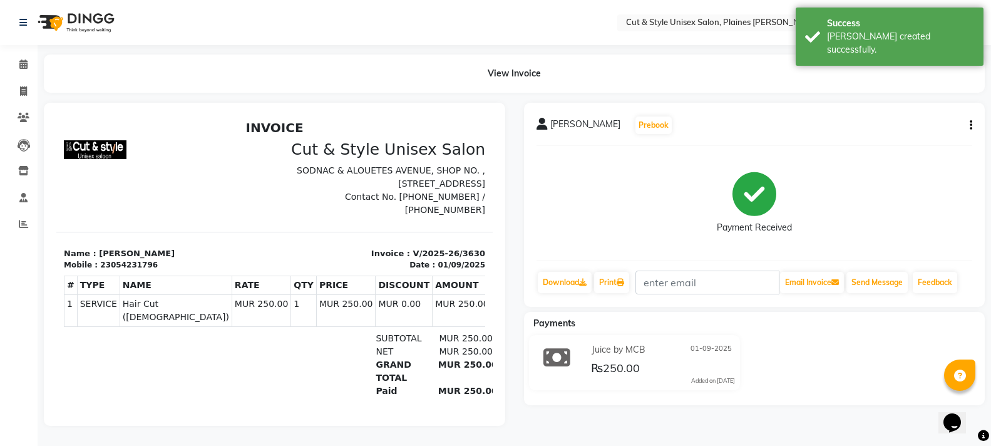
click at [81, 29] on img at bounding box center [75, 22] width 86 height 35
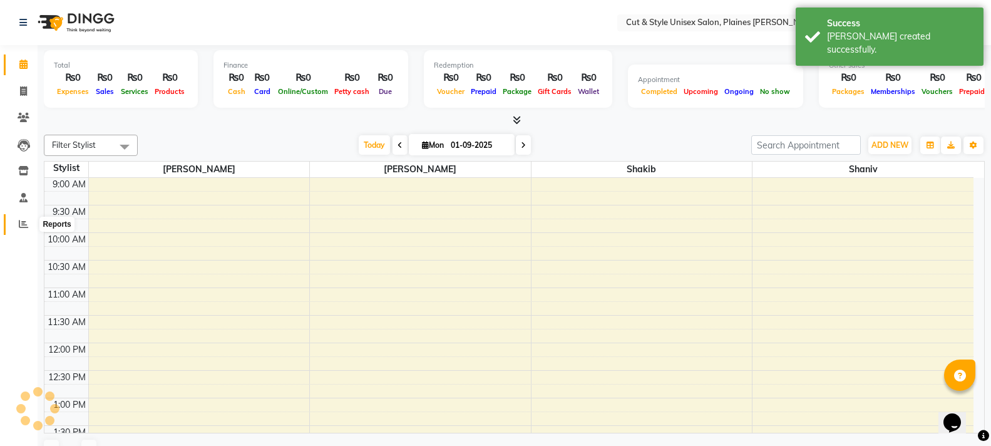
click at [17, 228] on span at bounding box center [24, 224] width 22 height 14
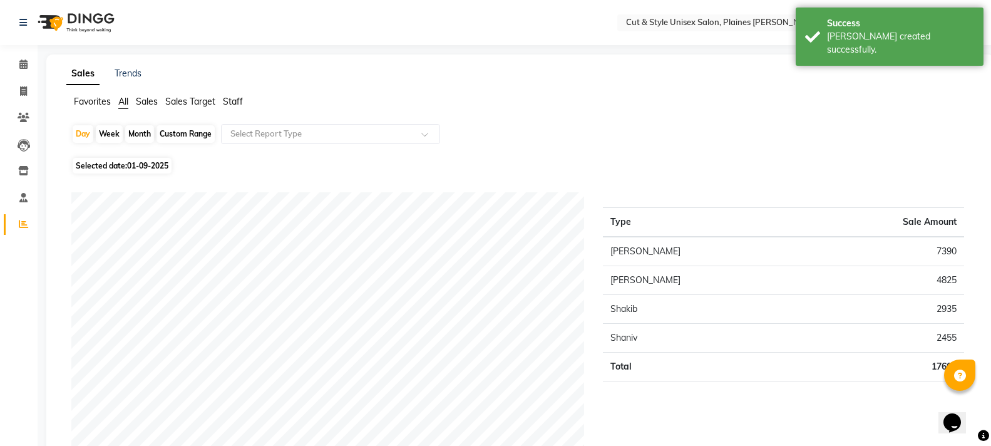
click at [87, 16] on img at bounding box center [75, 22] width 86 height 35
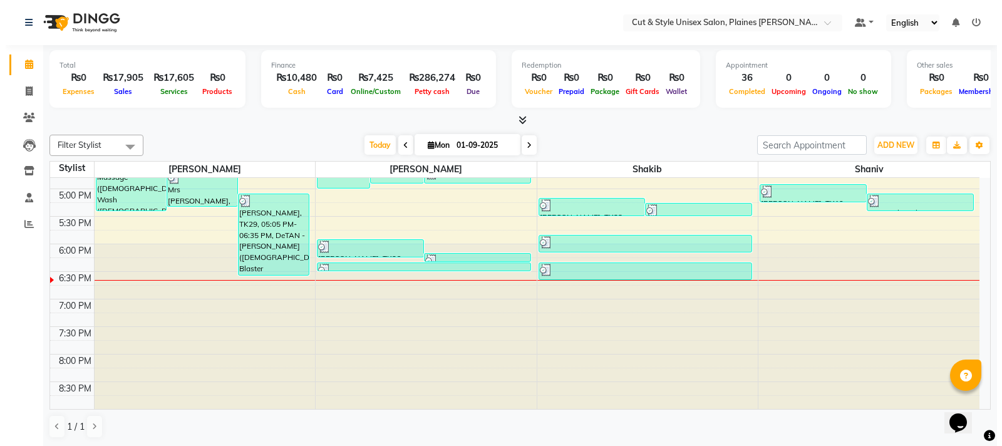
scroll to position [1, 0]
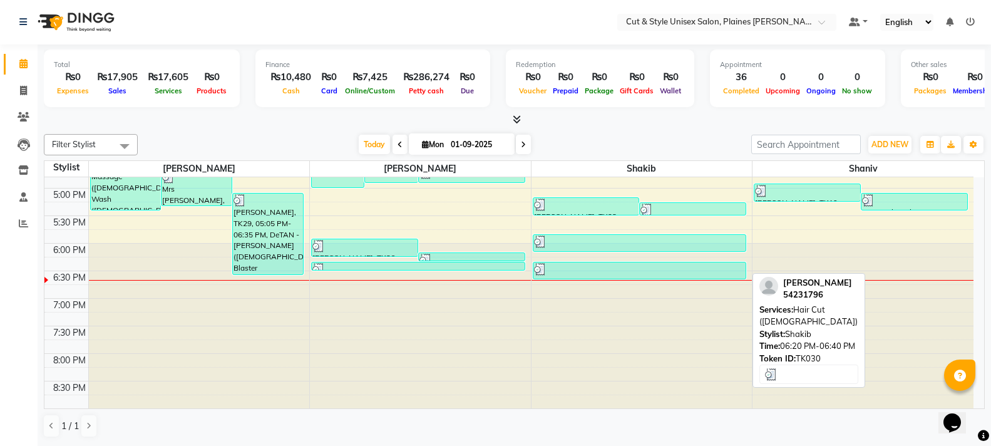
click at [587, 275] on div "[PERSON_NAME], TK30, 06:20 PM-06:40 PM, Hair Cut ([DEMOGRAPHIC_DATA])" at bounding box center [639, 270] width 213 height 16
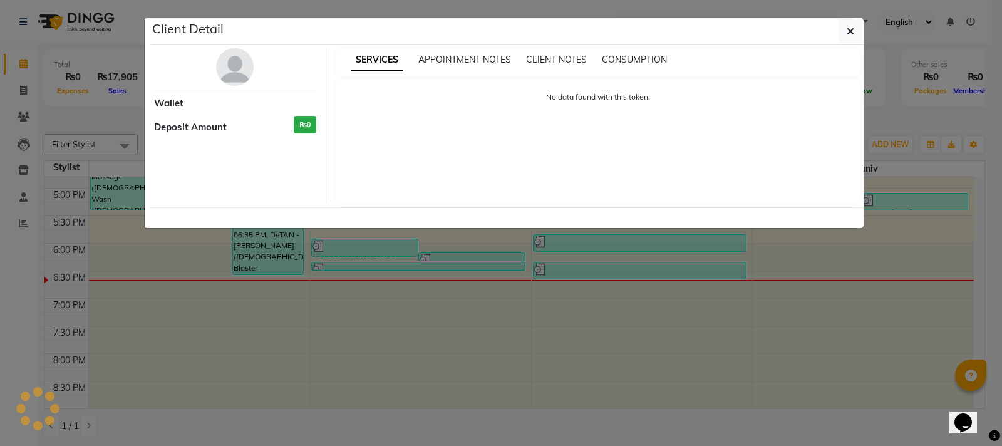
select select "3"
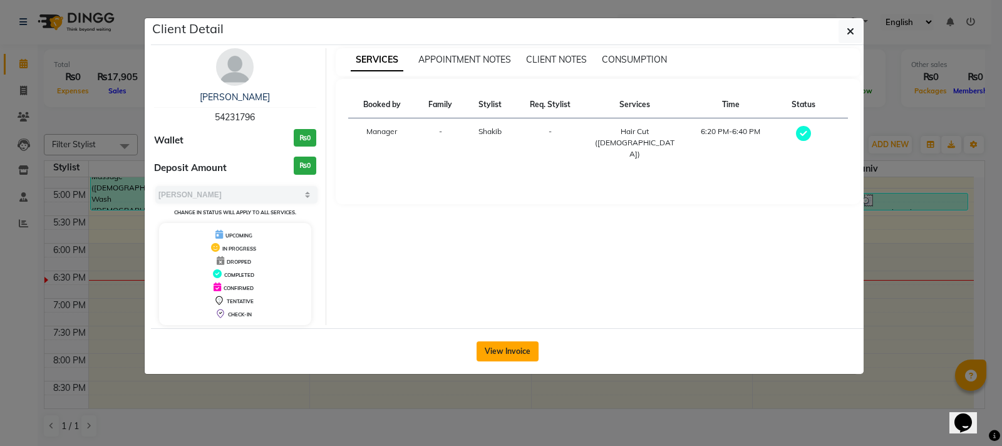
click at [514, 353] on button "View Invoice" at bounding box center [507, 351] width 62 height 20
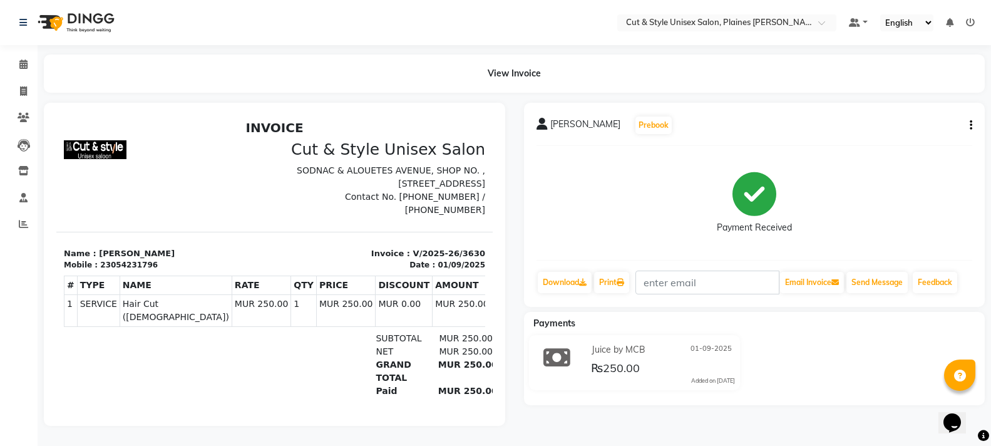
click at [89, 17] on img at bounding box center [75, 22] width 86 height 35
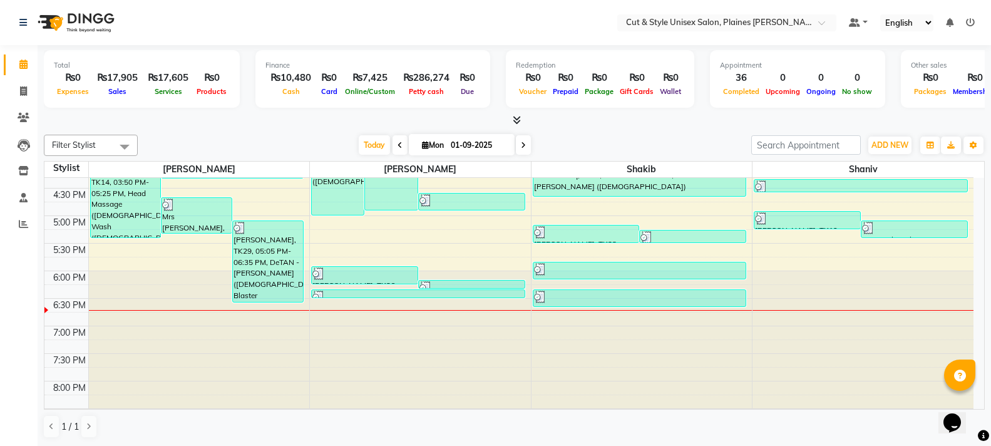
scroll to position [430, 0]
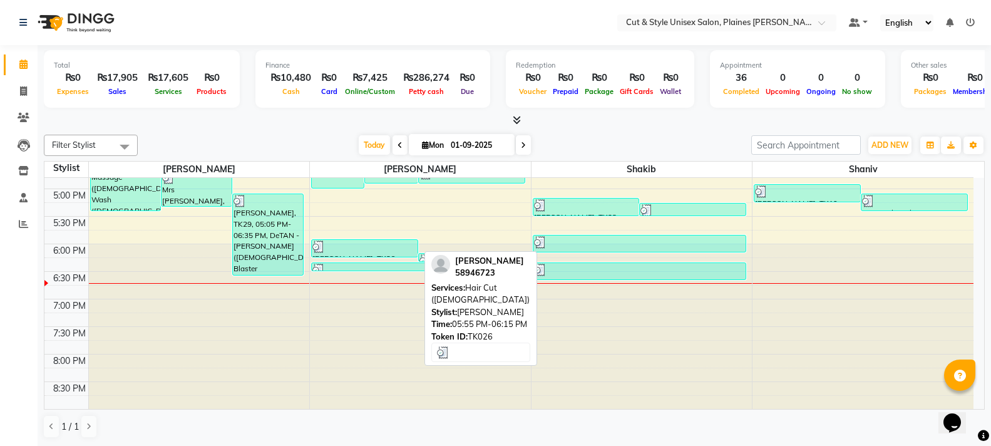
click at [414, 249] on div at bounding box center [364, 246] width 105 height 13
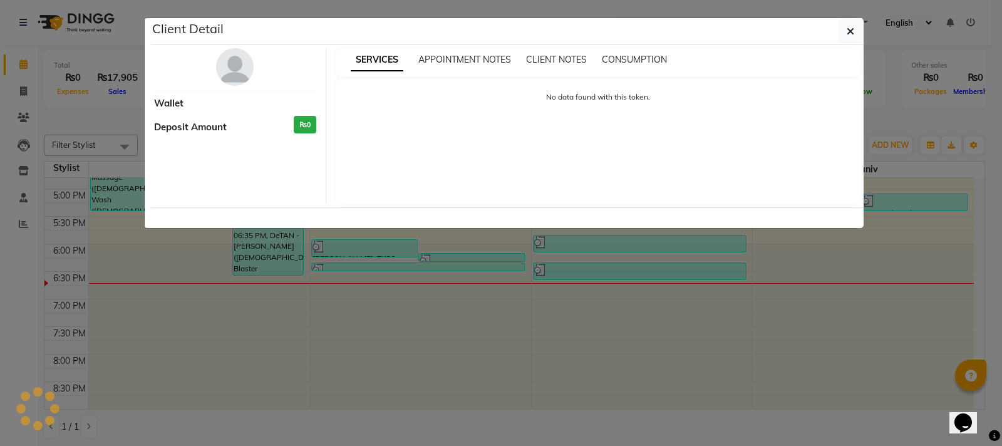
select select "3"
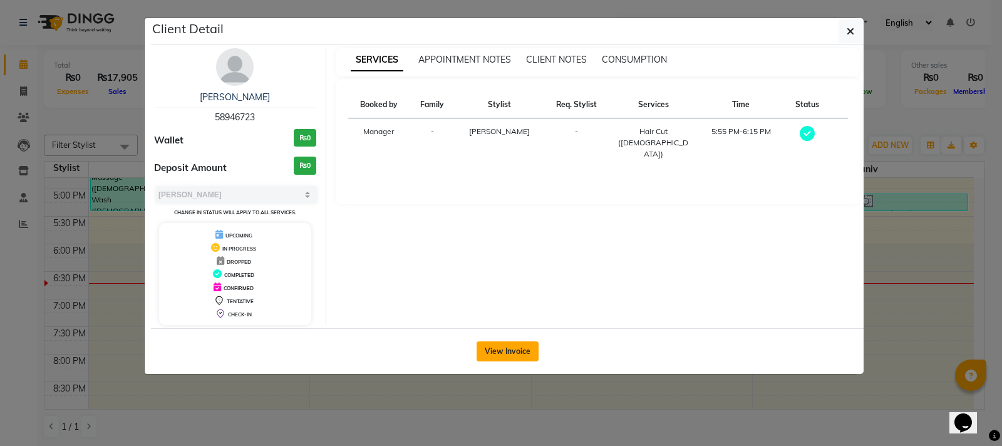
click at [502, 347] on button "View Invoice" at bounding box center [507, 351] width 62 height 20
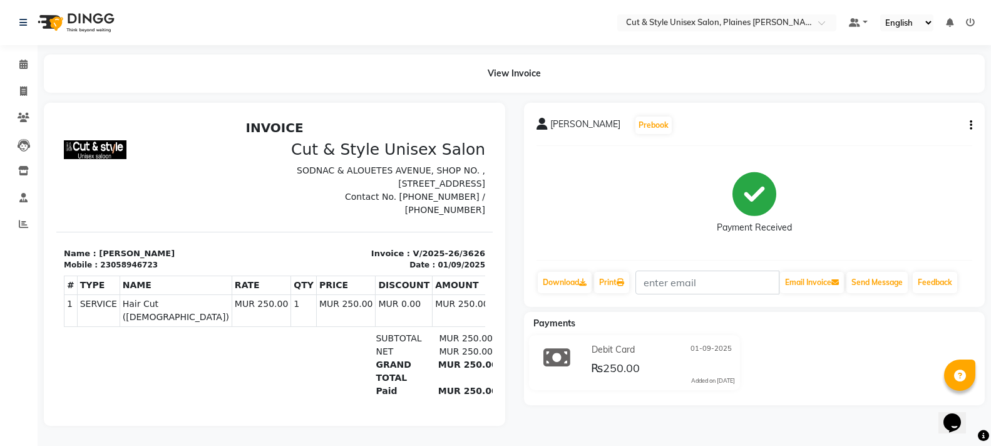
click at [97, 23] on img at bounding box center [75, 22] width 86 height 35
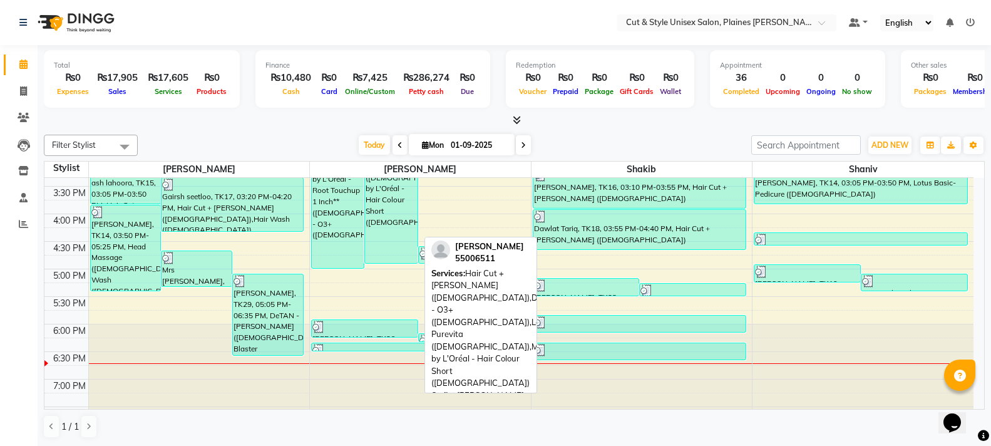
scroll to position [304, 0]
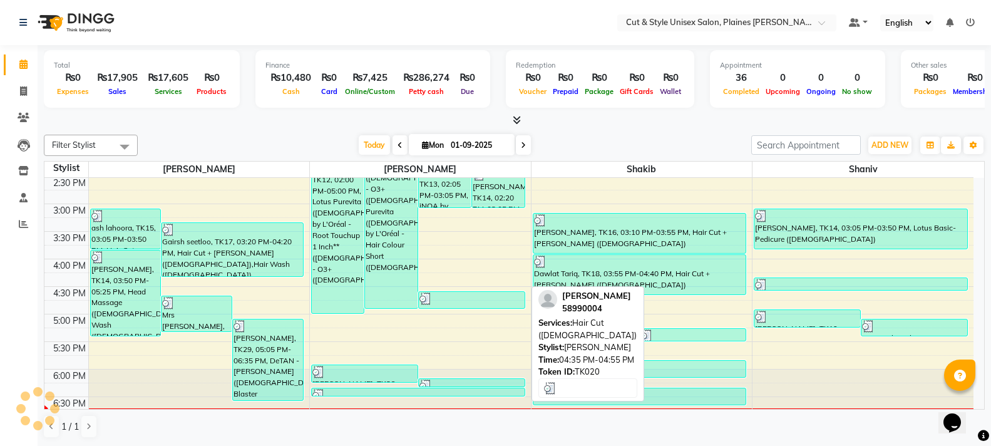
click at [434, 293] on div at bounding box center [471, 298] width 105 height 13
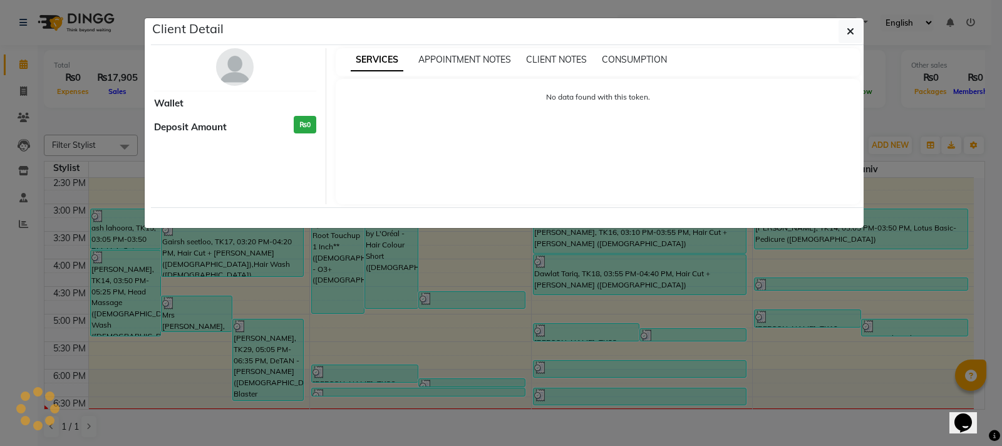
select select "3"
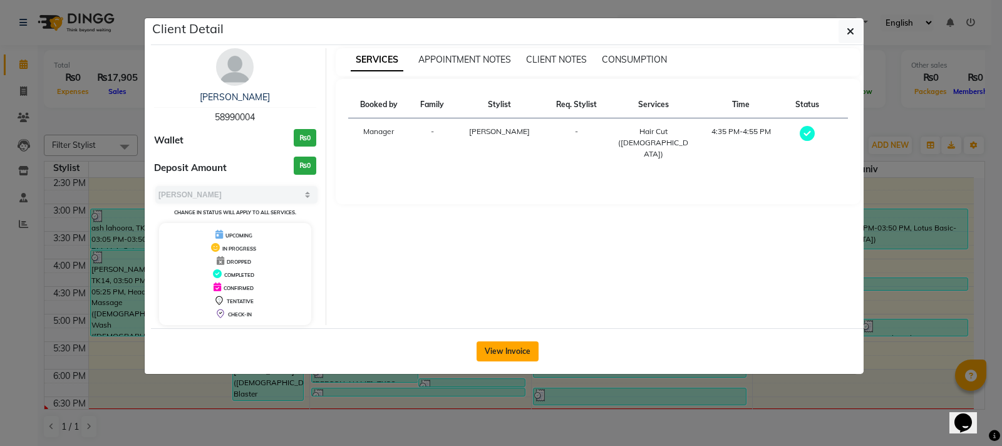
click at [483, 353] on button "View Invoice" at bounding box center [507, 351] width 62 height 20
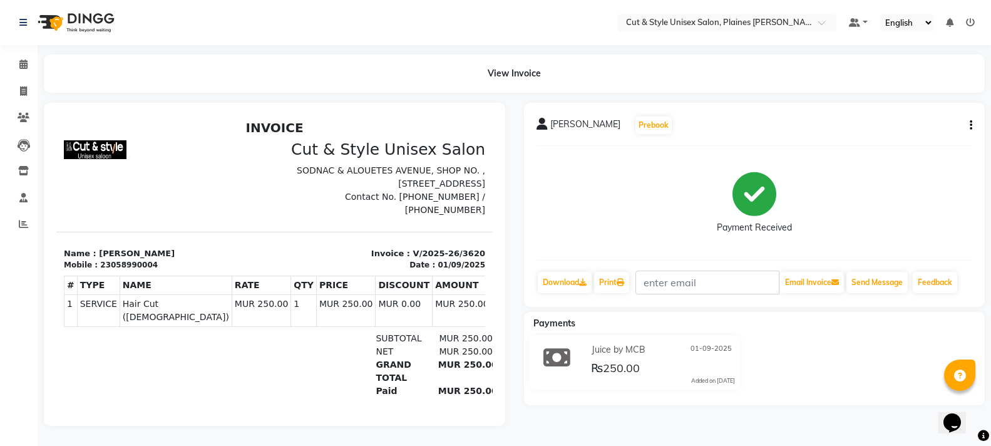
click at [101, 24] on img at bounding box center [75, 22] width 86 height 35
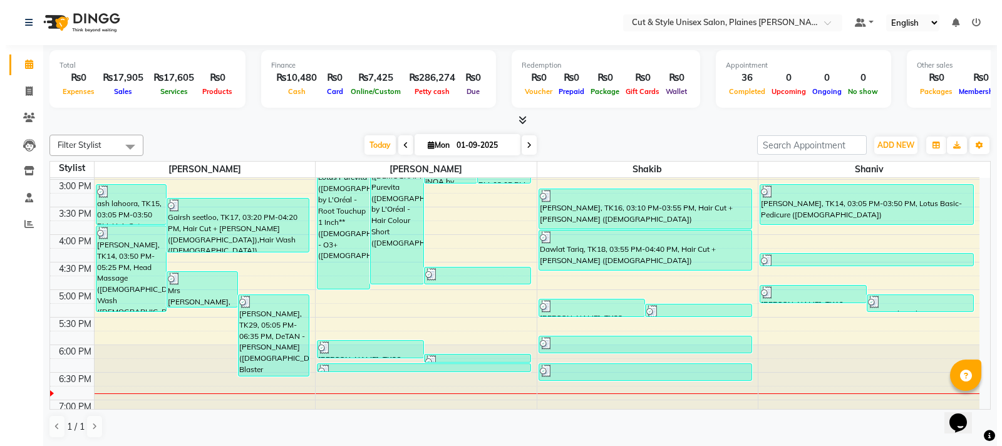
scroll to position [430, 0]
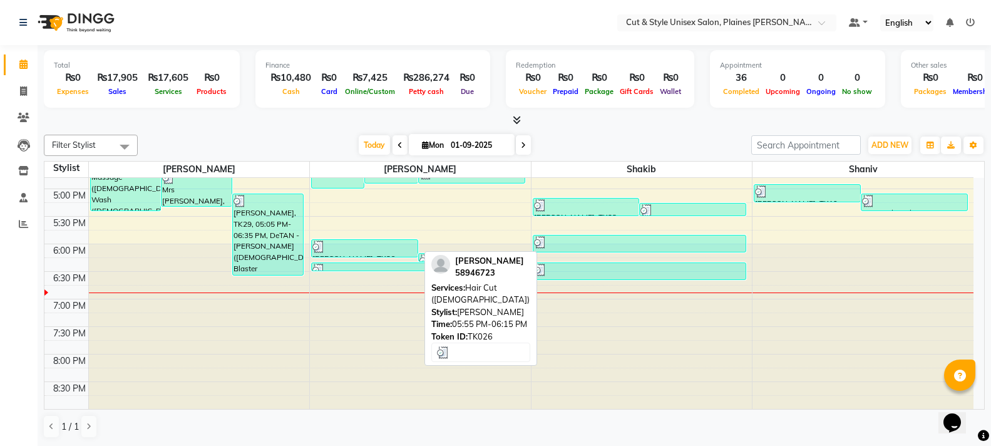
click at [408, 250] on div at bounding box center [364, 246] width 105 height 13
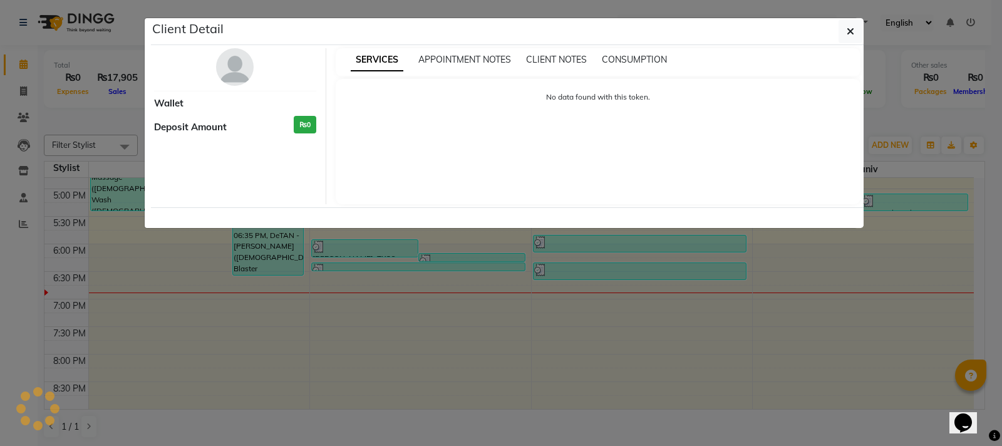
select select "3"
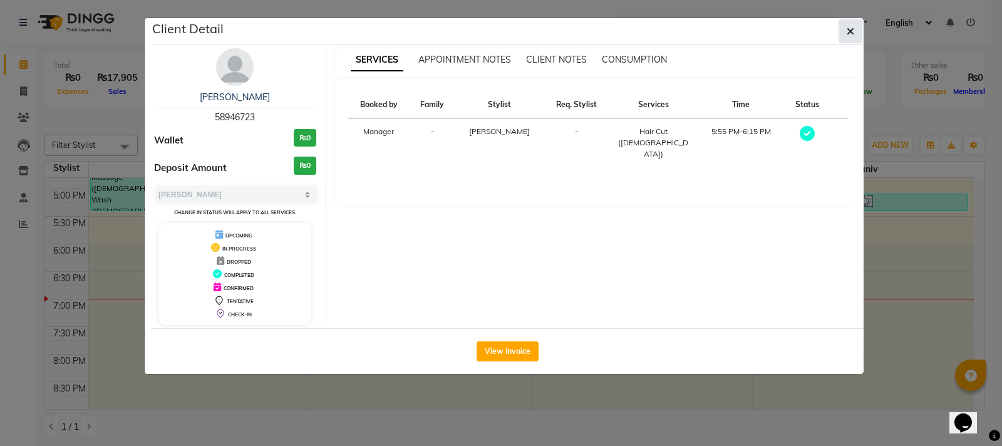
click at [842, 28] on button "button" at bounding box center [850, 31] width 24 height 24
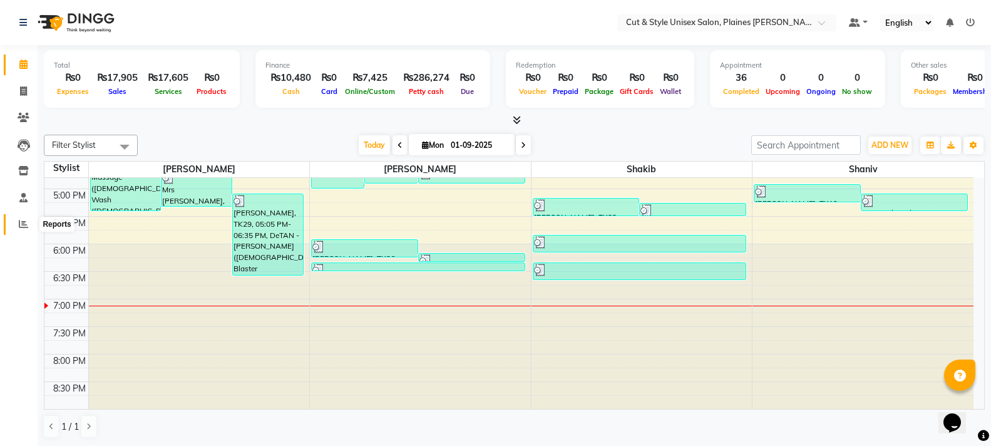
click at [21, 219] on span at bounding box center [24, 224] width 22 height 14
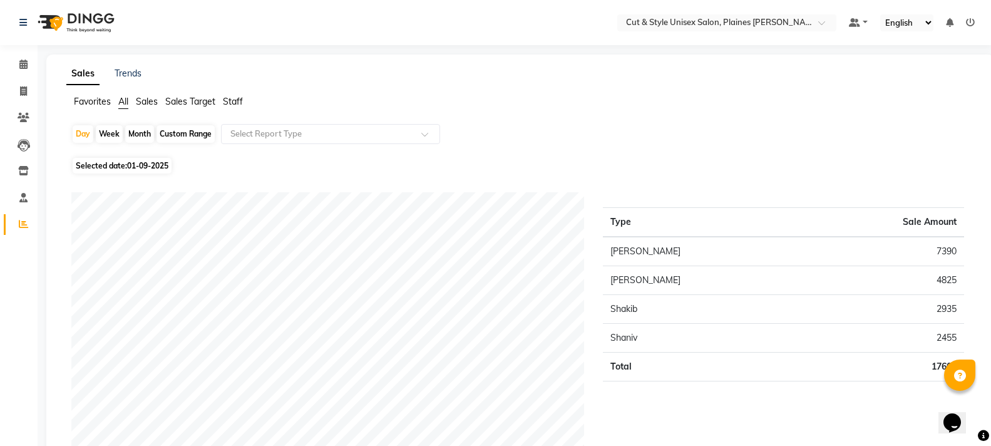
click at [967, 20] on icon at bounding box center [970, 22] width 9 height 9
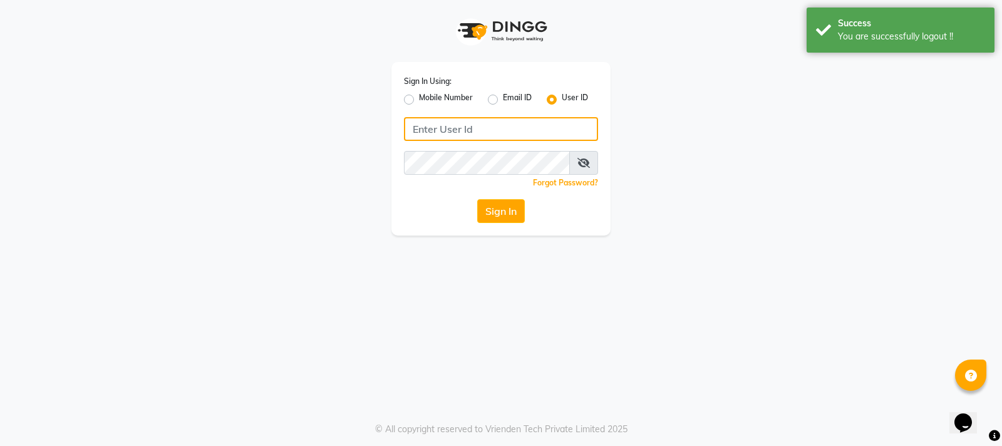
type input "59582222"
